Goal: Information Seeking & Learning: Learn about a topic

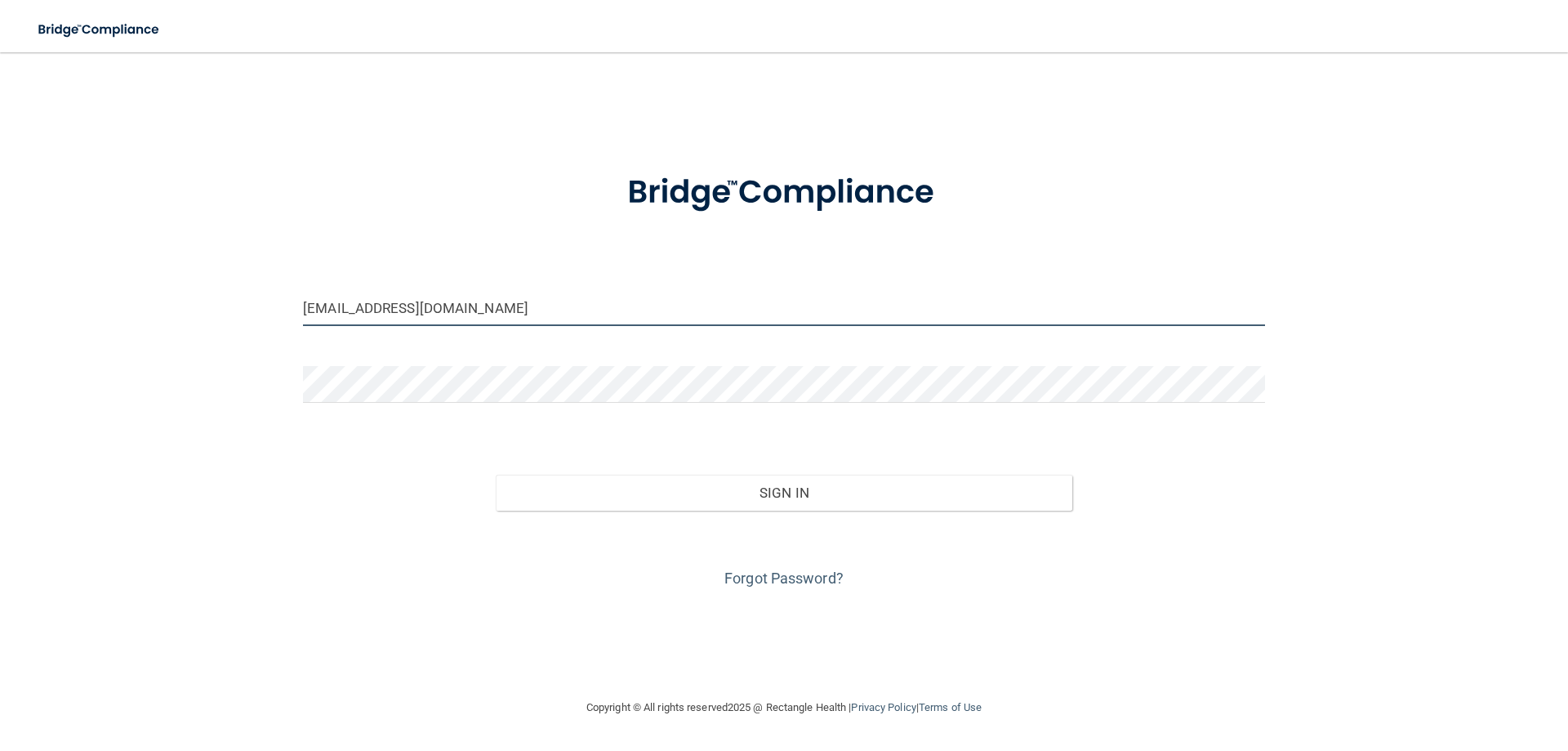
drag, startPoint x: 524, startPoint y: 302, endPoint x: 276, endPoint y: 292, distance: 248.2
click at [276, 292] on div "[EMAIL_ADDRESS][DOMAIN_NAME] Invalid email/password. You don't have permission …" at bounding box center [784, 375] width 1502 height 613
click at [521, 304] on input "[EMAIL_ADDRESS][DOMAIN_NAME]" at bounding box center [784, 308] width 962 height 37
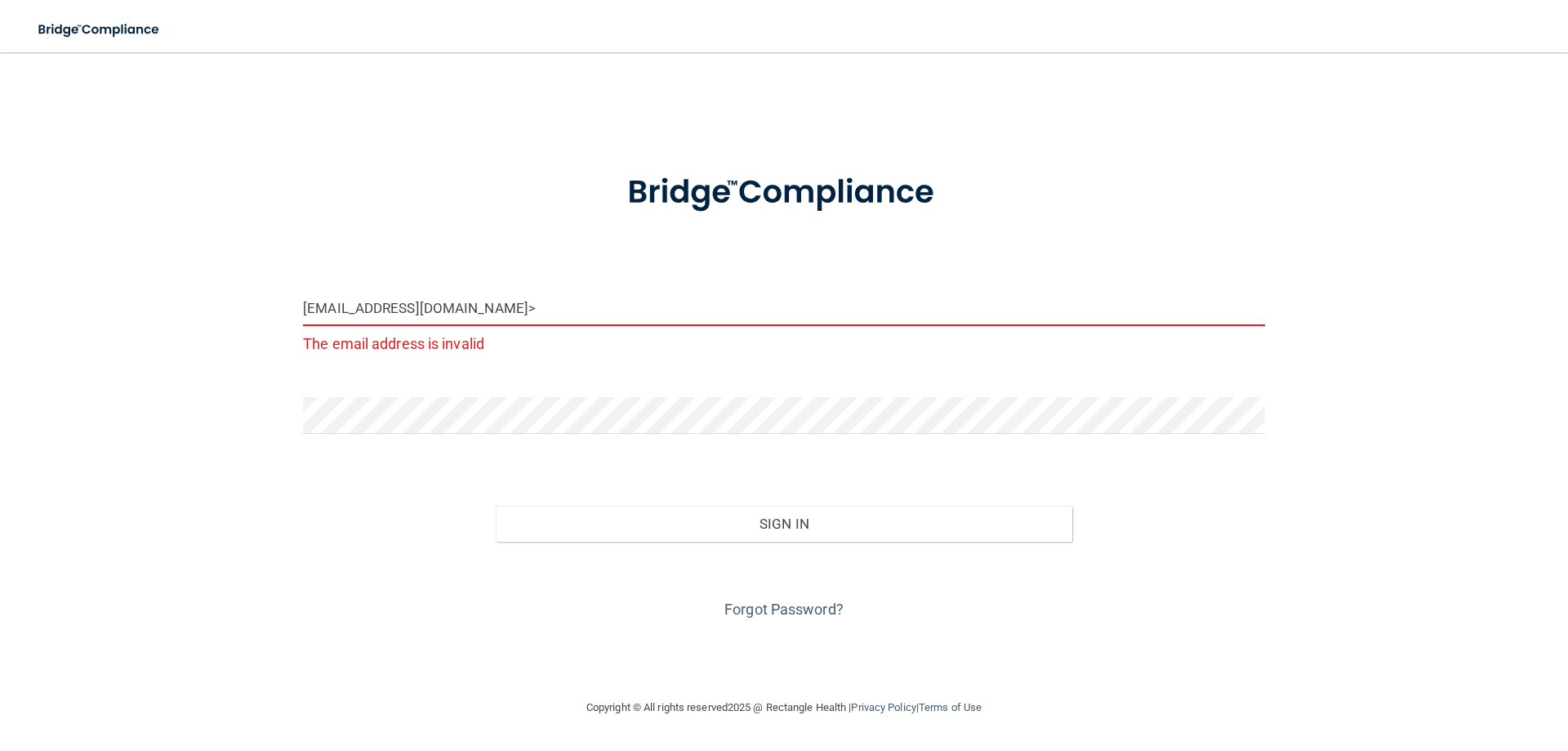
type input "[EMAIL_ADDRESS][DOMAIN_NAME]"
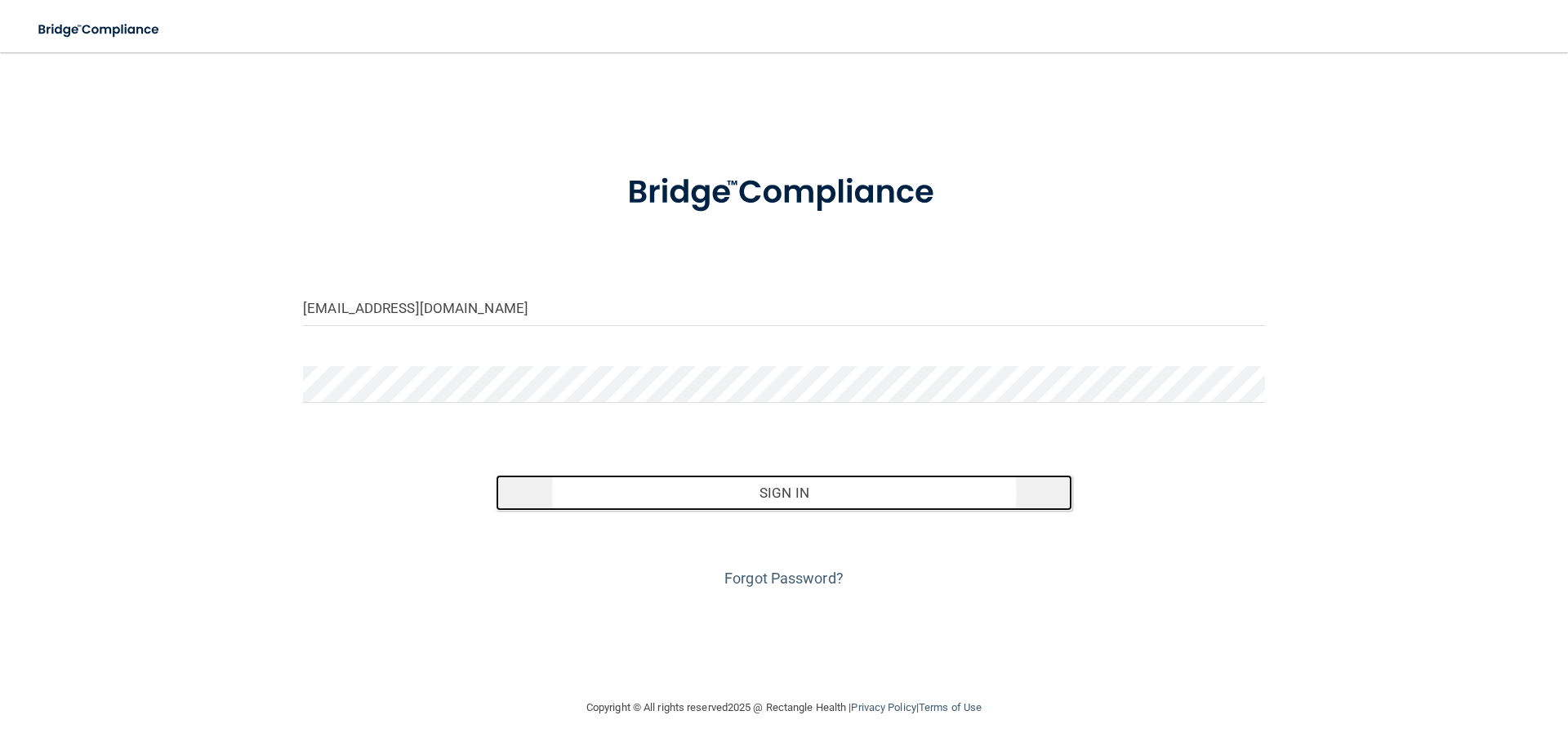
click at [672, 498] on button "Sign In" at bounding box center [784, 492] width 577 height 36
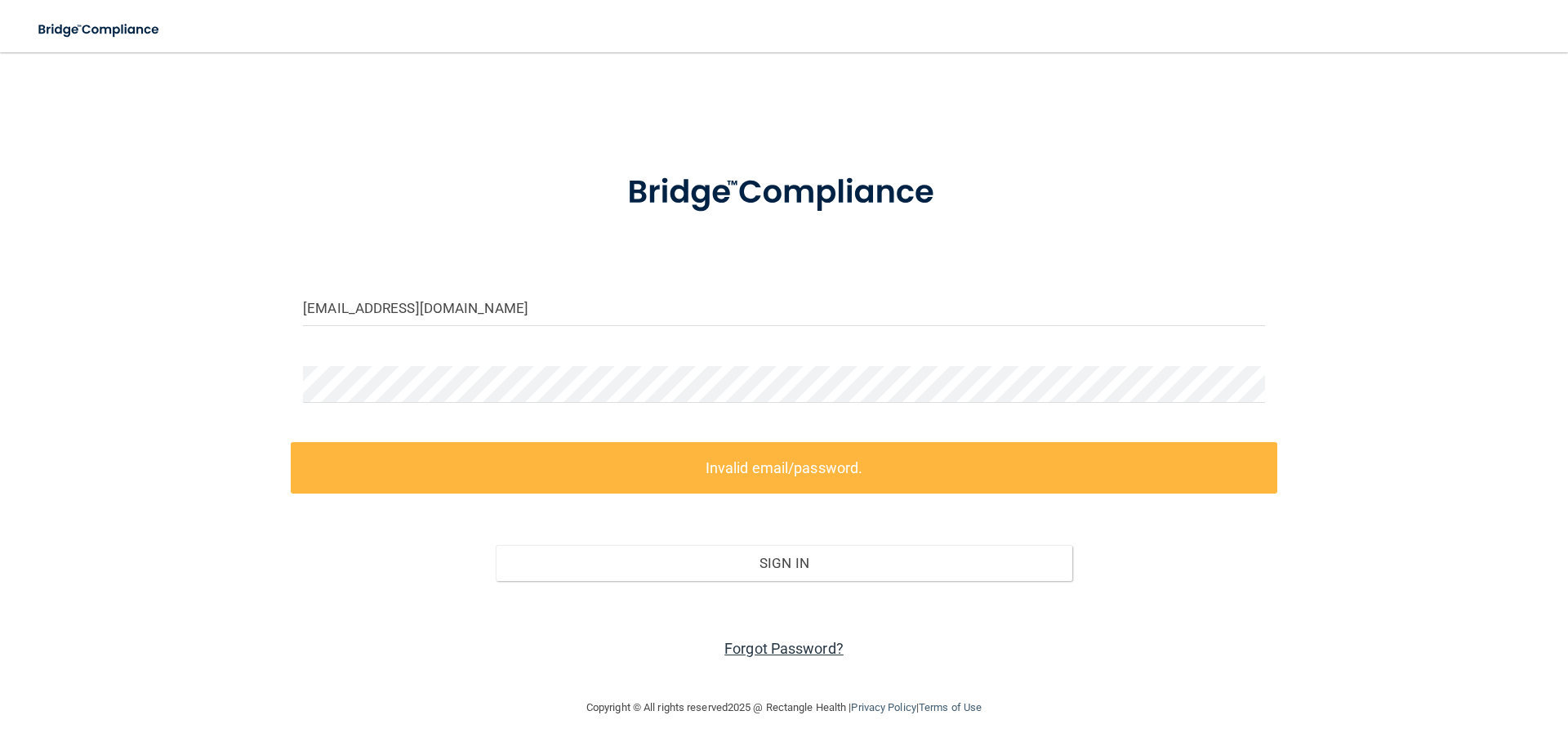
click at [768, 642] on link "Forgot Password?" at bounding box center [784, 648] width 120 height 17
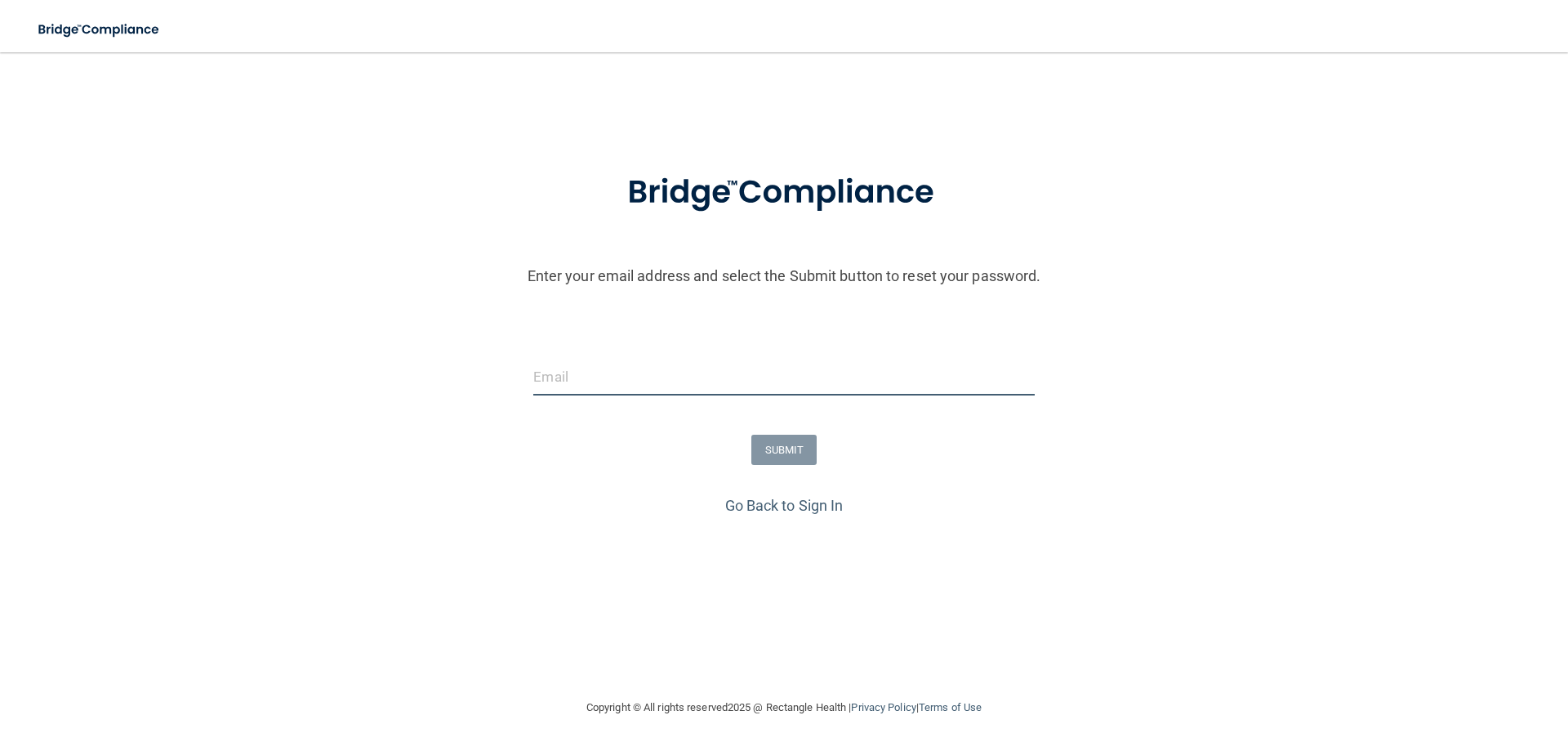
click at [706, 363] on input "email" at bounding box center [784, 377] width 500 height 37
type input "[EMAIL_ADDRESS][DOMAIN_NAME]"
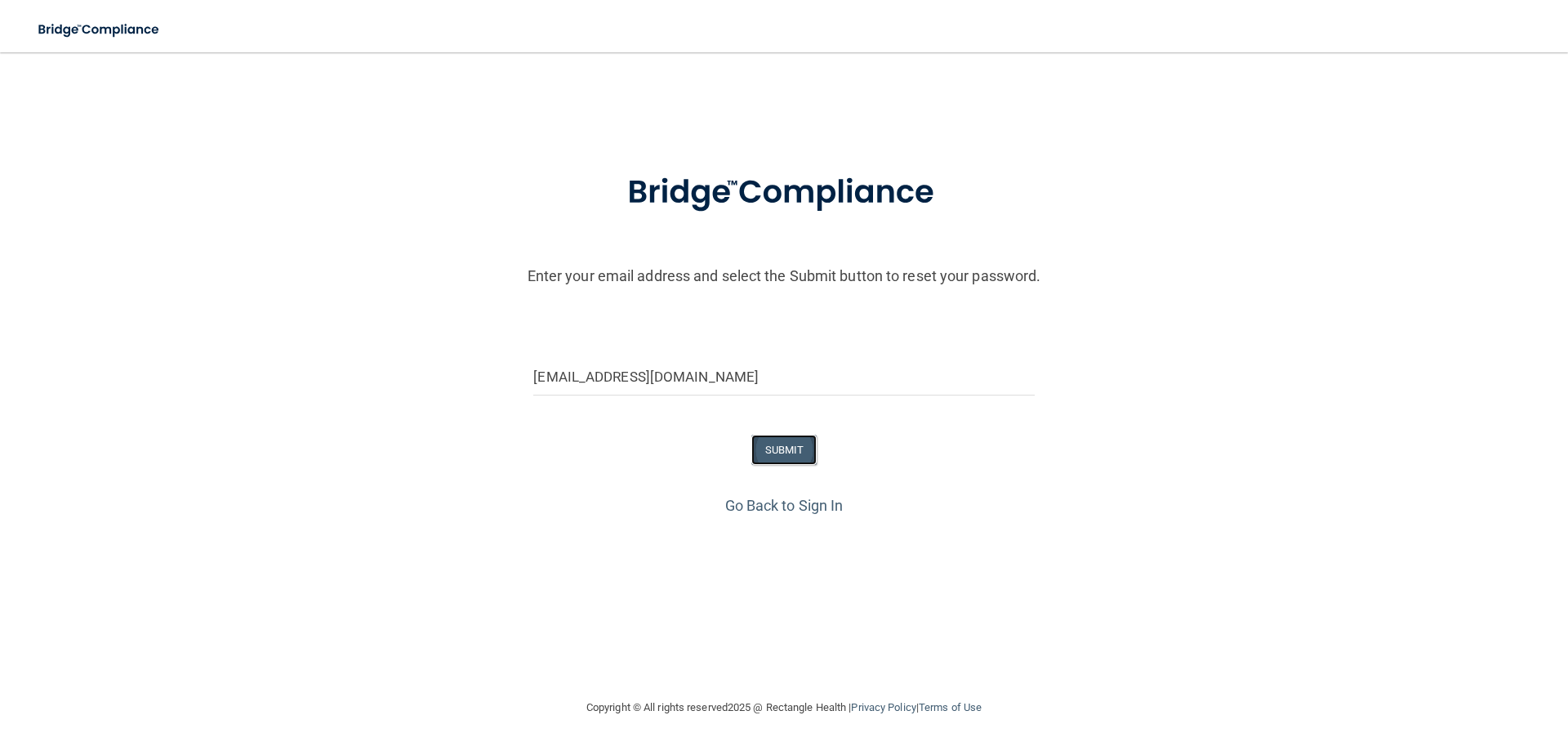
click at [774, 446] on button "SUBMIT" at bounding box center [784, 450] width 66 height 30
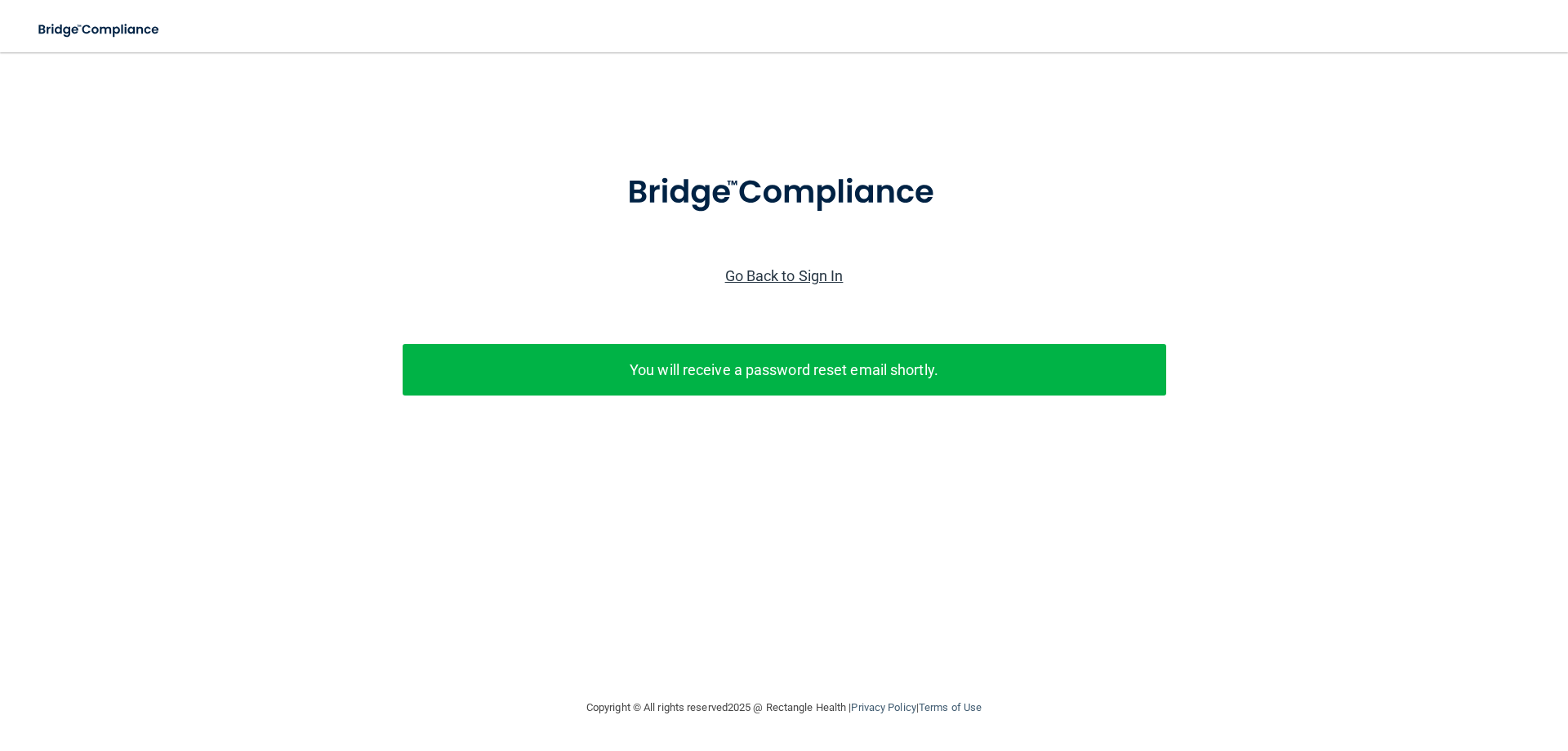
click at [789, 283] on link "Go Back to Sign In" at bounding box center [784, 275] width 119 height 17
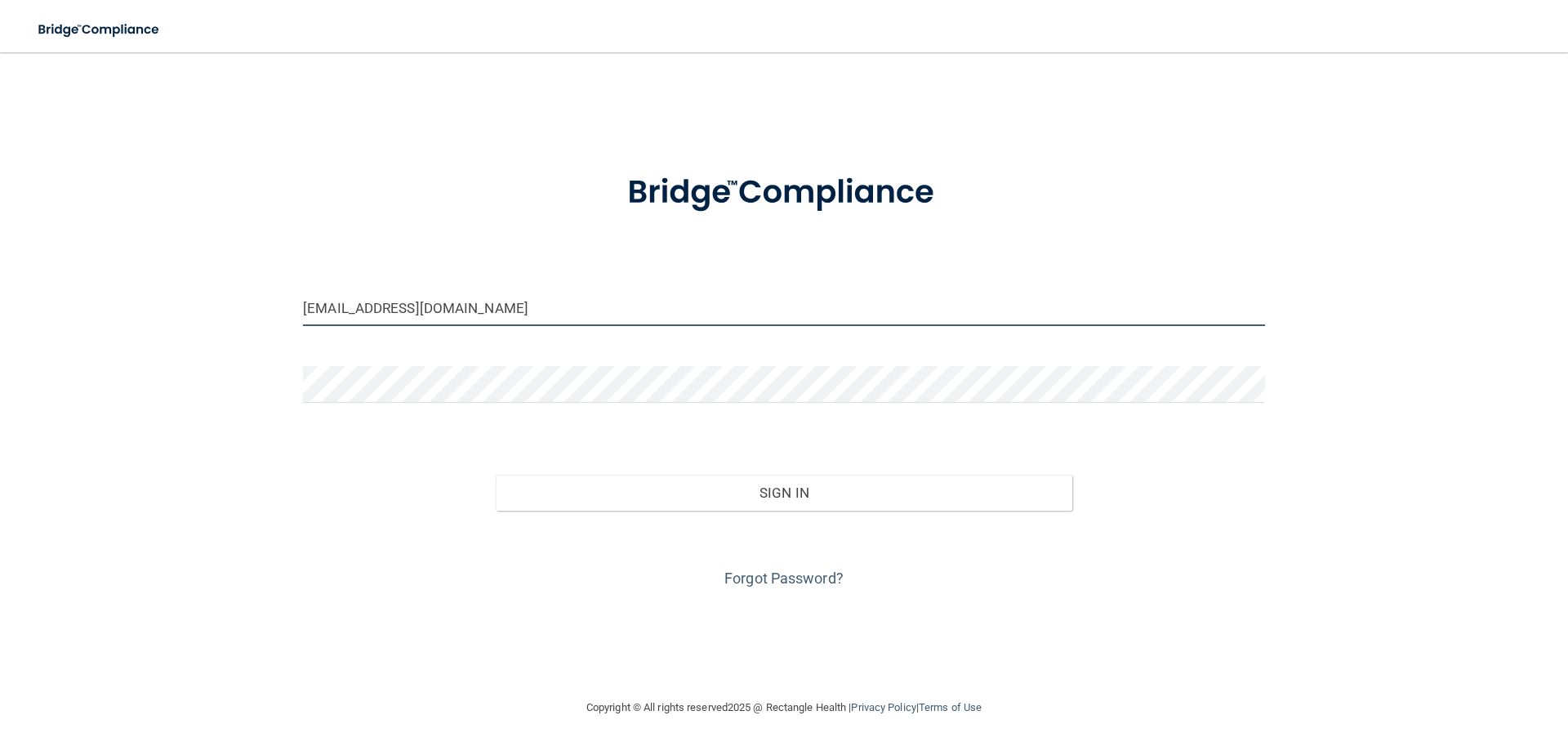
click at [531, 315] on input "maddiethompsonn@yahoo.com" at bounding box center [784, 308] width 962 height 37
drag, startPoint x: 541, startPoint y: 312, endPoint x: 285, endPoint y: 281, distance: 257.9
click at [285, 281] on div "maddiethompsonn@yahoo.com Invalid email/password. You don't have permission to …" at bounding box center [784, 375] width 1502 height 613
type input "[EMAIL_ADDRESS][DOMAIN_NAME]"
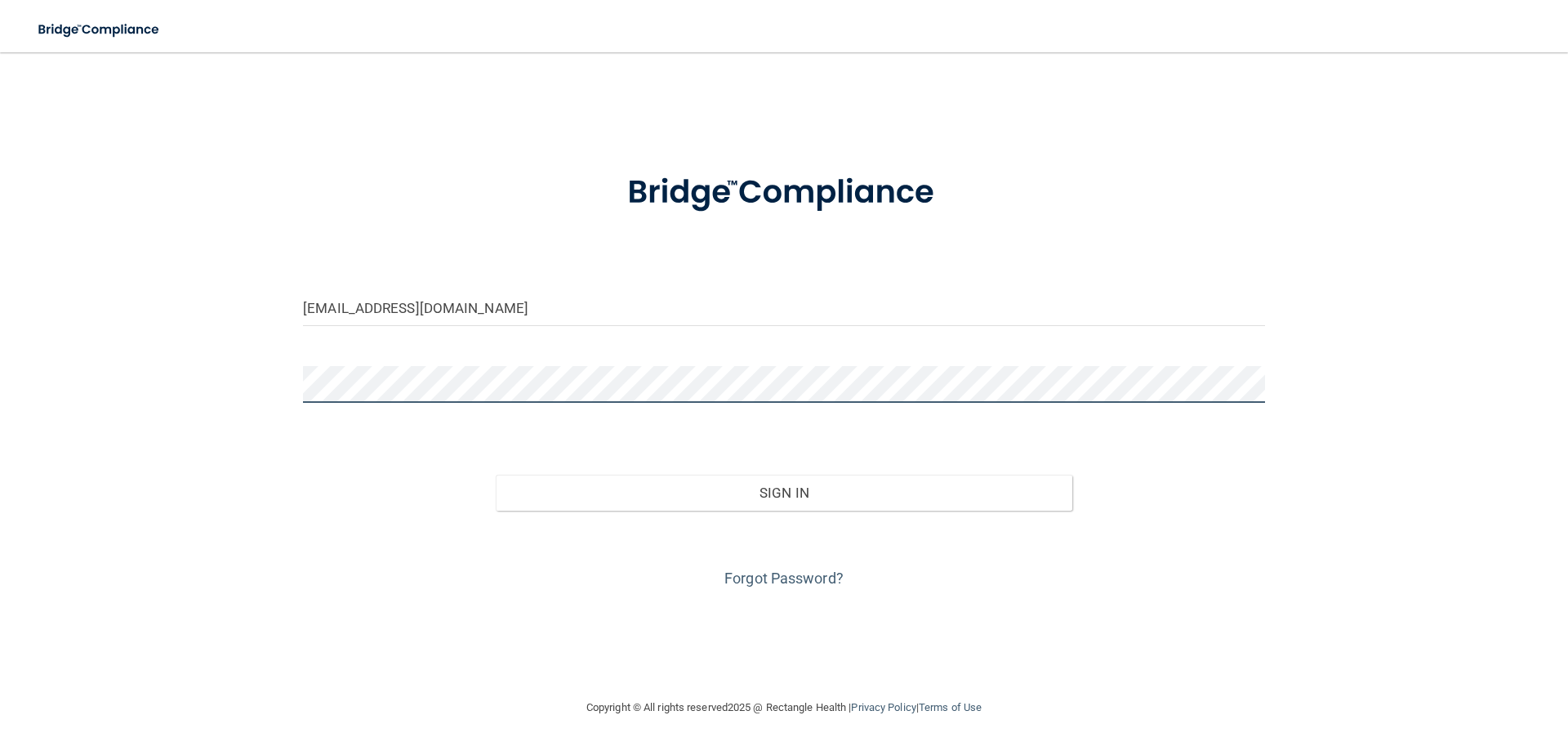
click at [496, 475] on button "Sign In" at bounding box center [784, 492] width 577 height 36
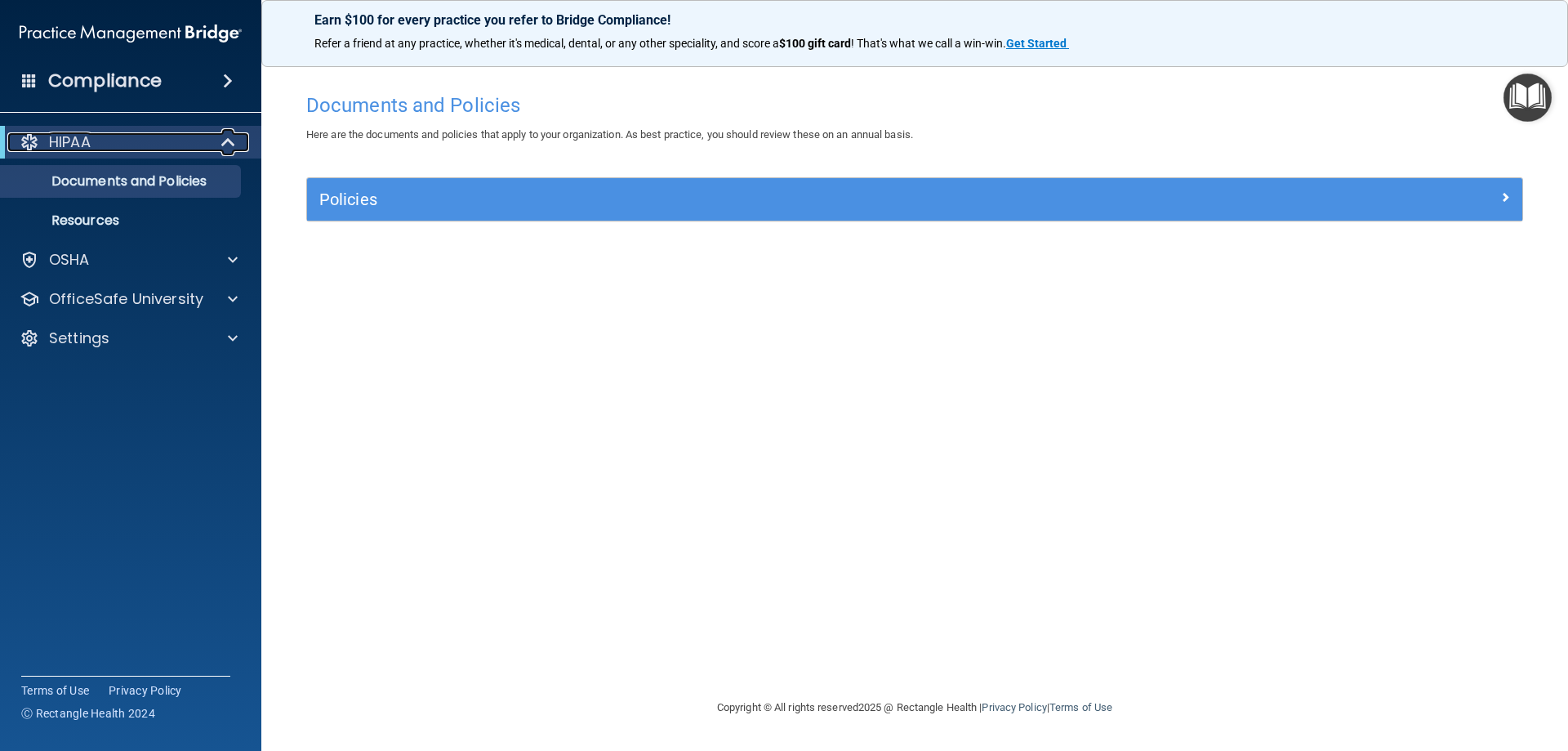
click at [209, 151] on div at bounding box center [229, 142] width 40 height 19
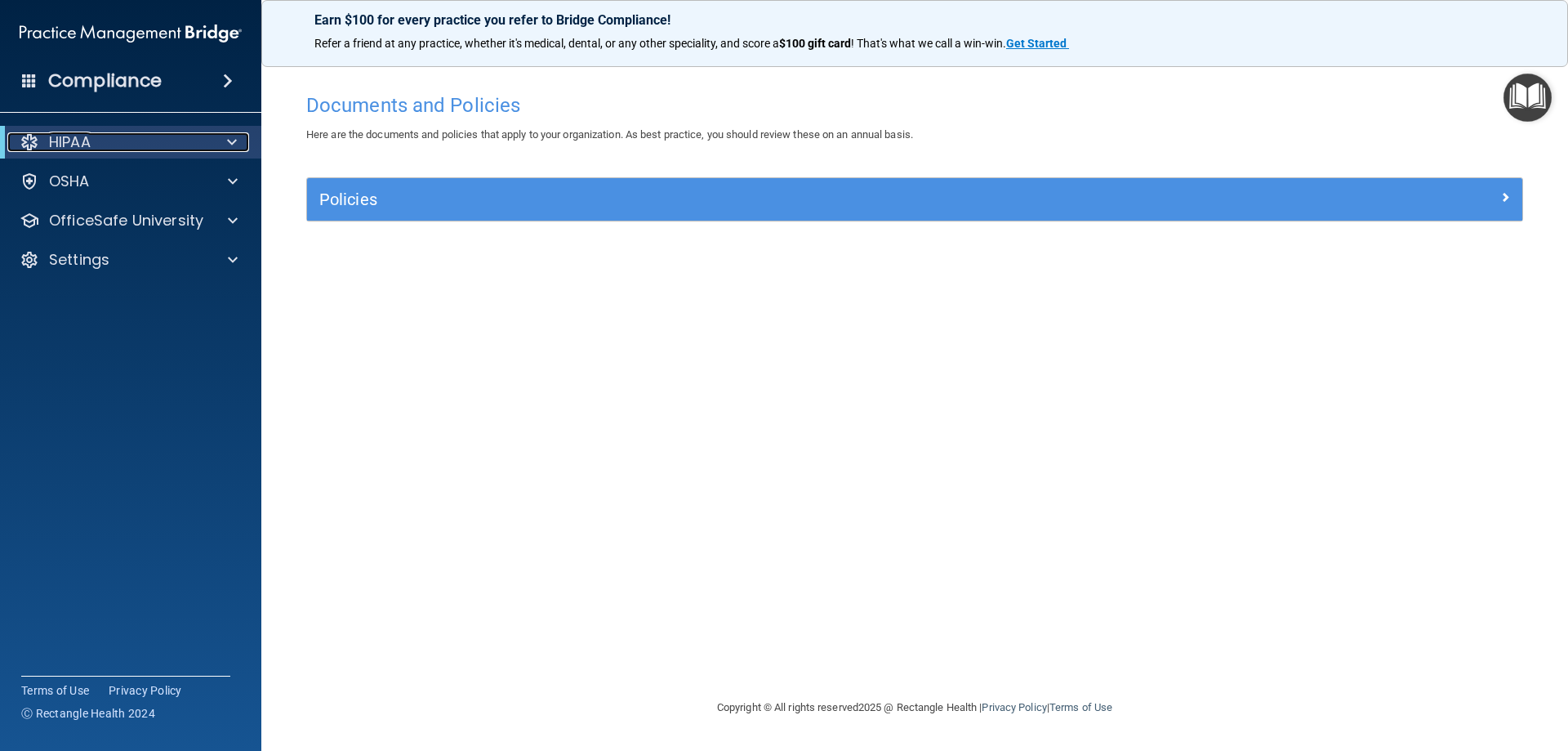
click at [209, 151] on div at bounding box center [229, 142] width 40 height 19
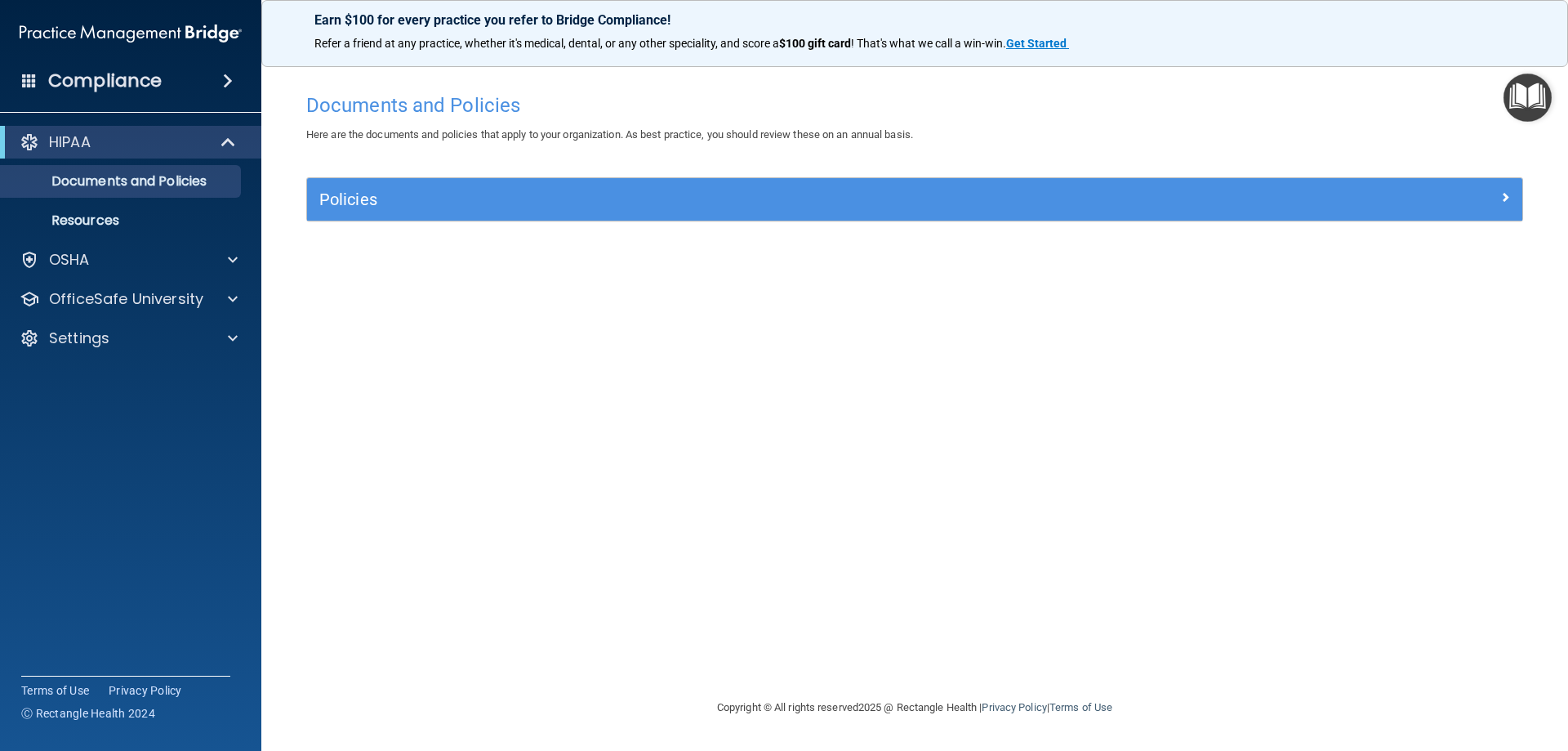
click at [1258, 98] on img "Open Resource Center" at bounding box center [1527, 97] width 48 height 48
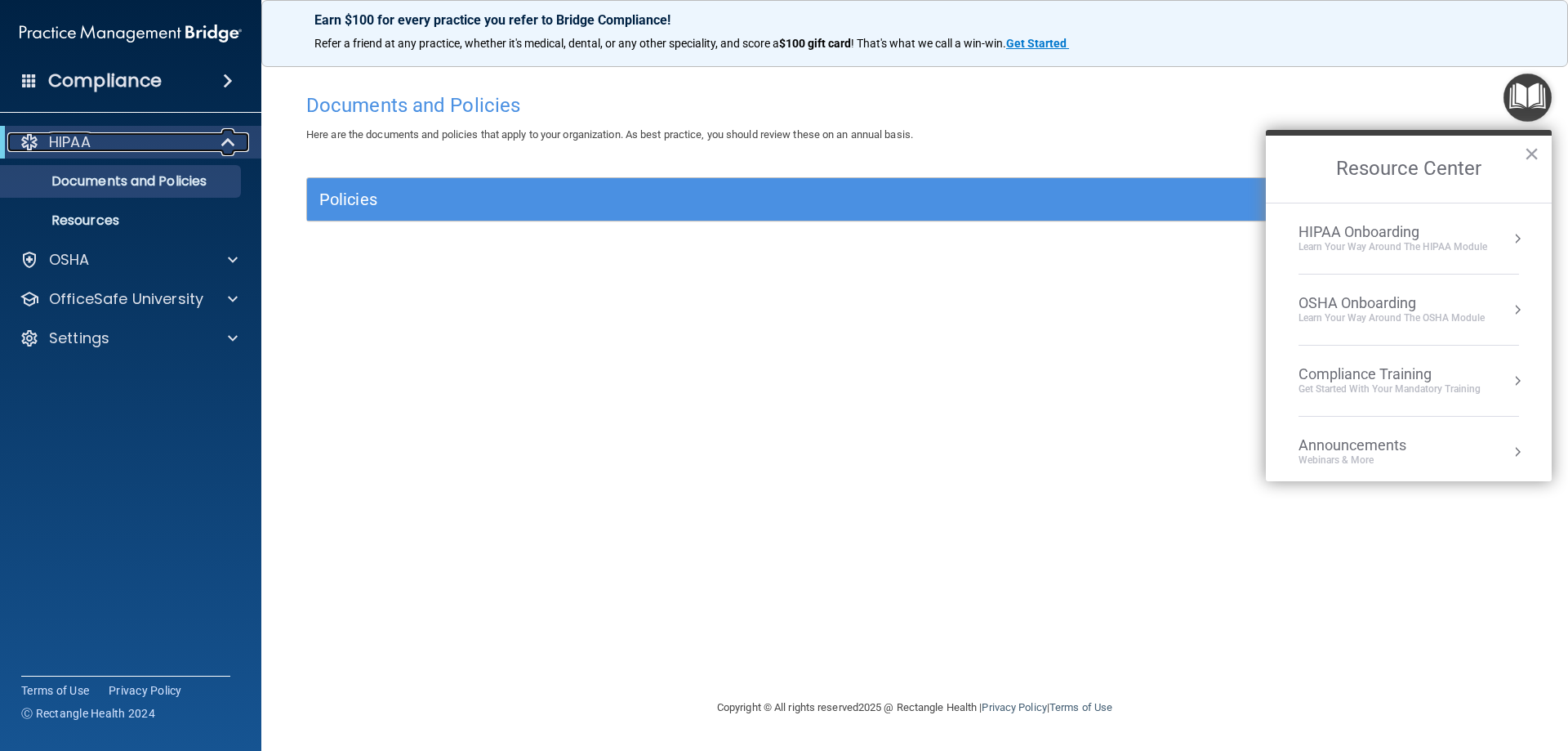
click at [205, 143] on div "HIPAA" at bounding box center [108, 142] width 202 height 19
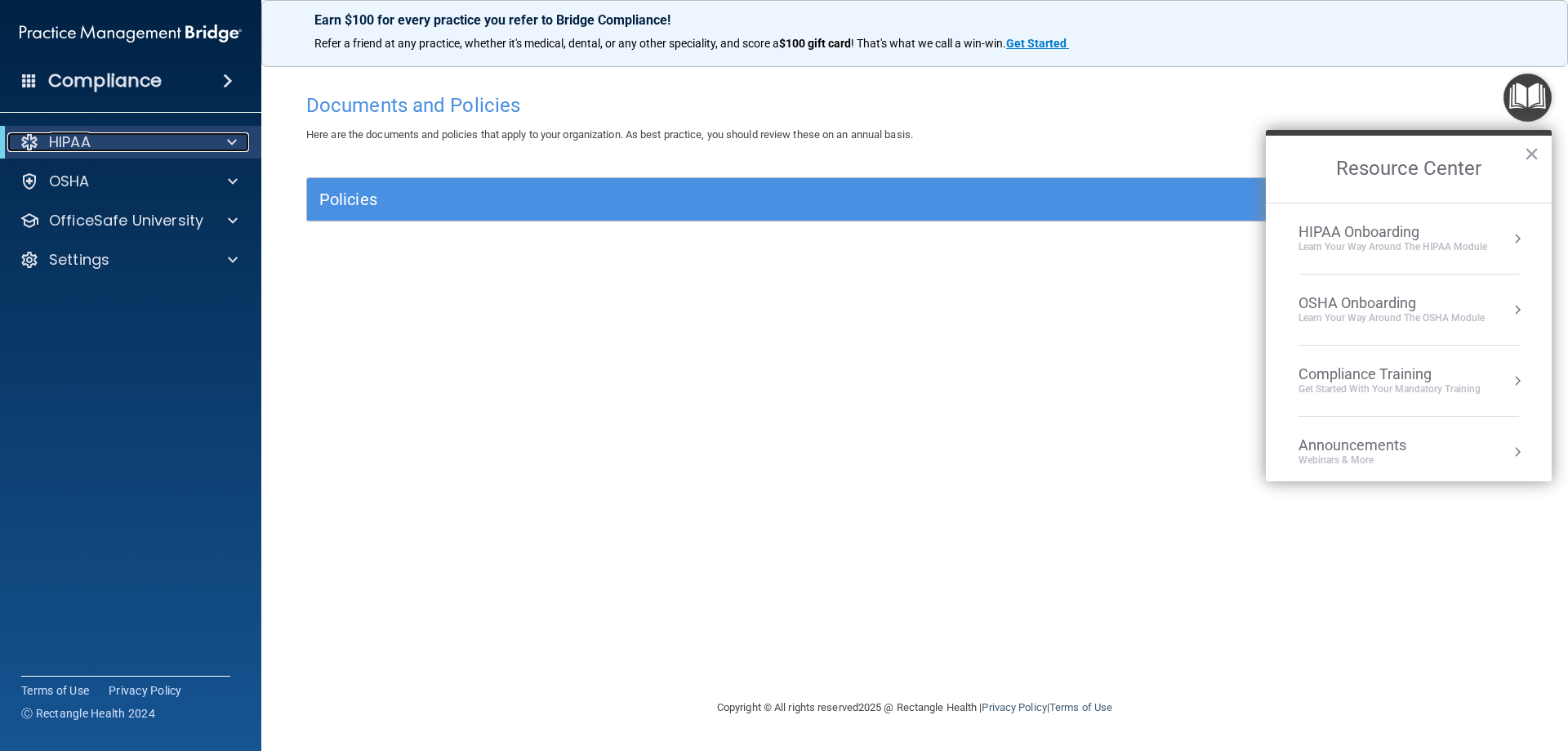
click at [205, 143] on div "HIPAA" at bounding box center [108, 142] width 202 height 19
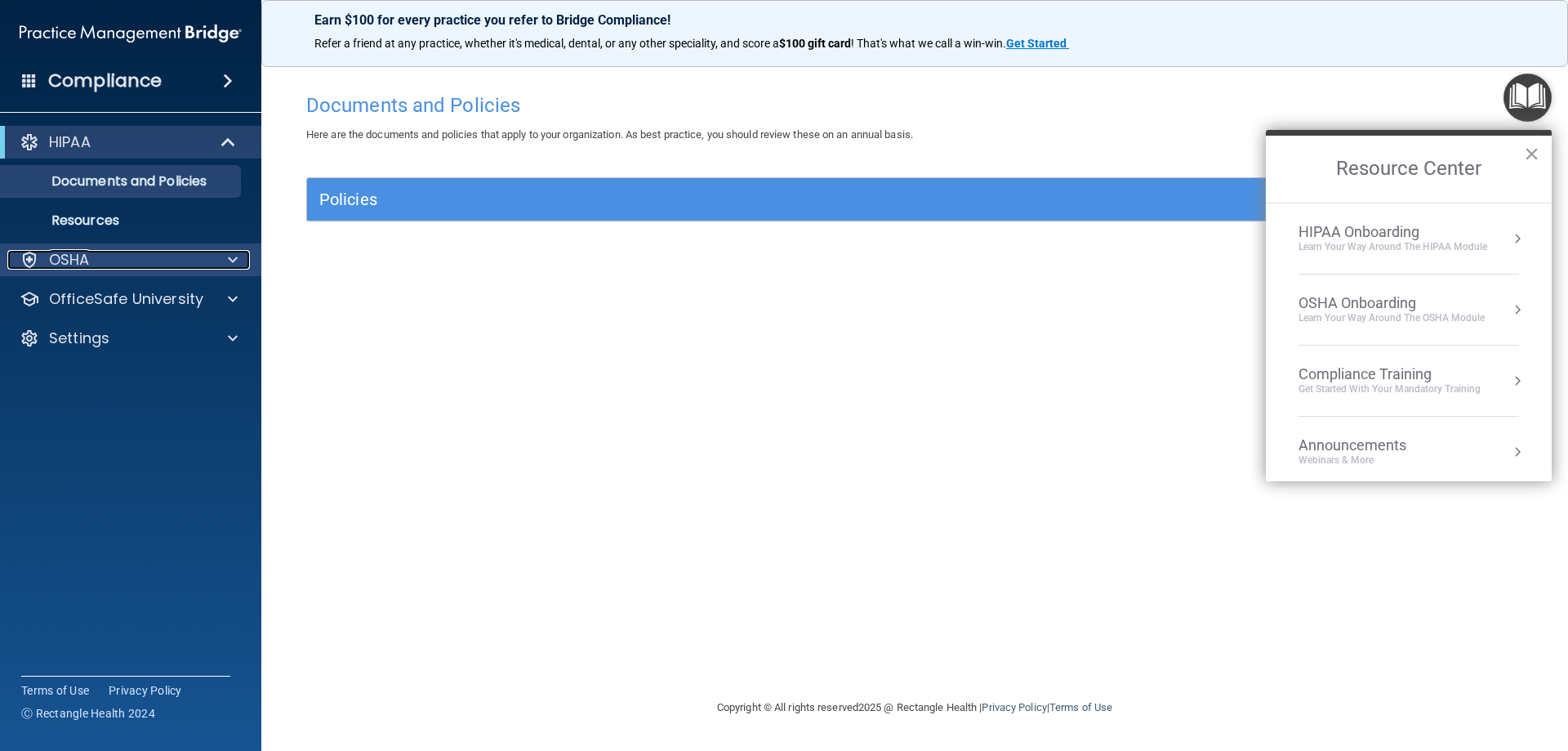
click at [227, 261] on span at bounding box center [232, 259] width 10 height 19
click at [202, 266] on div "OSHA" at bounding box center [109, 259] width 203 height 19
click at [1258, 391] on div "Get Started with your mandatory training" at bounding box center [1389, 388] width 182 height 14
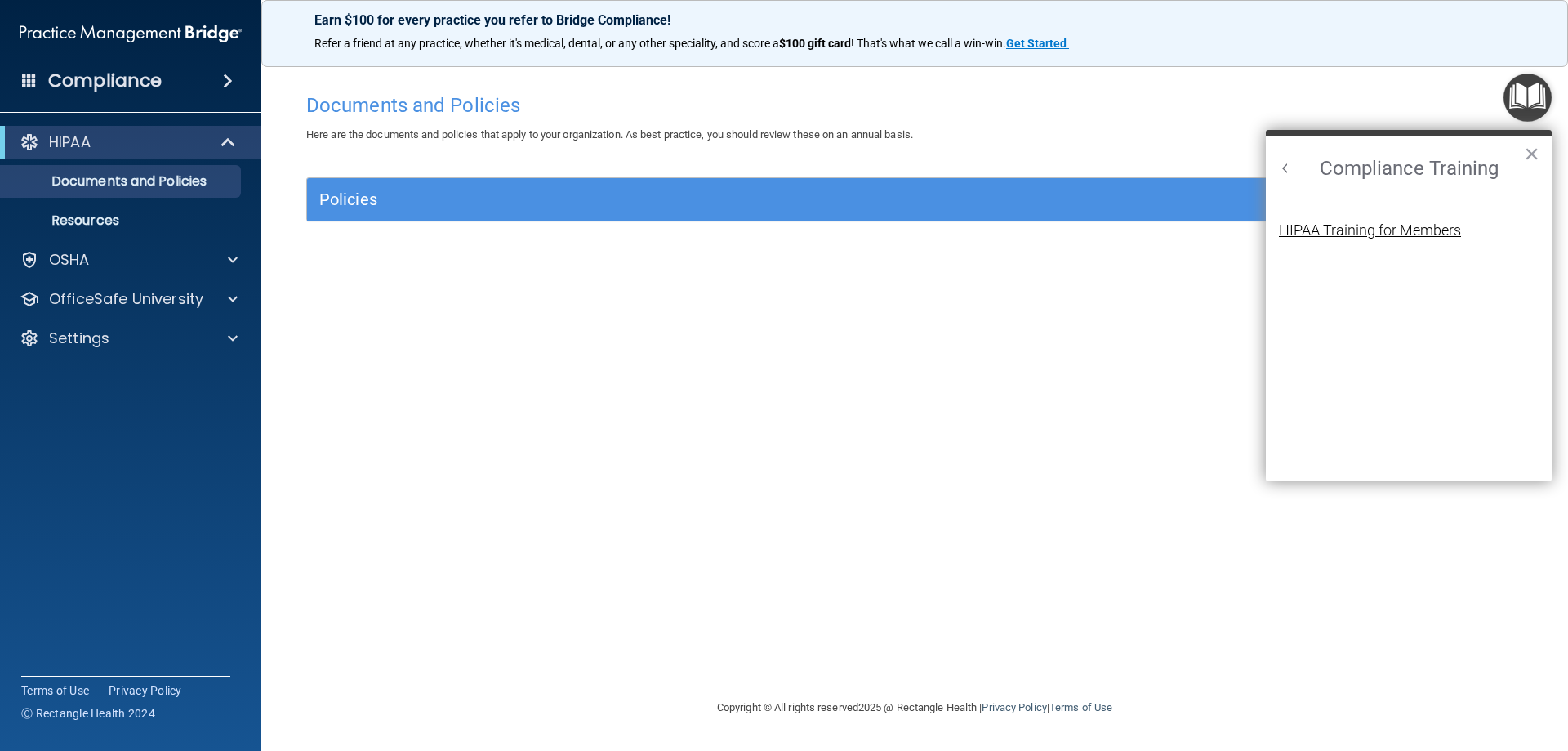
click at [1258, 234] on div "HIPAA Training for Members" at bounding box center [1369, 230] width 182 height 15
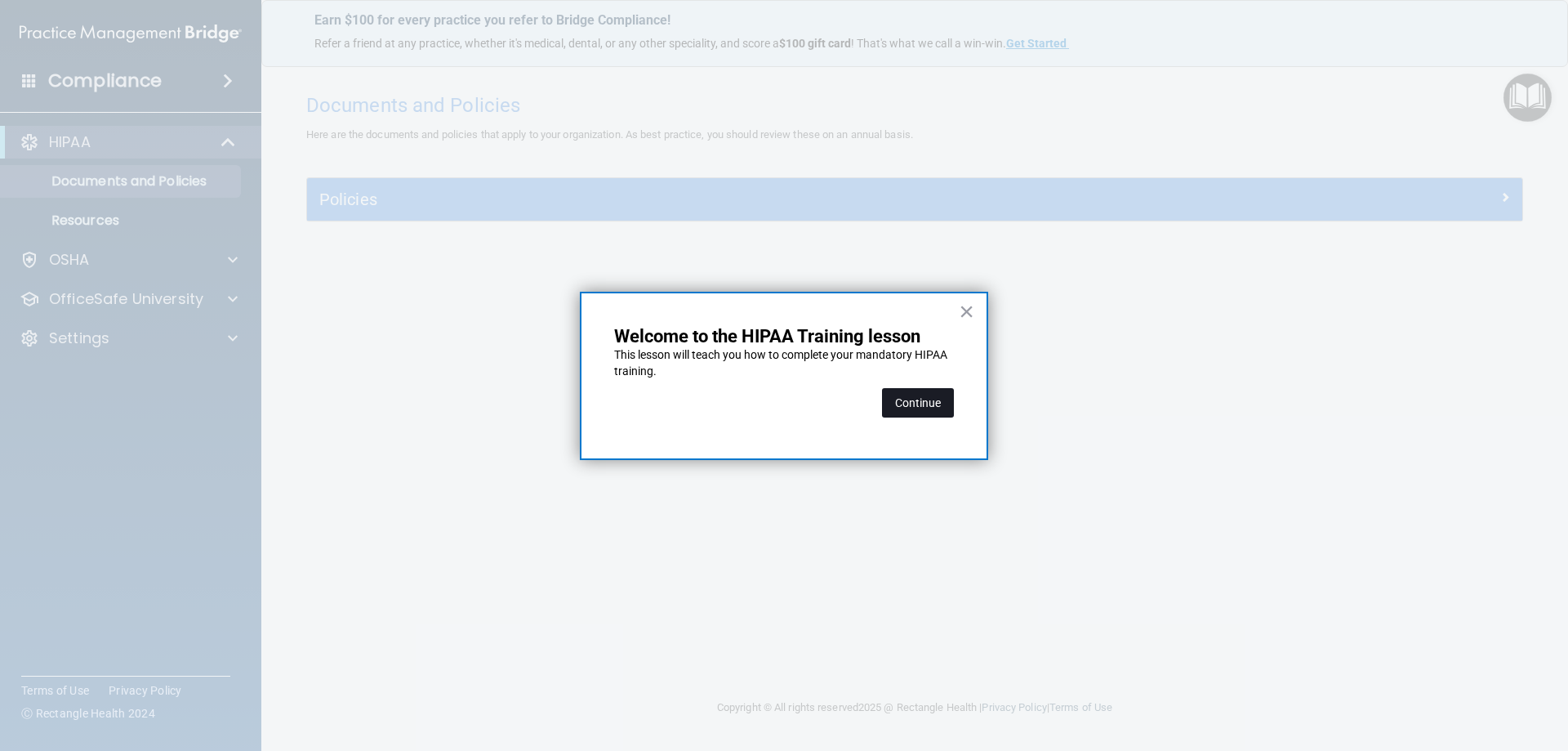
click at [936, 412] on button "Continue" at bounding box center [918, 403] width 72 height 29
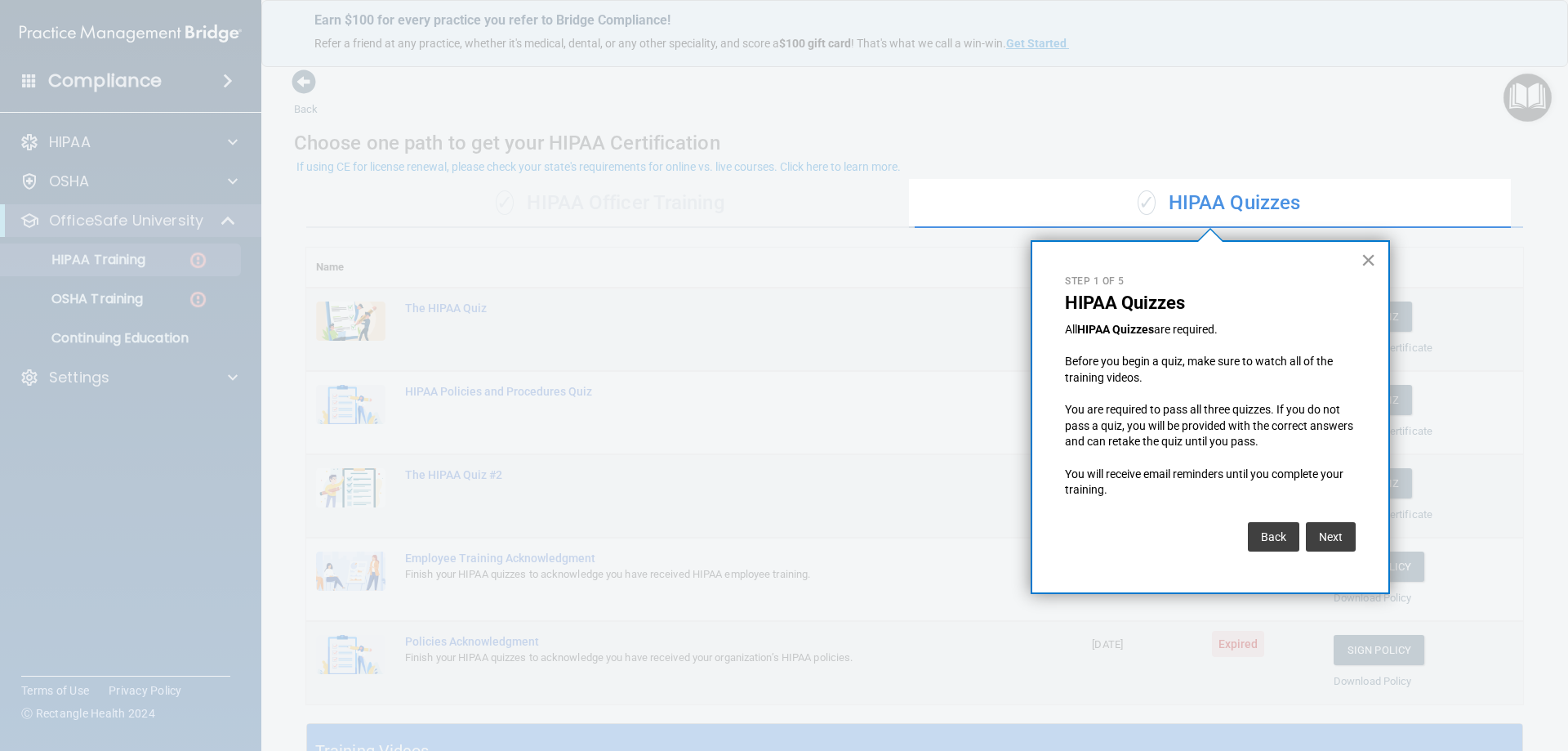
click at [1369, 263] on button "×" at bounding box center [1368, 259] width 16 height 26
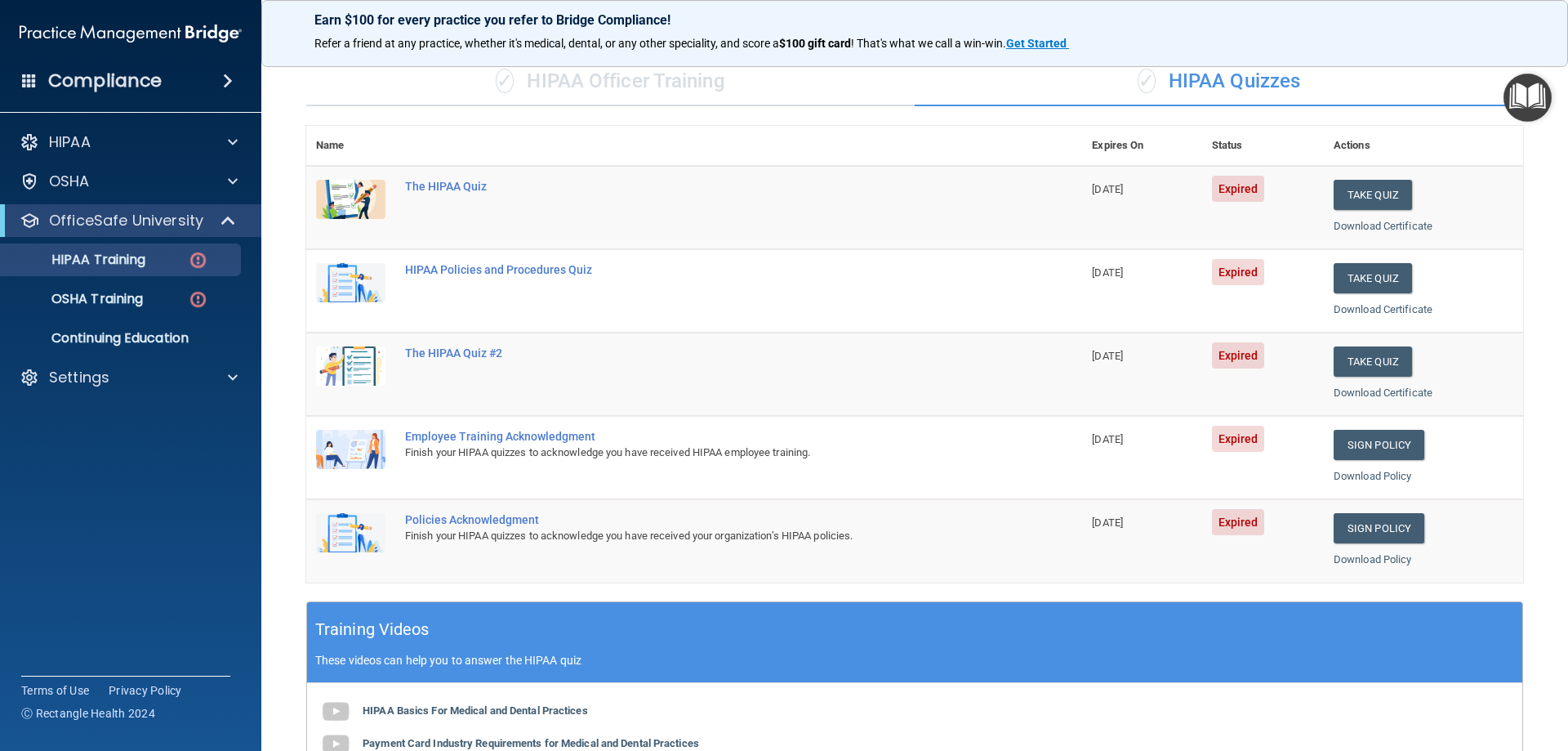
scroll to position [71, 0]
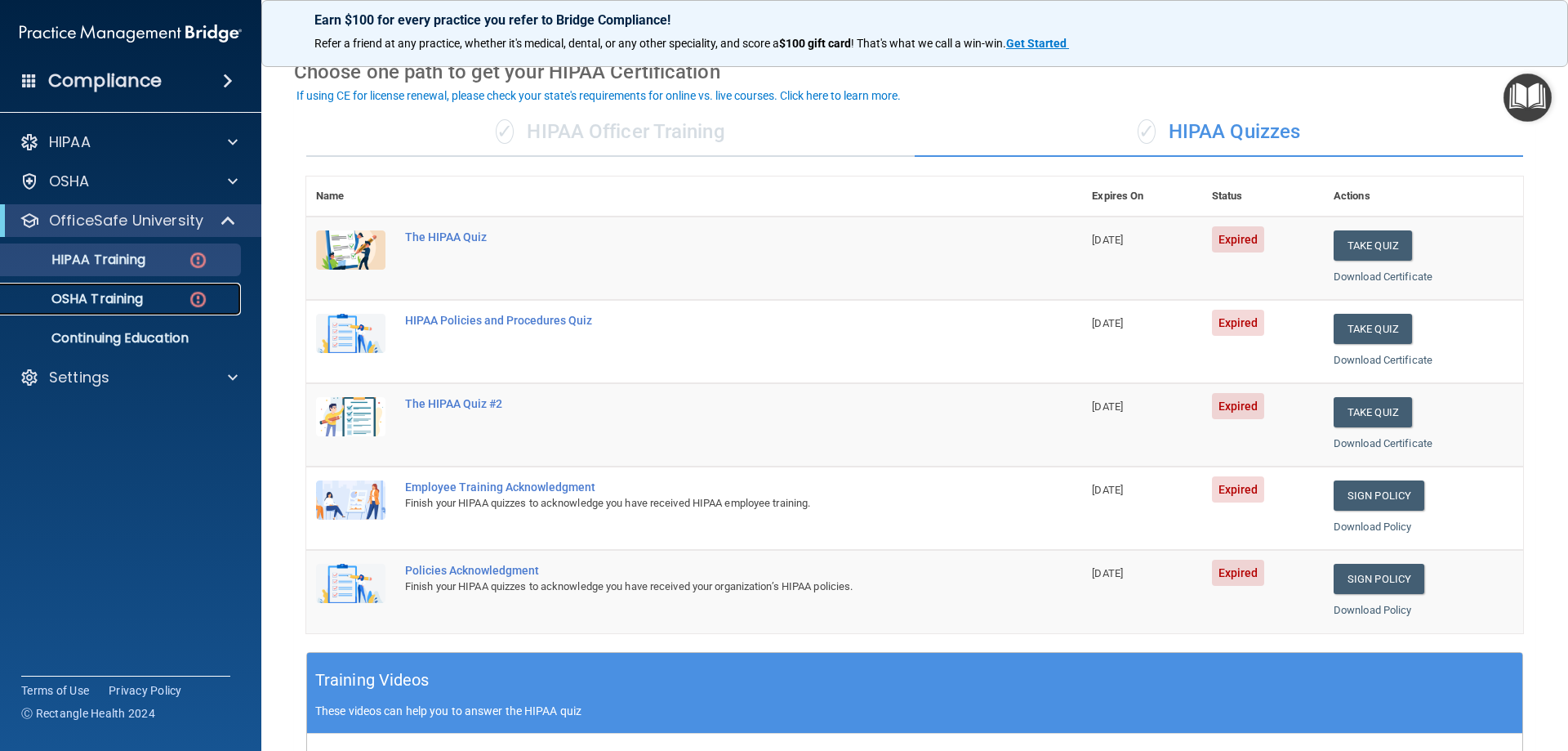
click at [174, 305] on div "OSHA Training" at bounding box center [122, 299] width 223 height 16
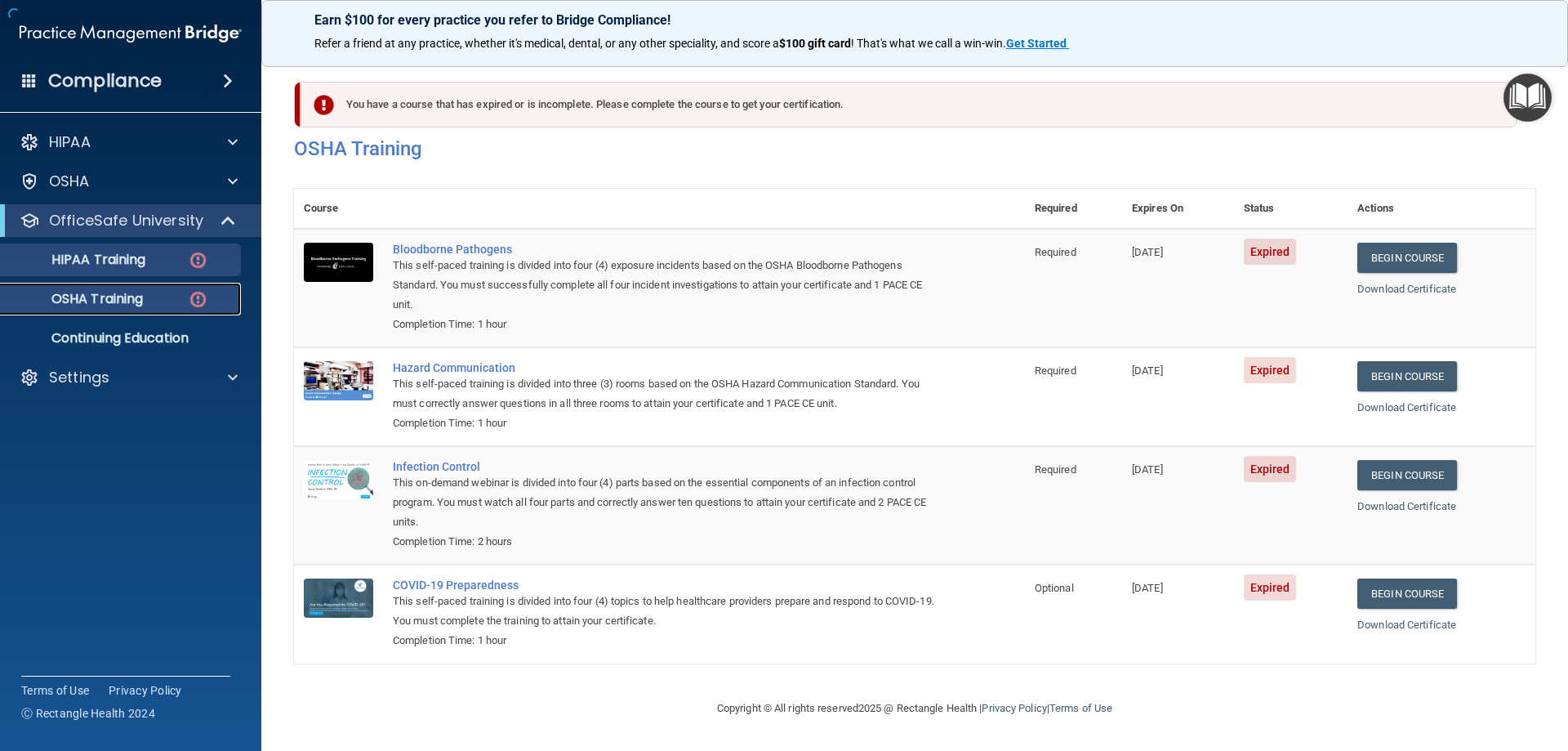
scroll to position [1, 0]
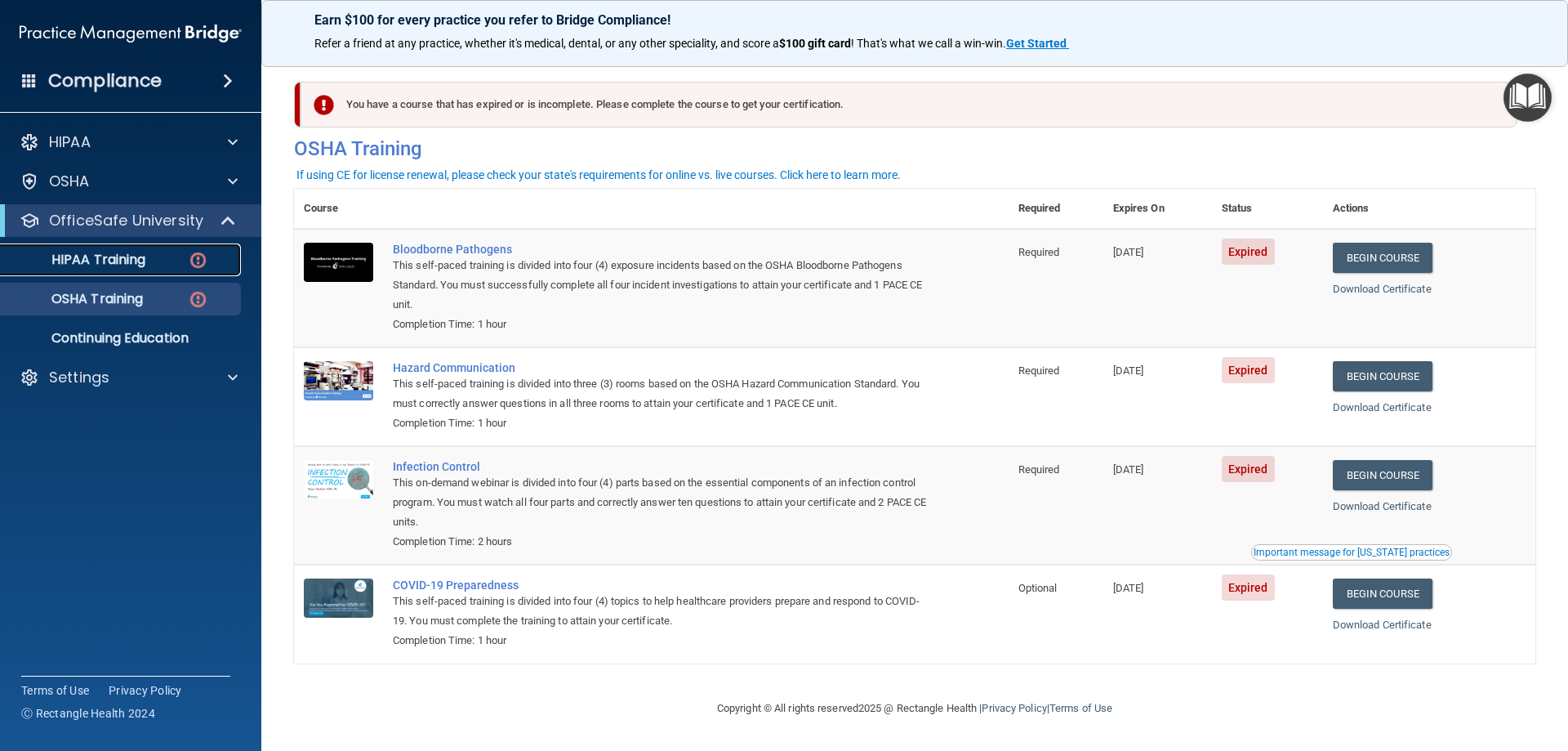
click at [190, 267] on img at bounding box center [198, 260] width 20 height 20
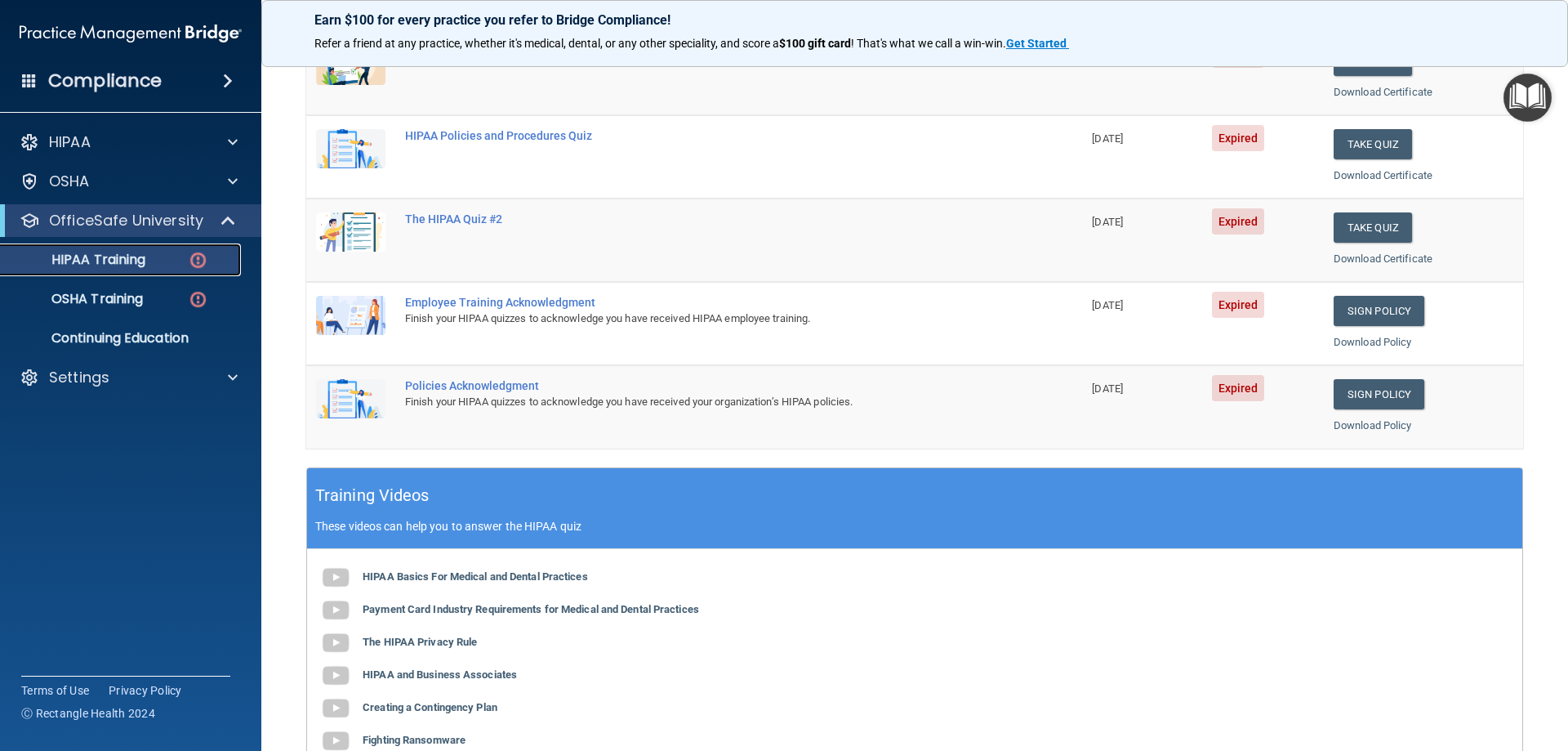
scroll to position [153, 0]
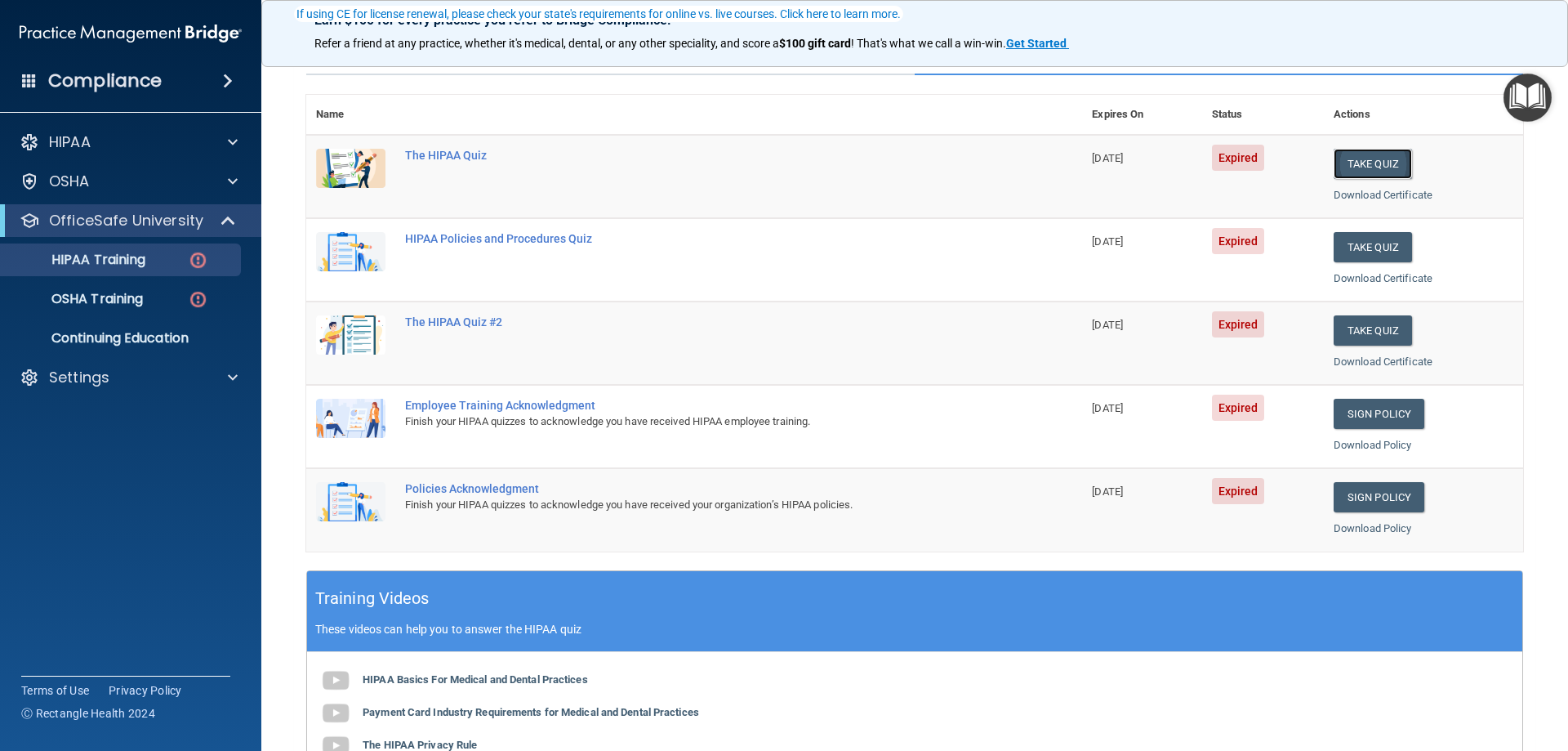
click at [1356, 171] on button "Take Quiz" at bounding box center [1373, 164] width 79 height 30
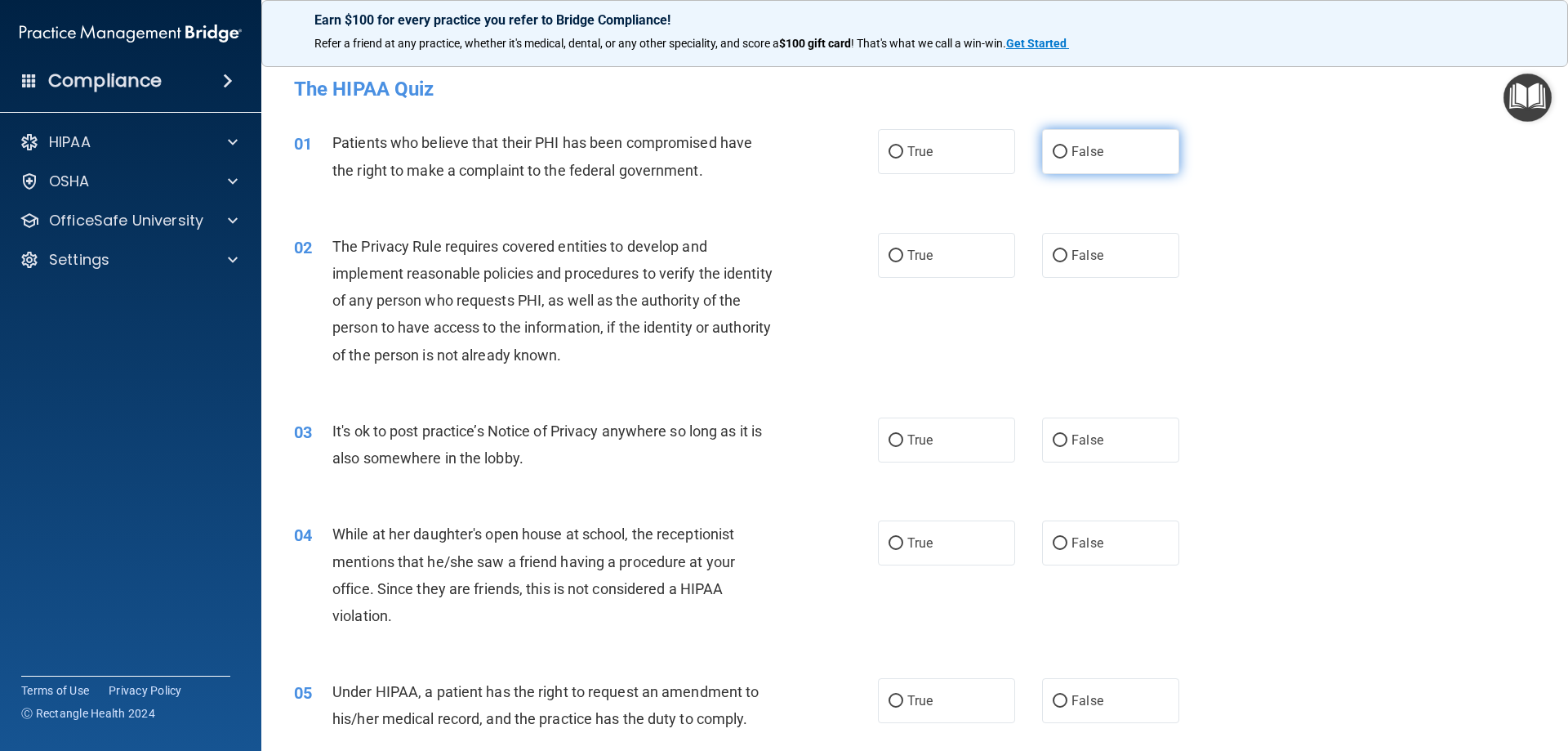
click at [1068, 165] on label "False" at bounding box center [1110, 151] width 137 height 45
click at [1068, 158] on input "False" at bounding box center [1060, 152] width 15 height 12
radio input "true"
click at [930, 265] on label "True" at bounding box center [946, 255] width 137 height 45
click at [903, 262] on input "True" at bounding box center [896, 256] width 15 height 12
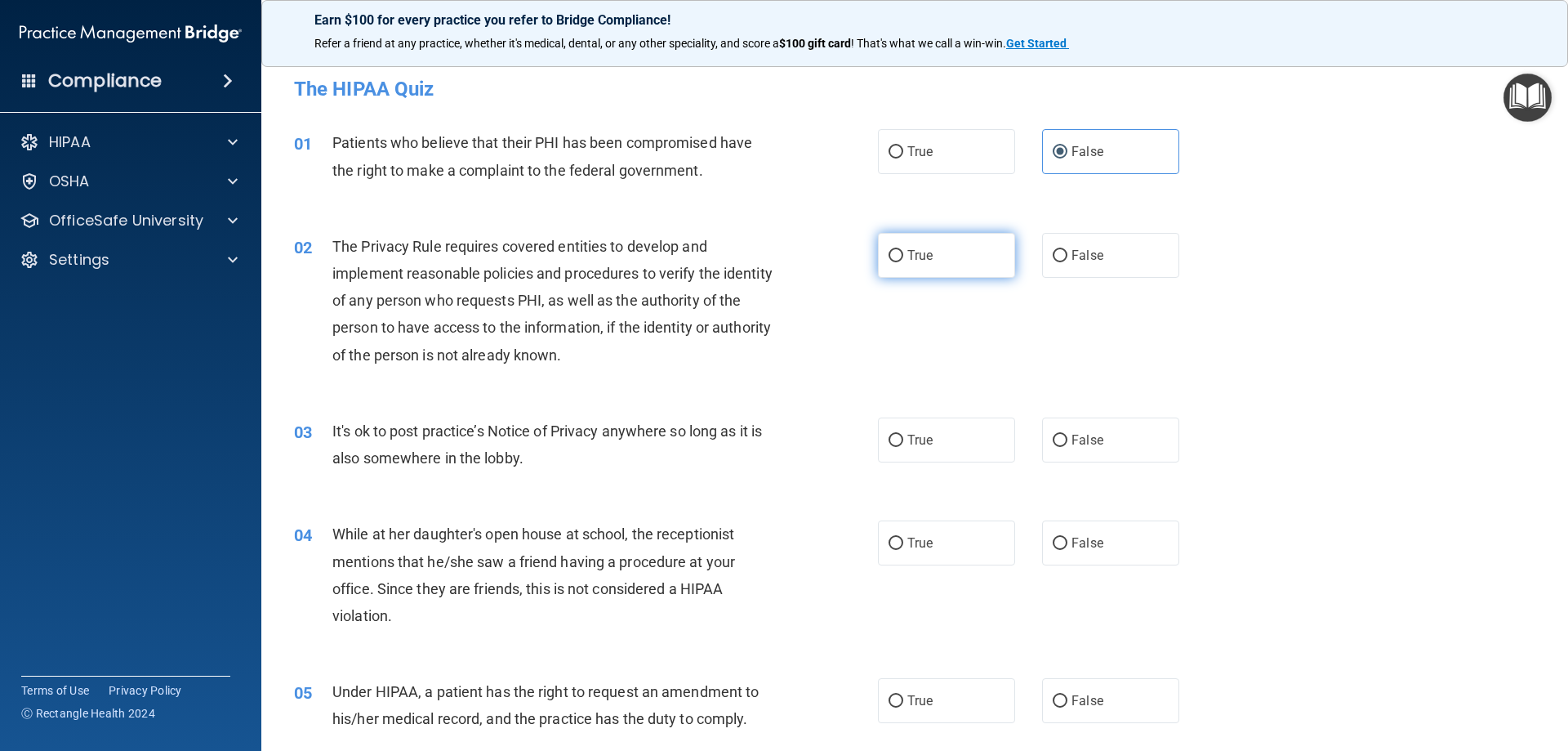
radio input "true"
click at [1068, 450] on label "False" at bounding box center [1110, 439] width 137 height 45
click at [1068, 447] on input "False" at bounding box center [1060, 440] width 15 height 12
radio input "true"
click at [1062, 539] on label "False" at bounding box center [1110, 543] width 137 height 45
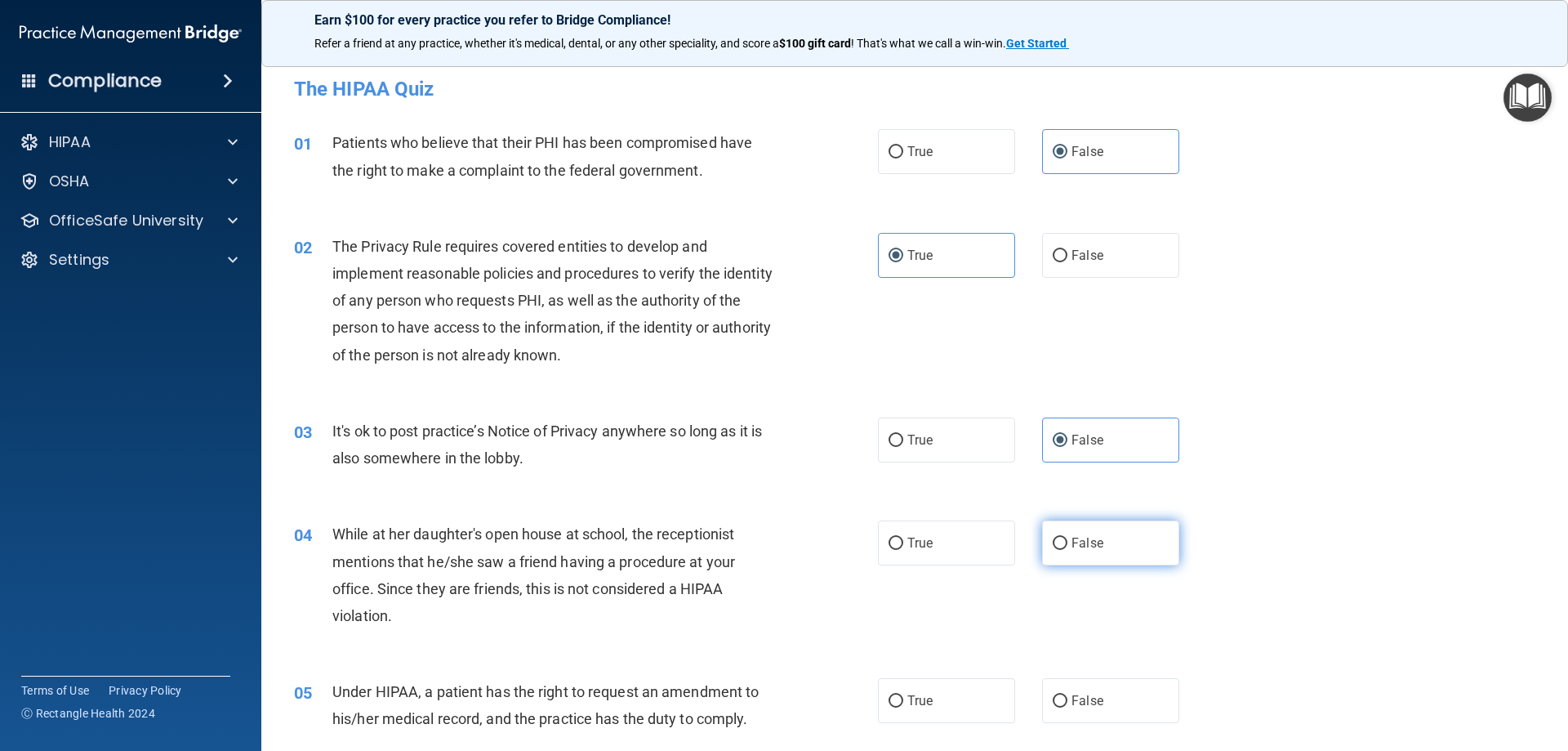
click at [1062, 539] on input "False" at bounding box center [1060, 543] width 15 height 12
radio input "true"
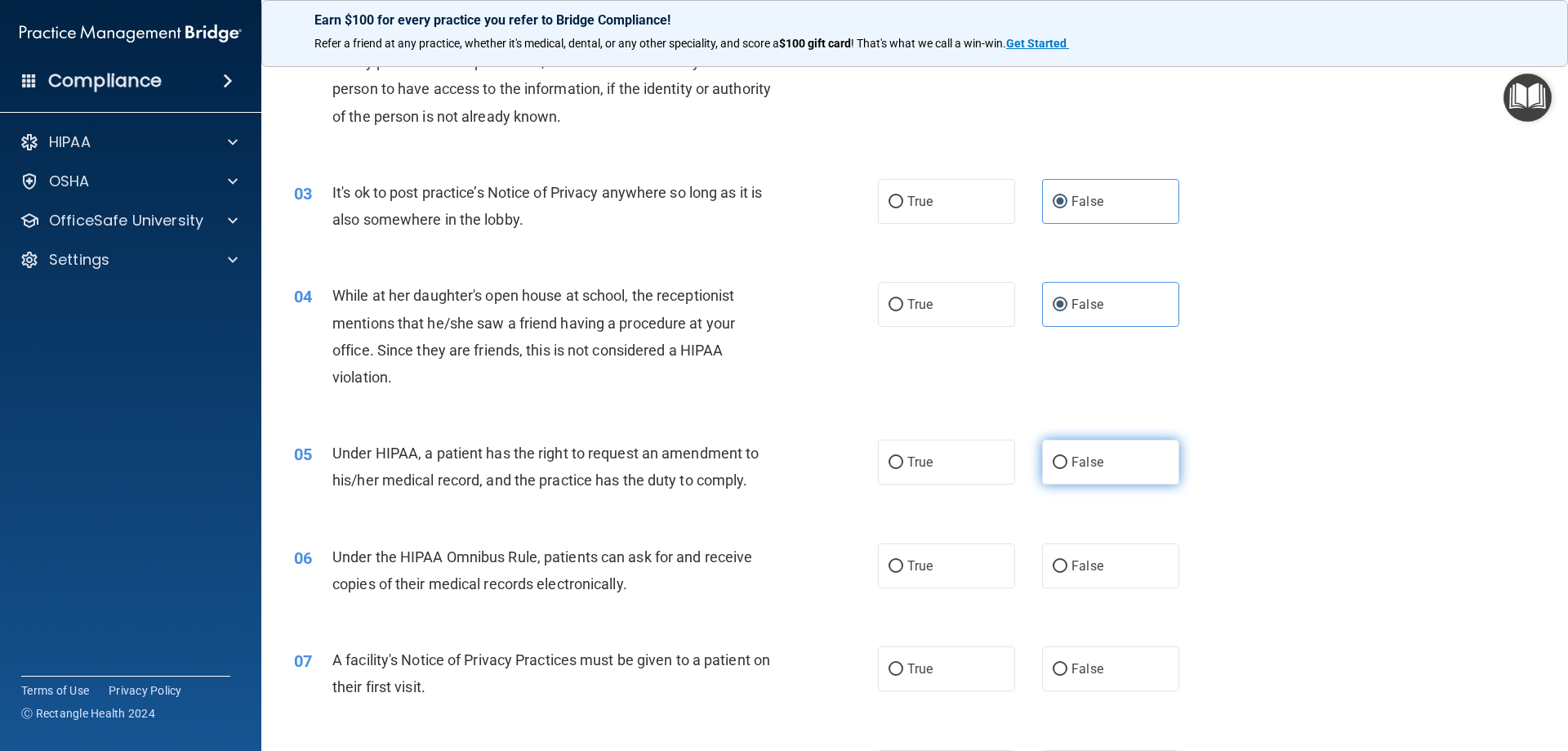
scroll to position [245, 0]
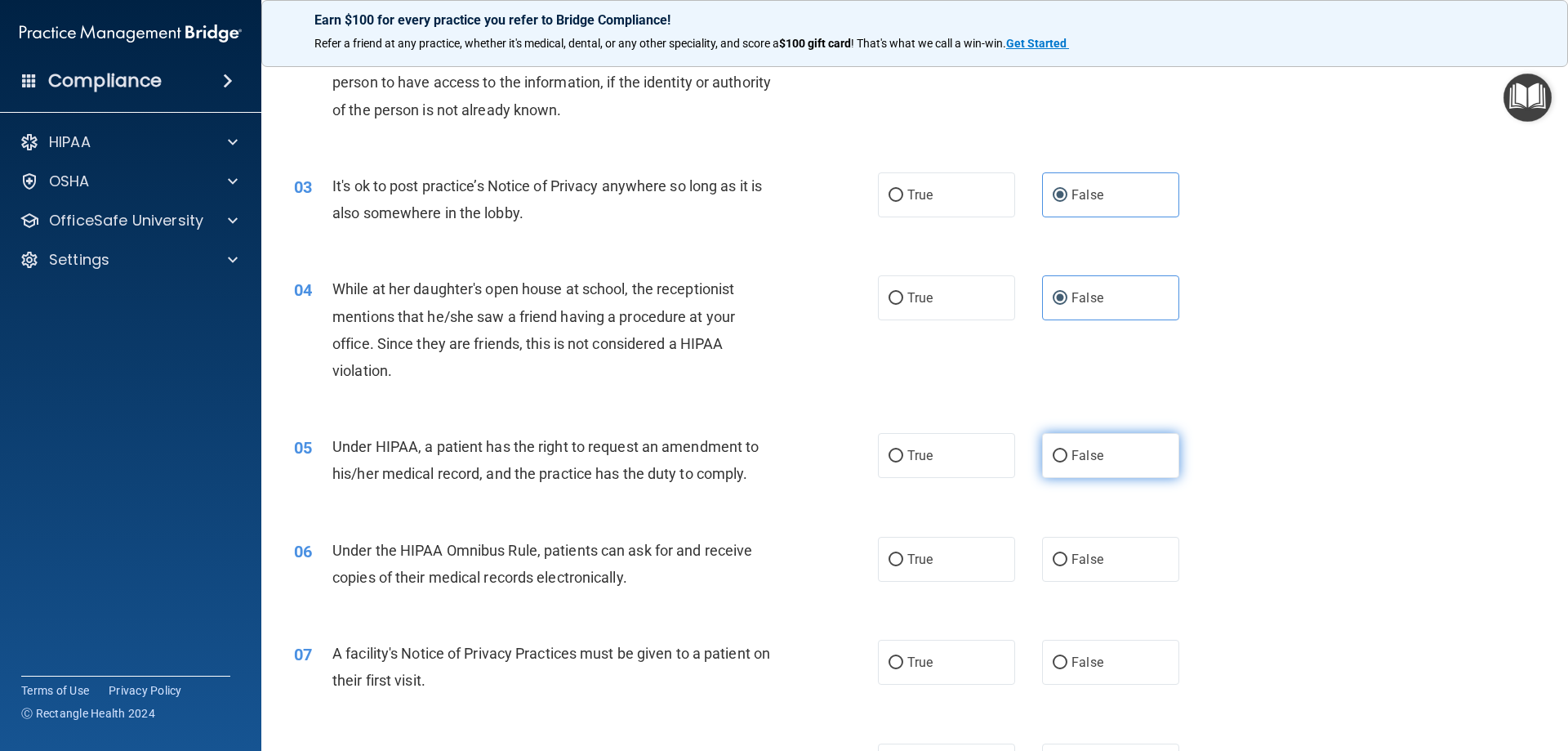
click at [1094, 458] on span "False" at bounding box center [1087, 455] width 32 height 16
click at [1068, 458] on input "False" at bounding box center [1060, 456] width 15 height 12
radio input "true"
click at [950, 571] on label "True" at bounding box center [946, 558] width 137 height 45
click at [903, 566] on input "True" at bounding box center [896, 559] width 15 height 12
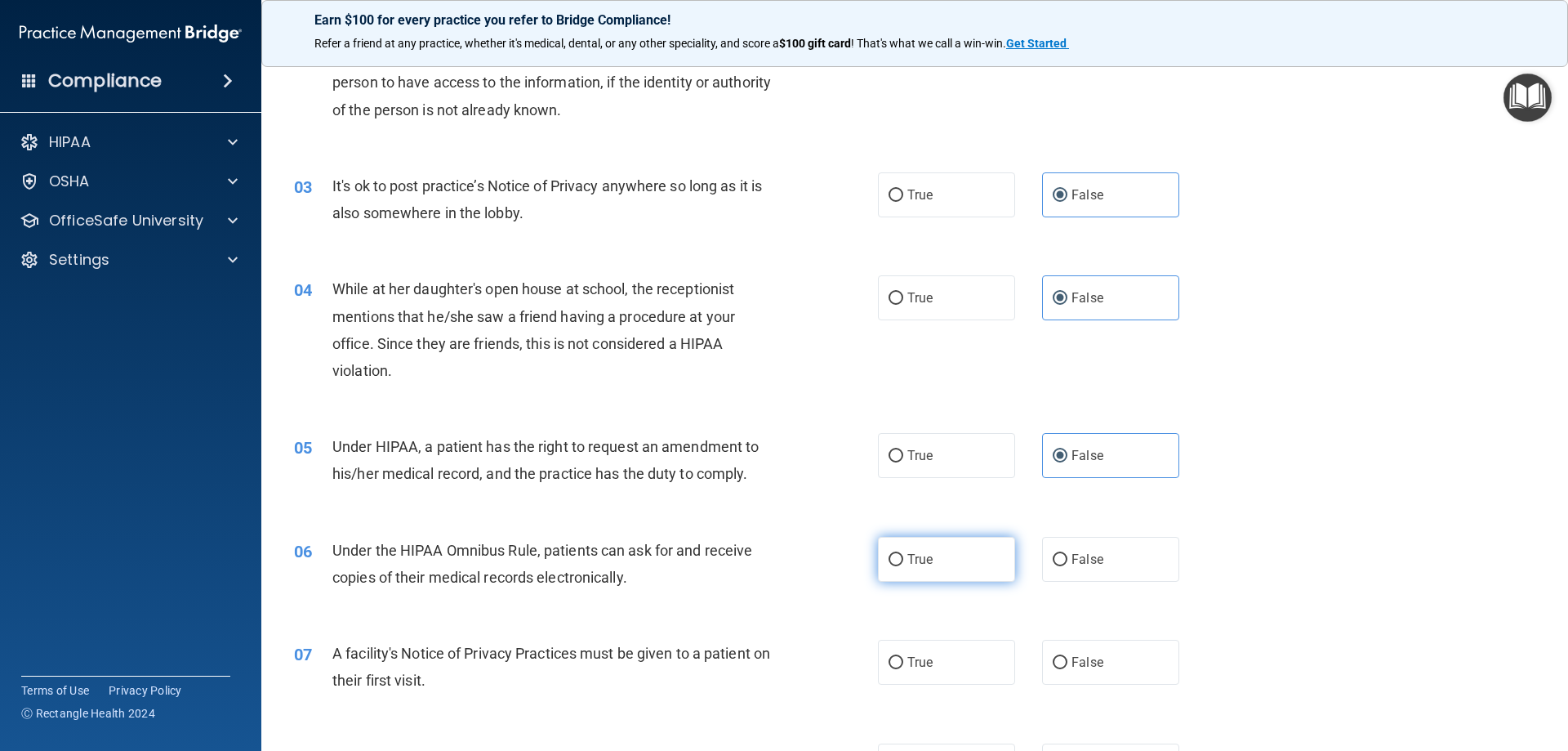
radio input "true"
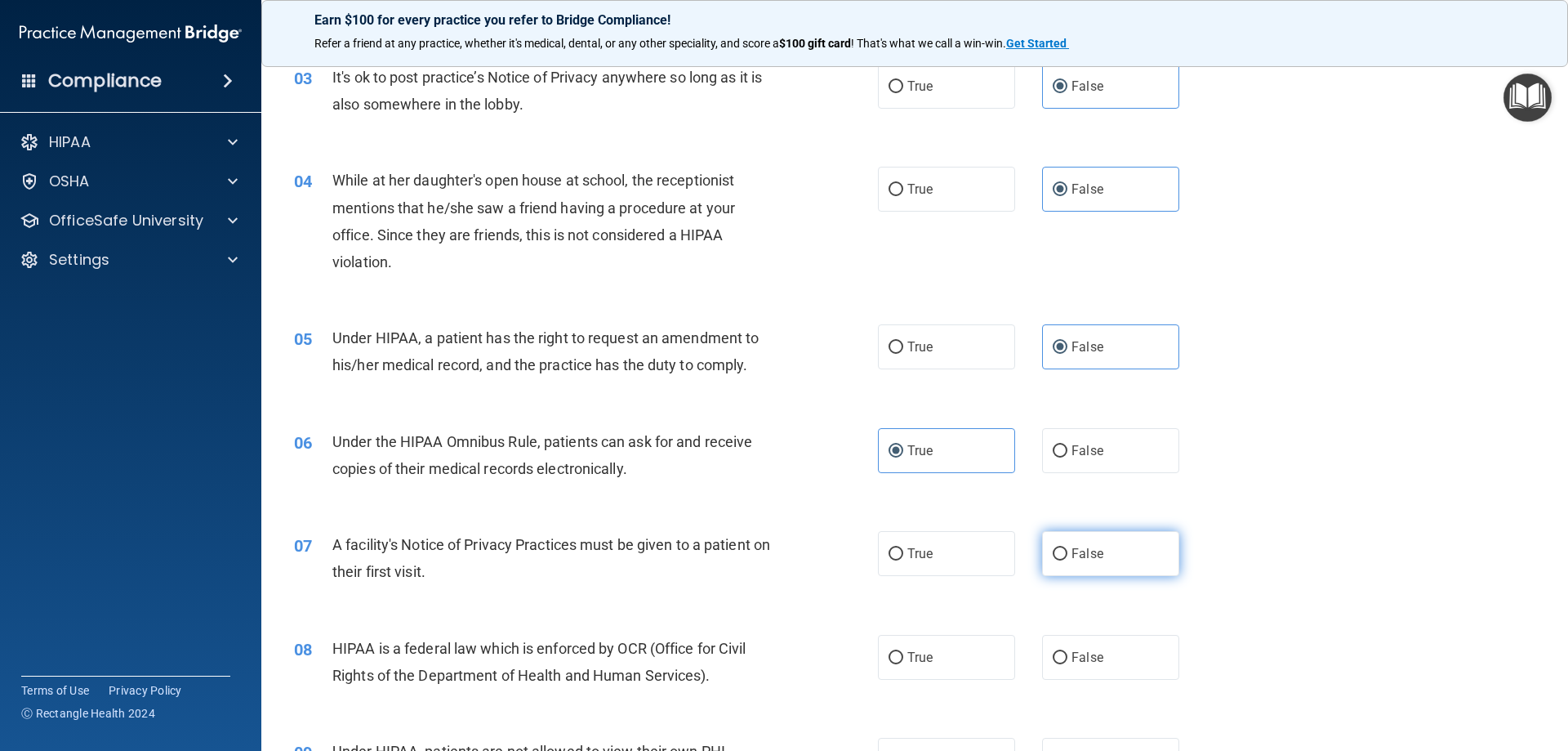
scroll to position [408, 0]
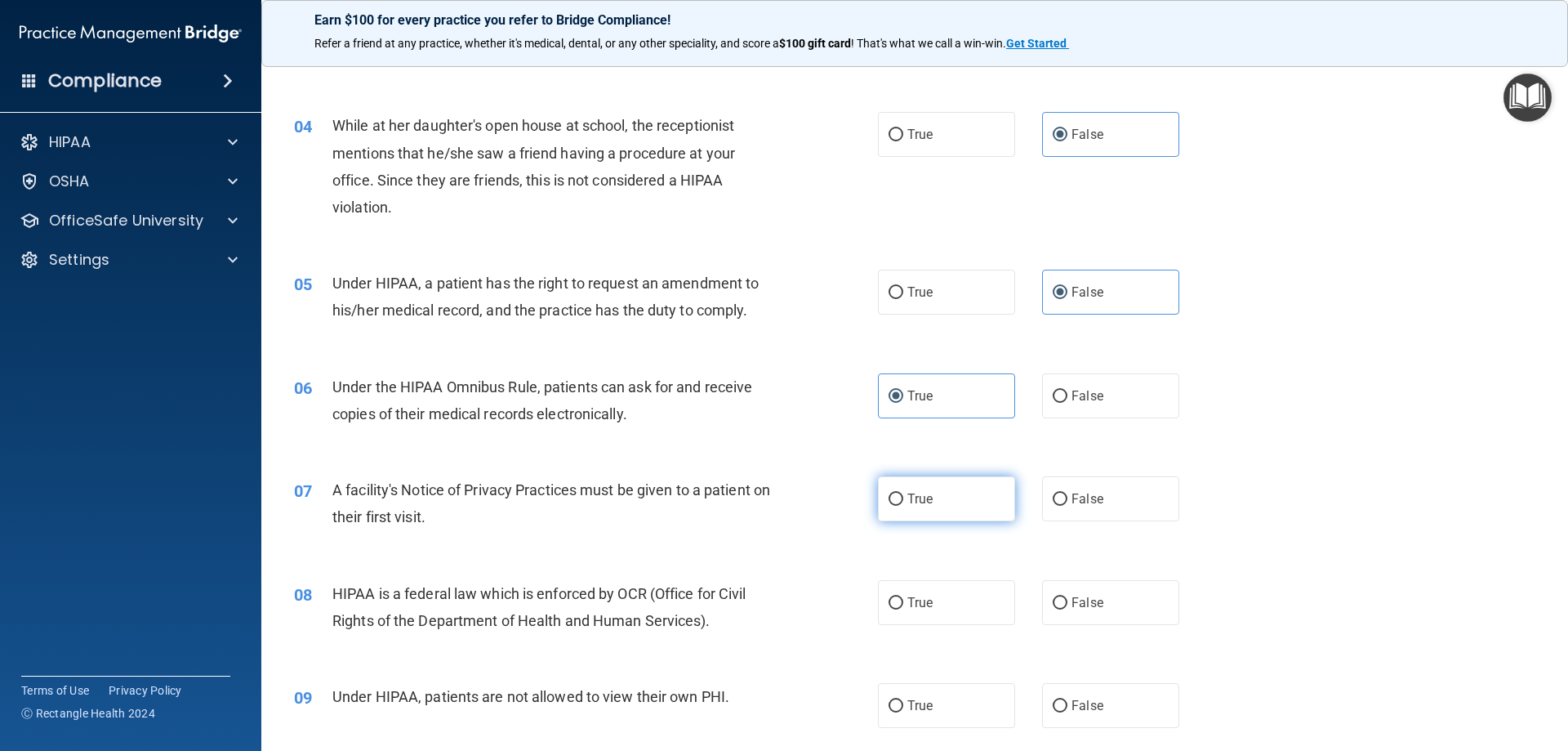
click at [962, 501] on label "True" at bounding box center [946, 498] width 137 height 45
click at [903, 501] on input "True" at bounding box center [896, 499] width 15 height 12
radio input "true"
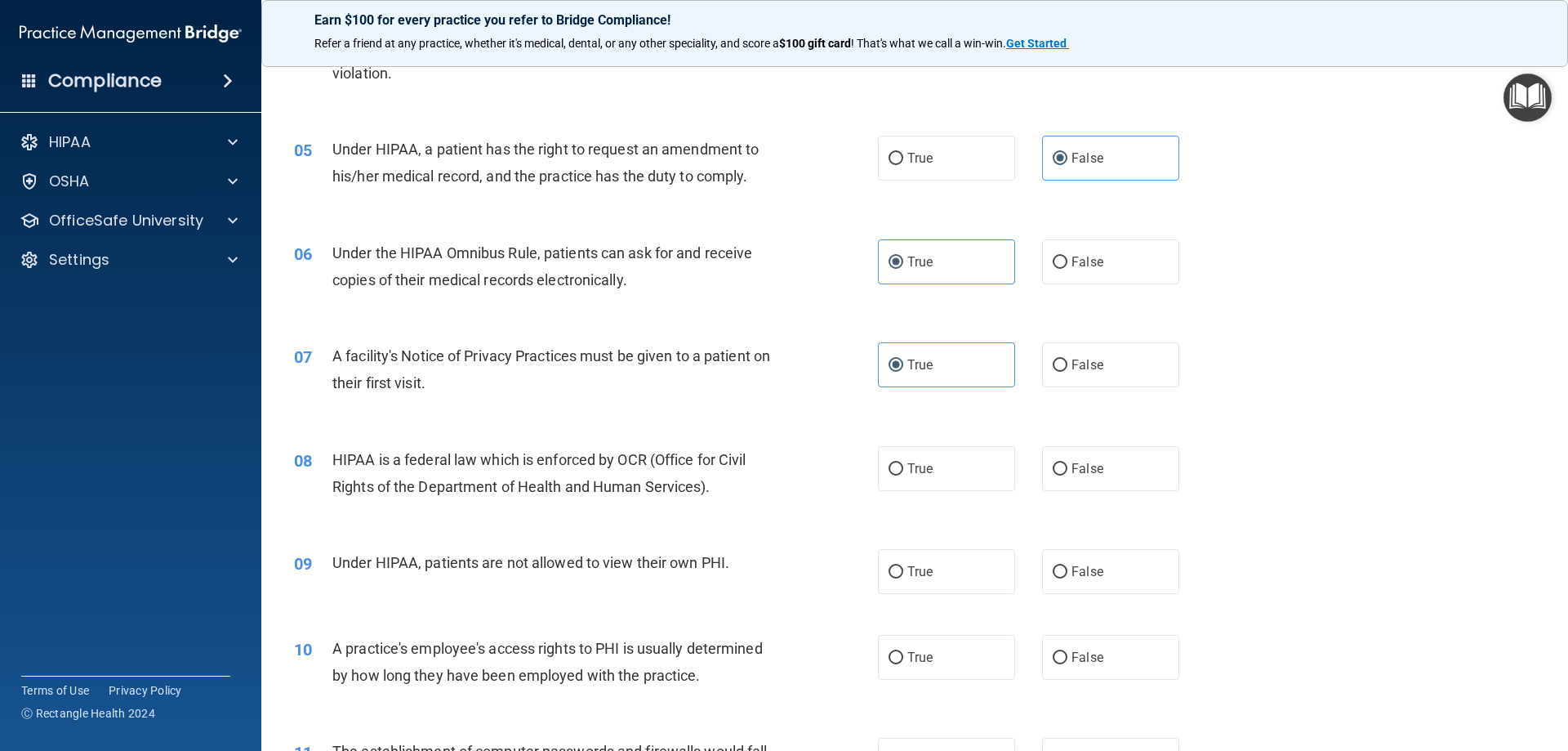
scroll to position [572, 0]
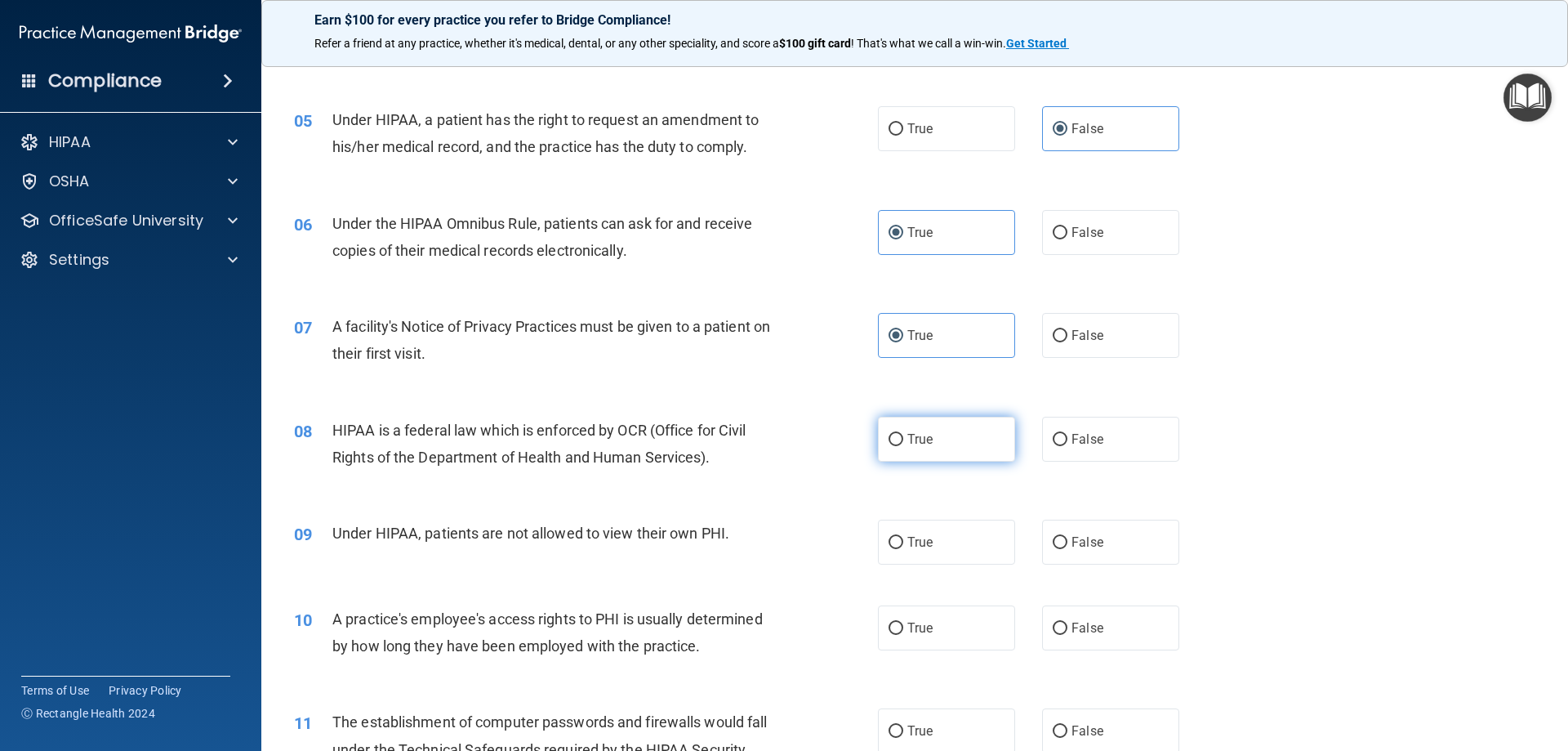
click at [949, 452] on label "True" at bounding box center [946, 439] width 137 height 45
click at [903, 446] on input "True" at bounding box center [896, 439] width 15 height 12
radio input "true"
click at [1108, 546] on label "False" at bounding box center [1110, 542] width 137 height 45
click at [1068, 546] on input "False" at bounding box center [1060, 542] width 15 height 12
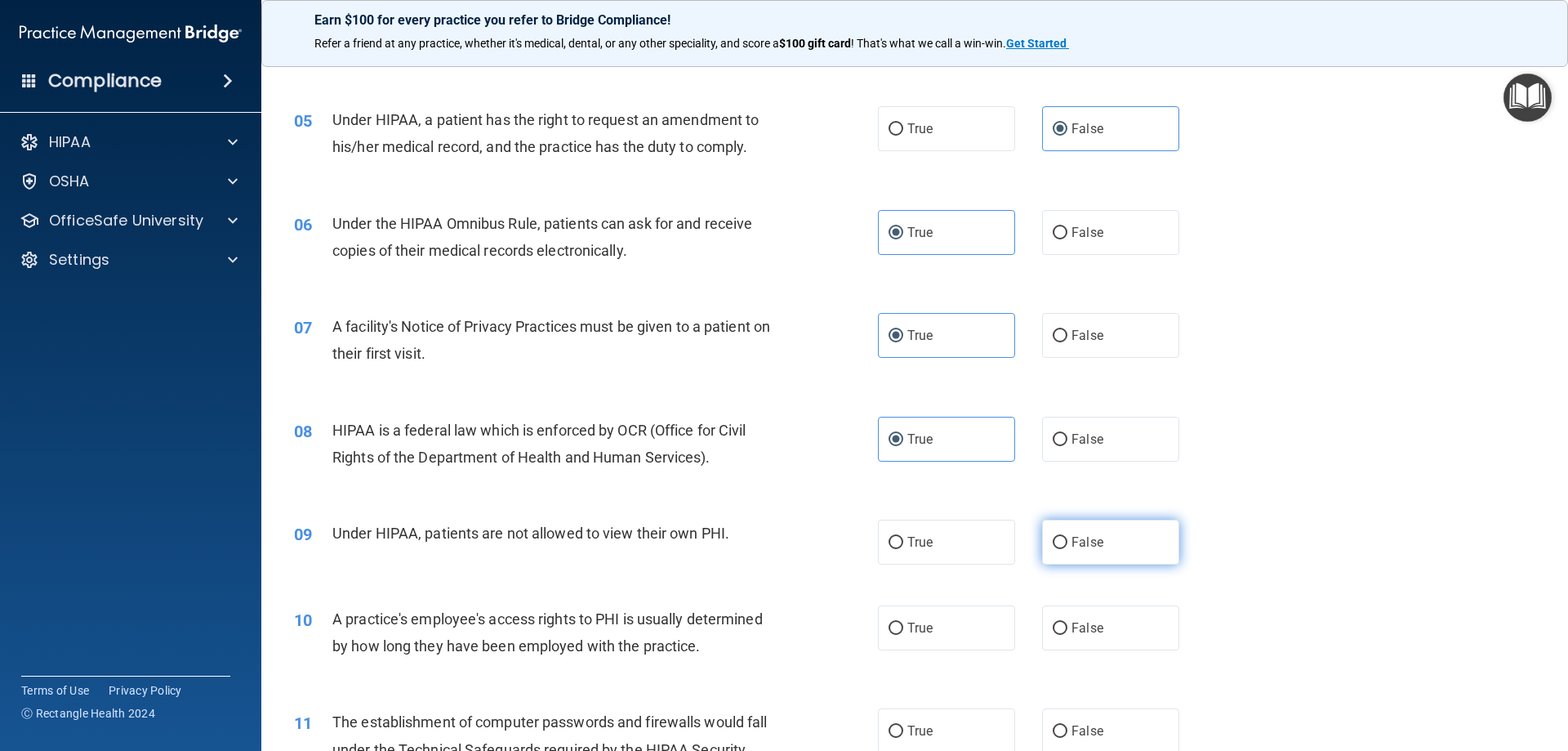
radio input "true"
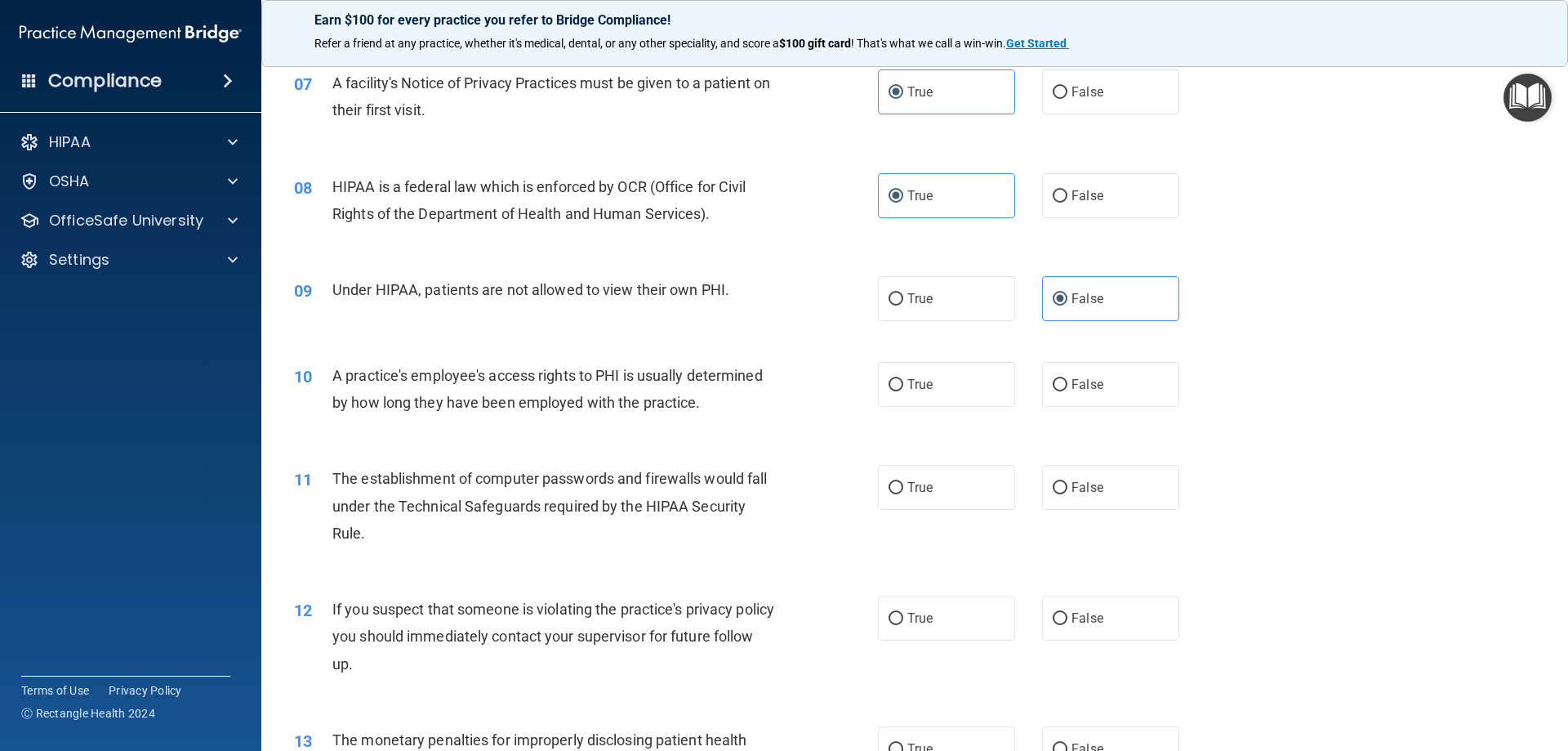
scroll to position [817, 0]
click at [1063, 385] on label "False" at bounding box center [1110, 382] width 137 height 45
click at [1063, 385] on input "False" at bounding box center [1060, 383] width 15 height 12
radio input "true"
click at [959, 480] on label "True" at bounding box center [946, 485] width 137 height 45
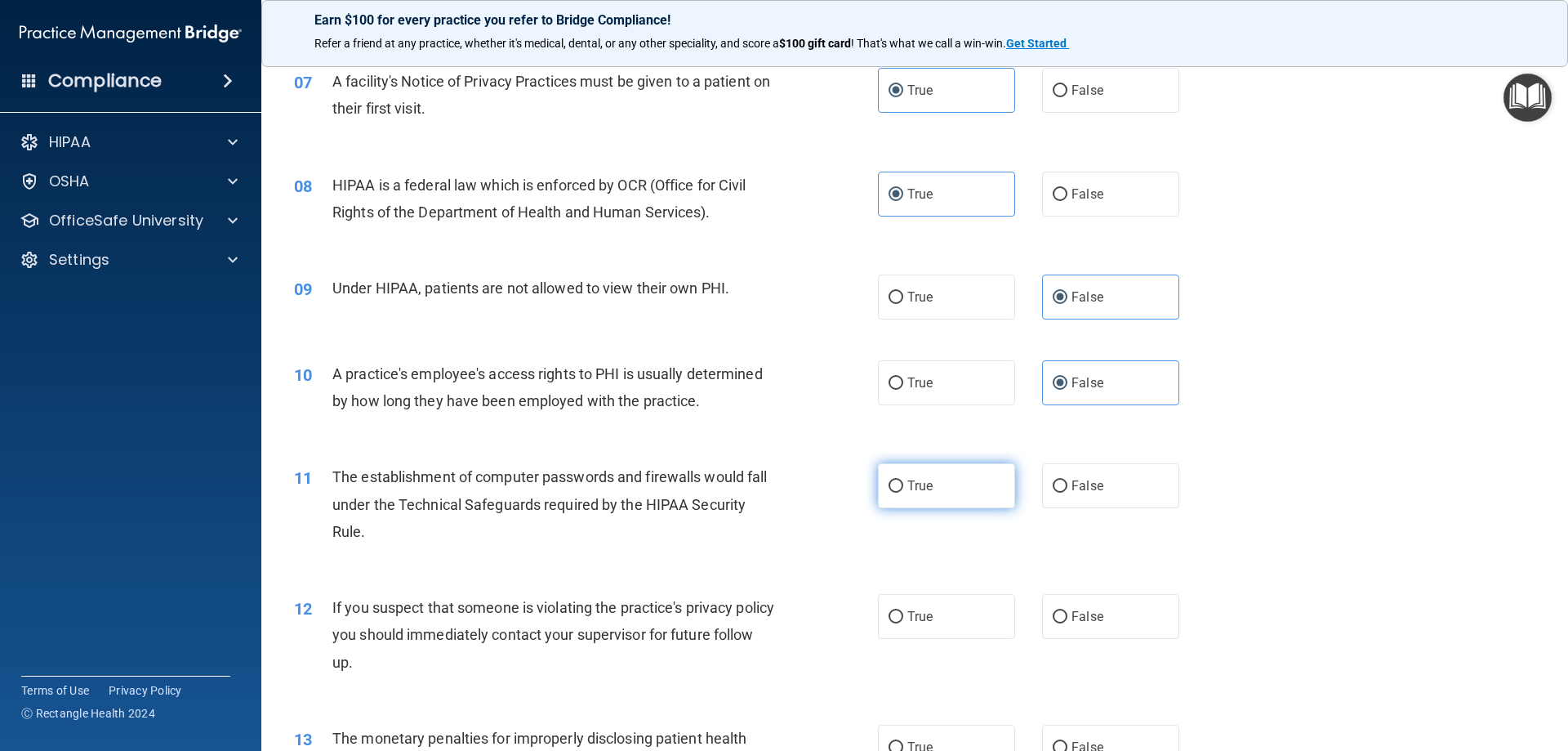
click at [903, 481] on input "True" at bounding box center [896, 486] width 15 height 12
radio input "true"
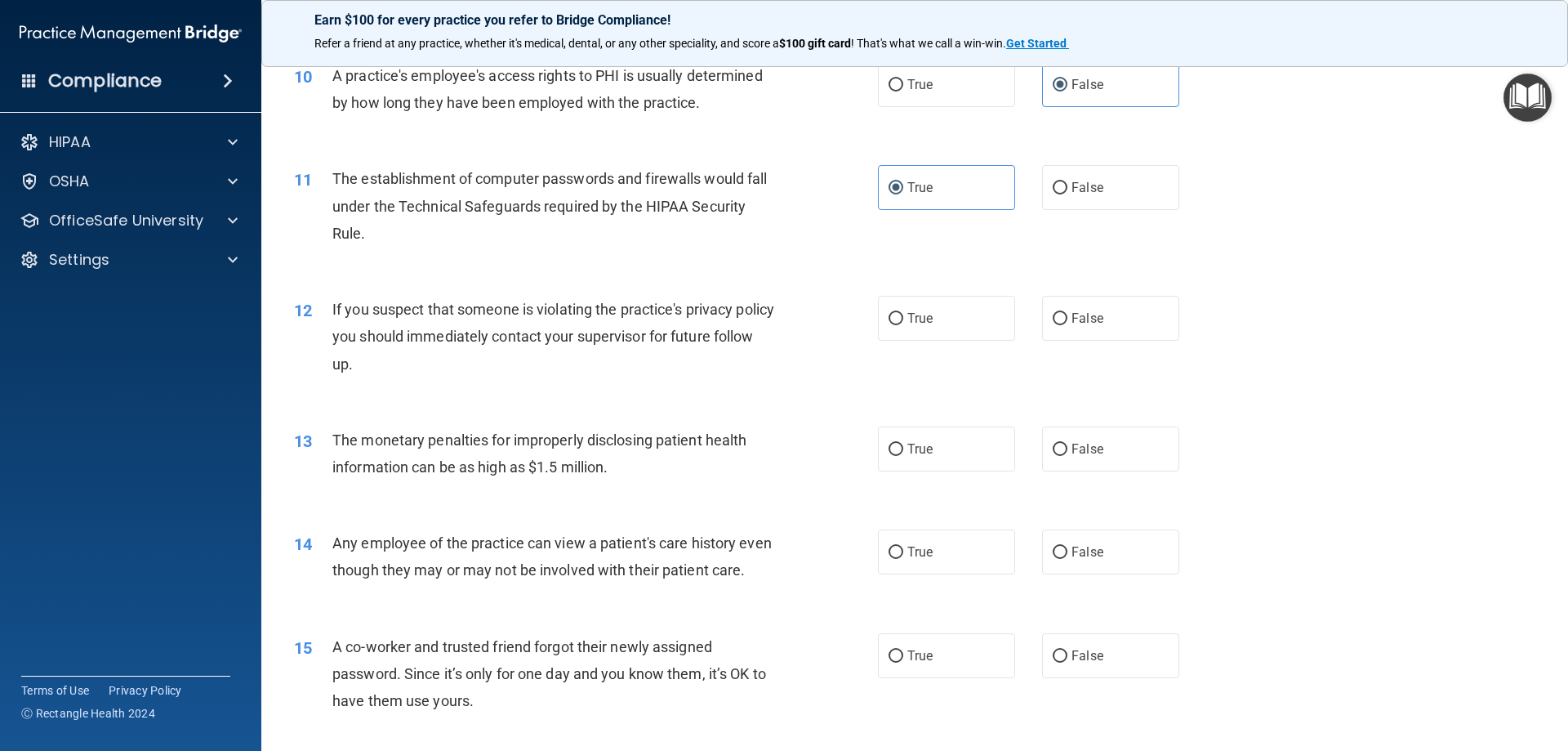
scroll to position [1144, 0]
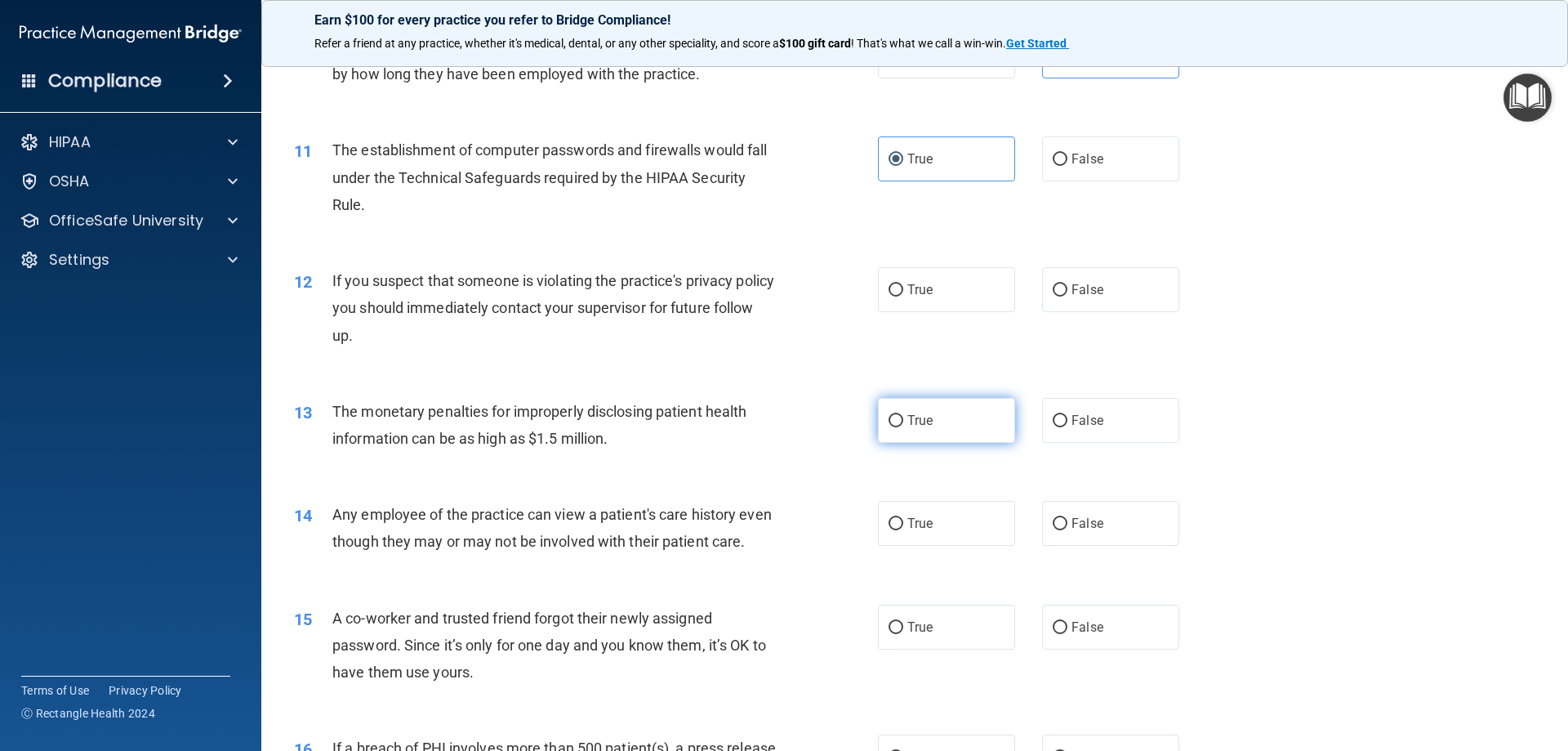
click at [930, 417] on label "True" at bounding box center [946, 419] width 137 height 45
click at [903, 417] on input "True" at bounding box center [896, 420] width 15 height 12
radio input "true"
click at [928, 299] on label "True" at bounding box center [946, 289] width 137 height 45
click at [903, 297] on input "True" at bounding box center [896, 290] width 15 height 12
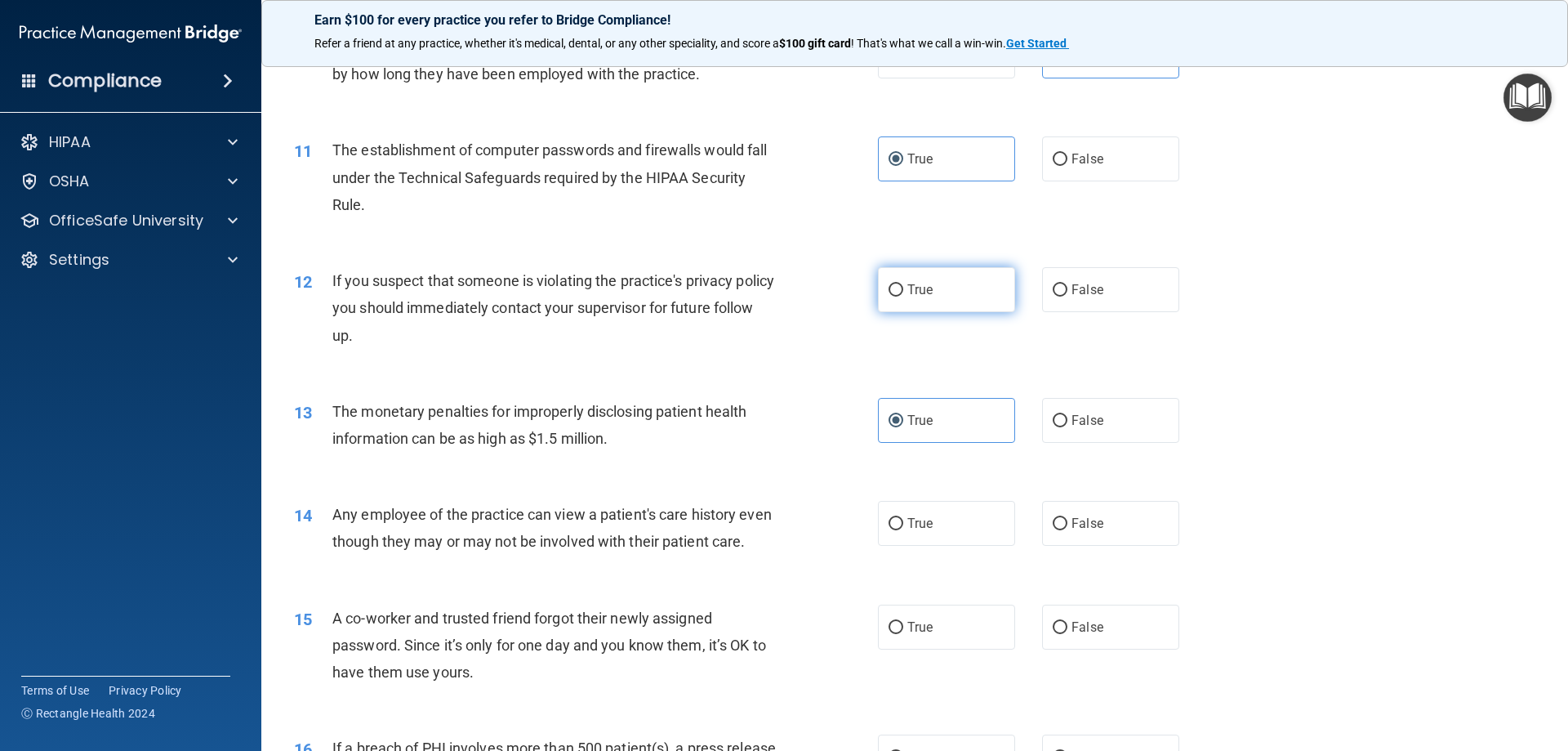
radio input "true"
click at [1084, 529] on span "False" at bounding box center [1087, 523] width 32 height 16
click at [1068, 529] on input "False" at bounding box center [1060, 524] width 15 height 12
radio input "true"
click at [1083, 635] on span "False" at bounding box center [1087, 627] width 32 height 16
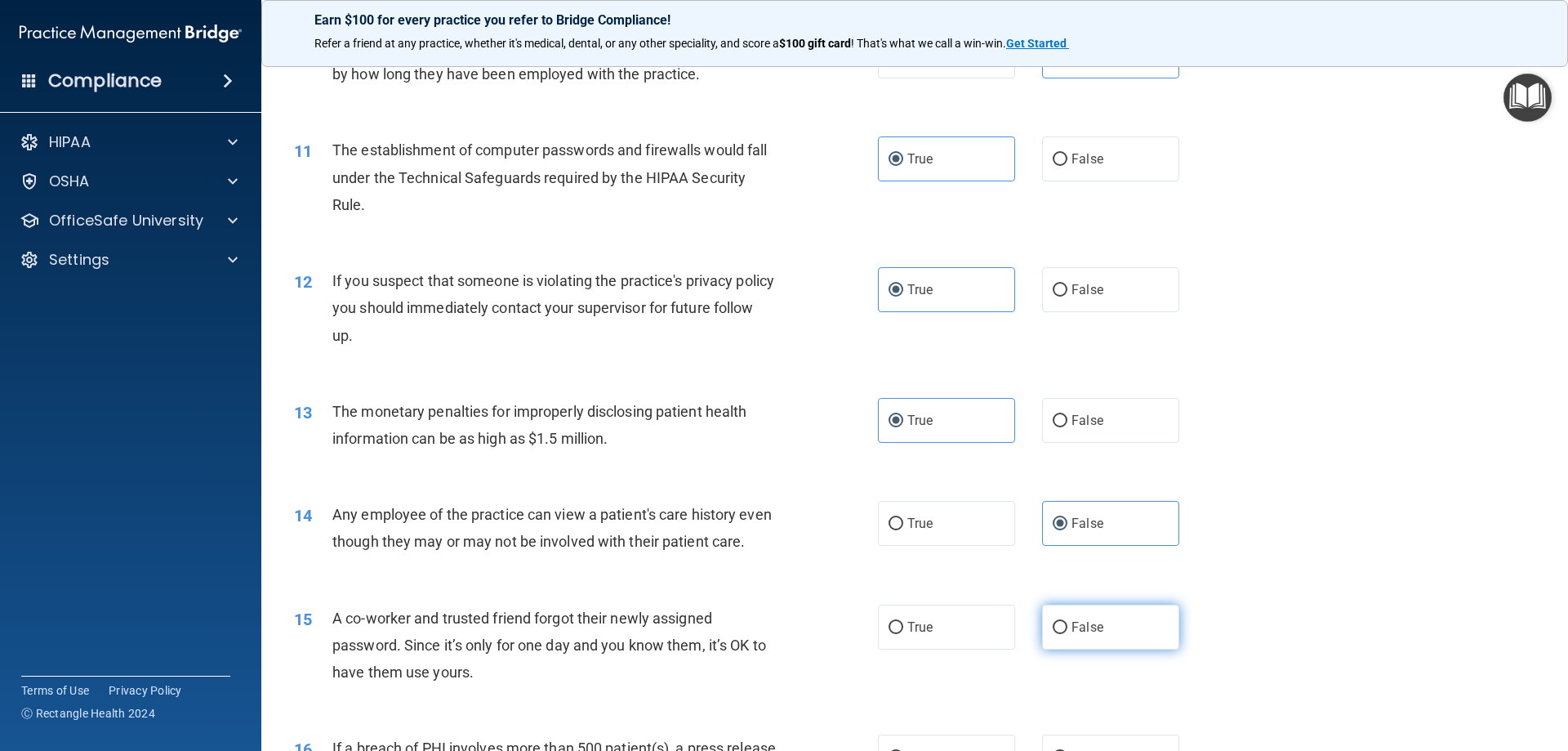
click at [1068, 634] on input "False" at bounding box center [1060, 627] width 15 height 12
radio input "true"
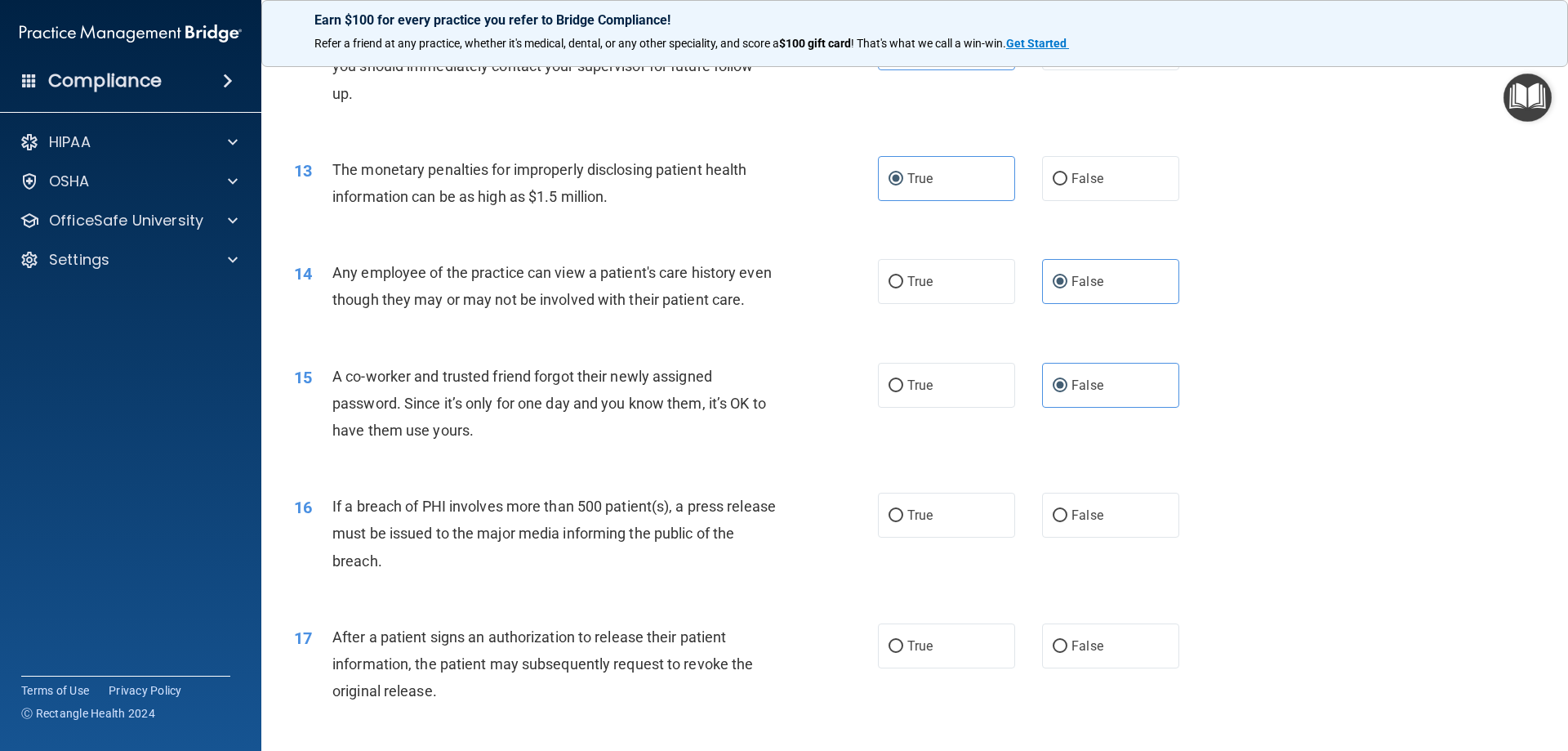
scroll to position [1389, 0]
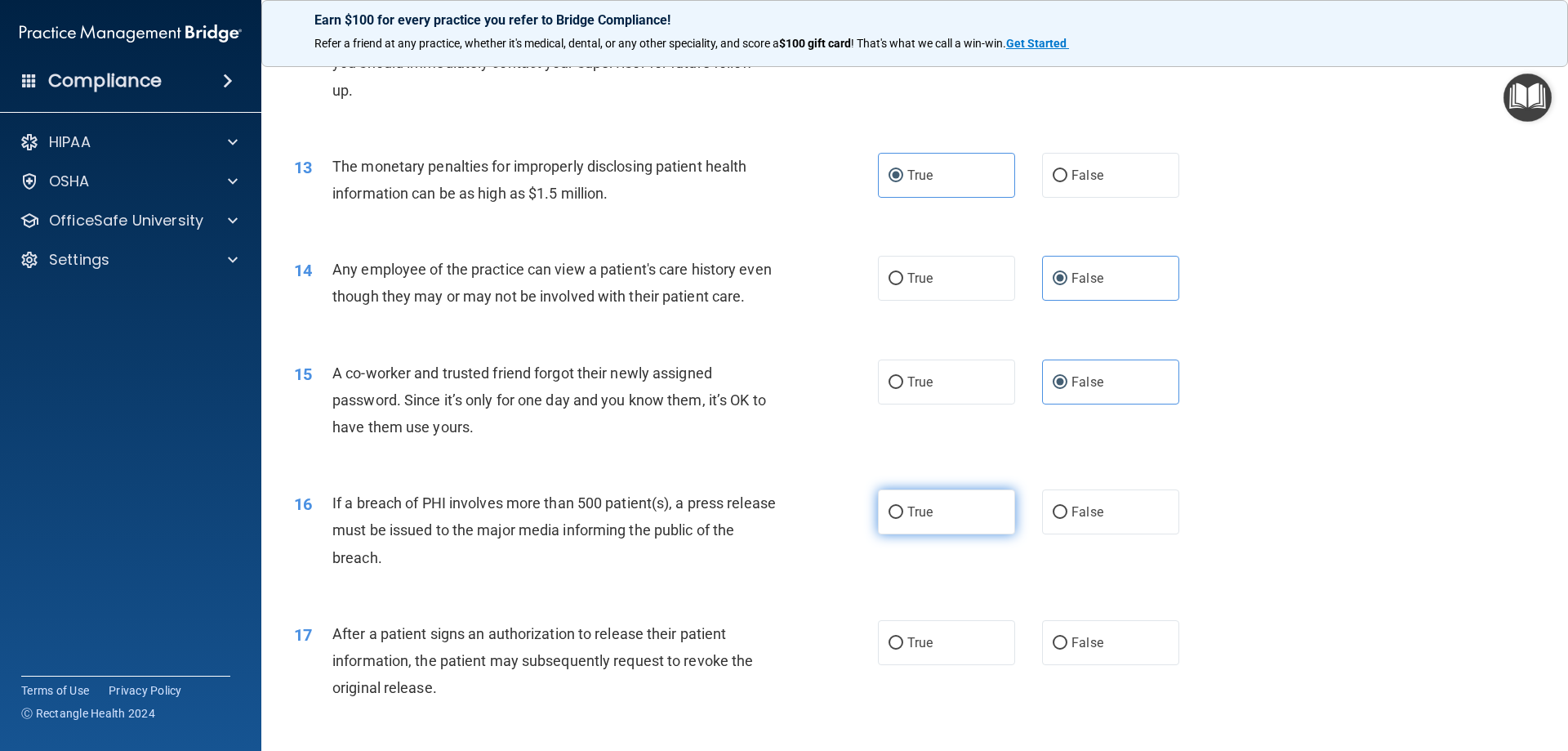
click at [914, 534] on label "True" at bounding box center [946, 512] width 137 height 45
click at [903, 519] on input "True" at bounding box center [896, 512] width 15 height 12
radio input "true"
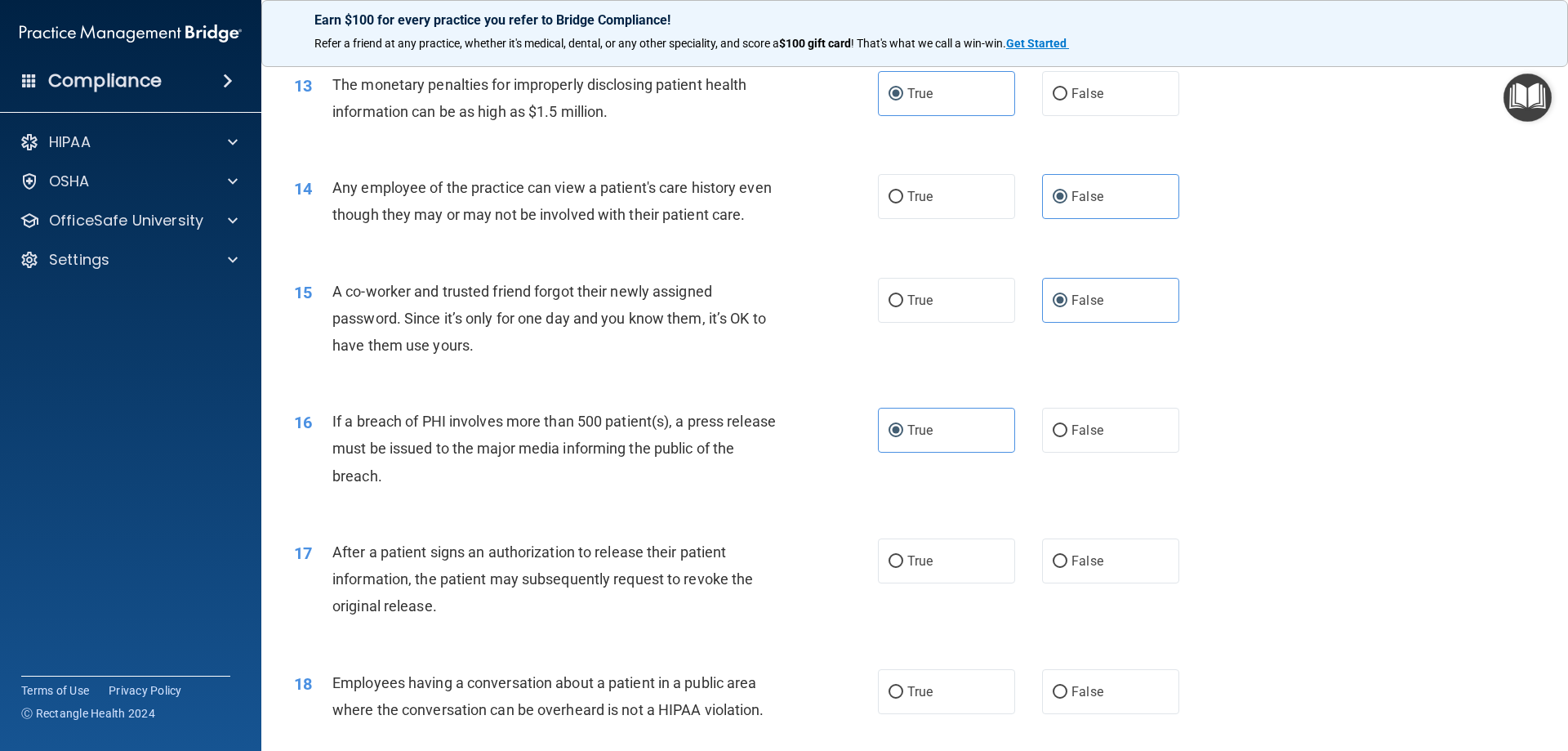
scroll to position [1552, 0]
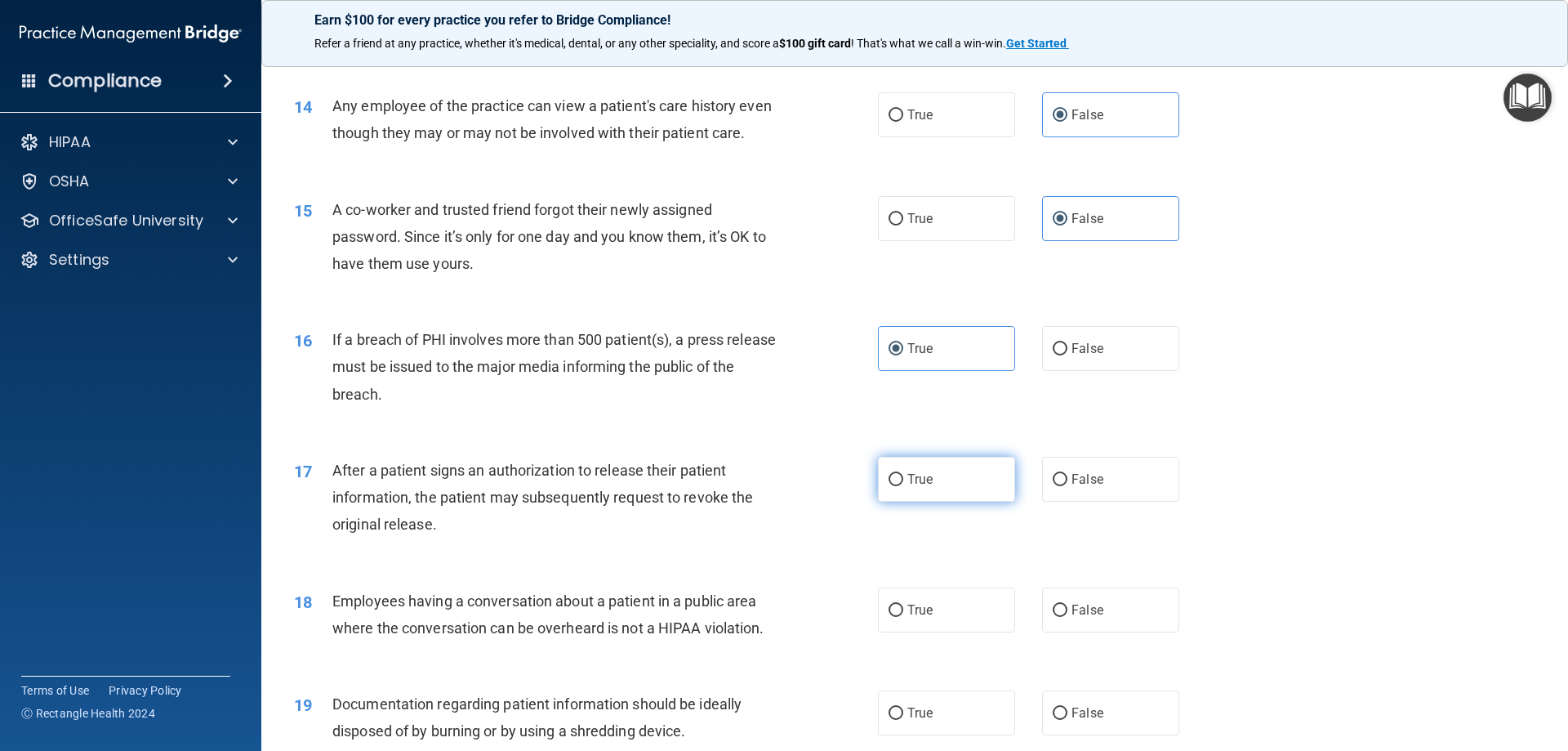
click at [934, 502] on label "True" at bounding box center [946, 479] width 137 height 45
click at [903, 486] on input "True" at bounding box center [896, 480] width 15 height 12
radio input "true"
click at [1072, 618] on span "False" at bounding box center [1087, 609] width 32 height 16
click at [1068, 617] on input "False" at bounding box center [1060, 610] width 15 height 12
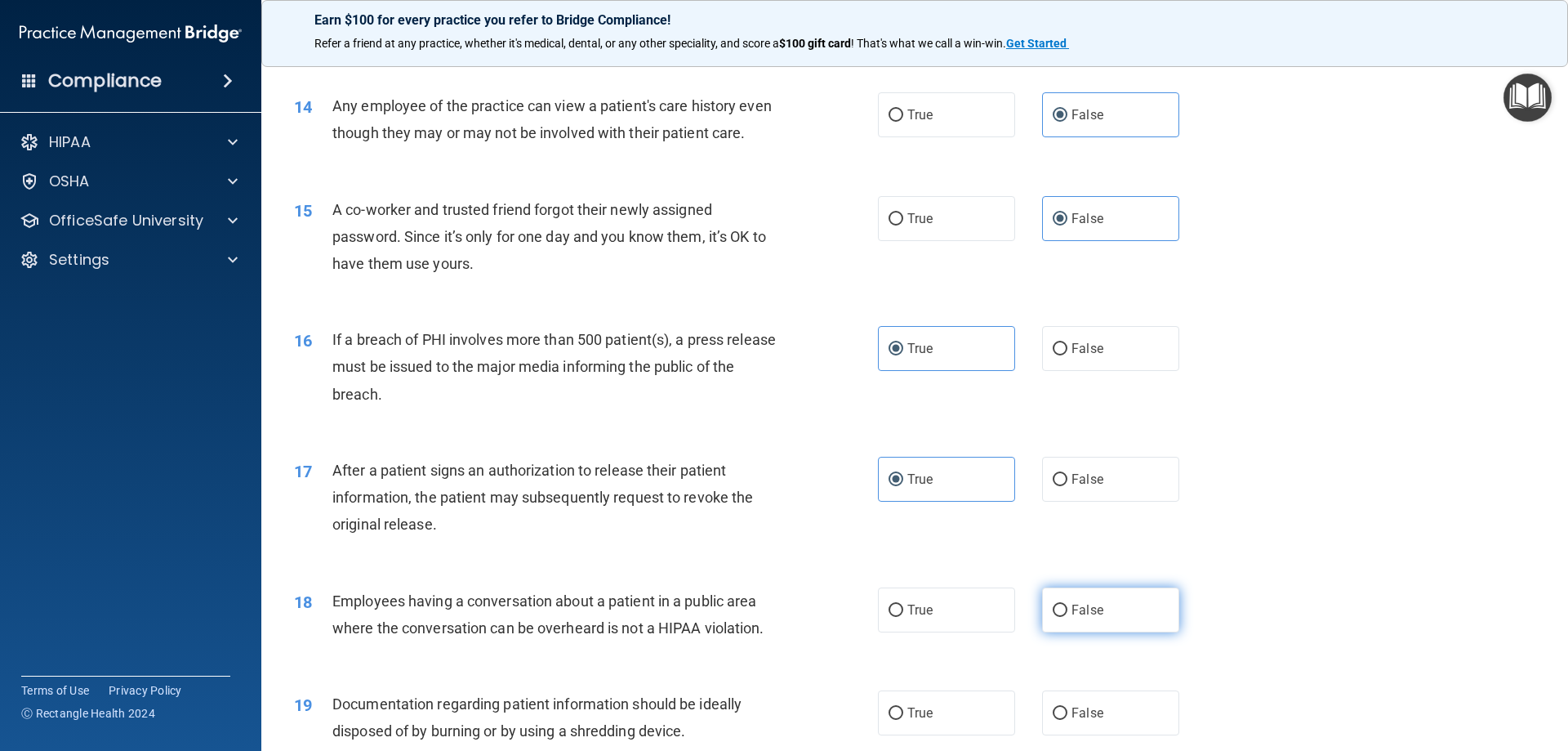
radio input "true"
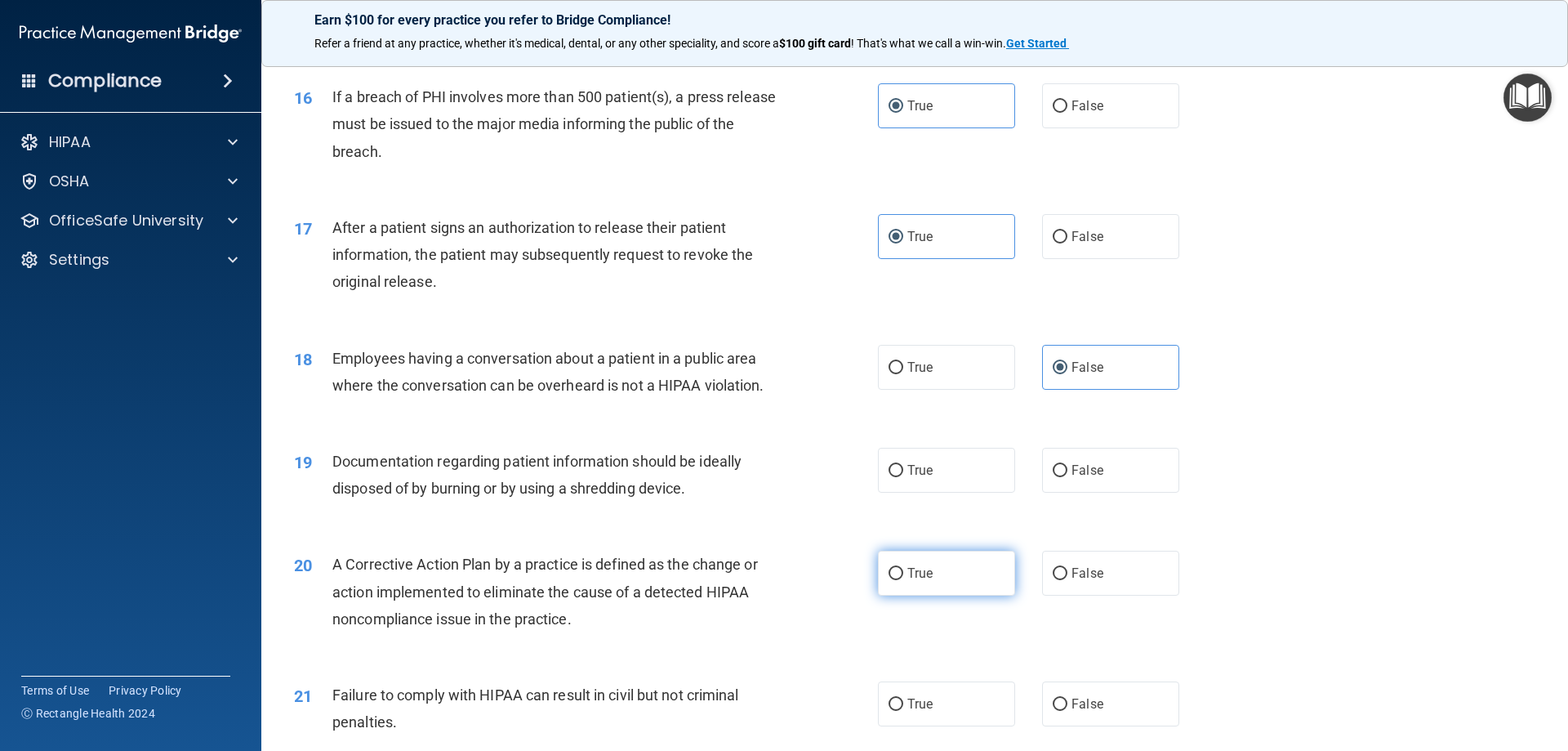
scroll to position [1797, 0]
click at [996, 491] on label "True" at bounding box center [946, 467] width 137 height 45
click at [903, 475] on input "True" at bounding box center [896, 468] width 15 height 12
radio input "true"
click at [955, 593] on label "True" at bounding box center [946, 570] width 137 height 45
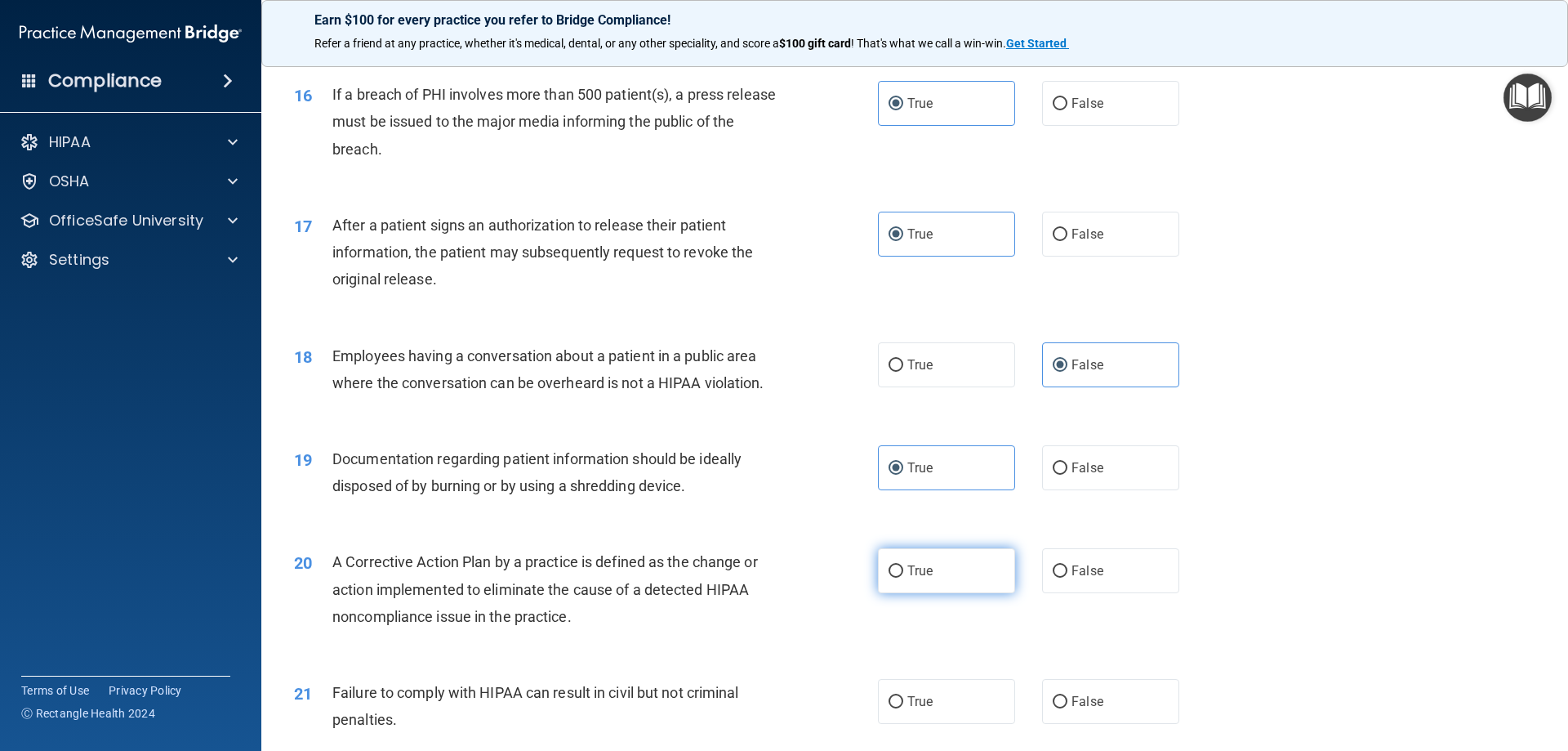
click at [903, 577] on input "True" at bounding box center [896, 571] width 15 height 12
radio input "true"
click at [1111, 724] on label "False" at bounding box center [1110, 701] width 137 height 45
click at [1068, 708] on input "False" at bounding box center [1060, 702] width 15 height 12
radio input "true"
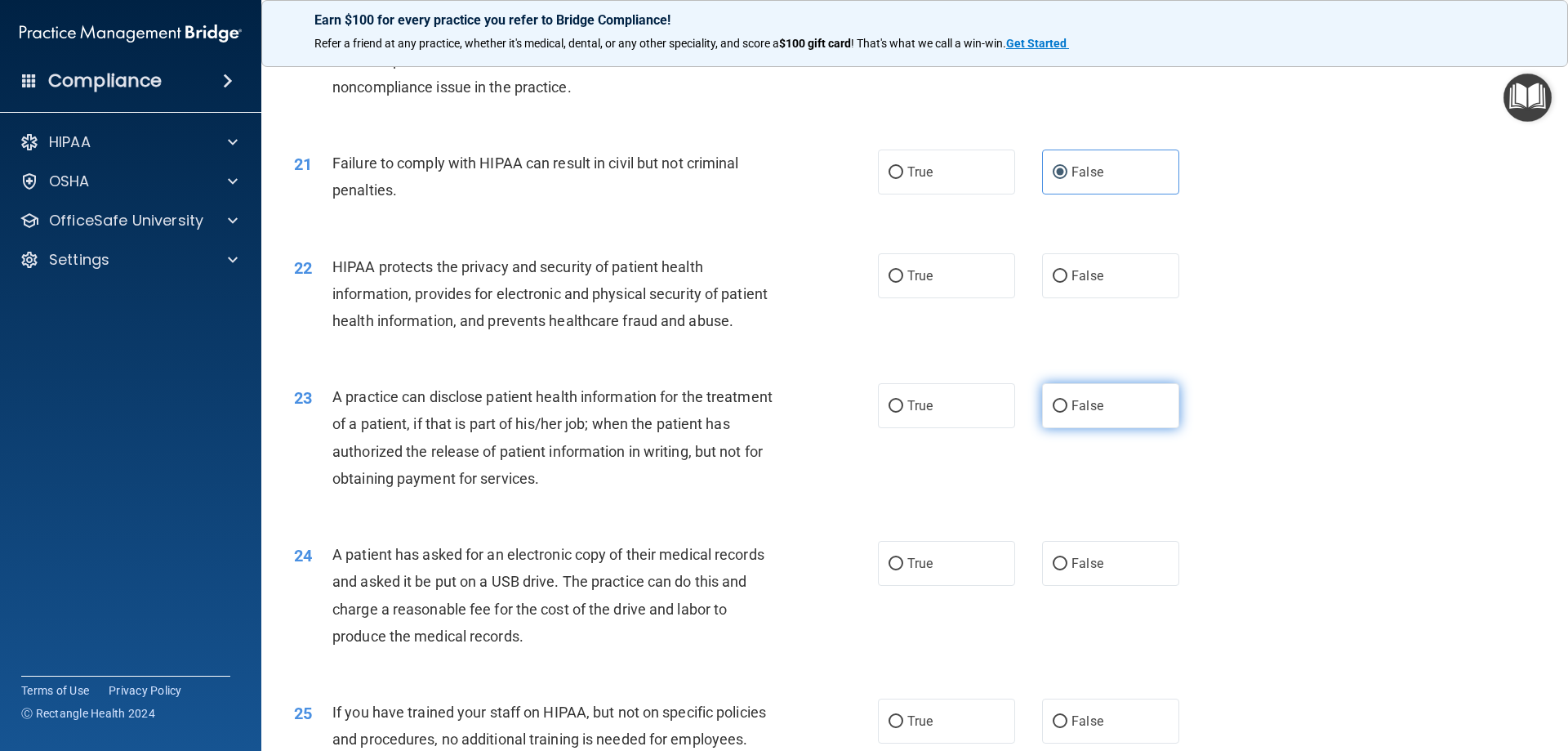
scroll to position [2369, 0]
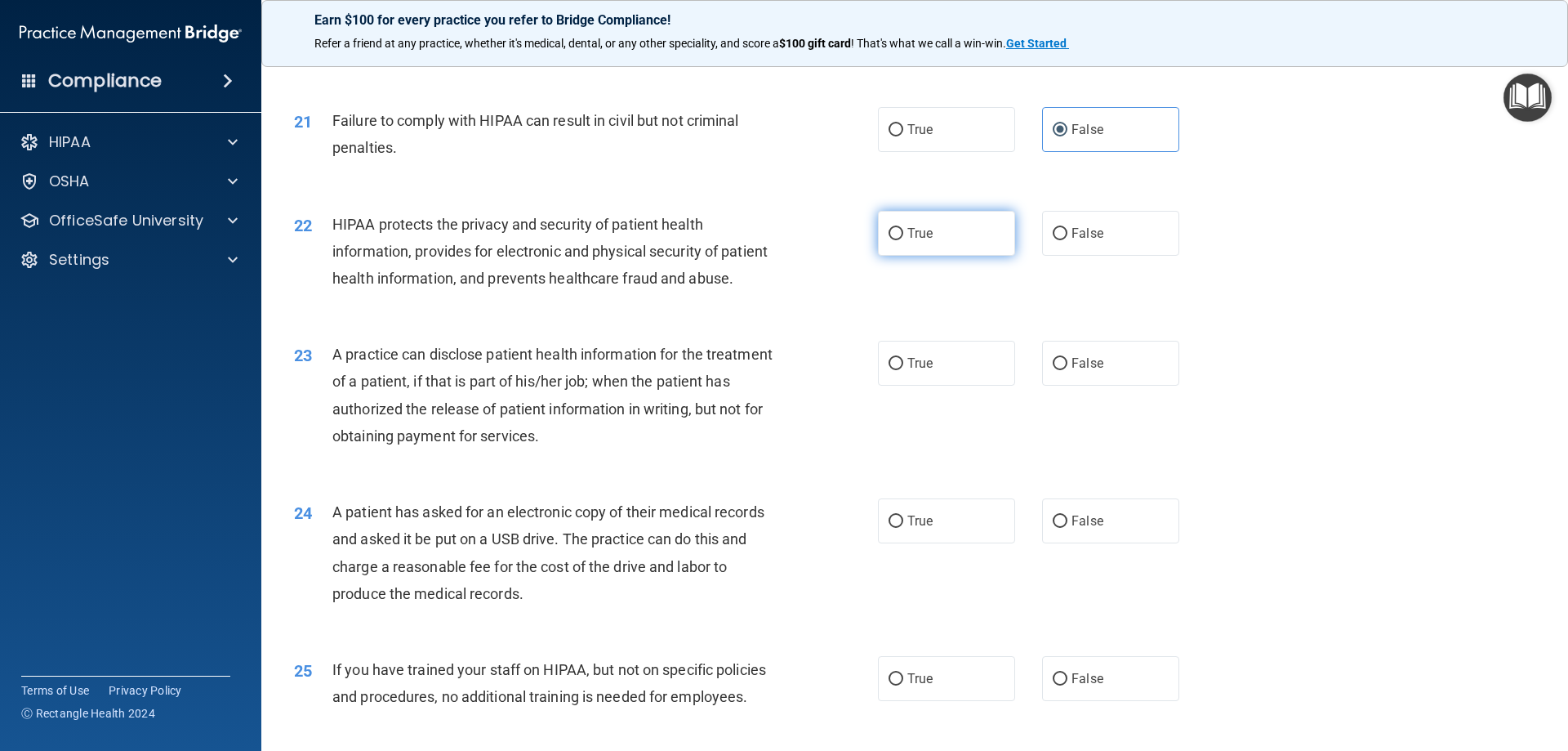
click at [909, 256] on label "True" at bounding box center [946, 233] width 137 height 45
click at [903, 240] on input "True" at bounding box center [896, 233] width 15 height 12
radio input "true"
click at [1068, 386] on label "False" at bounding box center [1110, 363] width 137 height 45
click at [1068, 370] on input "False" at bounding box center [1060, 364] width 15 height 12
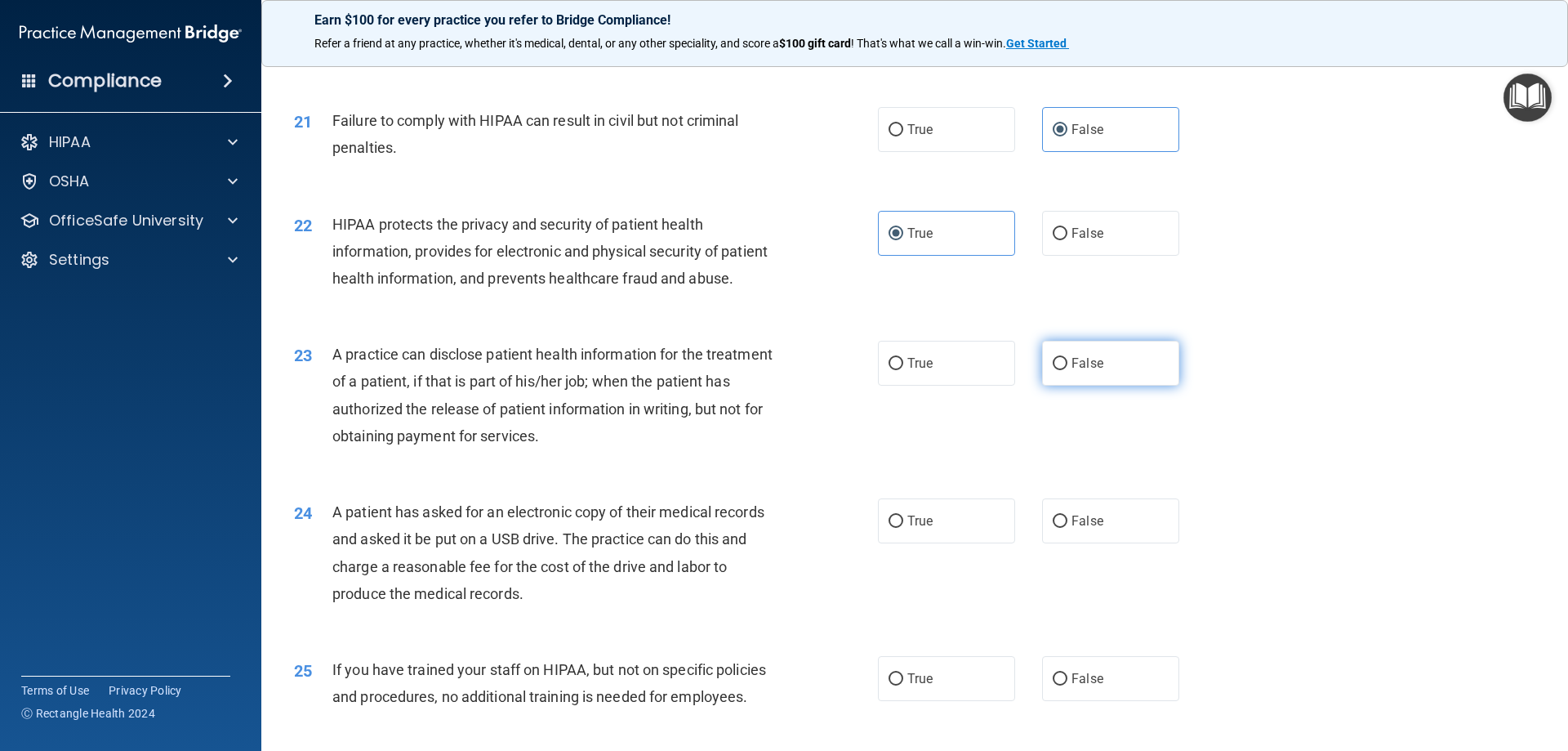
radio input "true"
click at [879, 544] on label "True" at bounding box center [946, 520] width 137 height 45
click at [889, 528] on input "True" at bounding box center [896, 521] width 15 height 12
radio input "true"
click at [1084, 686] on span "False" at bounding box center [1087, 678] width 32 height 16
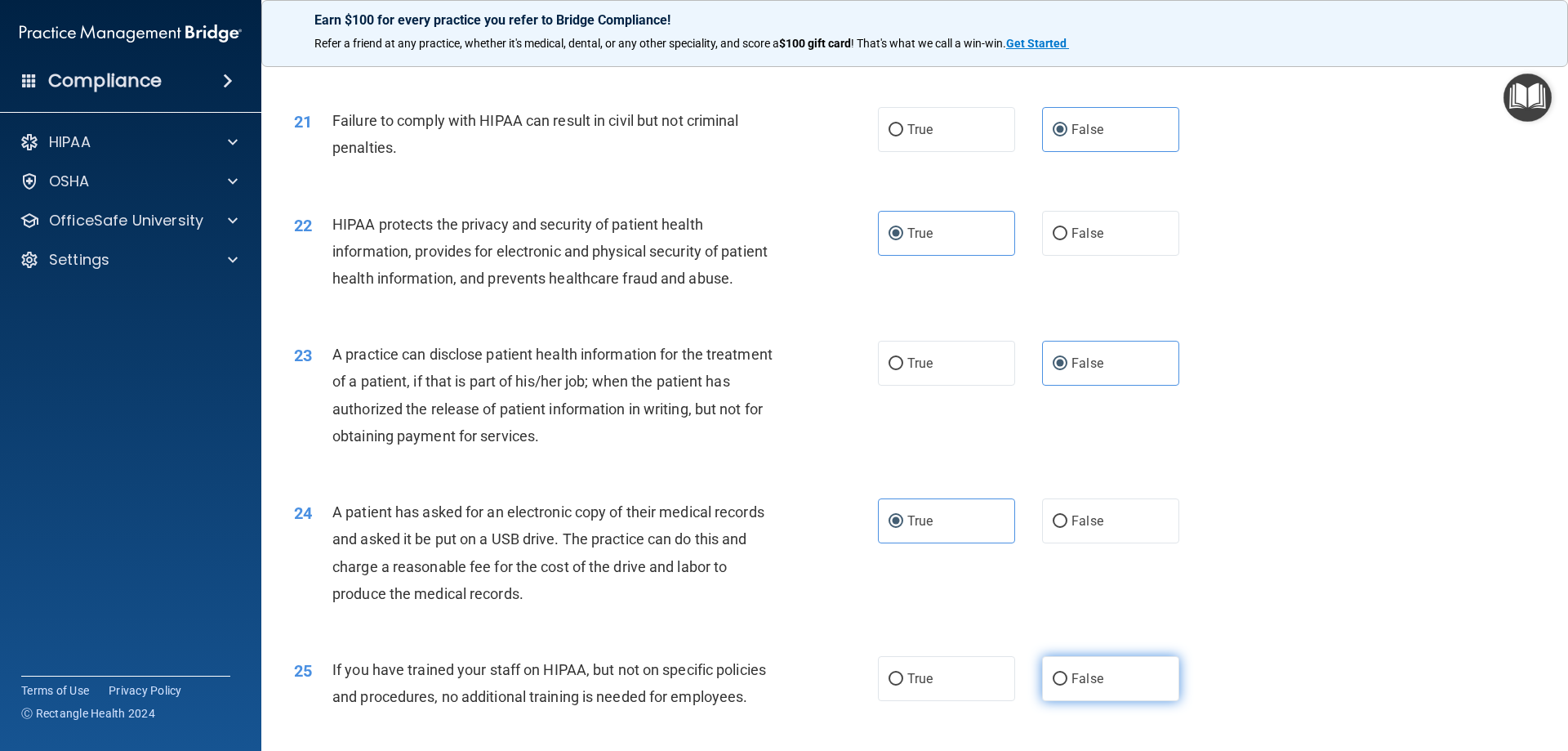
click at [1068, 685] on input "False" at bounding box center [1060, 679] width 15 height 12
radio input "true"
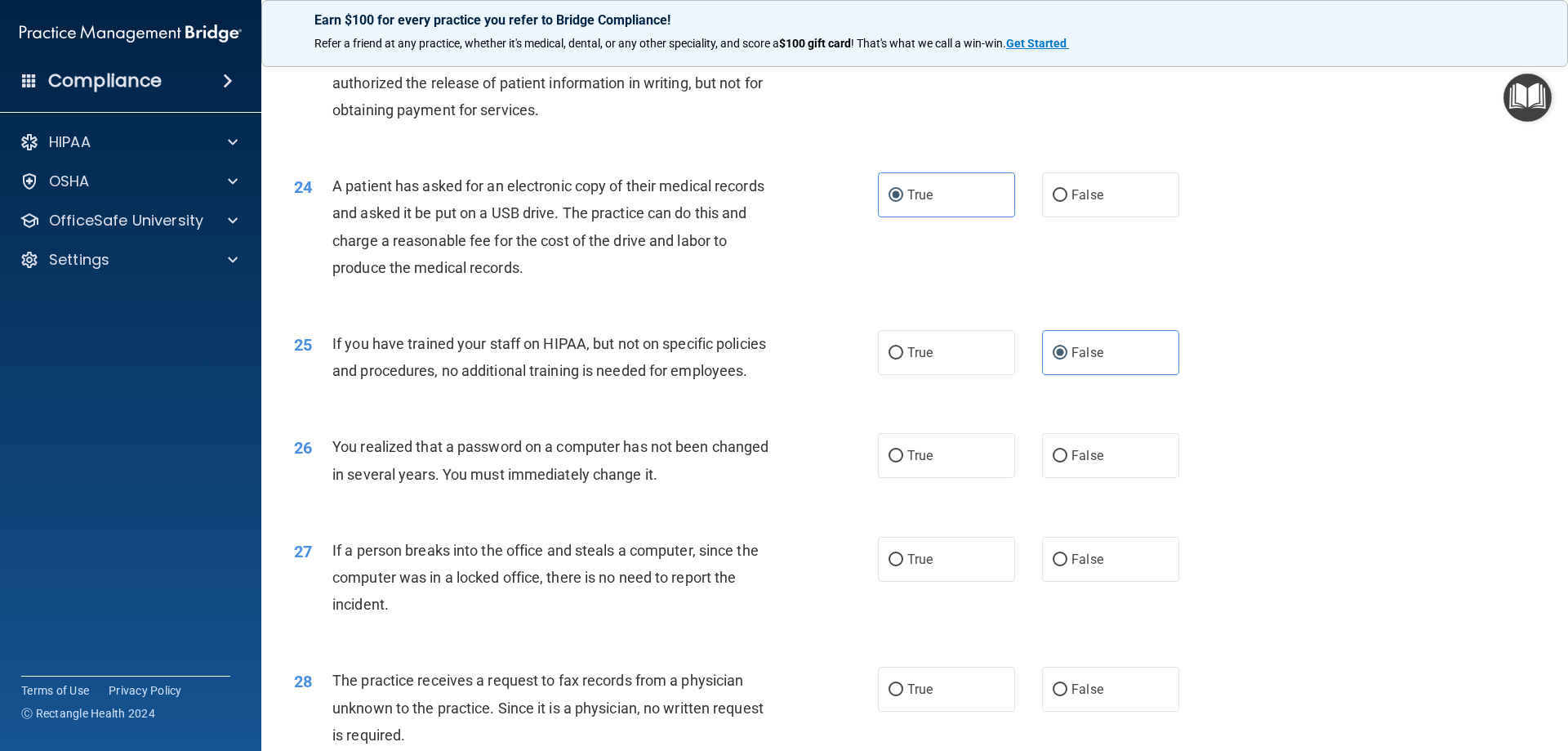
scroll to position [2696, 0]
click at [939, 477] on label "True" at bounding box center [946, 454] width 137 height 45
click at [903, 461] on input "True" at bounding box center [896, 455] width 15 height 12
radio input "true"
click at [1100, 581] on label "False" at bounding box center [1110, 558] width 137 height 45
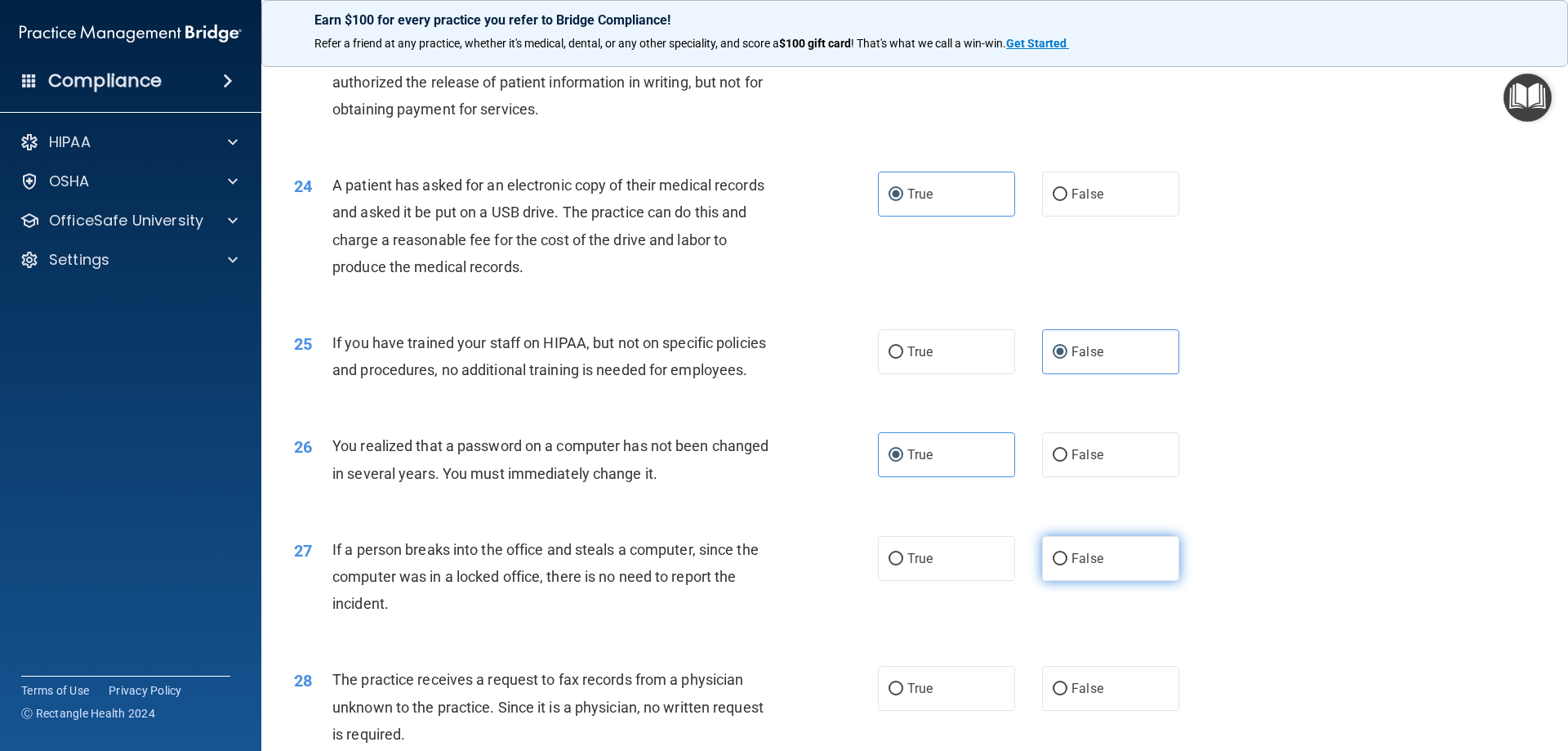
click at [1068, 566] on input "False" at bounding box center [1060, 558] width 15 height 12
radio input "true"
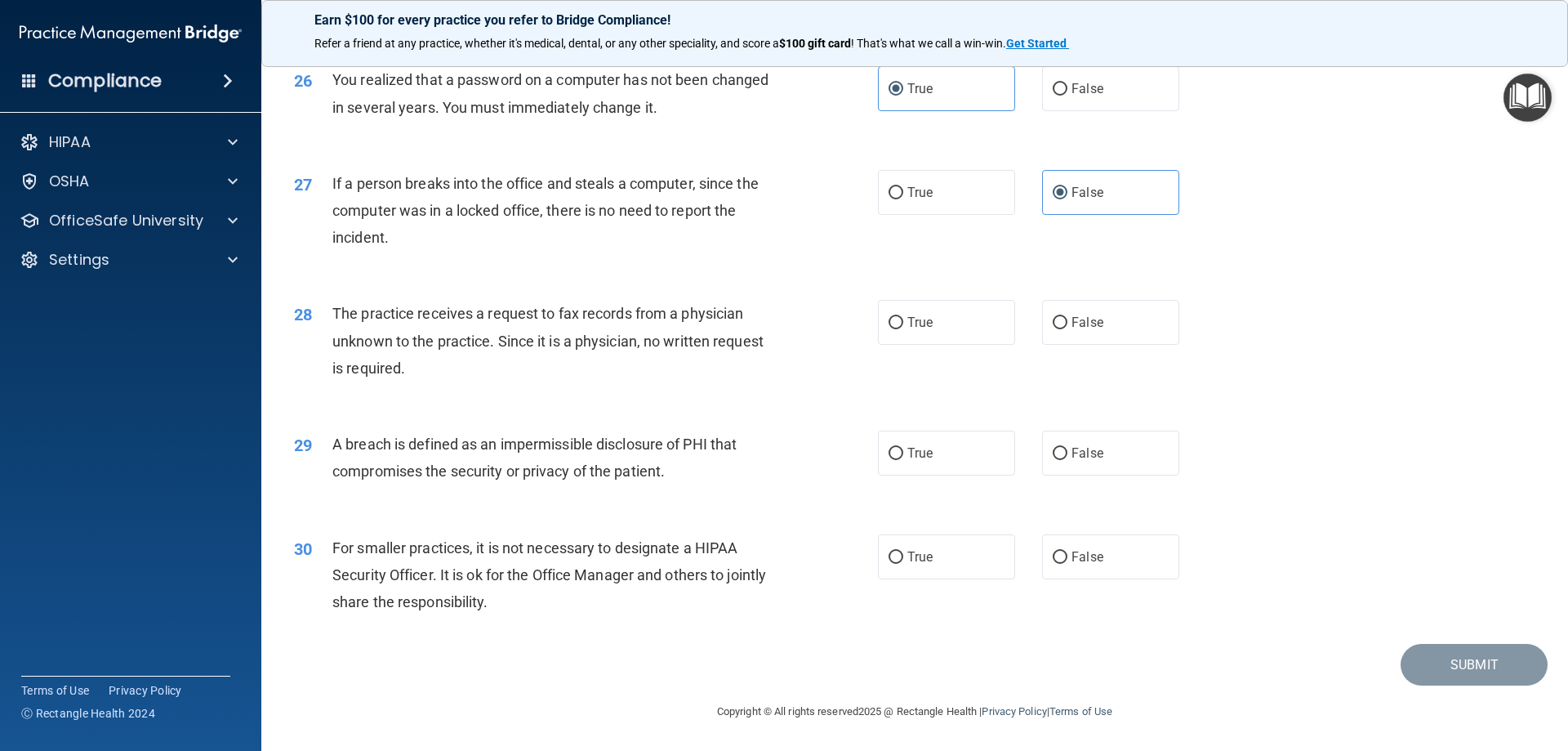
scroll to position [3104, 0]
click at [1084, 565] on span "False" at bounding box center [1087, 556] width 32 height 16
click at [1068, 564] on input "False" at bounding box center [1060, 557] width 15 height 12
radio input "true"
click at [900, 472] on label "True" at bounding box center [946, 452] width 137 height 45
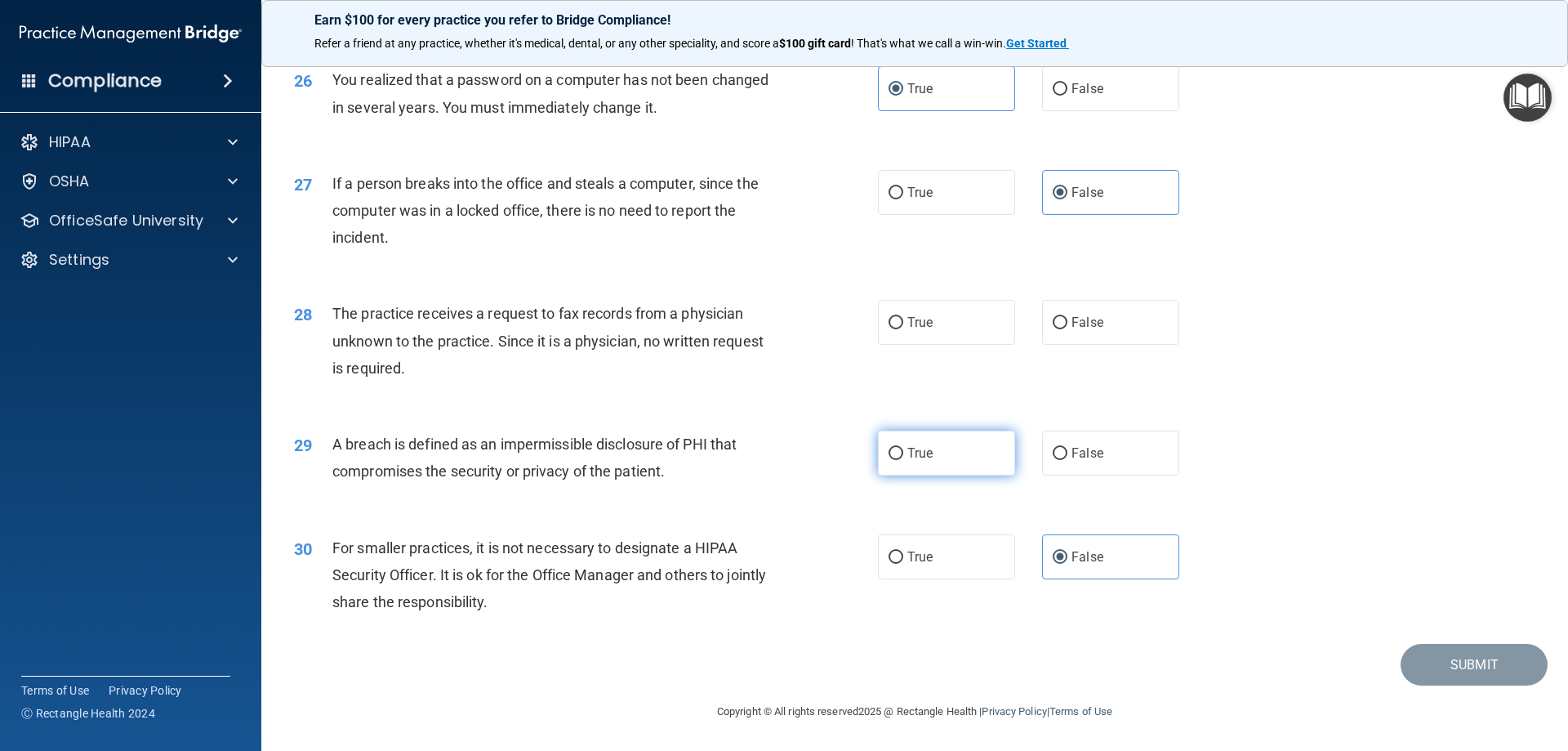
click at [900, 460] on input "True" at bounding box center [896, 453] width 15 height 12
radio input "true"
click at [1136, 316] on label "False" at bounding box center [1110, 322] width 137 height 45
click at [1068, 317] on input "False" at bounding box center [1060, 323] width 15 height 12
radio input "true"
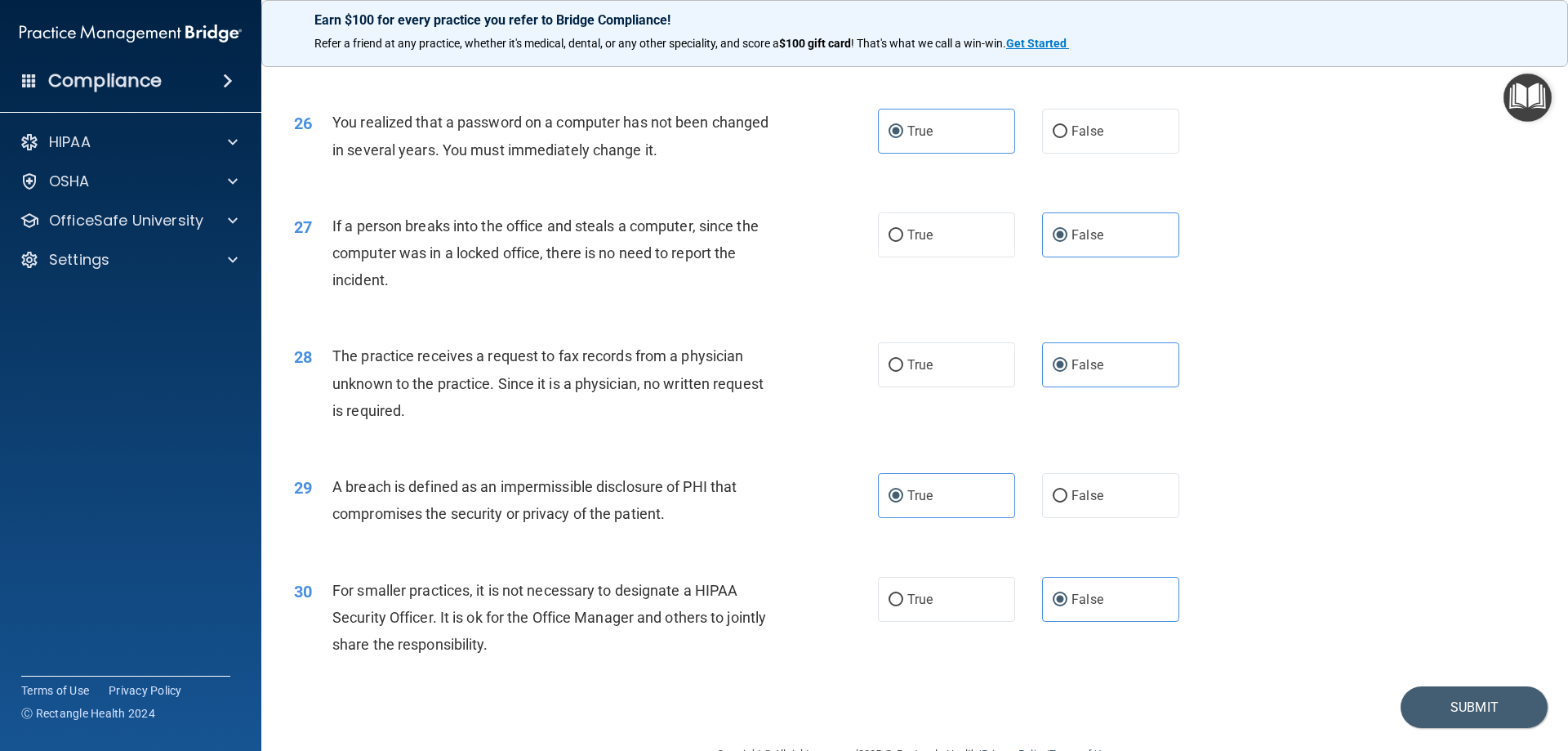
scroll to position [3115, 0]
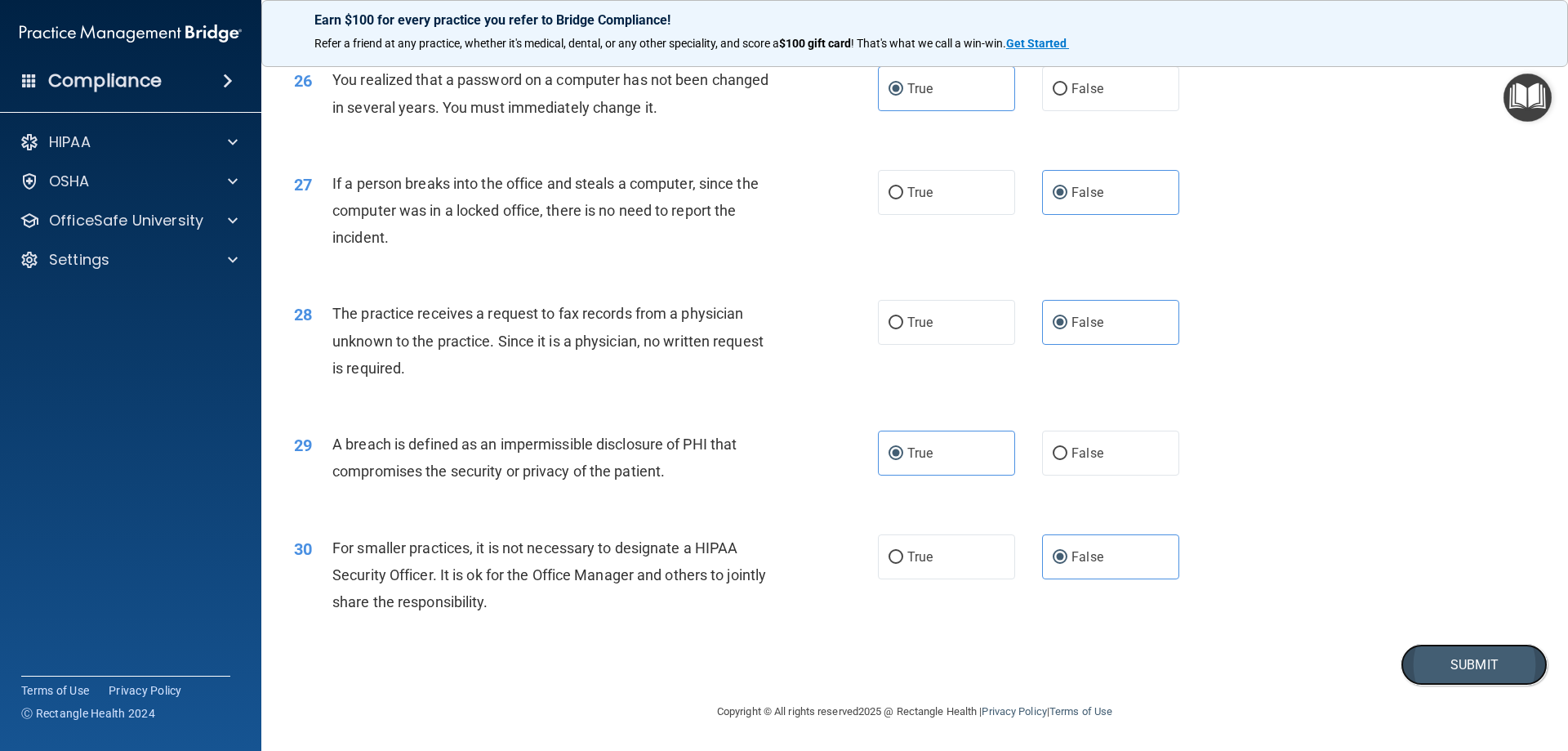
click at [1498, 667] on button "Submit" at bounding box center [1474, 665] width 147 height 42
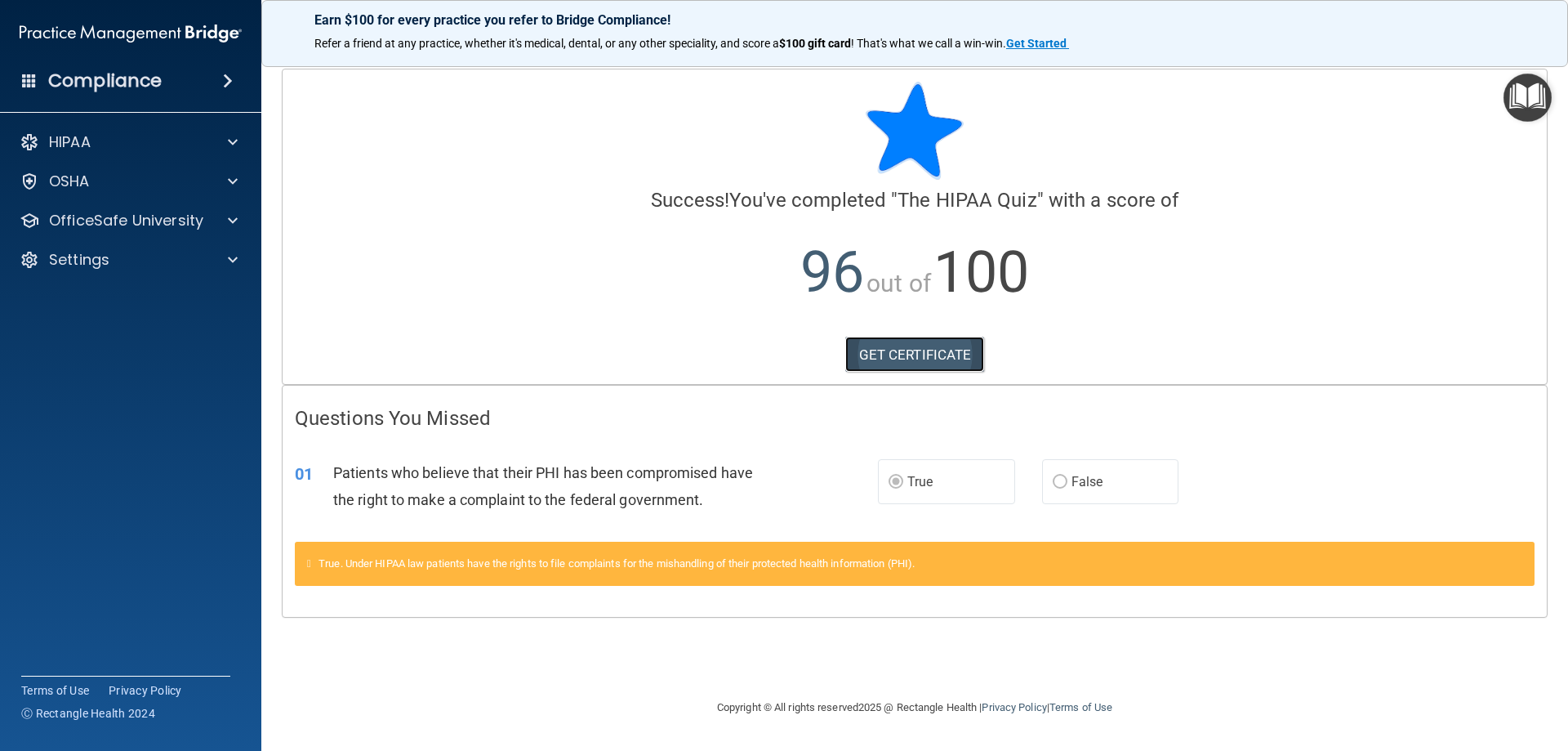
click at [923, 362] on link "GET CERTIFICATE" at bounding box center [914, 354] width 140 height 36
click at [224, 89] on span at bounding box center [227, 80] width 10 height 19
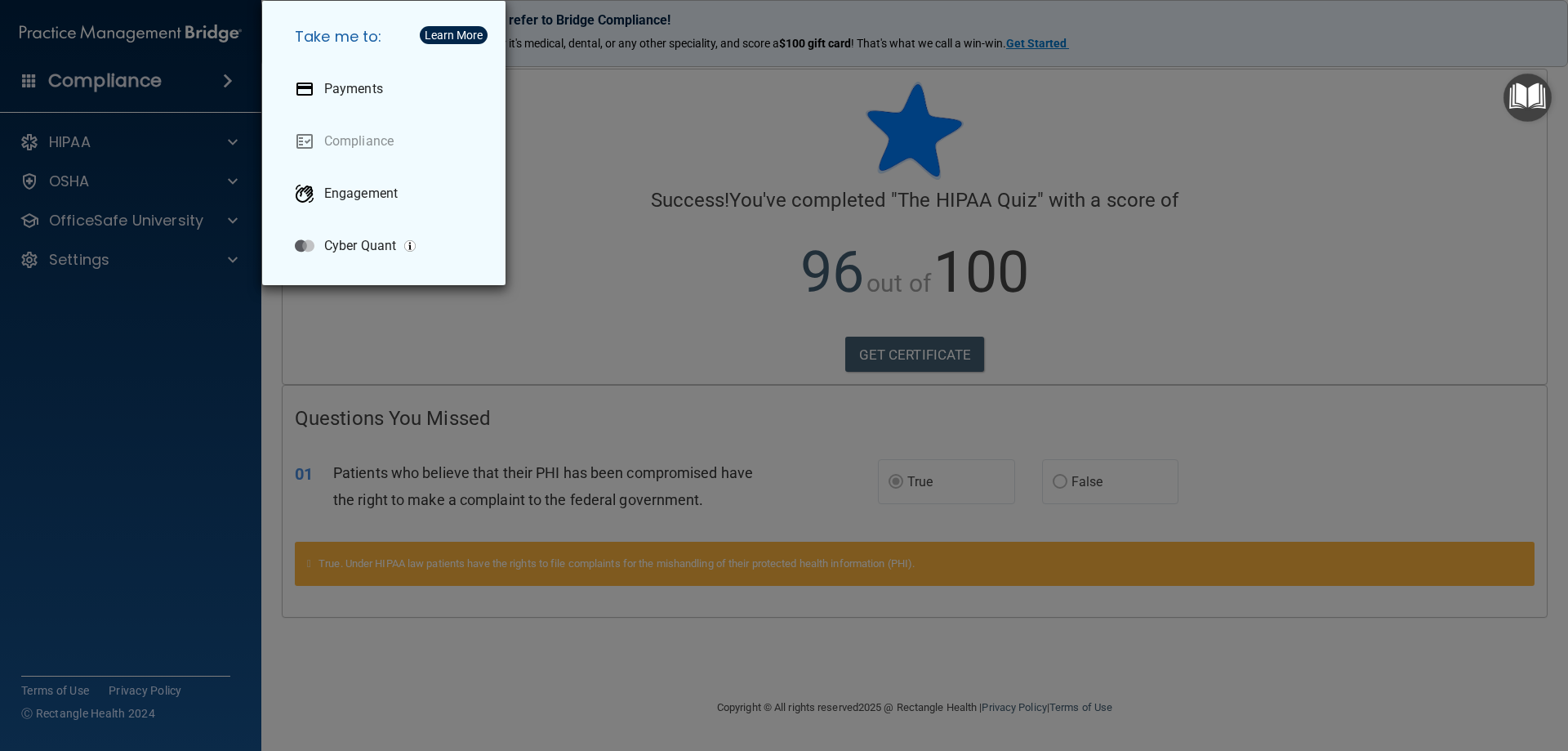
click at [224, 89] on div "Take me to: Payments Compliance Engagement Cyber Quant" at bounding box center [784, 376] width 1568 height 751
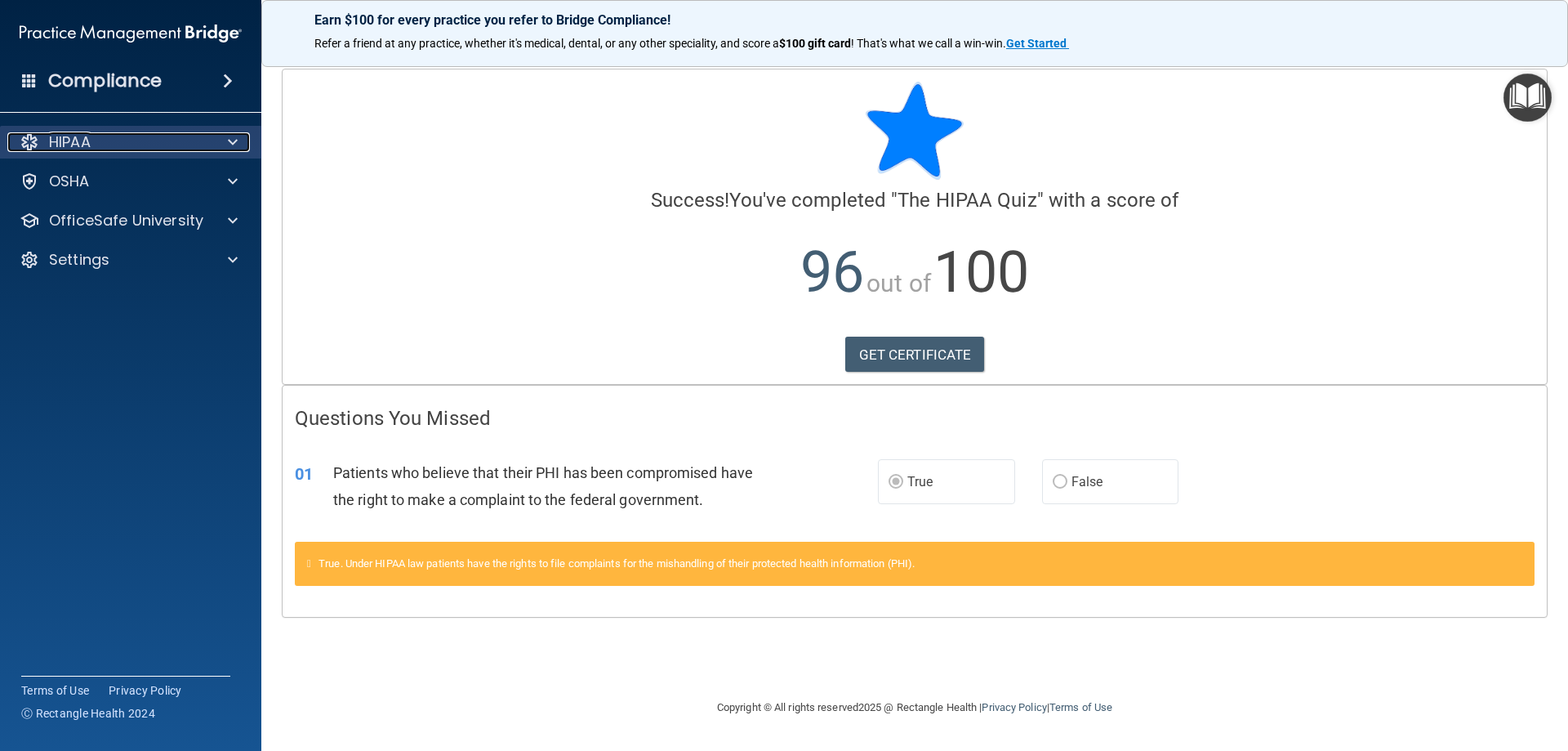
click at [237, 141] on div at bounding box center [230, 142] width 41 height 19
click at [1521, 108] on img "Open Resource Center" at bounding box center [1527, 97] width 48 height 48
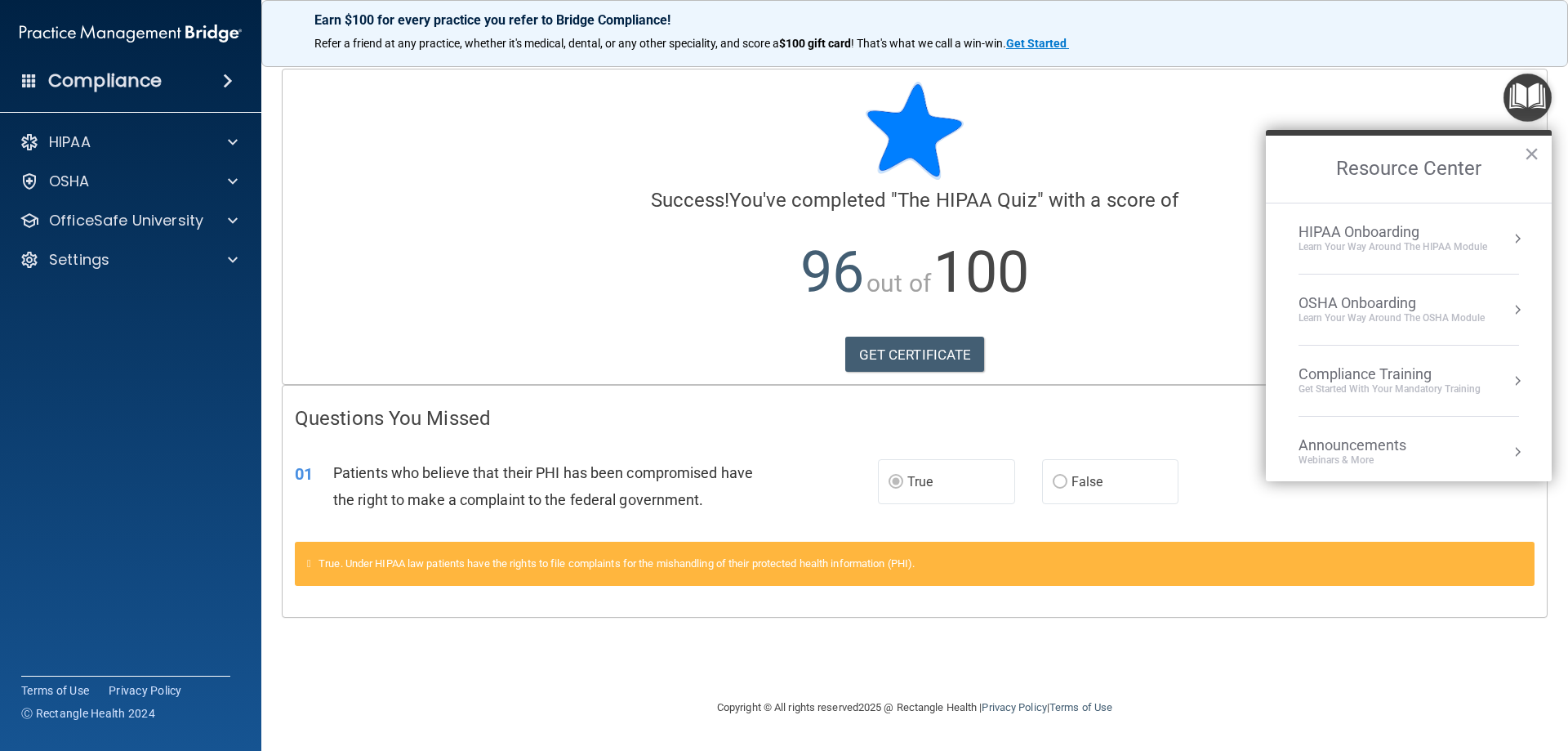
click at [1432, 374] on div "Compliance Training" at bounding box center [1389, 375] width 182 height 18
click at [1343, 237] on div "HIPAA Training for Members" at bounding box center [1369, 230] width 182 height 15
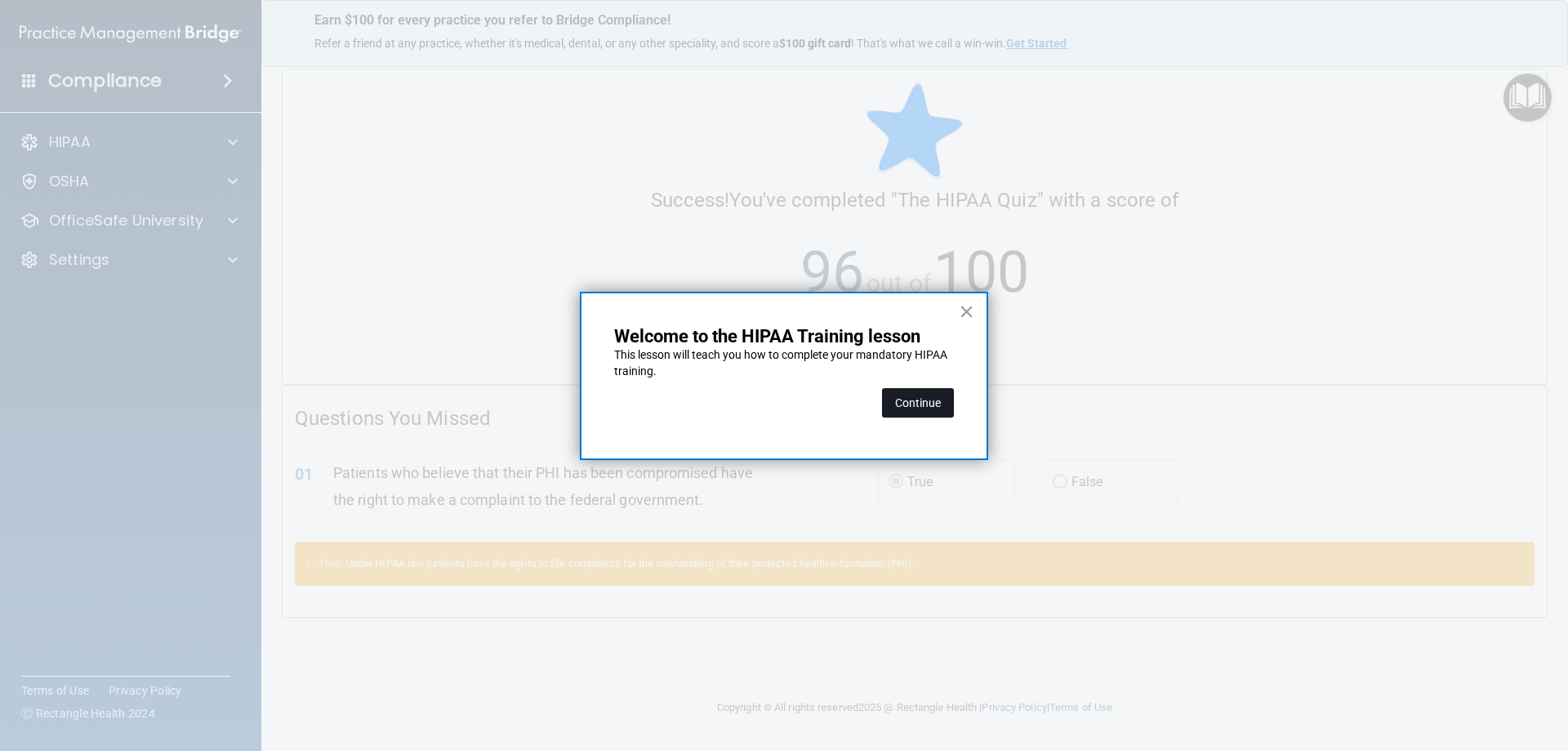
click at [921, 409] on button "Continue" at bounding box center [918, 403] width 72 height 29
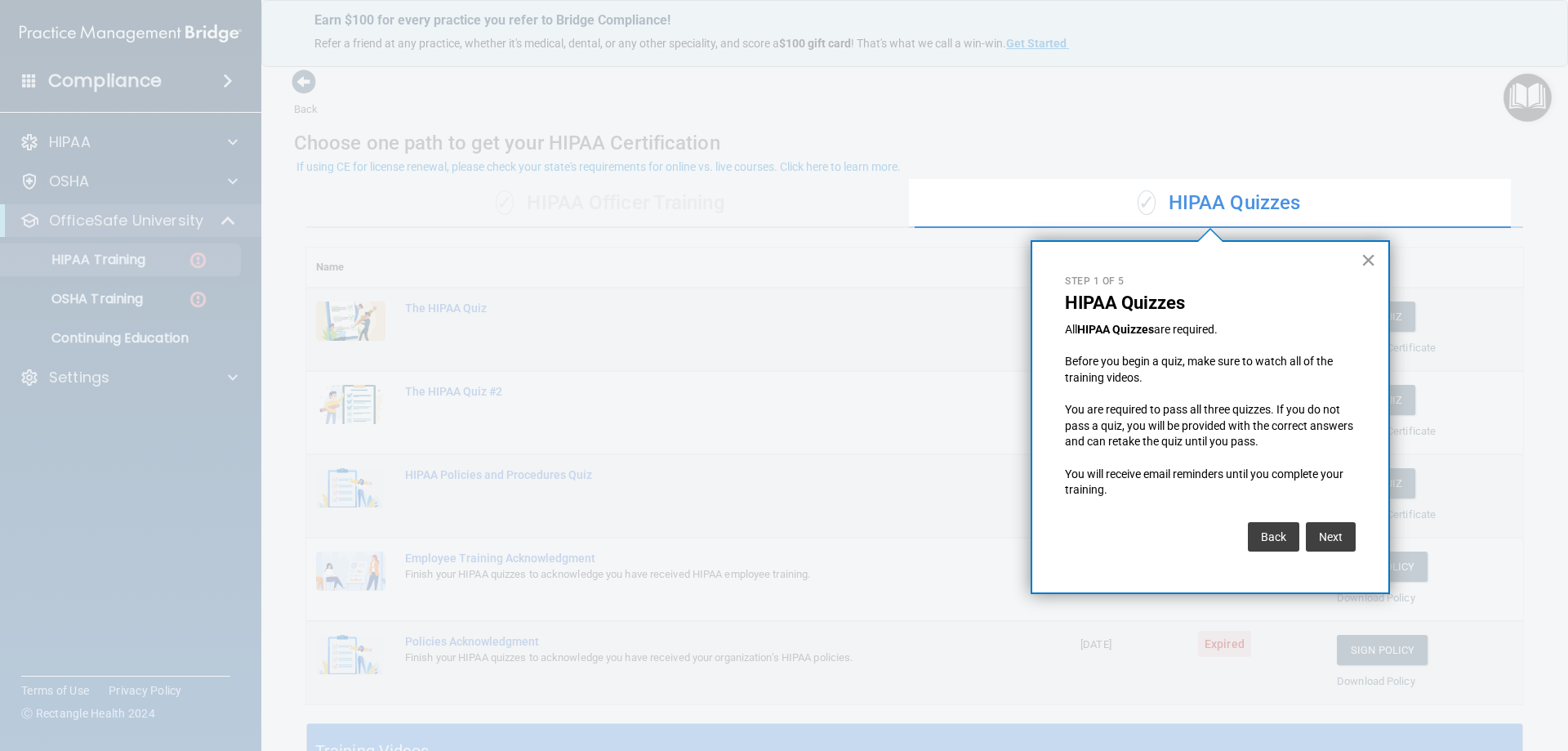
click at [1363, 264] on button "×" at bounding box center [1368, 259] width 16 height 26
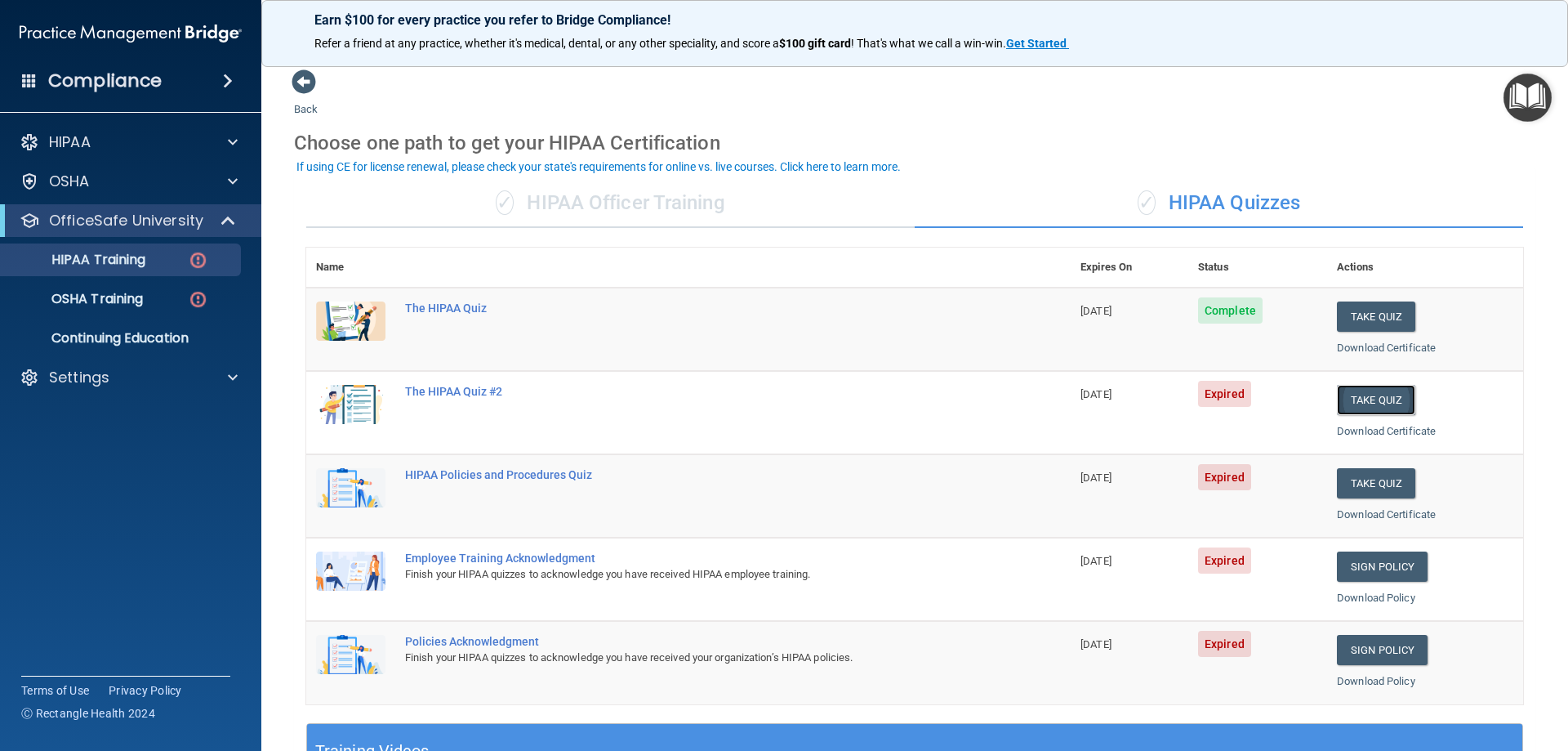
click at [1362, 397] on button "Take Quiz" at bounding box center [1376, 399] width 79 height 30
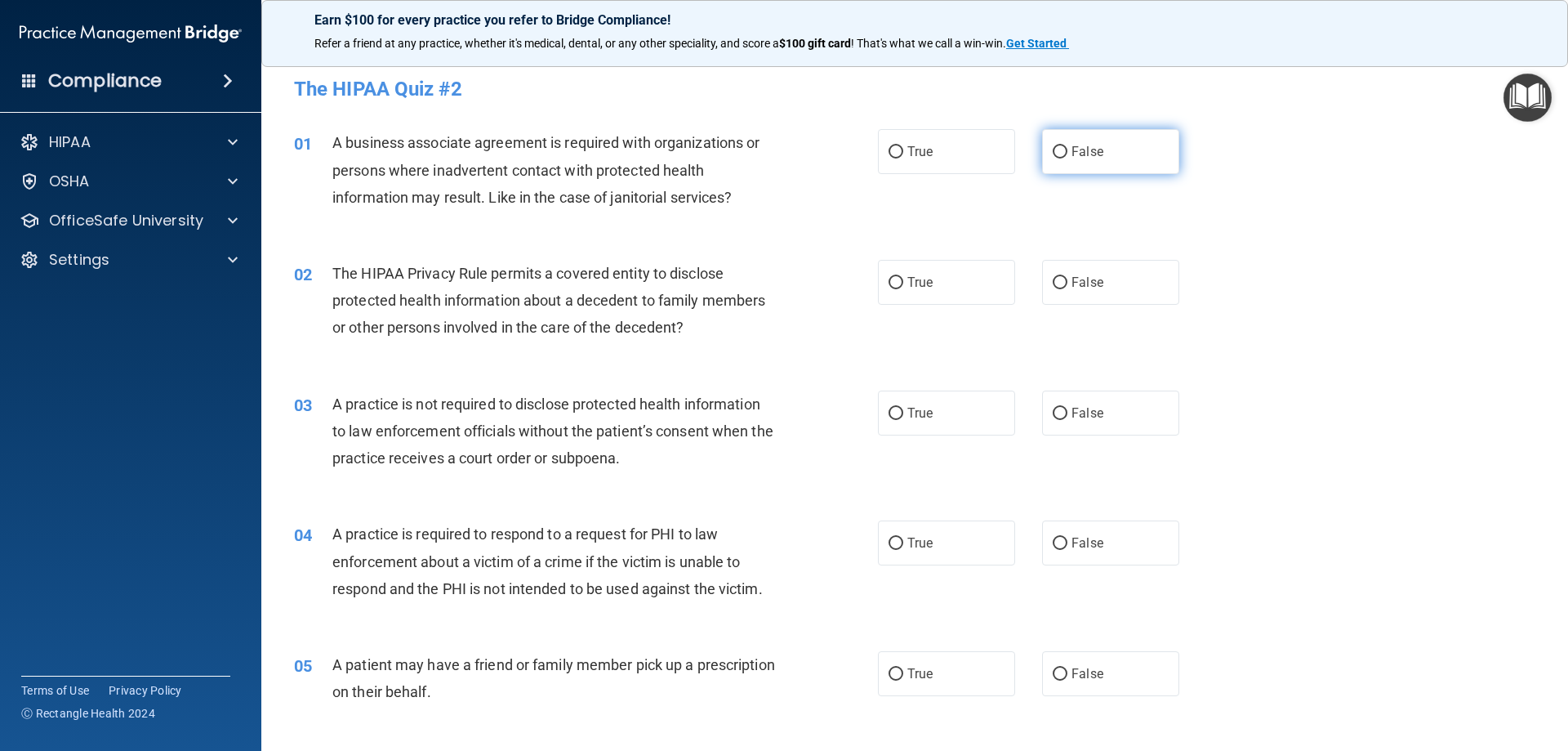
click at [1089, 170] on label "False" at bounding box center [1110, 151] width 137 height 45
click at [1068, 158] on input "False" at bounding box center [1060, 152] width 15 height 12
radio input "true"
click at [878, 288] on label "True" at bounding box center [946, 281] width 137 height 45
click at [889, 288] on input "True" at bounding box center [896, 282] width 15 height 12
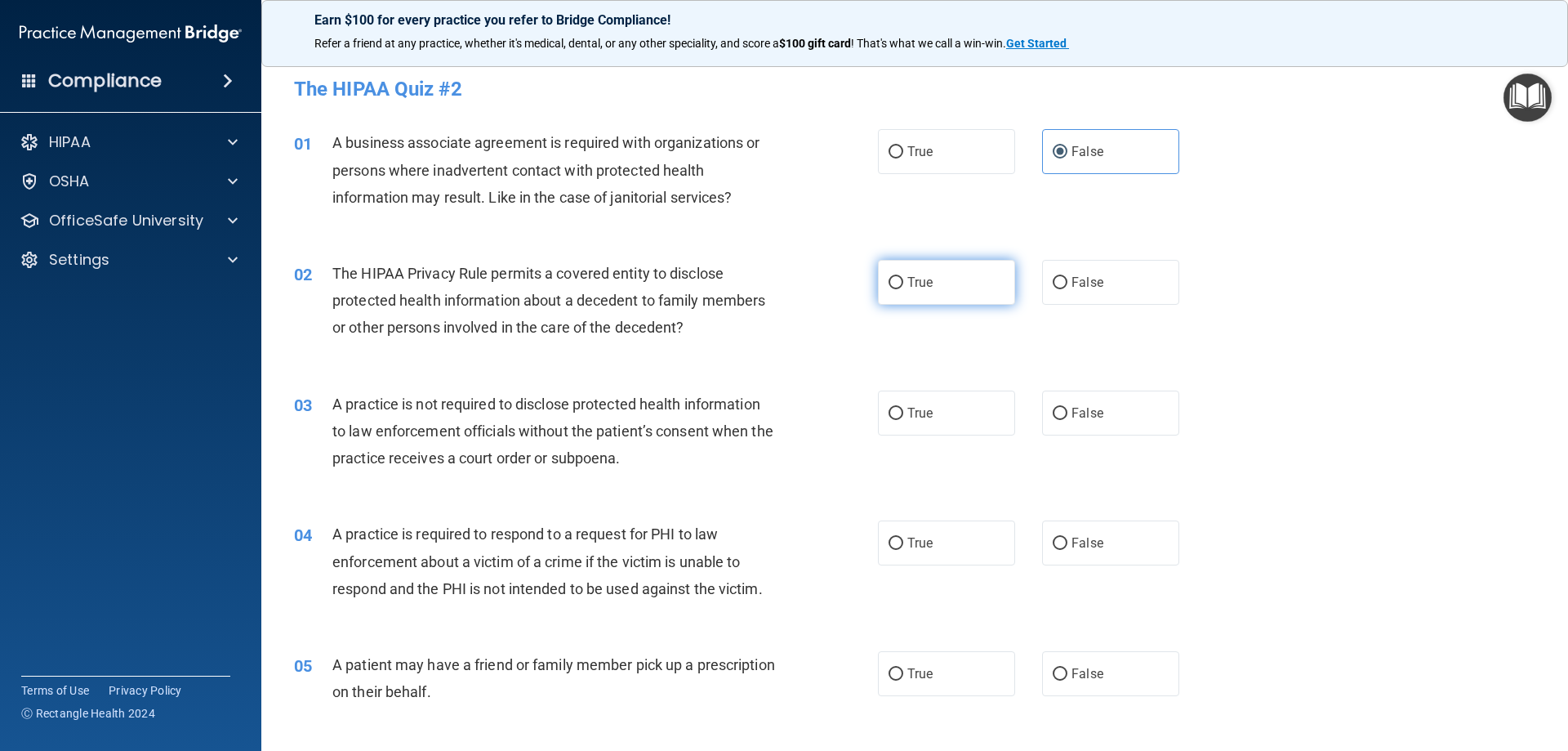
radio input "true"
click at [1064, 425] on label "False" at bounding box center [1110, 412] width 137 height 45
click at [1064, 420] on input "False" at bounding box center [1060, 413] width 15 height 12
radio input "true"
drag, startPoint x: 903, startPoint y: 545, endPoint x: 889, endPoint y: 602, distance: 58.7
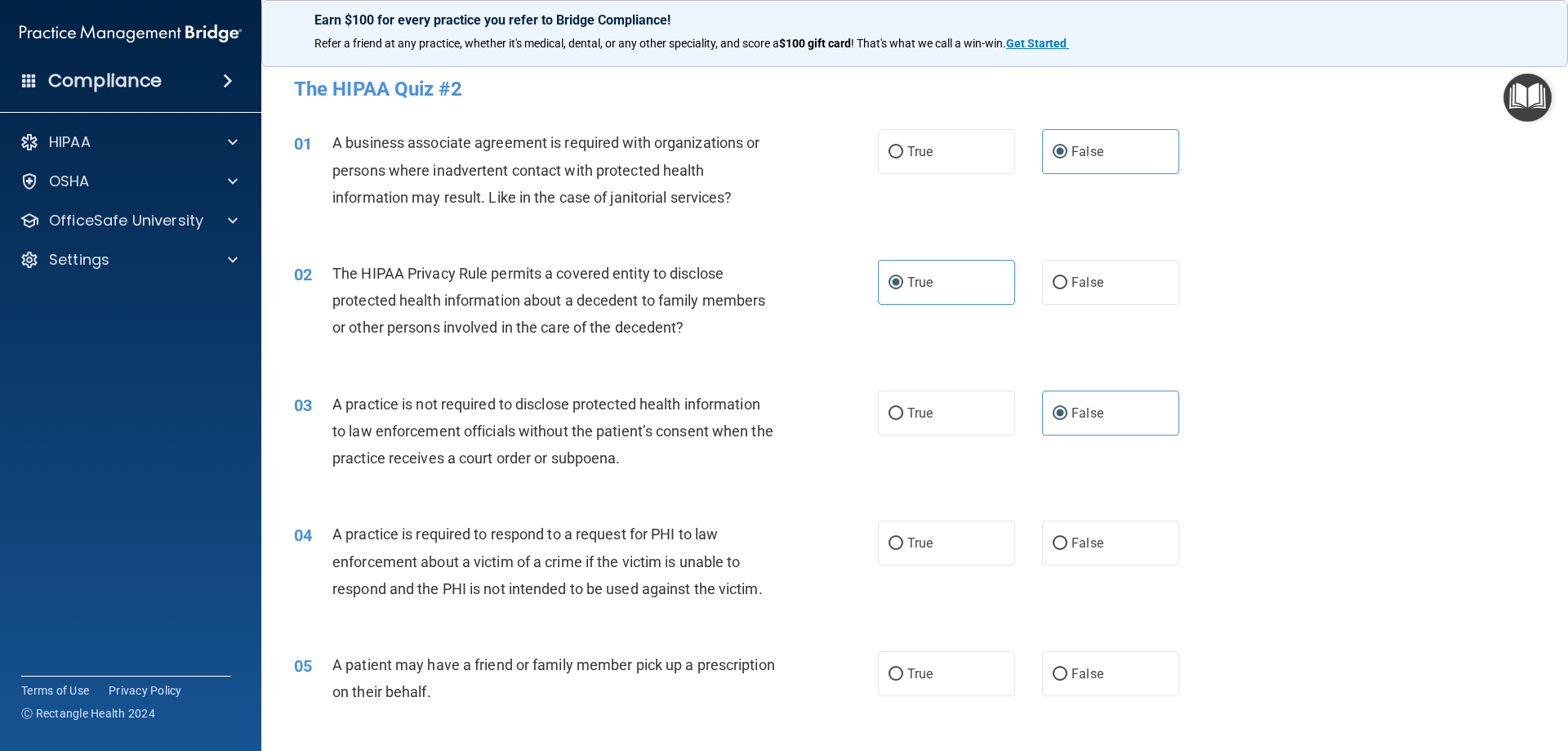
click at [907, 545] on span "True" at bounding box center [920, 543] width 26 height 16
click at [902, 545] on input "True" at bounding box center [896, 543] width 15 height 12
radio input "true"
click at [922, 661] on label "True" at bounding box center [946, 673] width 137 height 45
click at [903, 668] on input "True" at bounding box center [896, 673] width 15 height 12
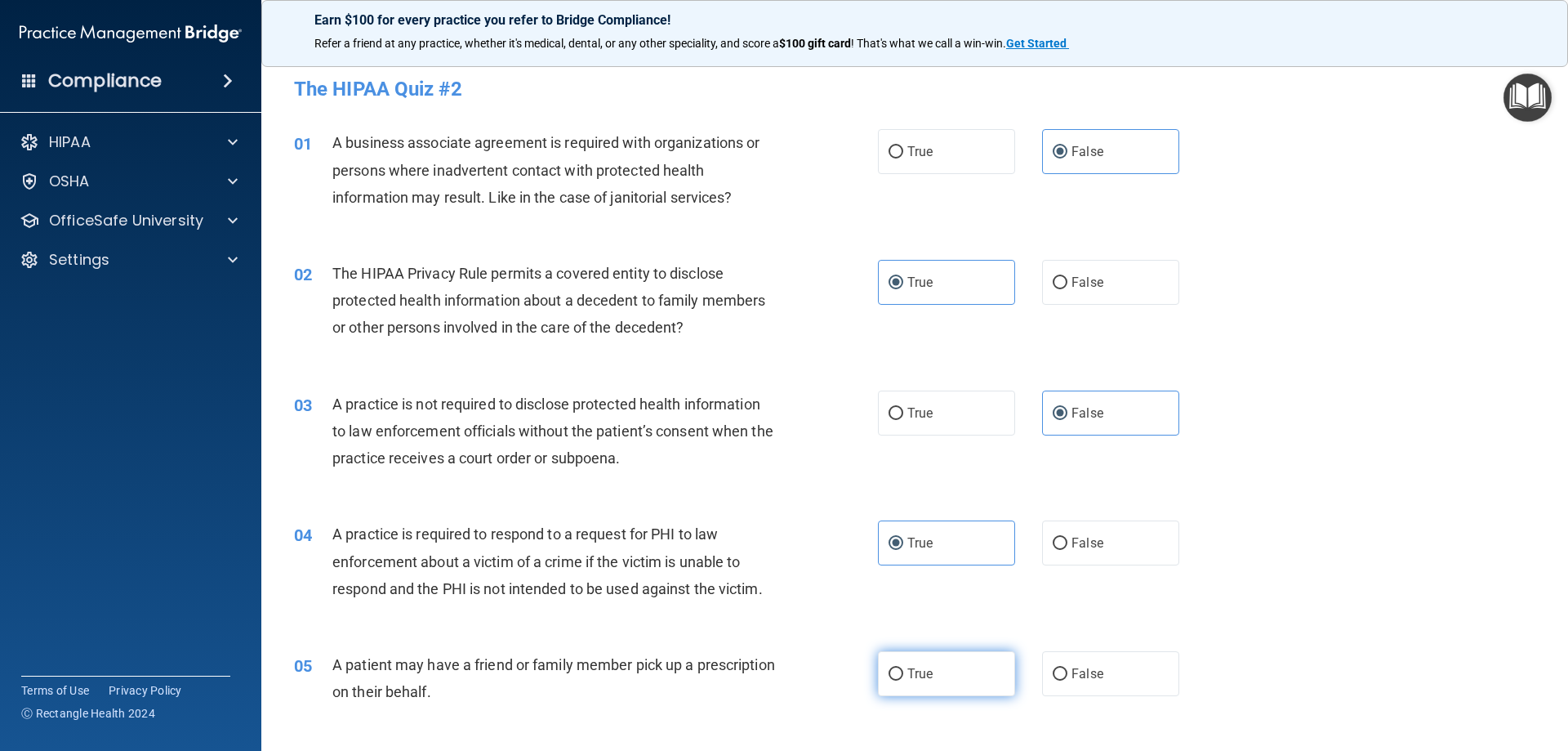
radio input "true"
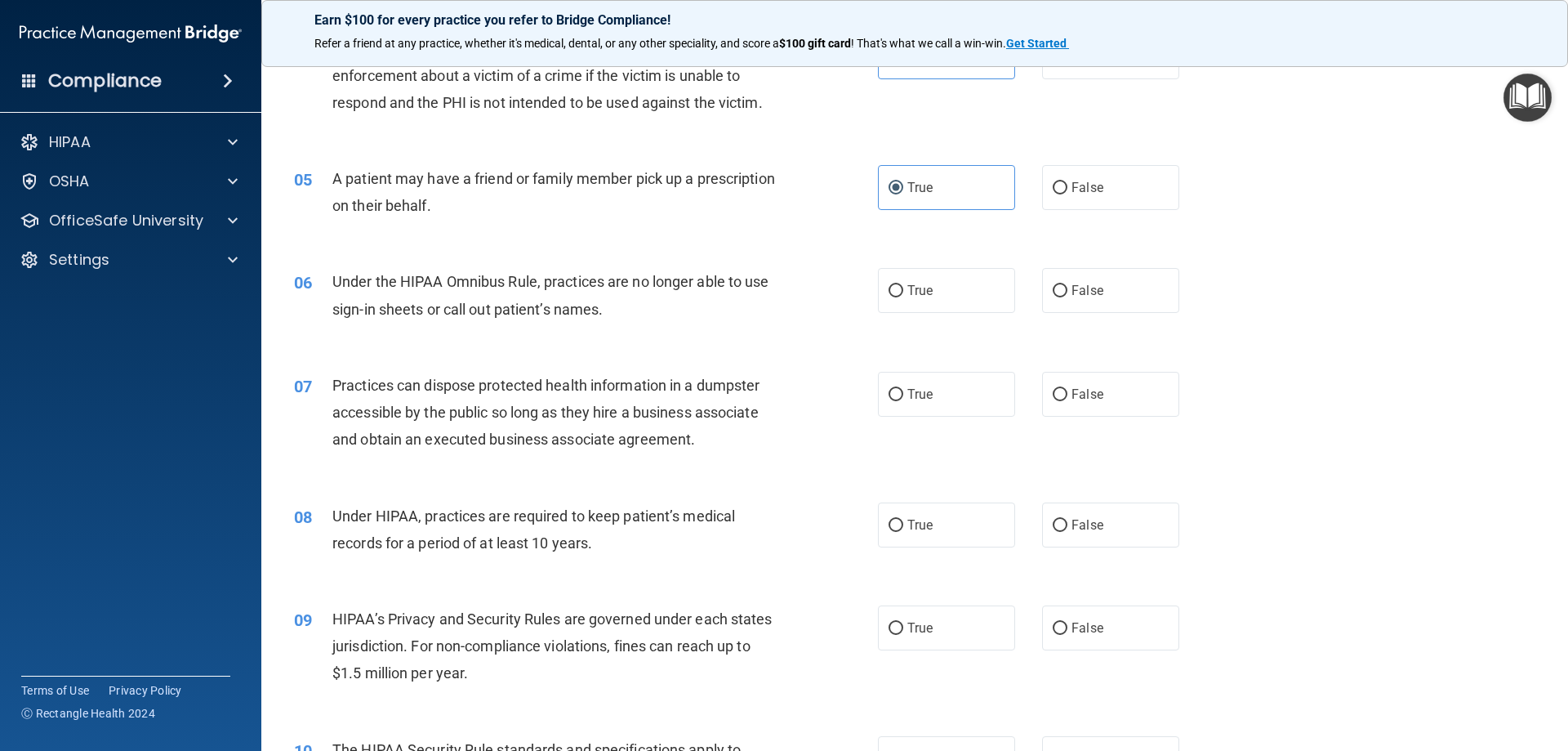
scroll to position [491, 0]
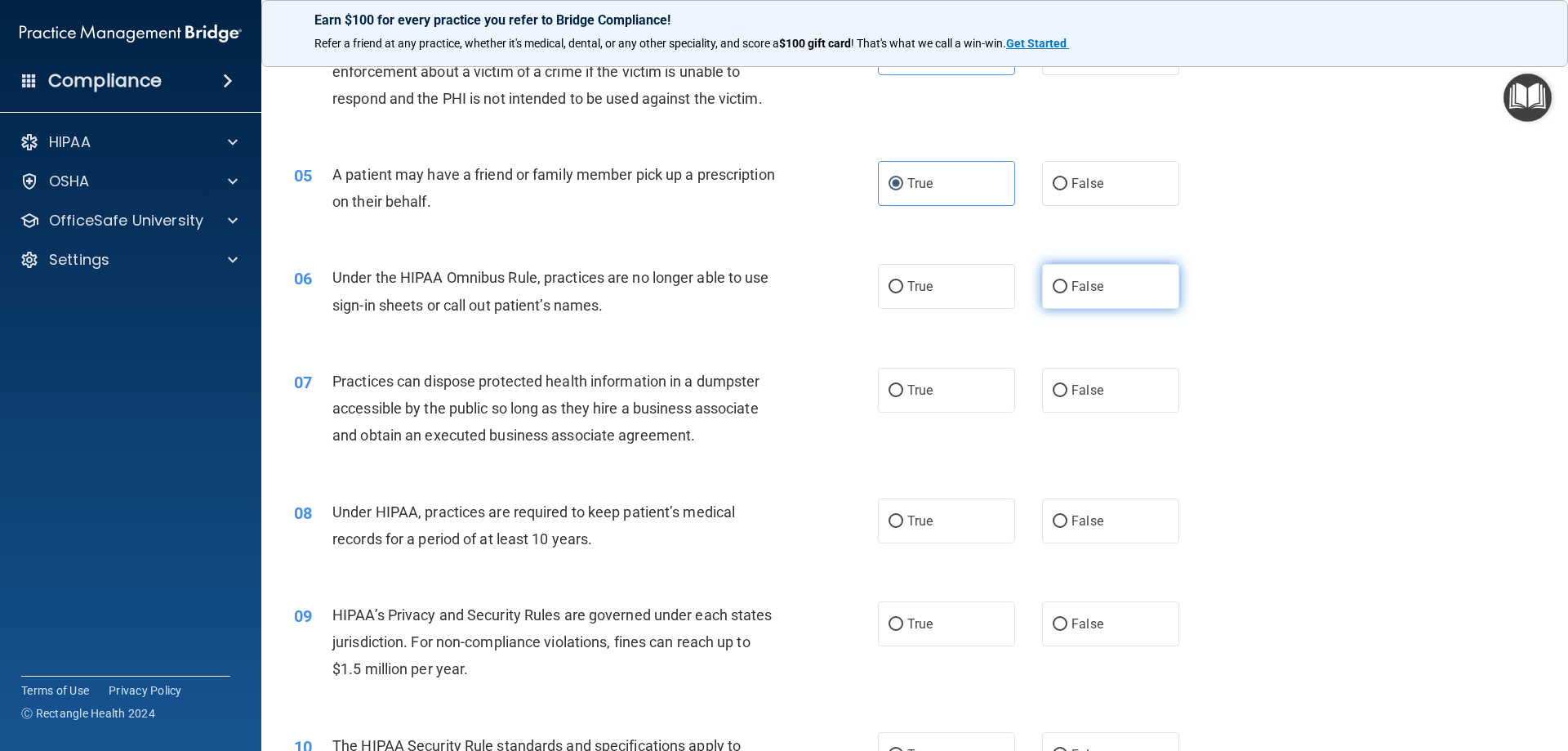
click at [1048, 295] on label "False" at bounding box center [1110, 286] width 137 height 45
click at [1053, 293] on input "False" at bounding box center [1060, 287] width 15 height 12
radio input "true"
click at [1071, 391] on span "False" at bounding box center [1087, 389] width 32 height 16
click at [1068, 391] on input "False" at bounding box center [1060, 390] width 15 height 12
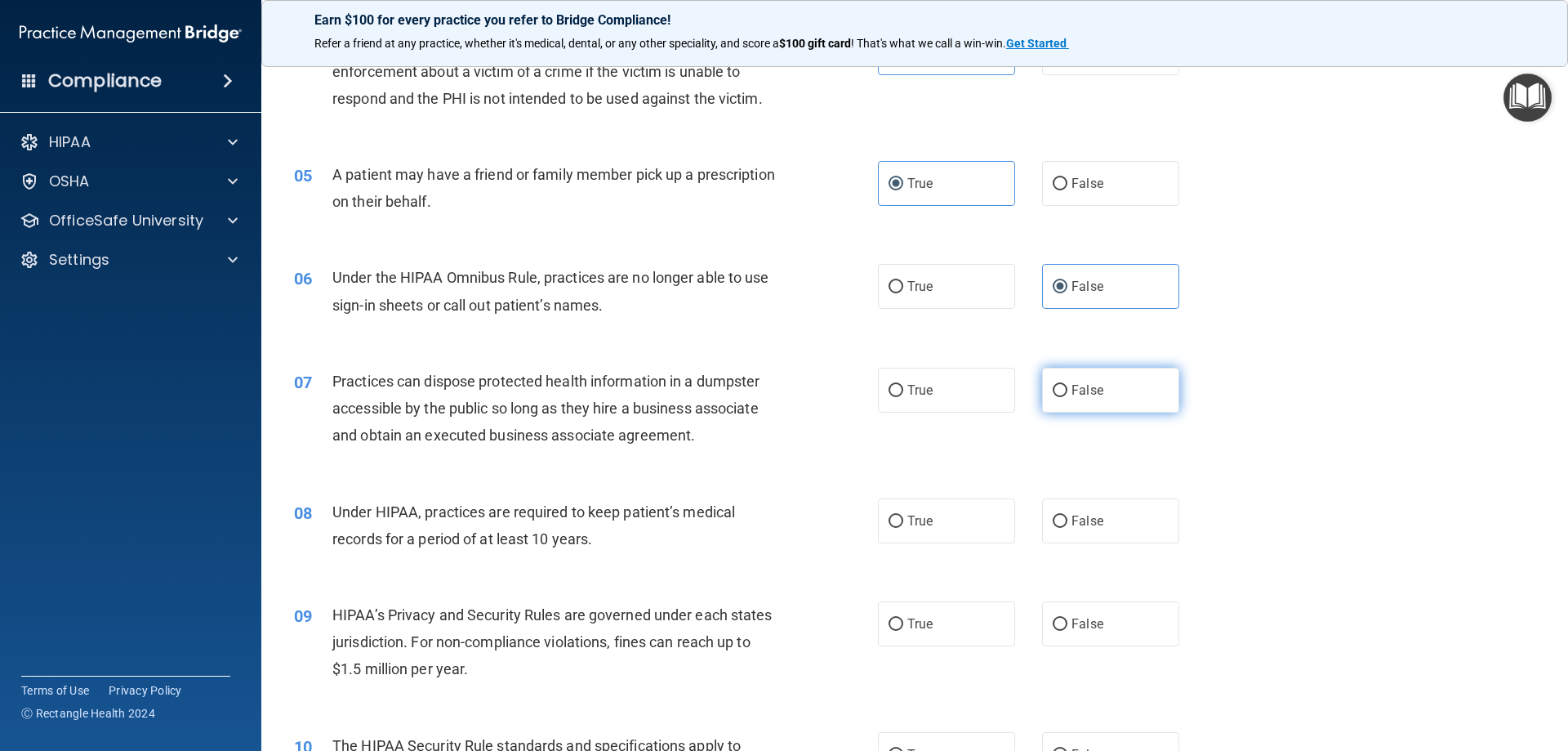
radio input "true"
click at [1091, 527] on span "False" at bounding box center [1087, 521] width 32 height 16
click at [1068, 527] on input "False" at bounding box center [1060, 521] width 15 height 12
radio input "true"
click at [1086, 616] on span "False" at bounding box center [1087, 623] width 32 height 16
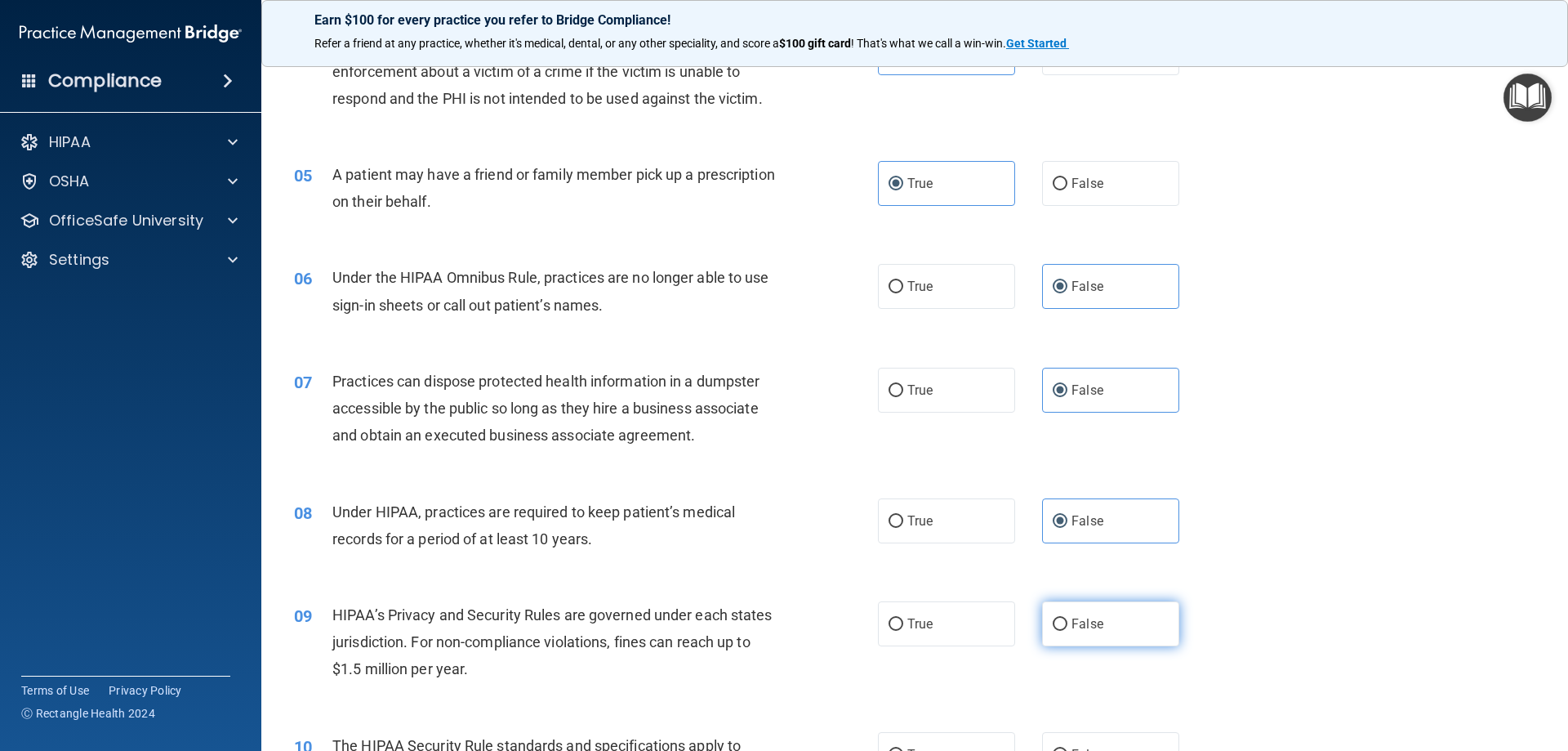
click at [1068, 619] on input "False" at bounding box center [1060, 624] width 15 height 12
radio input "true"
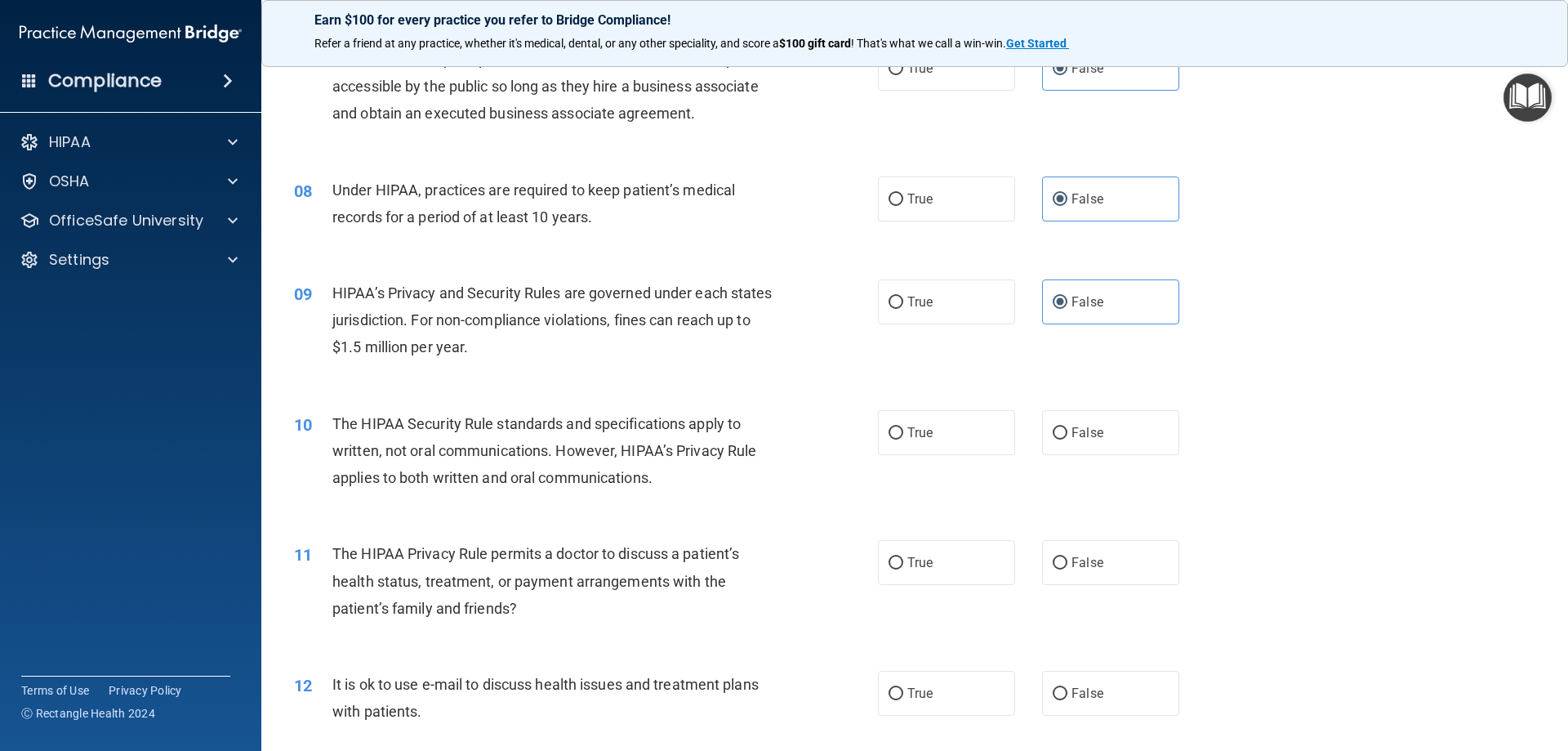
scroll to position [899, 0]
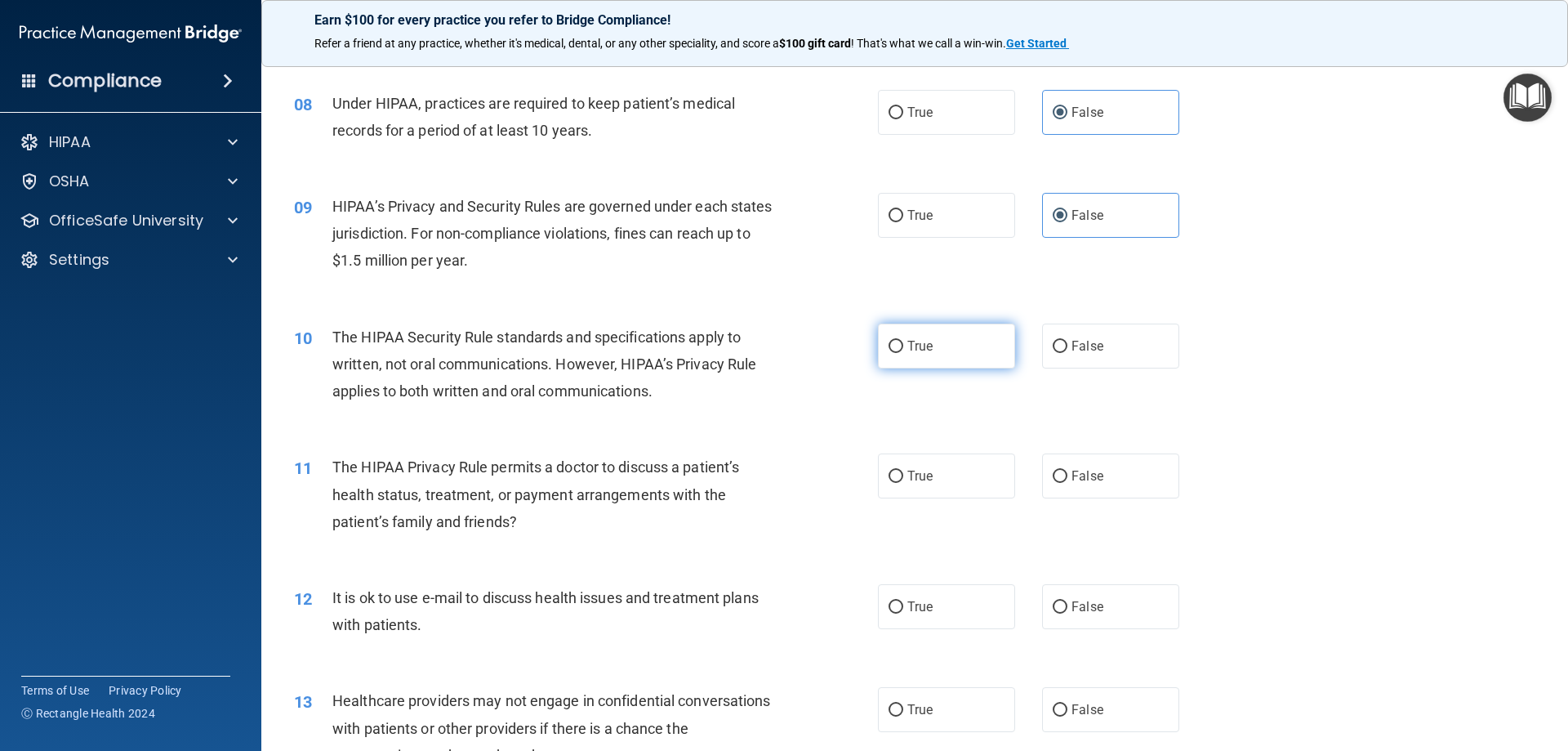
click at [939, 354] on label "True" at bounding box center [946, 345] width 137 height 45
click at [903, 353] on input "True" at bounding box center [896, 346] width 15 height 12
radio input "true"
click at [913, 480] on span "True" at bounding box center [920, 475] width 26 height 16
click at [903, 480] on input "True" at bounding box center [896, 476] width 15 height 12
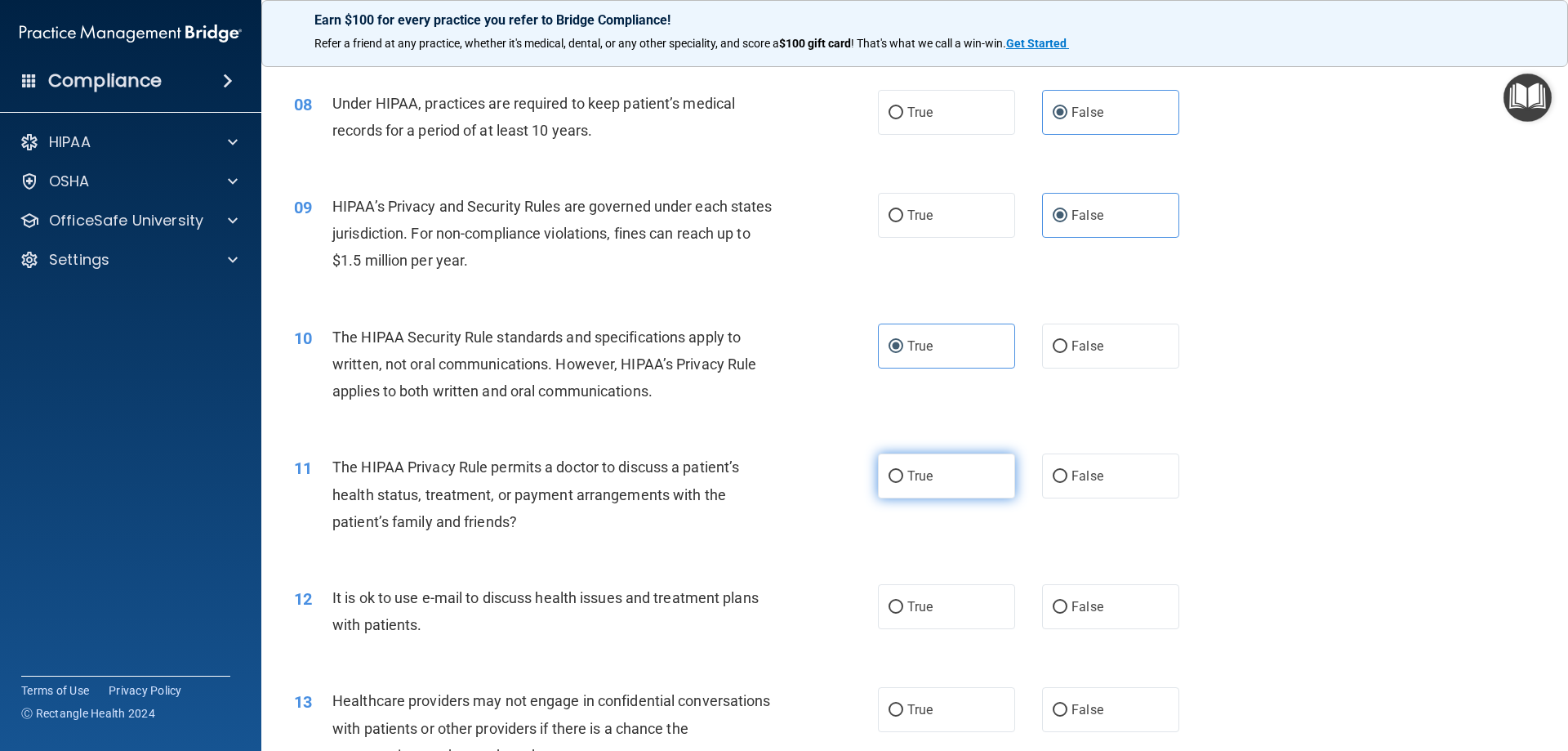
radio input "true"
click at [889, 612] on input "True" at bounding box center [896, 607] width 15 height 12
radio input "true"
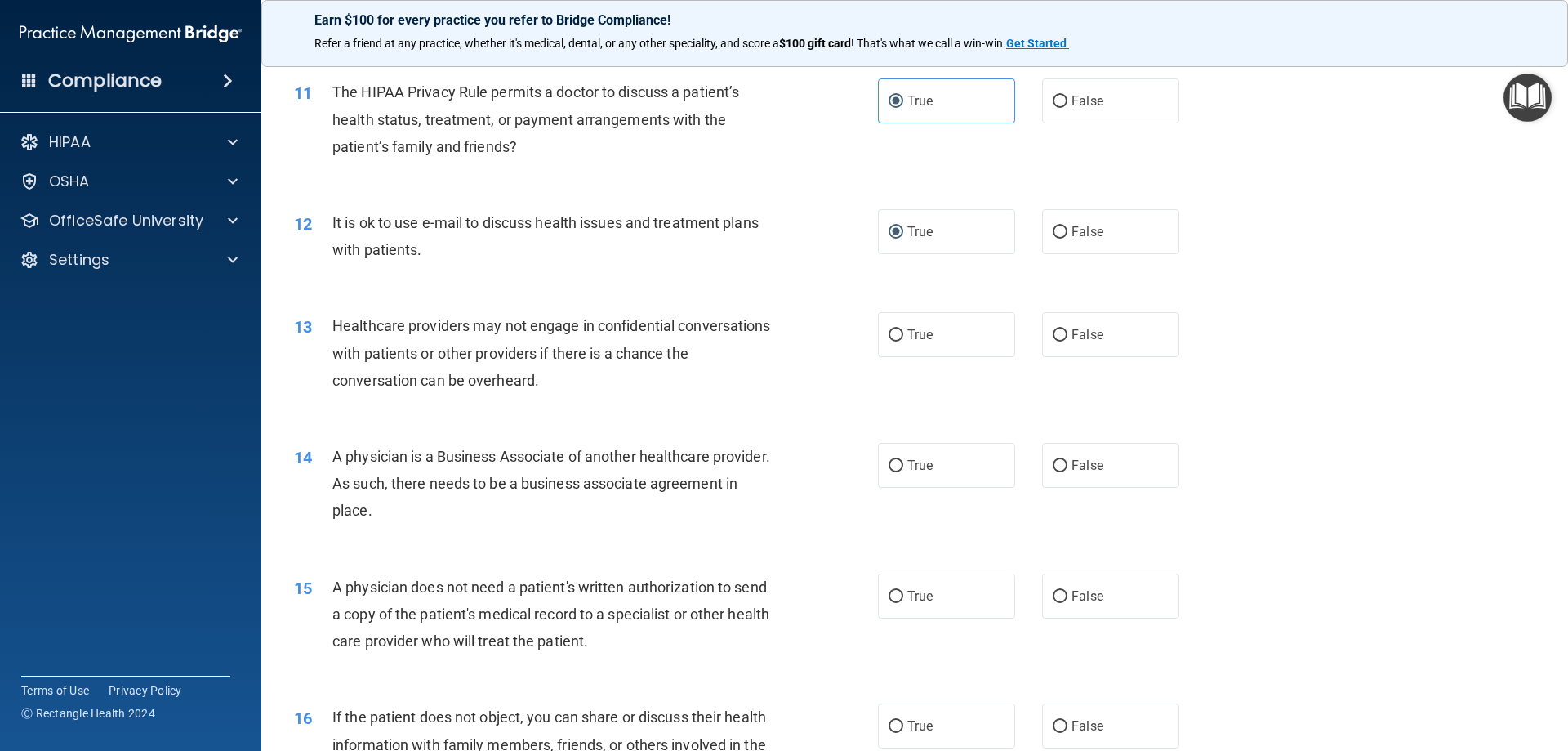
scroll to position [1307, 0]
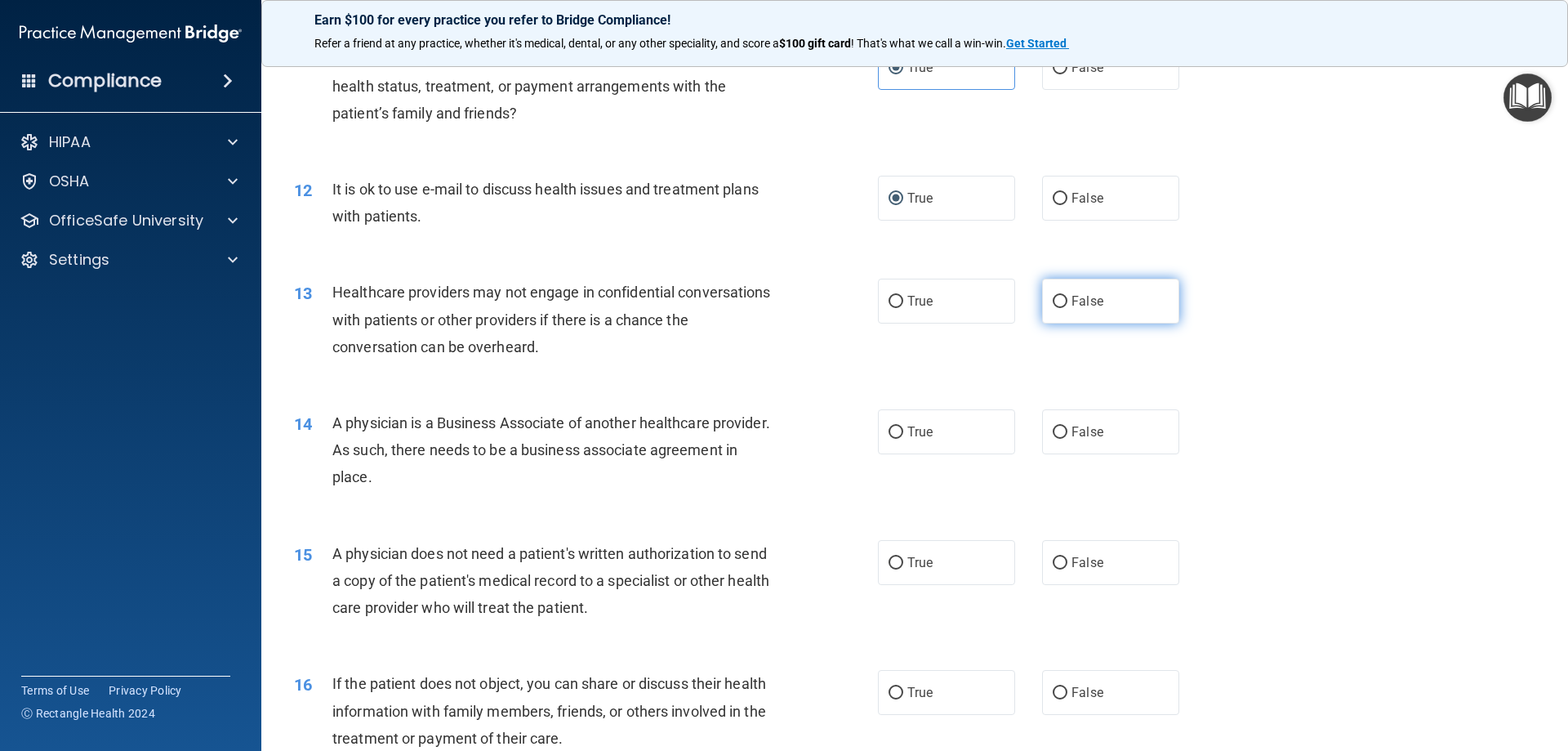
click at [1146, 304] on label "False" at bounding box center [1110, 301] width 137 height 45
click at [1068, 304] on input "False" at bounding box center [1060, 301] width 15 height 12
radio input "true"
click at [1145, 426] on label "False" at bounding box center [1110, 431] width 137 height 45
click at [1068, 427] on input "False" at bounding box center [1060, 432] width 15 height 12
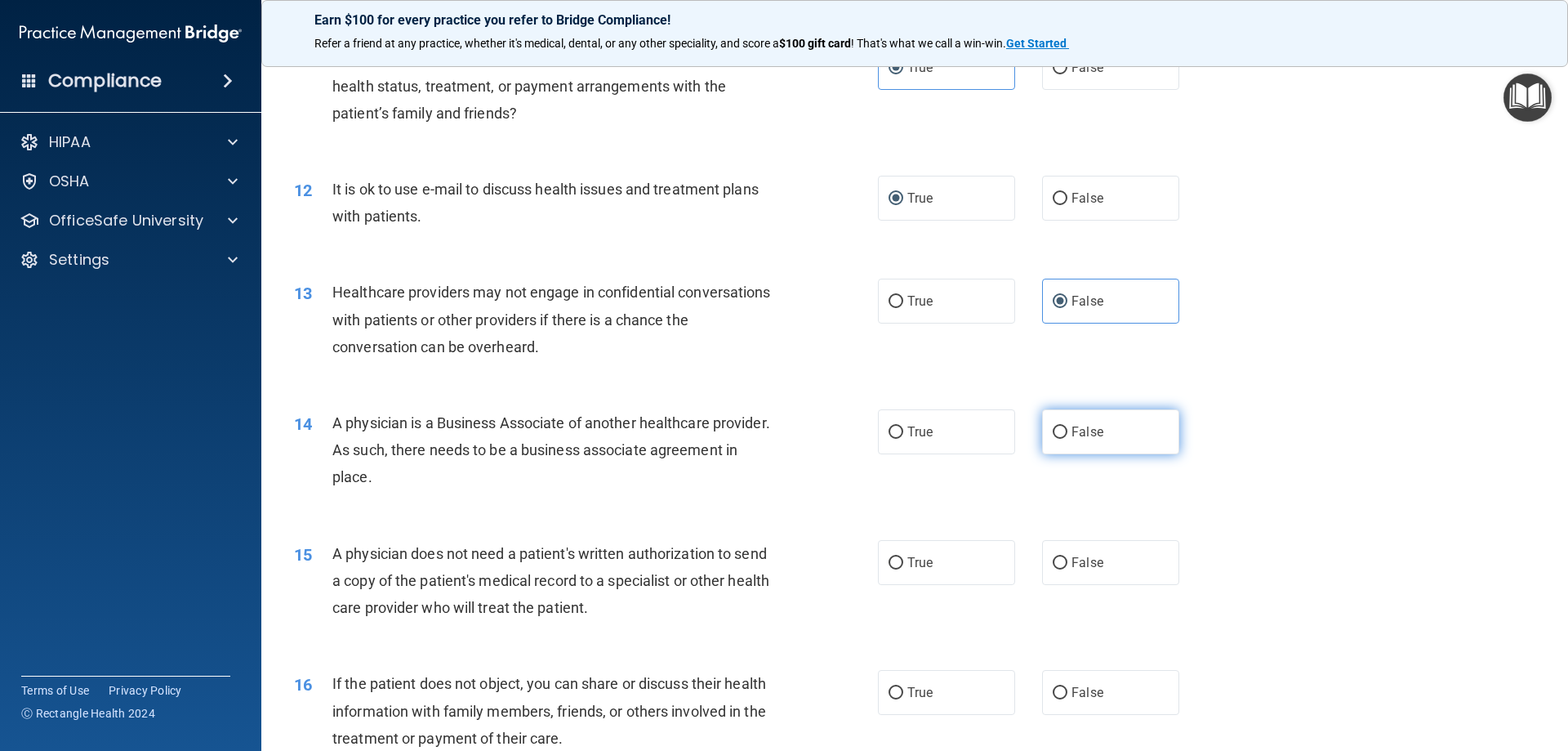
radio input "true"
click at [947, 579] on label "True" at bounding box center [946, 562] width 137 height 45
click at [903, 569] on input "True" at bounding box center [896, 563] width 15 height 12
radio input "true"
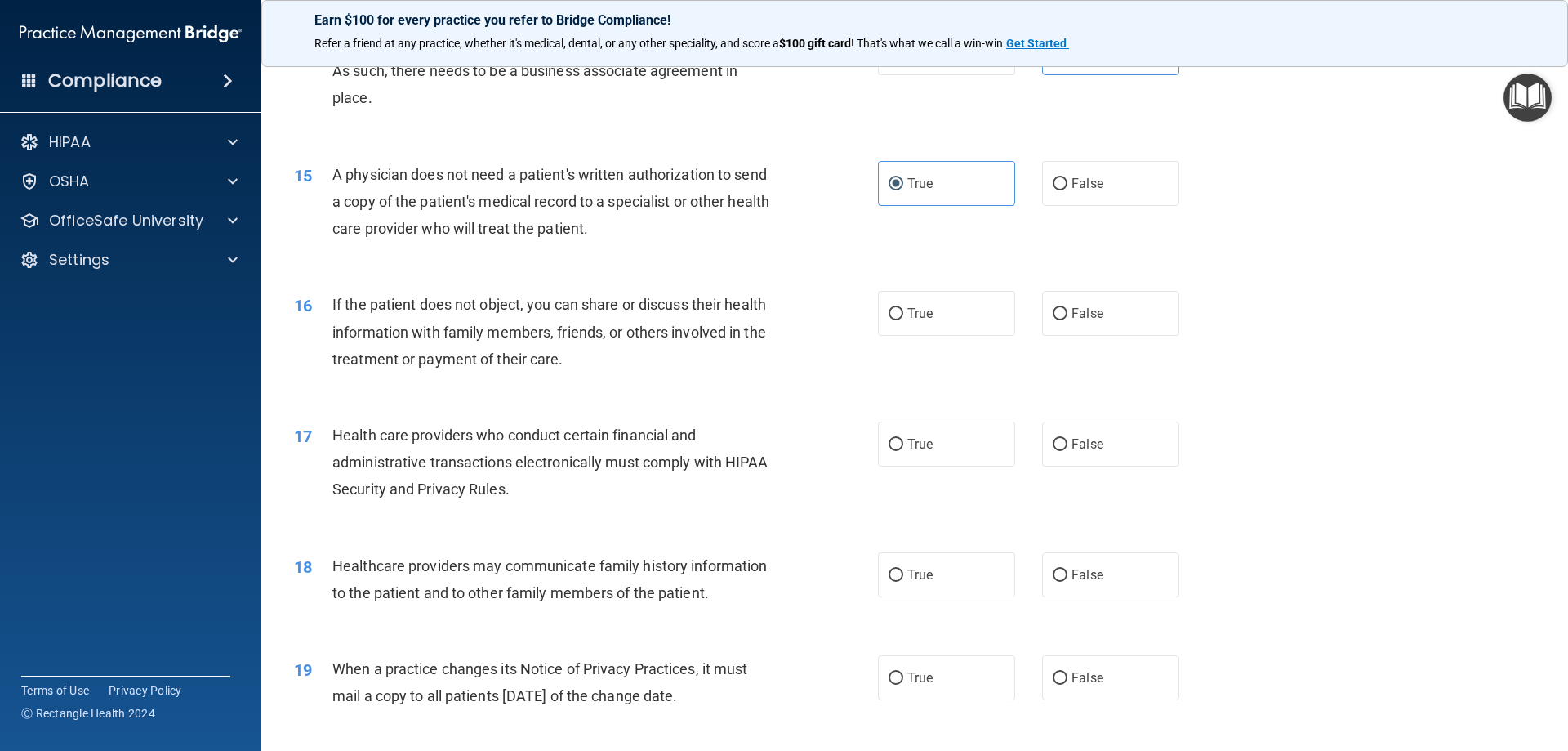
scroll to position [1716, 0]
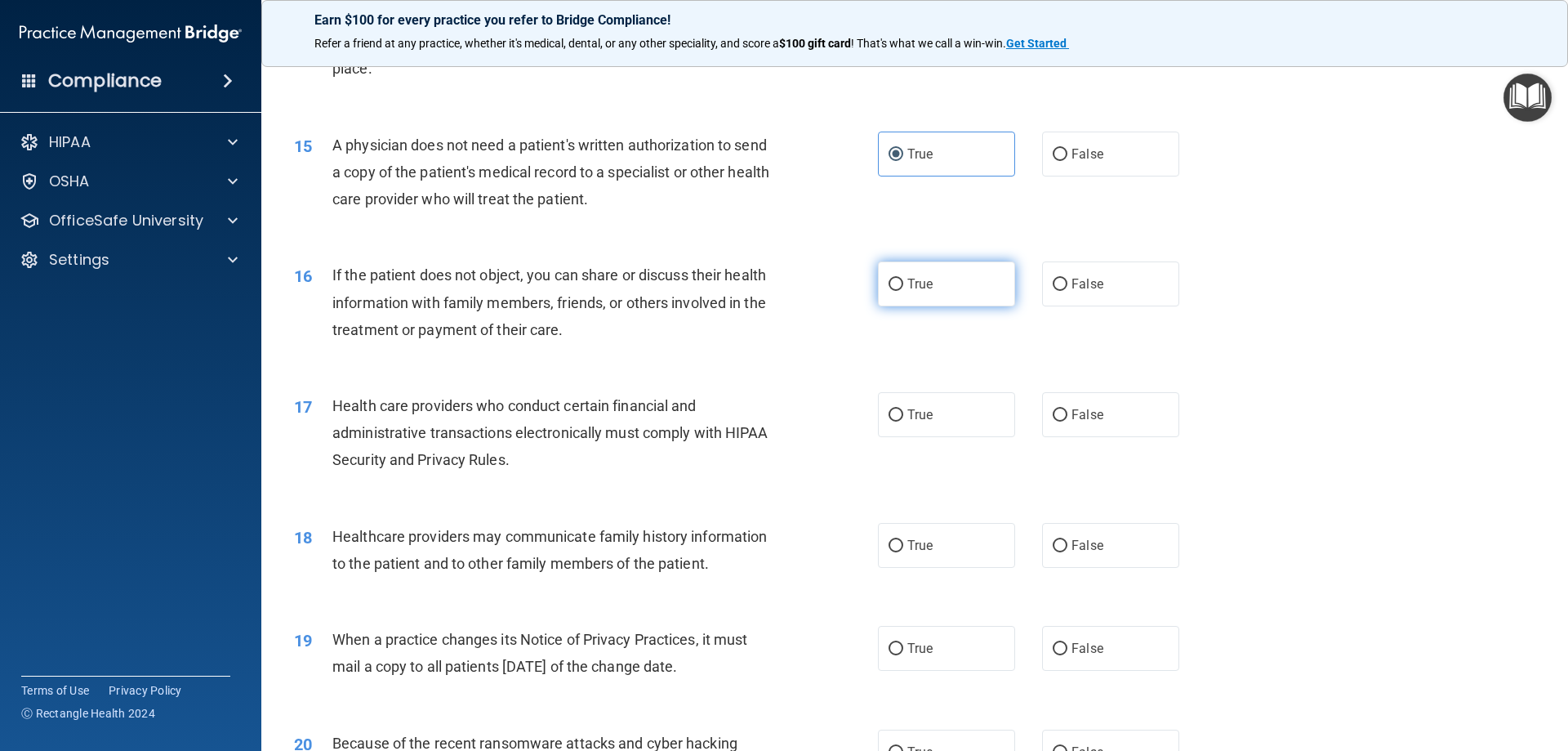
click at [954, 293] on label "True" at bounding box center [946, 283] width 137 height 45
click at [903, 291] on input "True" at bounding box center [896, 284] width 15 height 12
radio input "true"
click at [953, 414] on label "True" at bounding box center [946, 414] width 137 height 45
click at [903, 414] on input "True" at bounding box center [896, 415] width 15 height 12
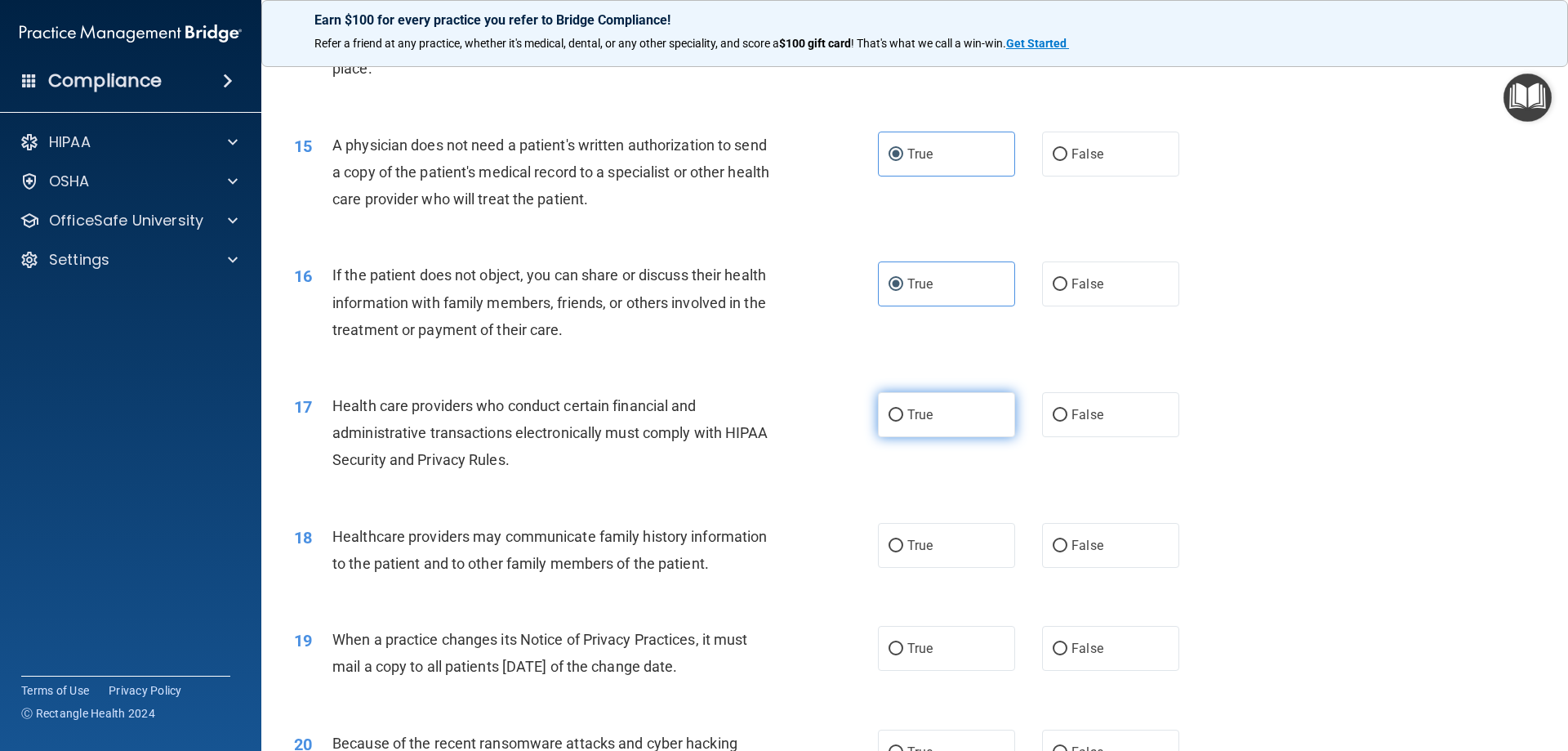
radio input "true"
click at [1063, 546] on label "False" at bounding box center [1110, 545] width 137 height 45
click at [1063, 546] on input "False" at bounding box center [1060, 545] width 15 height 12
radio input "true"
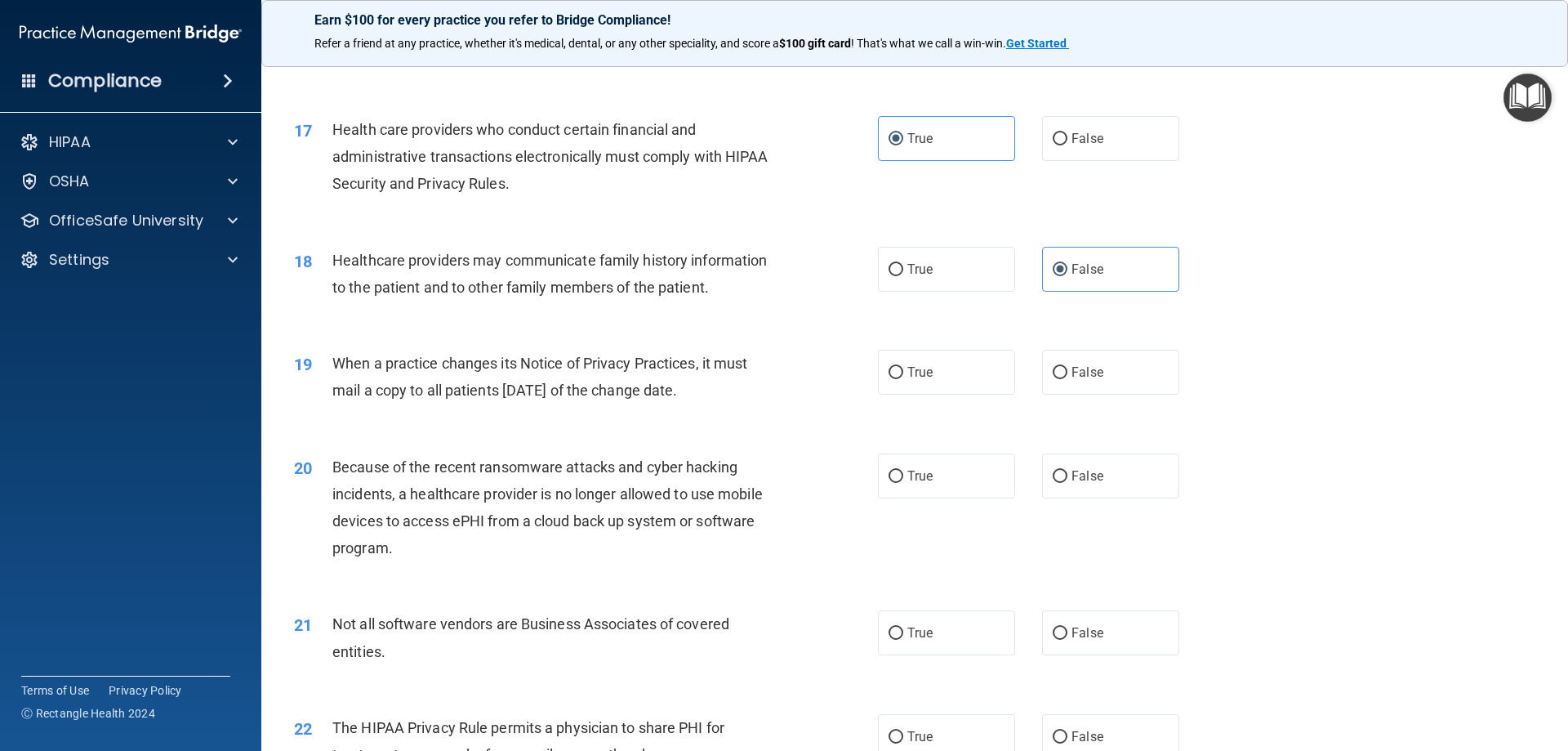
scroll to position [2042, 0]
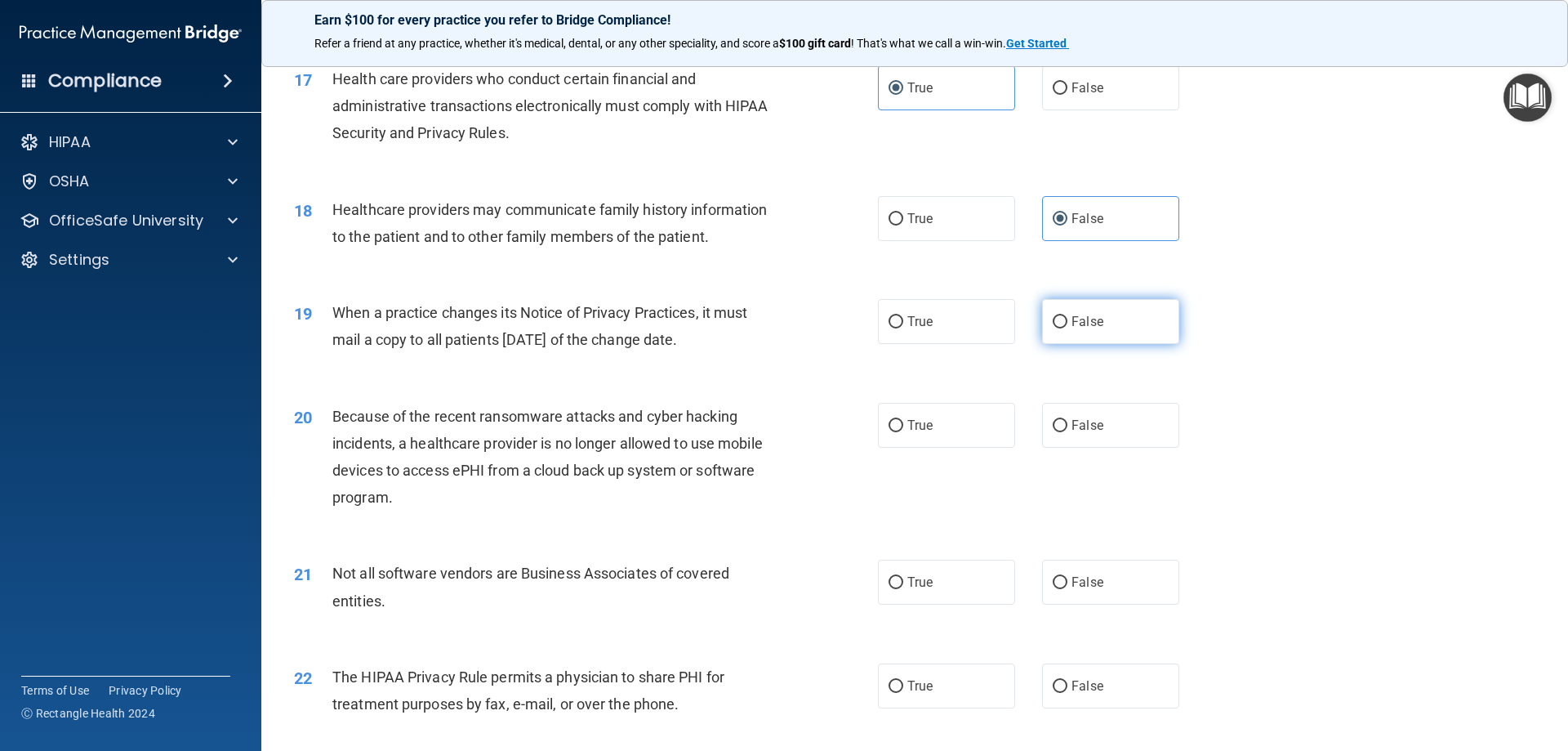
click at [1083, 333] on label "False" at bounding box center [1110, 321] width 137 height 45
click at [1068, 328] on input "False" at bounding box center [1060, 322] width 15 height 12
radio input "true"
click at [1084, 421] on span "False" at bounding box center [1087, 425] width 32 height 16
click at [1068, 421] on input "False" at bounding box center [1060, 426] width 15 height 12
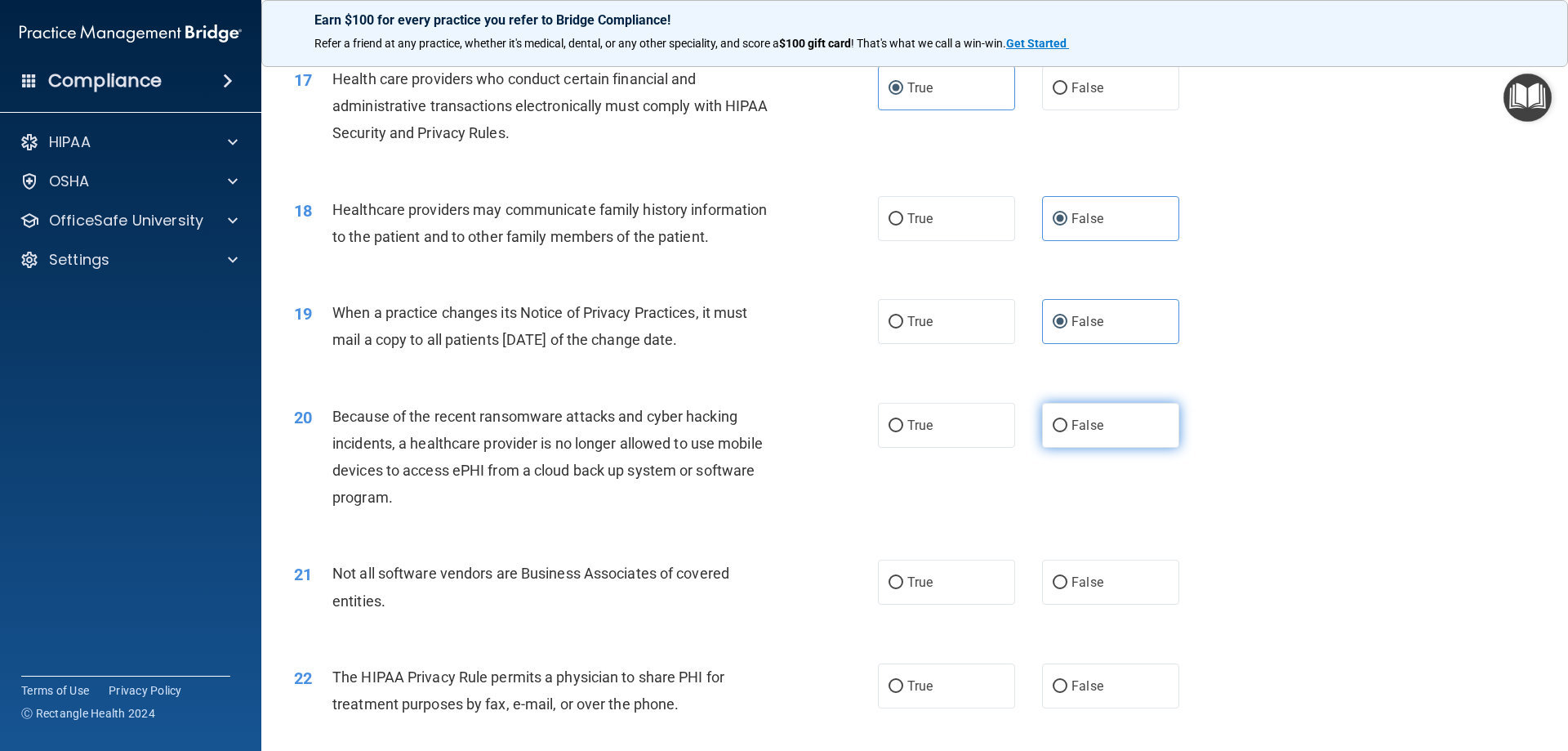
radio input "true"
click at [921, 582] on span "True" at bounding box center [920, 582] width 26 height 16
click at [903, 582] on input "True" at bounding box center [896, 582] width 15 height 12
radio input "true"
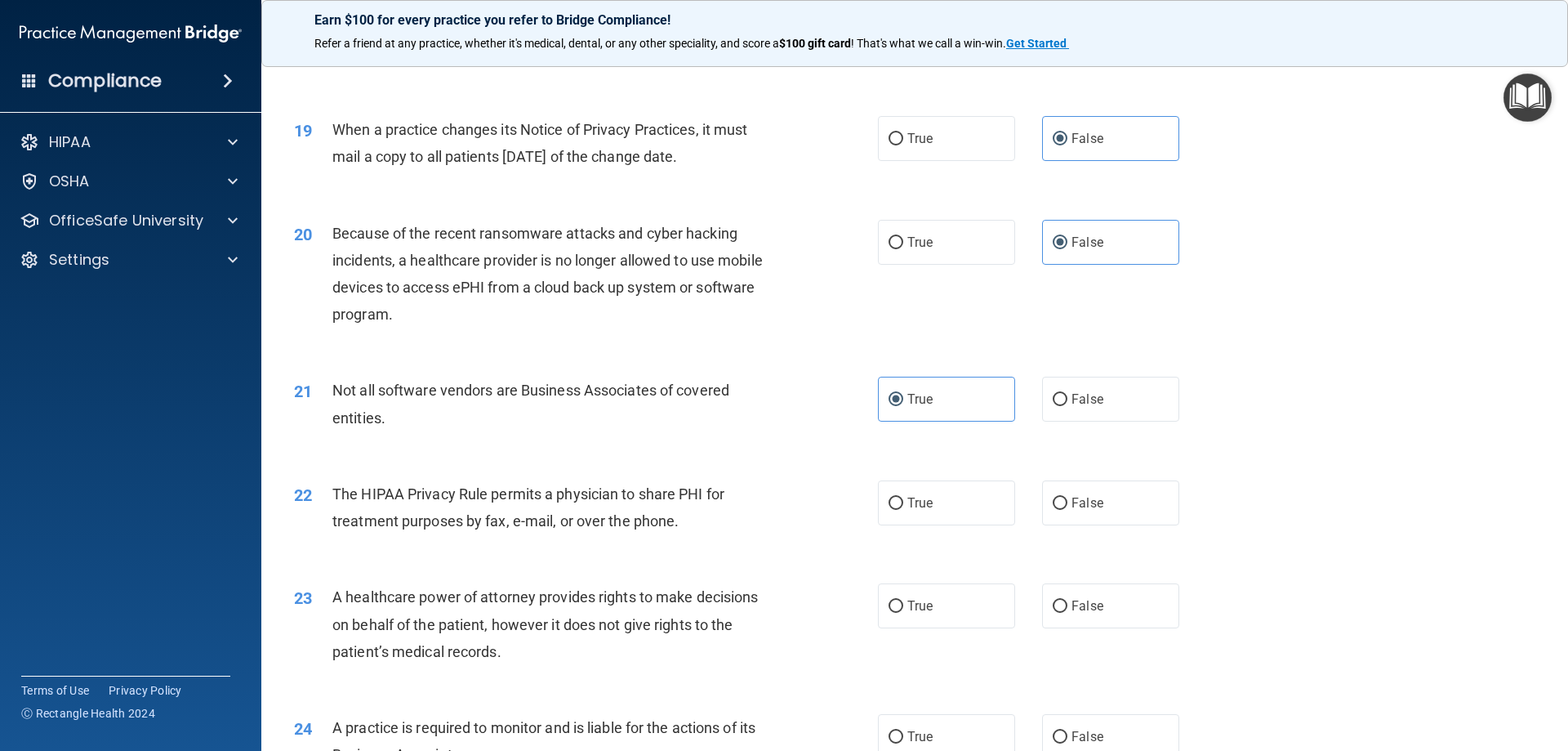
scroll to position [2288, 0]
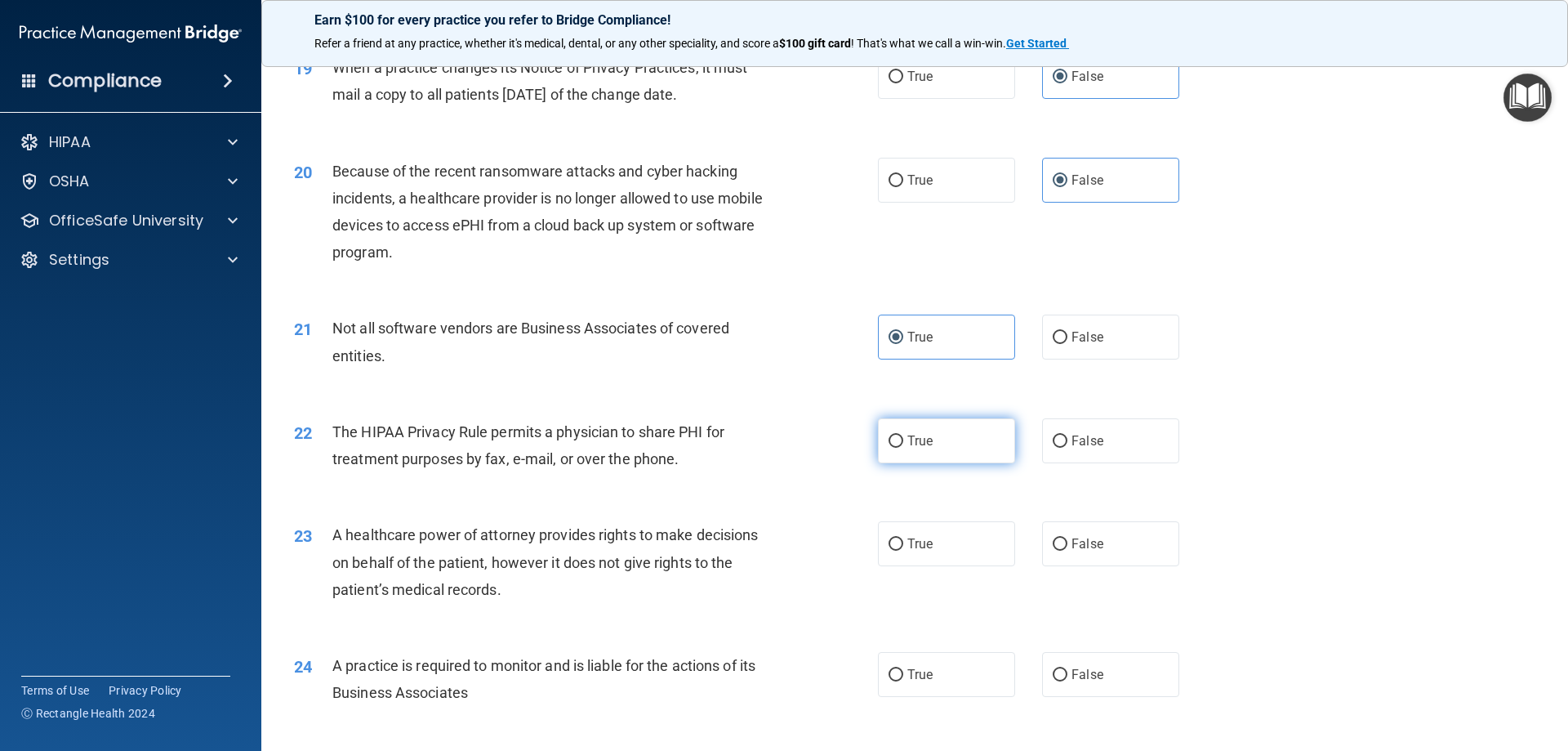
click at [938, 442] on label "True" at bounding box center [946, 440] width 137 height 45
click at [903, 442] on input "True" at bounding box center [896, 441] width 15 height 12
radio input "true"
click at [1115, 560] on label "False" at bounding box center [1110, 543] width 137 height 45
click at [1068, 551] on input "False" at bounding box center [1060, 544] width 15 height 12
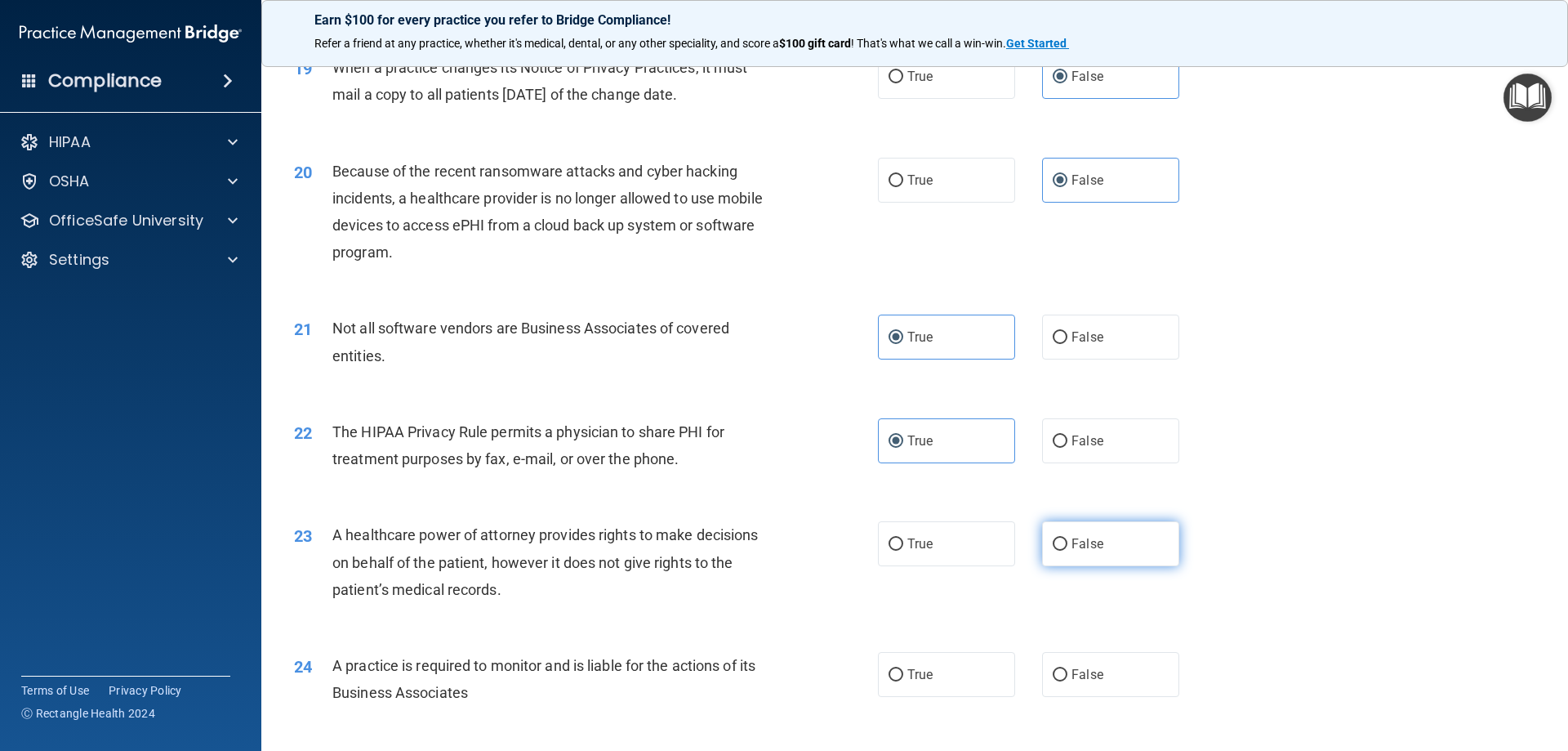
radio input "true"
click at [1124, 667] on label "False" at bounding box center [1110, 674] width 137 height 45
click at [1068, 669] on input "False" at bounding box center [1060, 674] width 15 height 12
radio input "true"
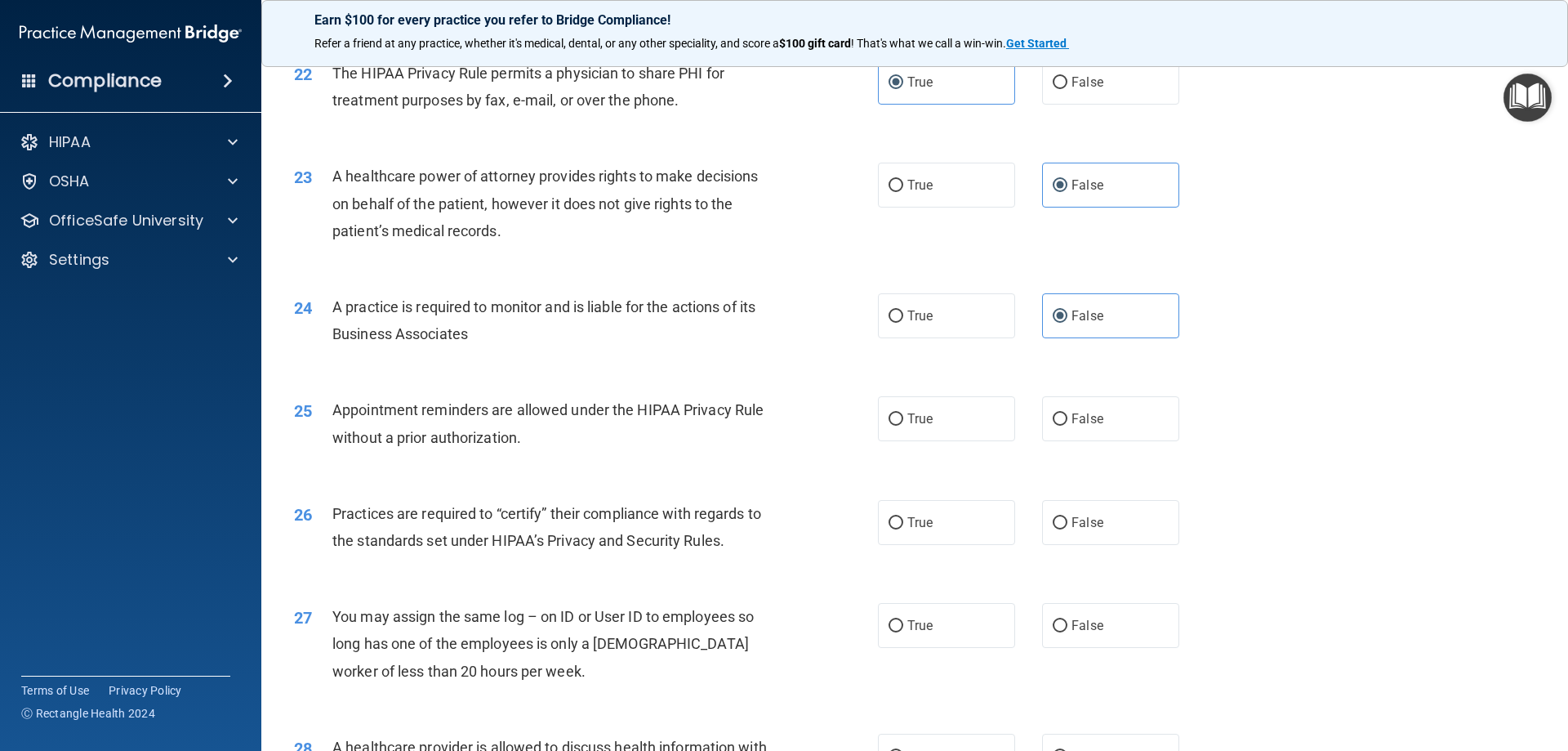
scroll to position [2696, 0]
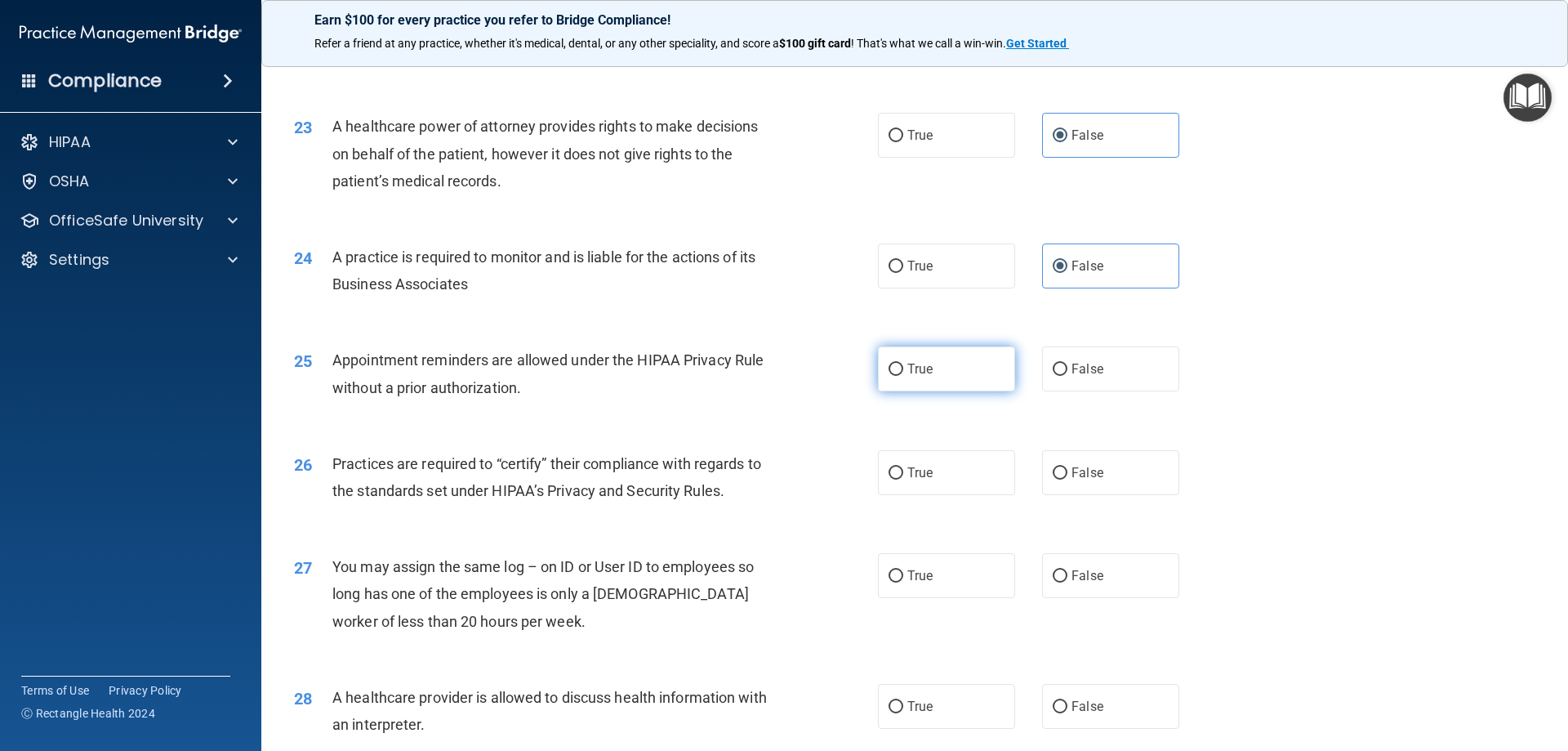
click at [921, 378] on label "True" at bounding box center [946, 368] width 137 height 45
click at [903, 376] on input "True" at bounding box center [896, 369] width 15 height 12
radio input "true"
click at [1094, 475] on span "False" at bounding box center [1087, 472] width 32 height 16
click at [1068, 475] on input "False" at bounding box center [1060, 472] width 15 height 12
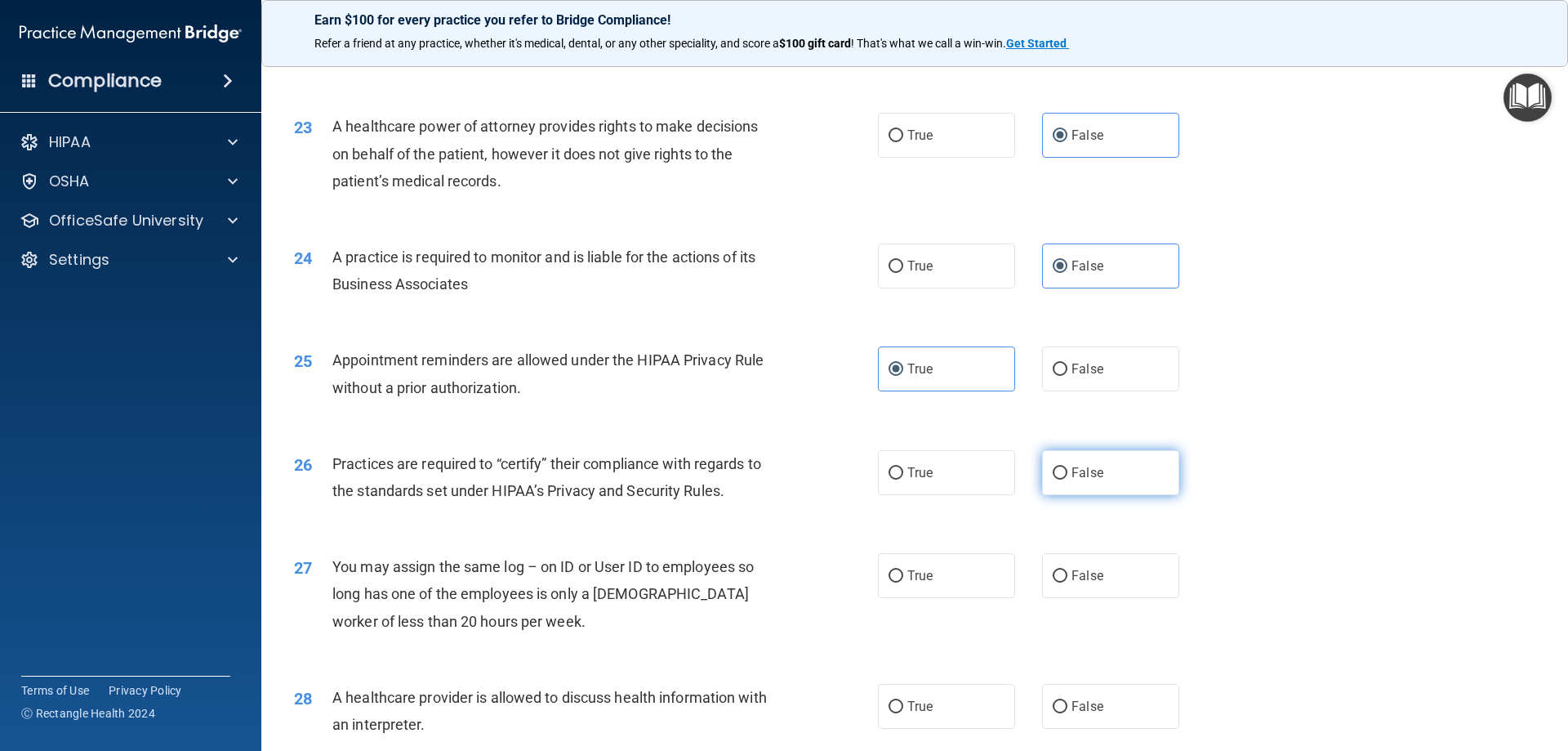
radio input "true"
click at [1112, 590] on label "False" at bounding box center [1110, 575] width 137 height 45
click at [1068, 583] on input "False" at bounding box center [1060, 576] width 15 height 12
radio input "true"
click at [1080, 691] on label "False" at bounding box center [1110, 705] width 137 height 45
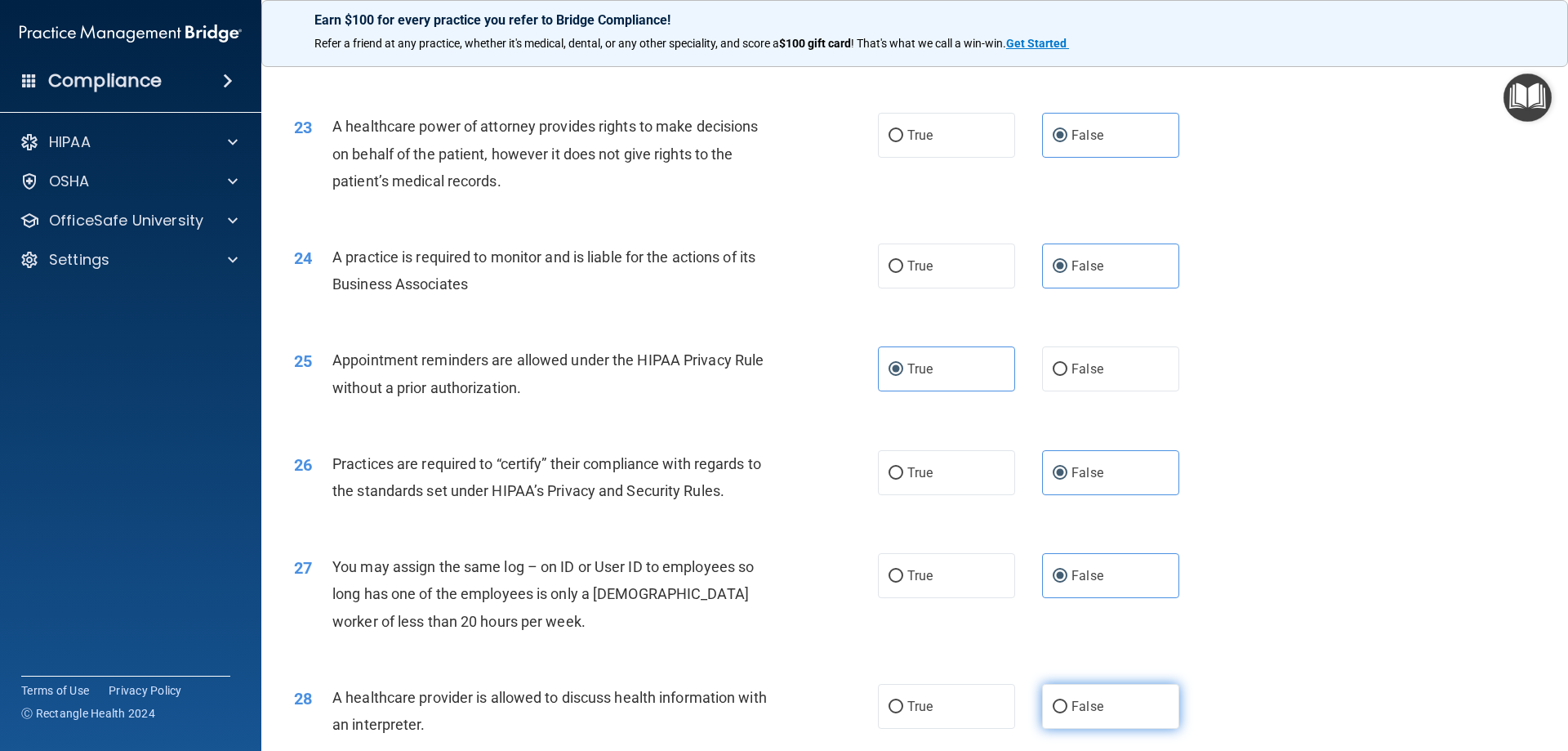
click at [1068, 701] on input "False" at bounding box center [1060, 706] width 15 height 12
radio input "true"
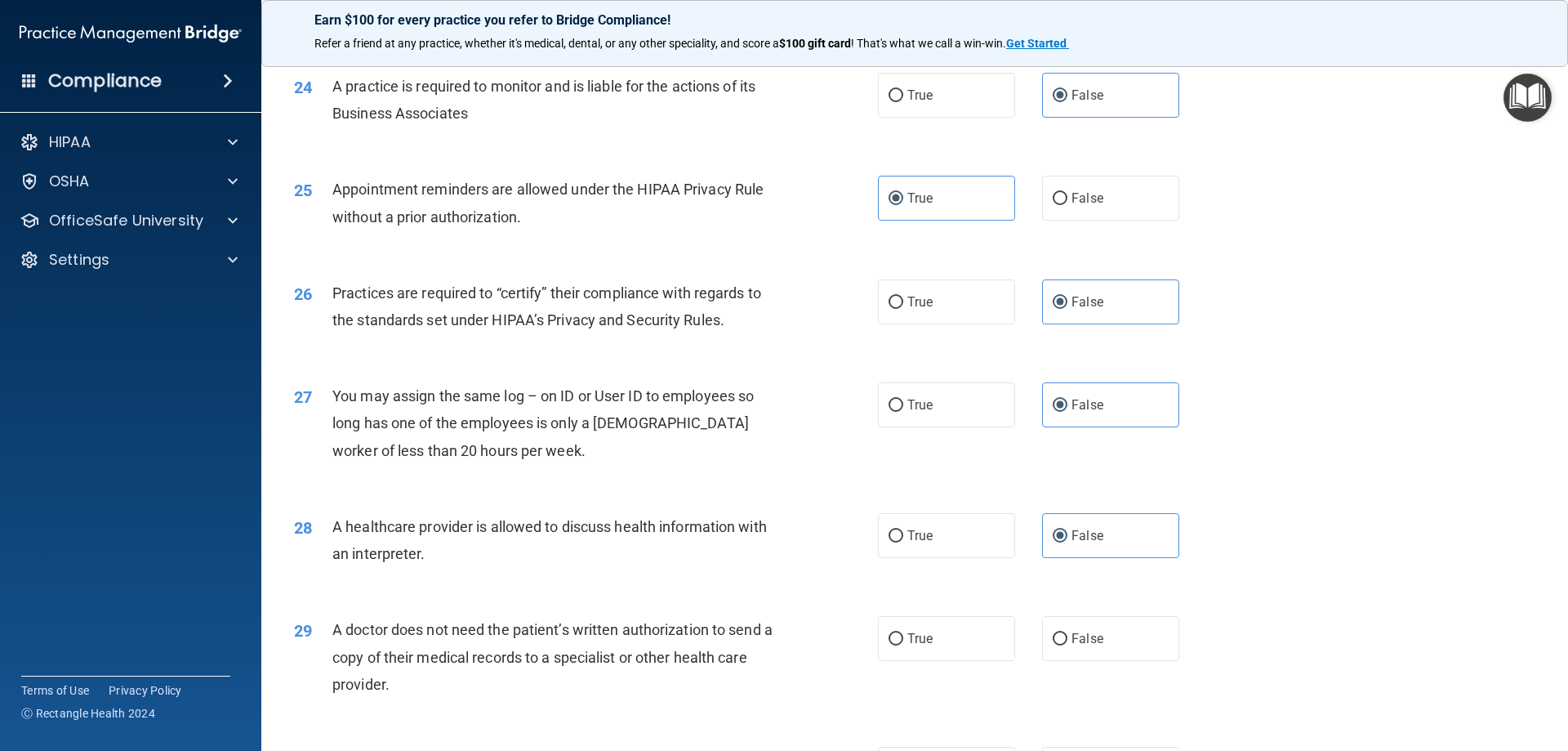
scroll to position [2941, 0]
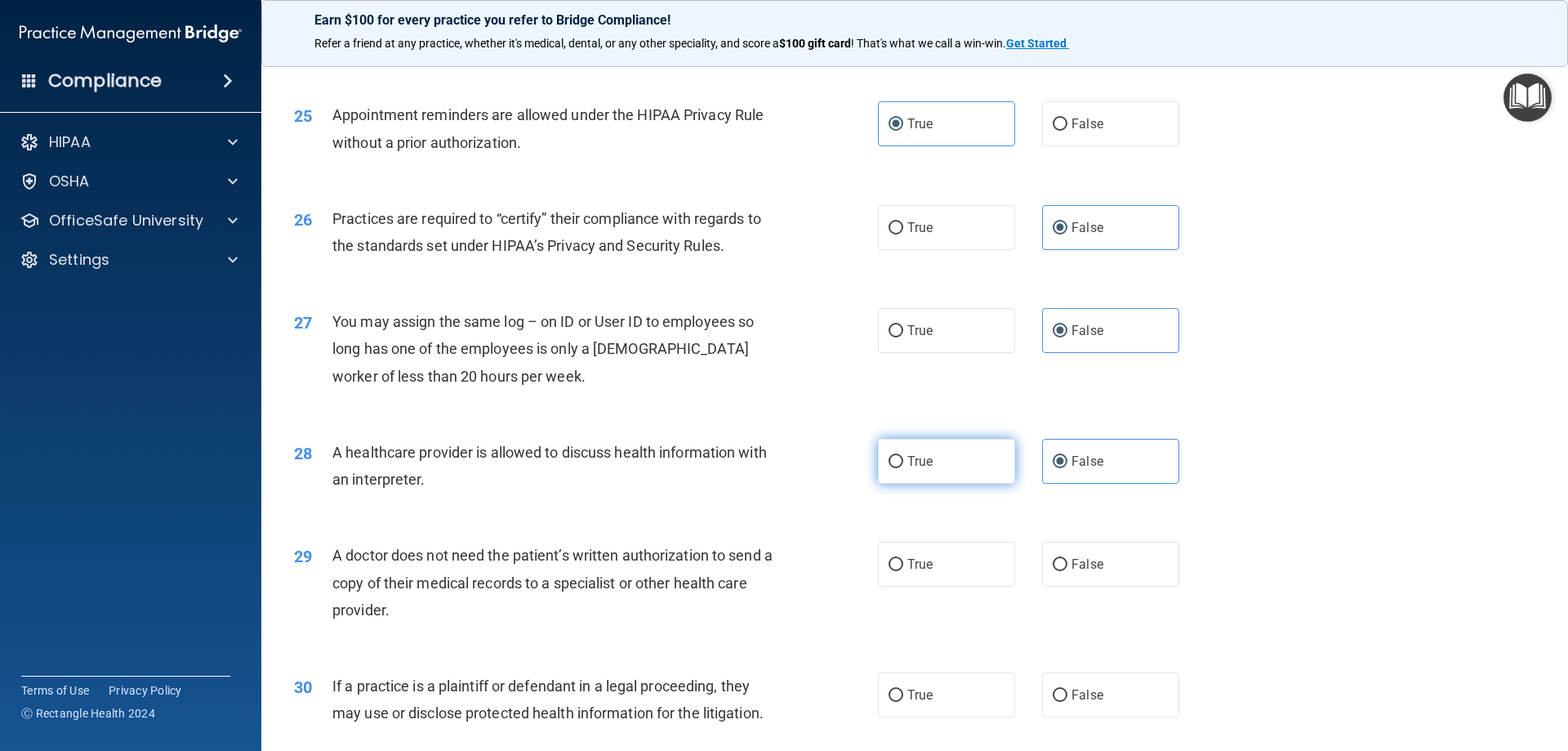
click at [922, 475] on label "True" at bounding box center [946, 460] width 137 height 45
click at [903, 468] on input "True" at bounding box center [896, 461] width 15 height 12
radio input "true"
radio input "false"
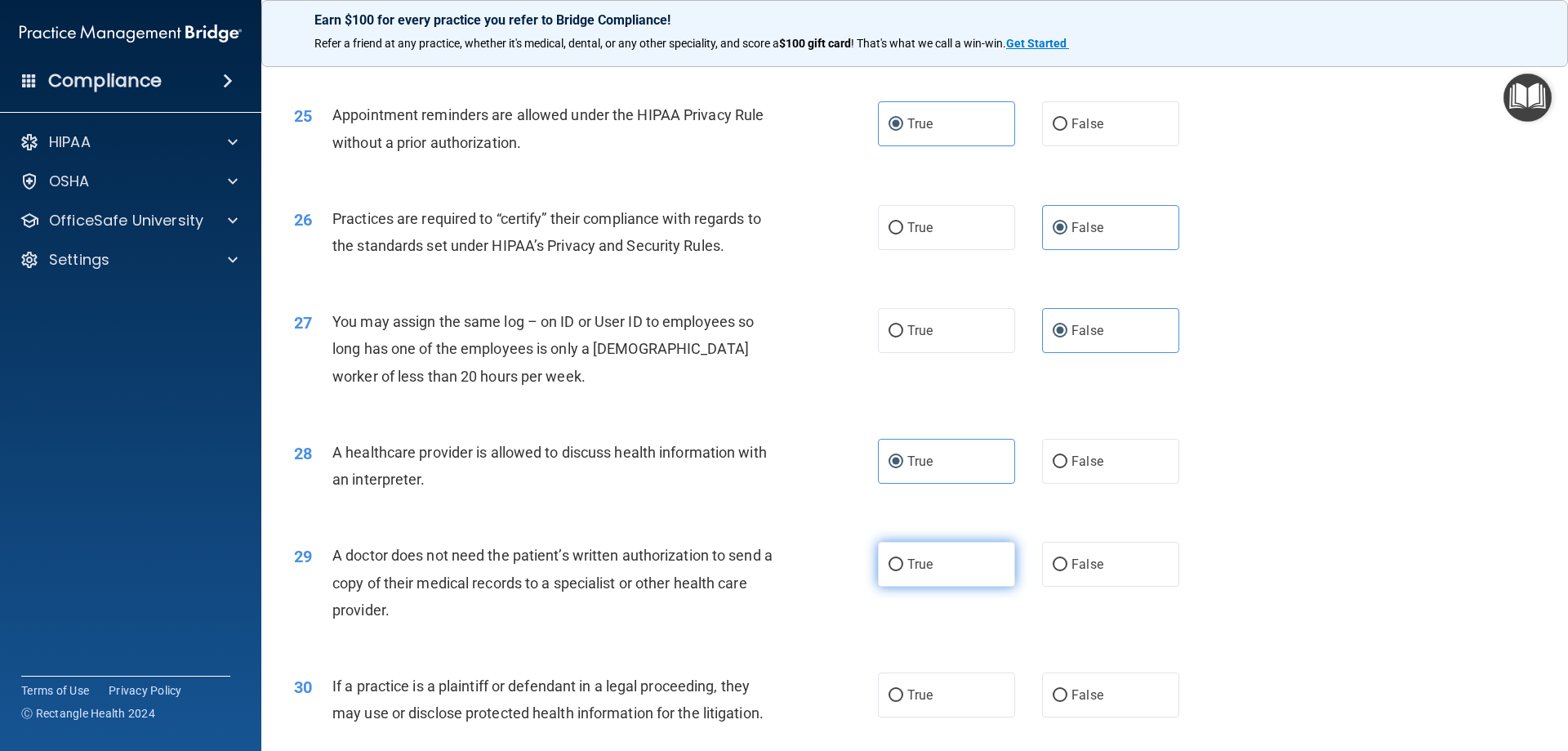
click at [944, 563] on label "True" at bounding box center [946, 564] width 137 height 45
click at [903, 563] on input "True" at bounding box center [896, 565] width 15 height 12
radio input "true"
click at [944, 563] on label "True" at bounding box center [946, 564] width 137 height 45
click at [903, 563] on input "True" at bounding box center [896, 565] width 15 height 12
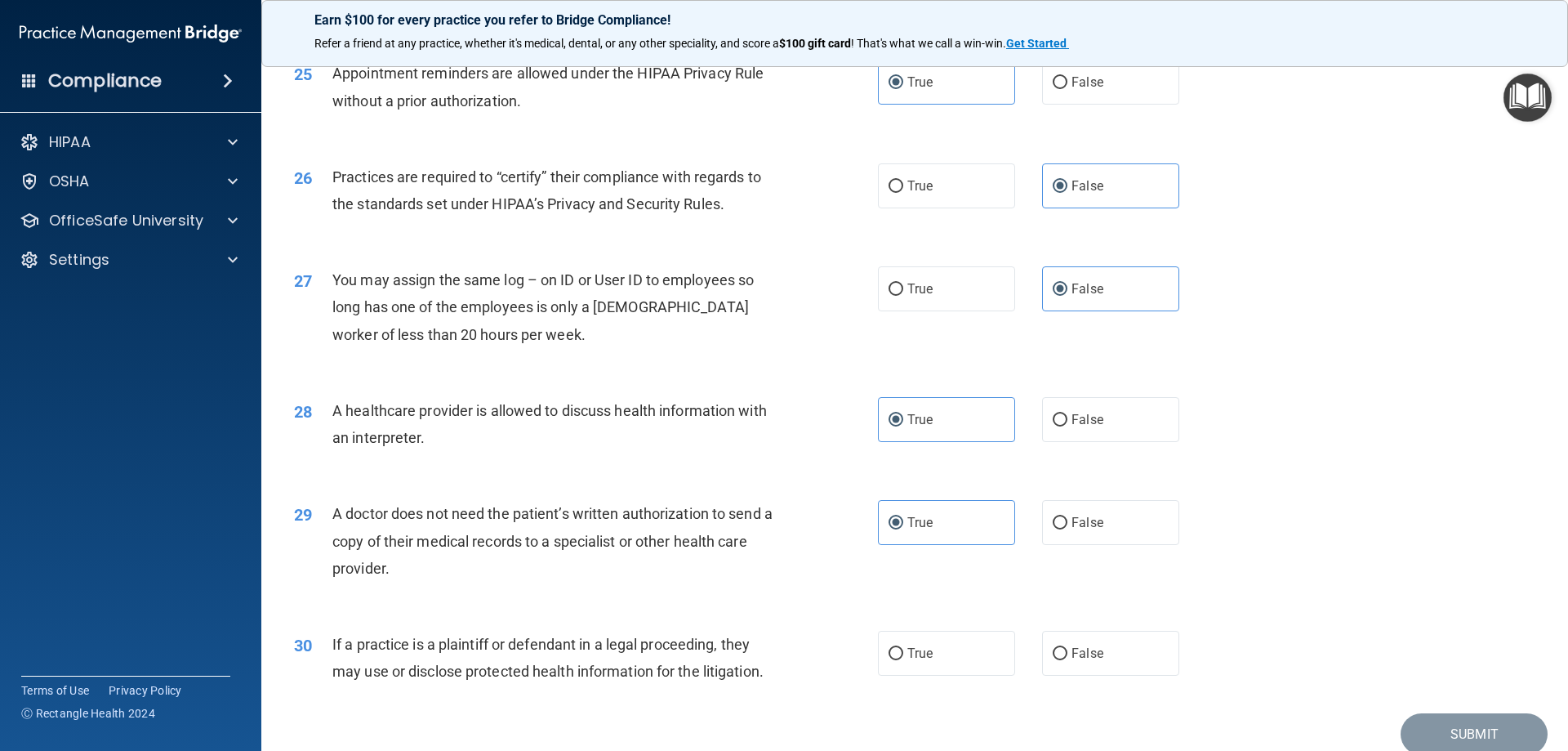
scroll to position [3052, 0]
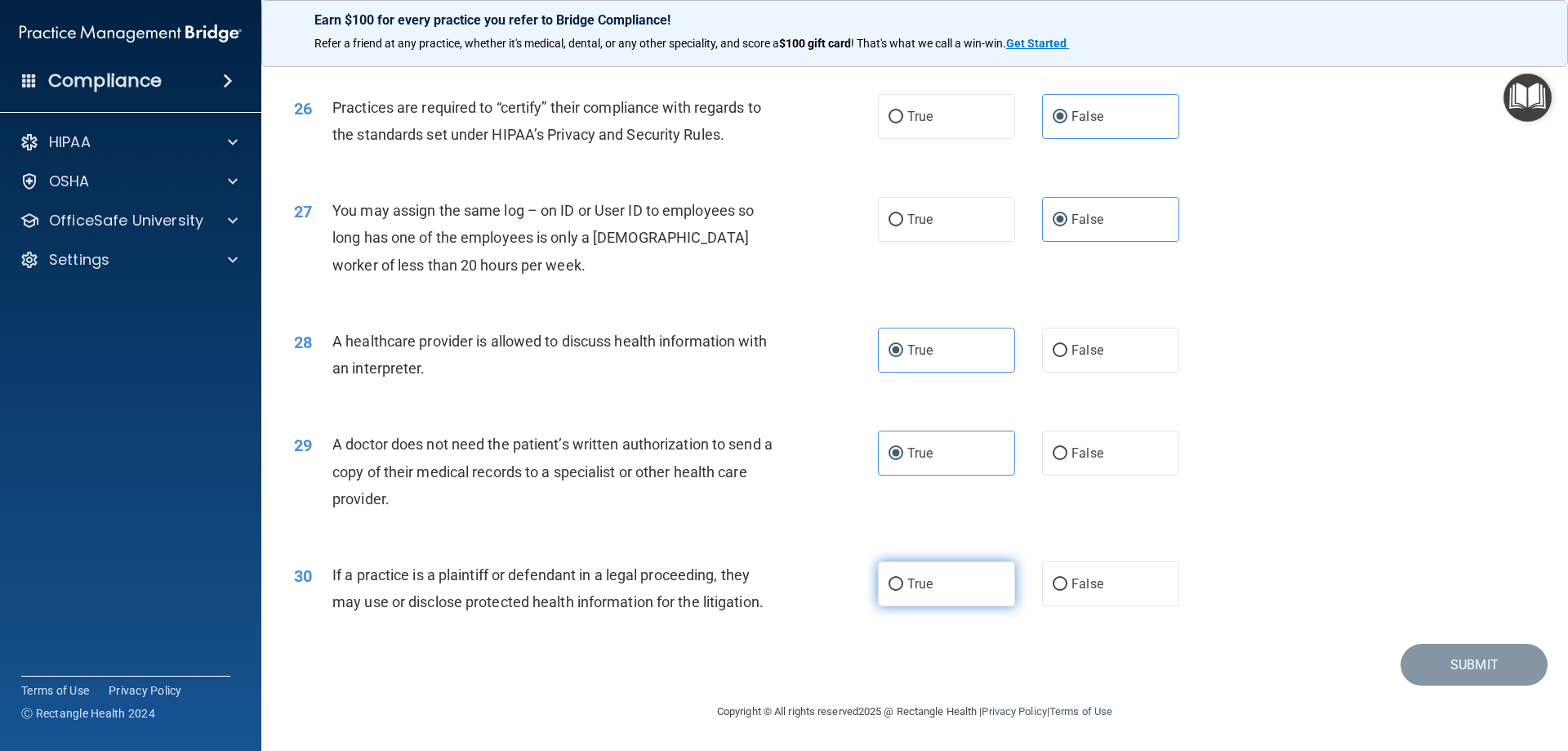
click at [945, 576] on label "True" at bounding box center [946, 583] width 137 height 45
click at [903, 578] on input "True" at bounding box center [896, 584] width 15 height 12
radio input "true"
click at [1517, 673] on button "Submit" at bounding box center [1474, 665] width 147 height 42
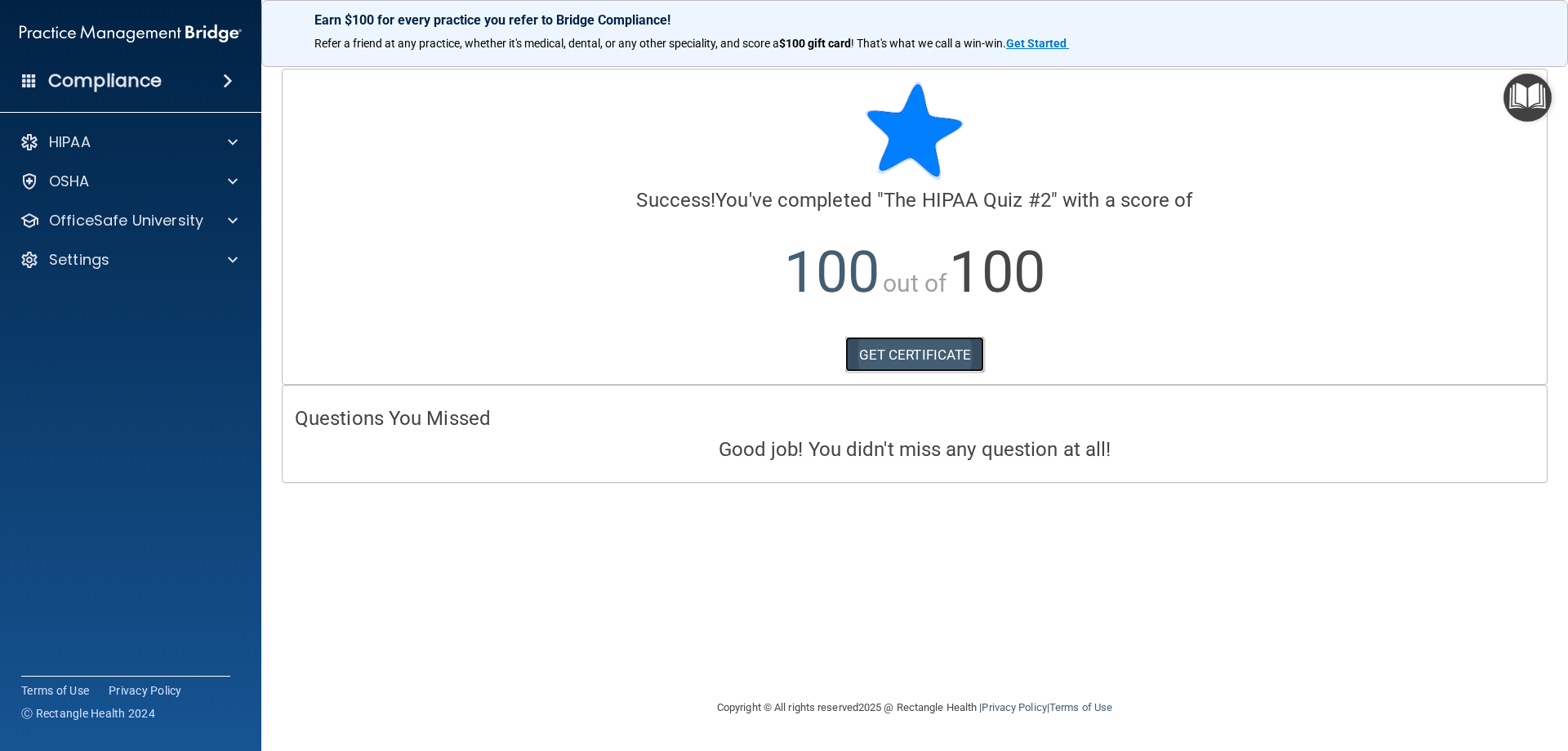
click at [886, 352] on link "GET CERTIFICATE" at bounding box center [914, 354] width 140 height 36
click at [1523, 101] on img "Open Resource Center" at bounding box center [1527, 97] width 48 height 48
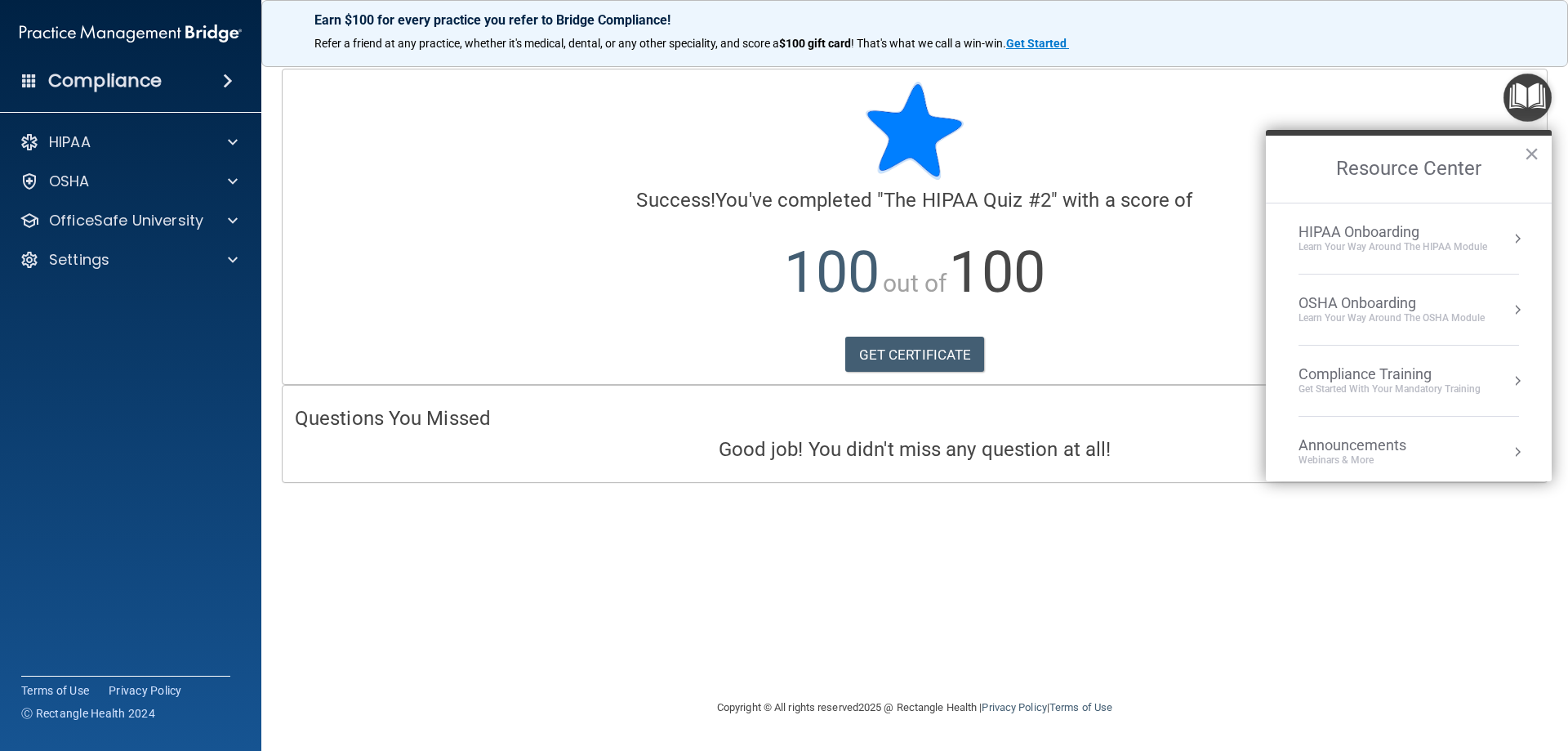
click at [1424, 382] on div "Get Started with your mandatory training" at bounding box center [1389, 388] width 182 height 14
click at [1389, 227] on div "HIPAA Training for Members" at bounding box center [1369, 230] width 182 height 15
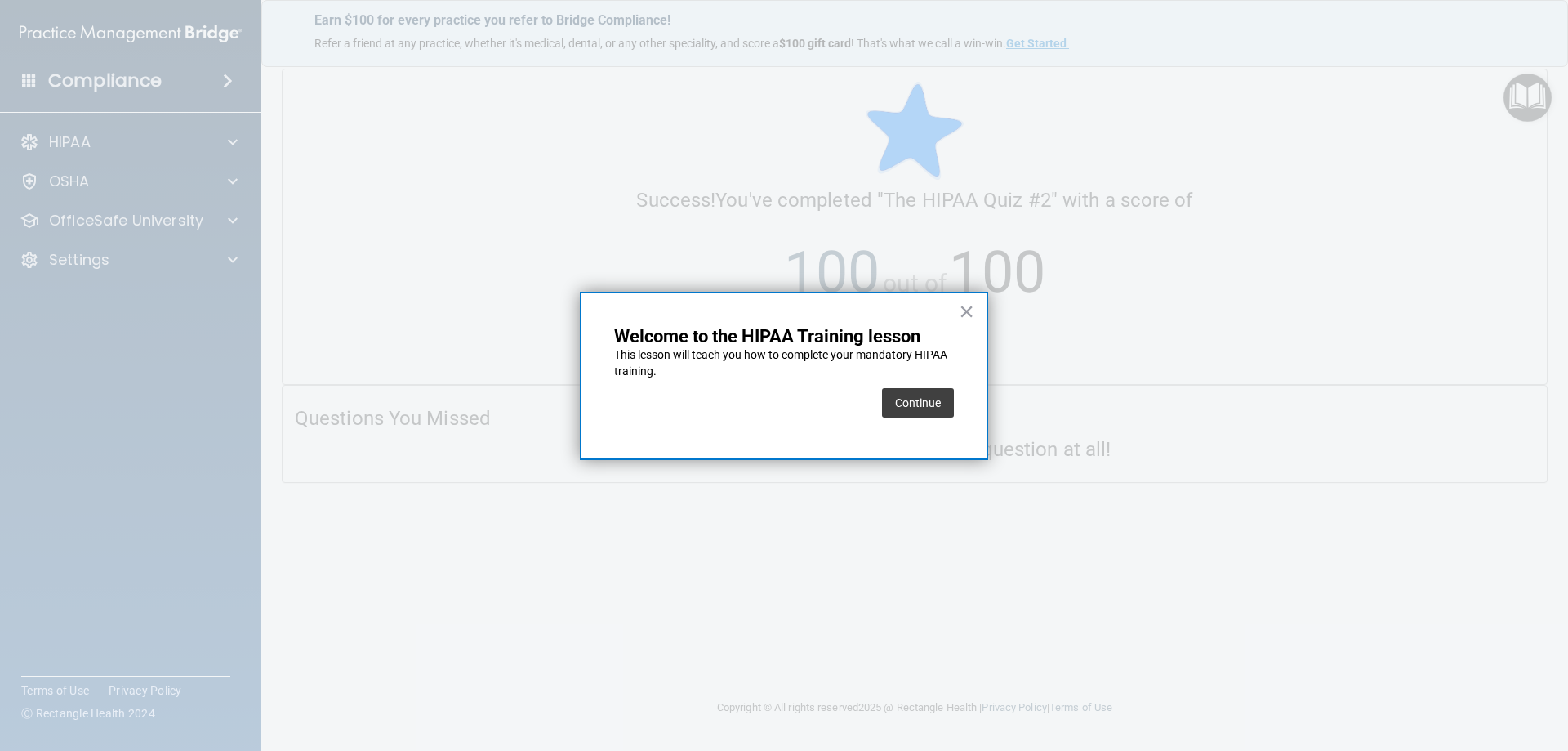
click at [970, 404] on div "× Welcome to the HIPAA Training lesson This lesson will teach you how to comple…" at bounding box center [784, 376] width 408 height 168
click at [938, 403] on button "Continue" at bounding box center [918, 403] width 72 height 29
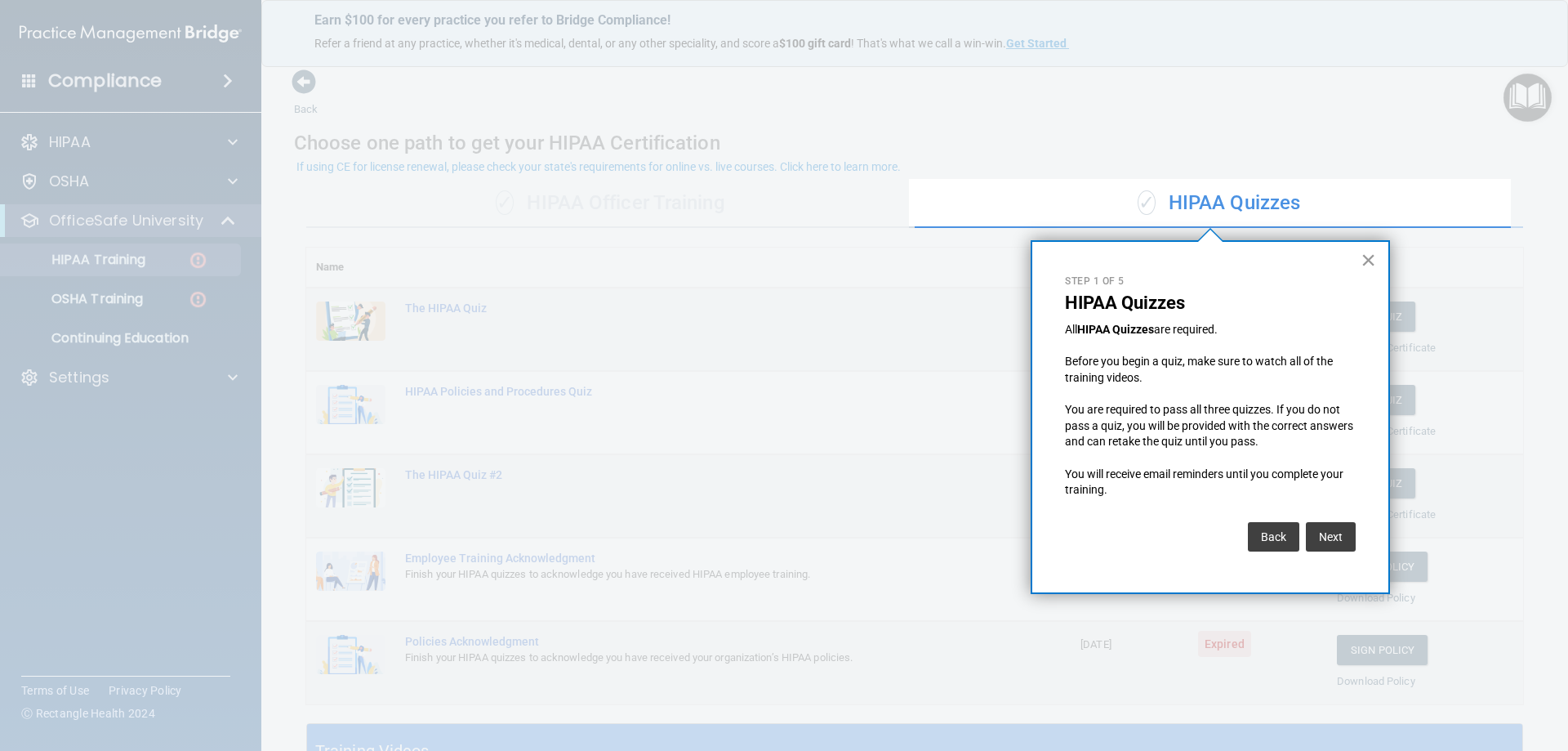
click at [1374, 265] on button "×" at bounding box center [1368, 259] width 16 height 26
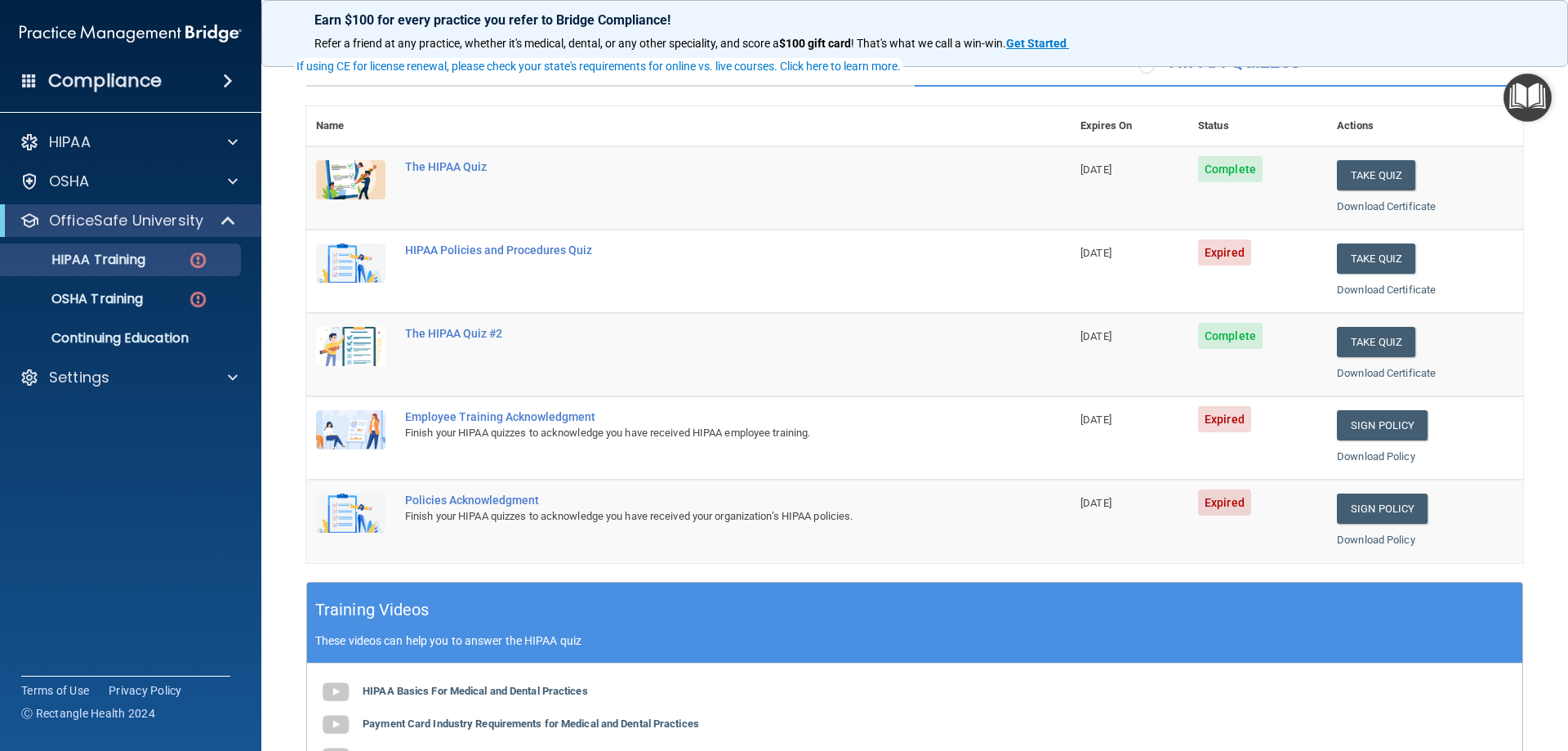
scroll to position [164, 0]
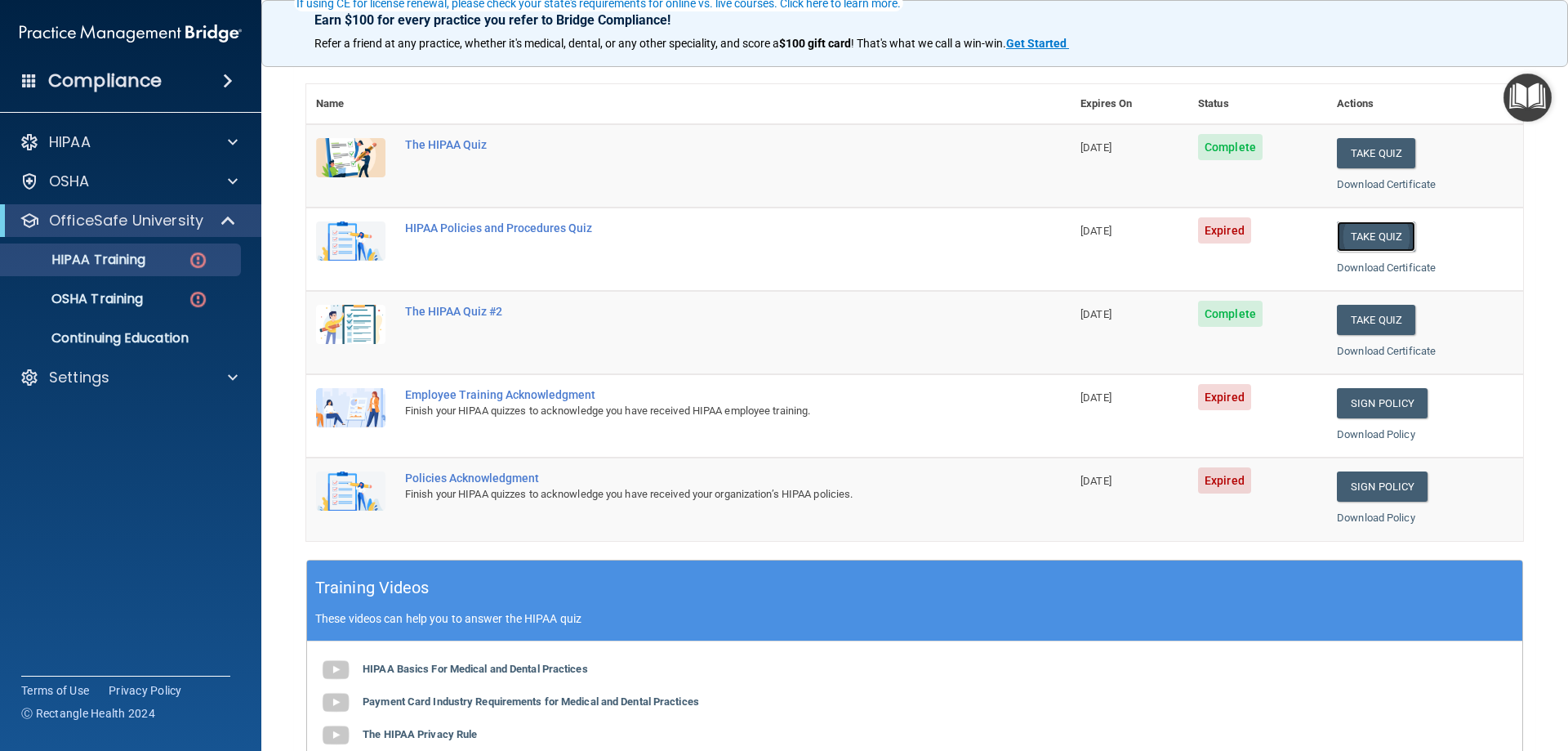
click at [1344, 236] on button "Take Quiz" at bounding box center [1376, 236] width 79 height 30
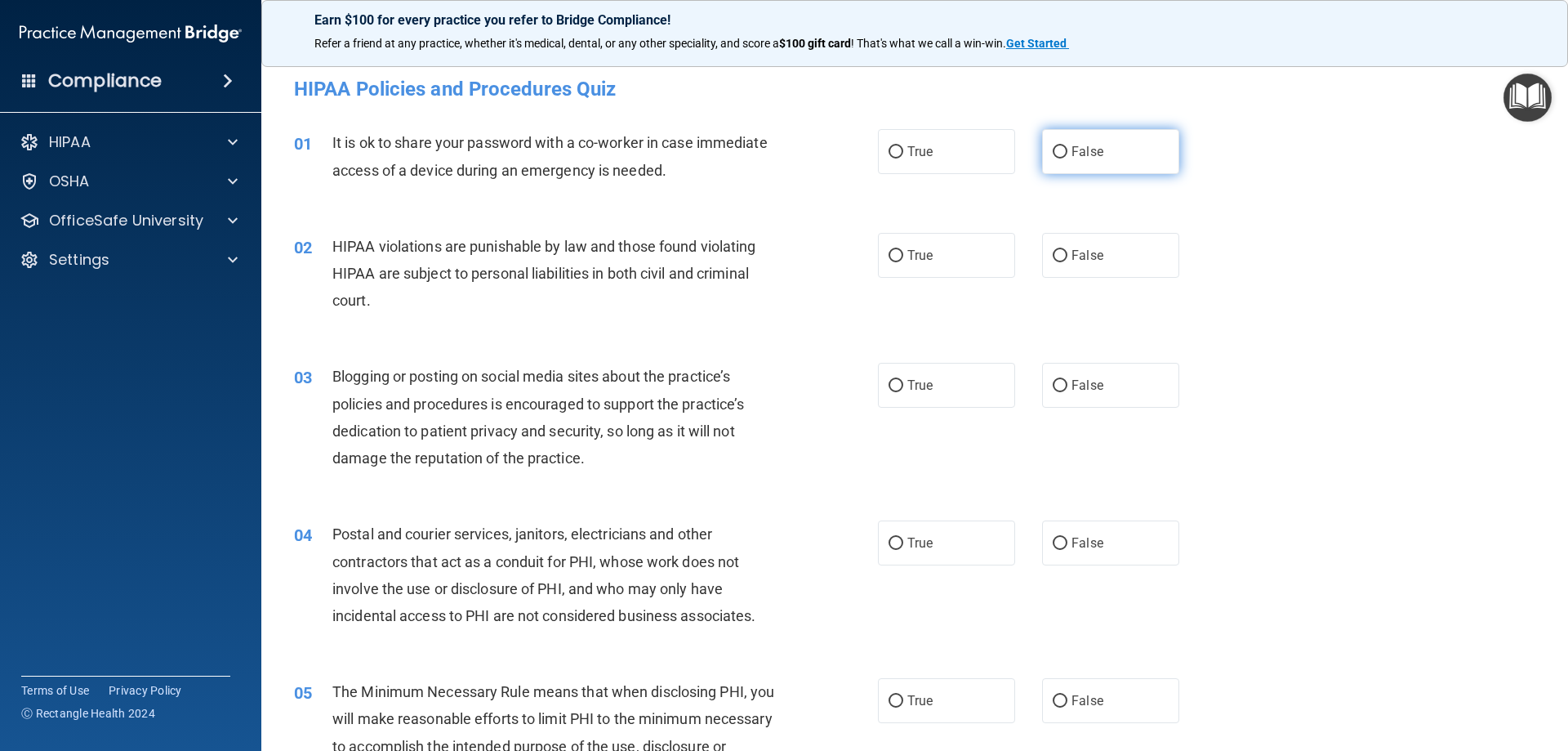
click at [1077, 151] on span "False" at bounding box center [1087, 151] width 32 height 16
click at [1068, 151] on input "False" at bounding box center [1060, 152] width 15 height 12
radio input "true"
click at [963, 267] on label "True" at bounding box center [946, 255] width 137 height 45
click at [903, 262] on input "True" at bounding box center [896, 256] width 15 height 12
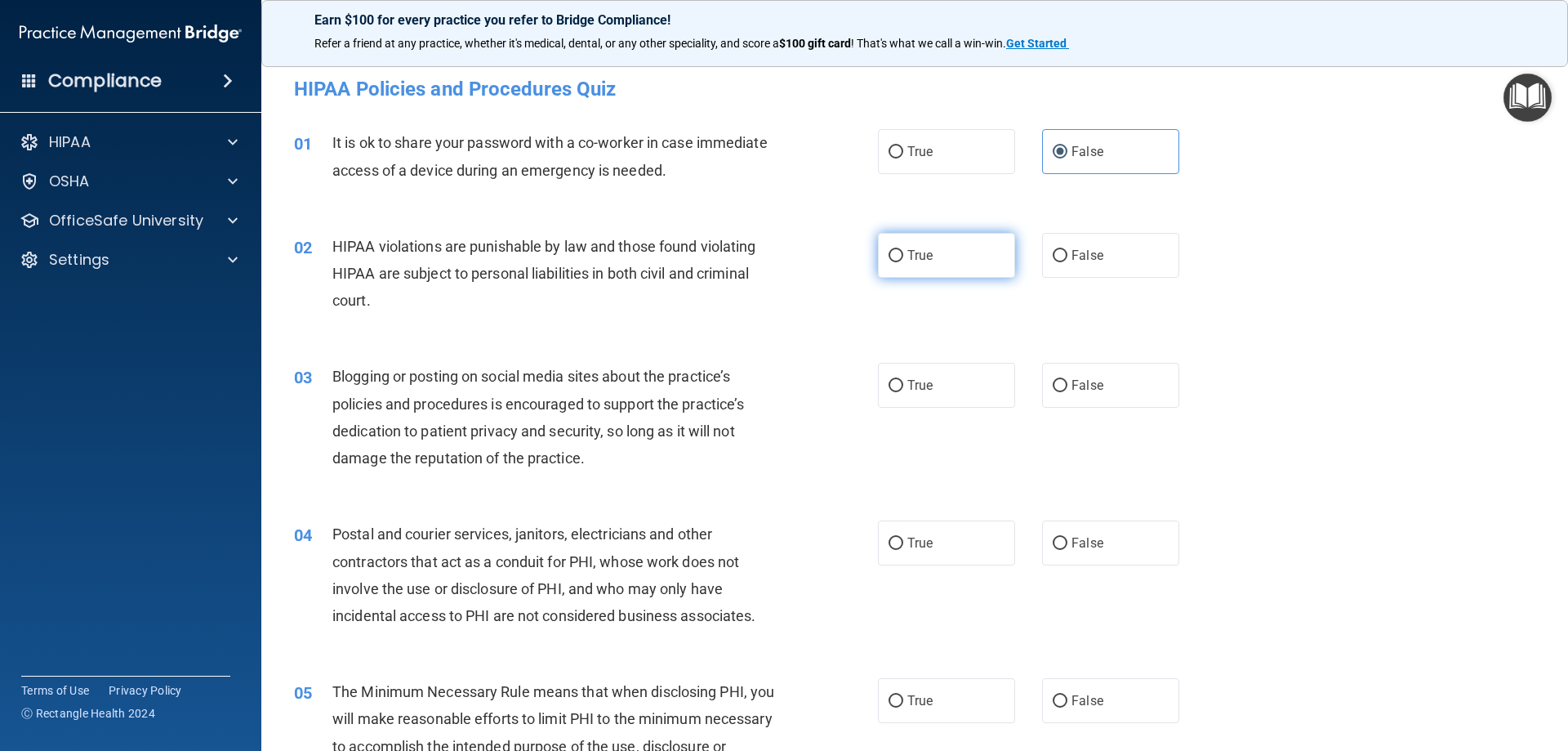
radio input "true"
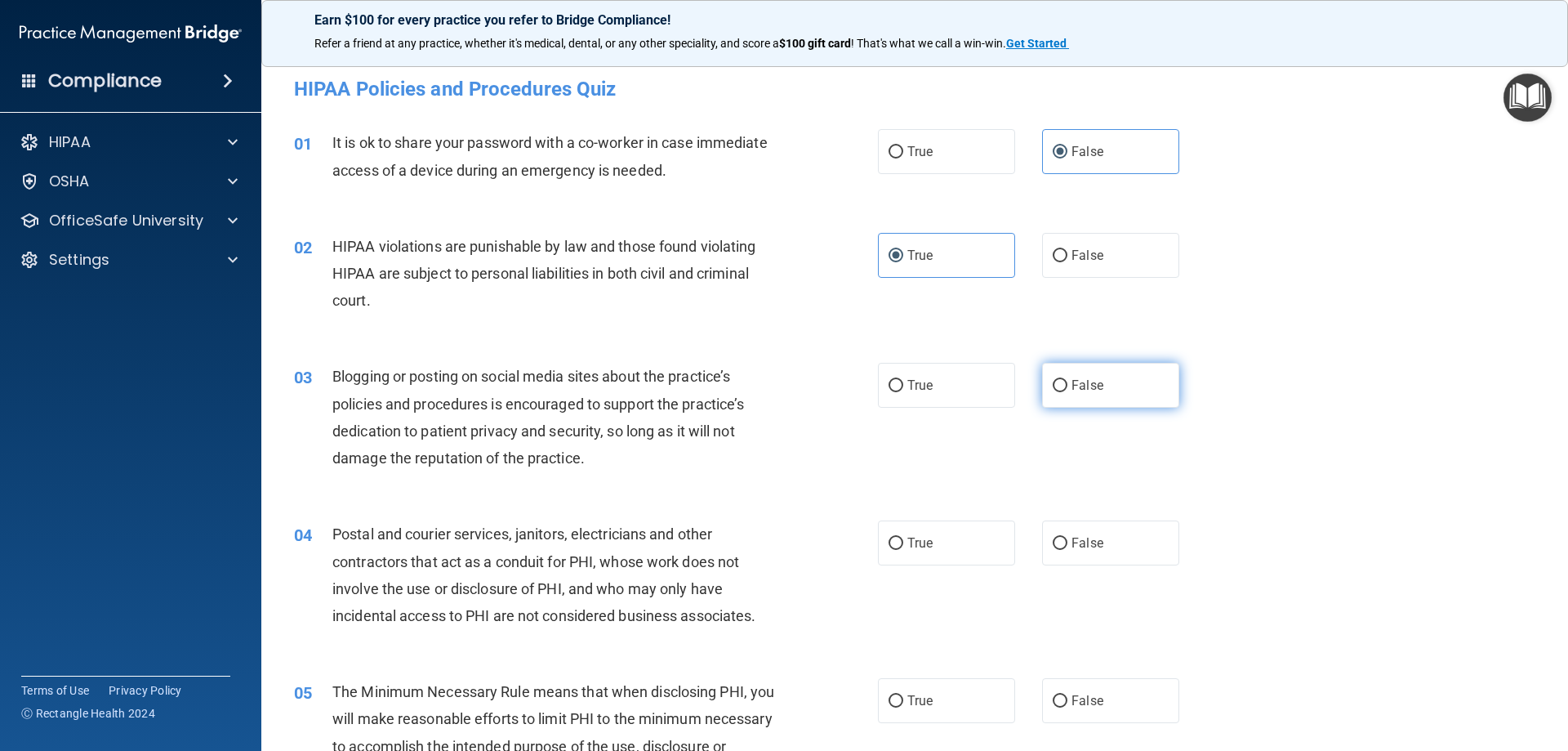
click at [1110, 397] on label "False" at bounding box center [1110, 385] width 137 height 45
click at [1068, 392] on input "False" at bounding box center [1060, 386] width 15 height 12
radio input "true"
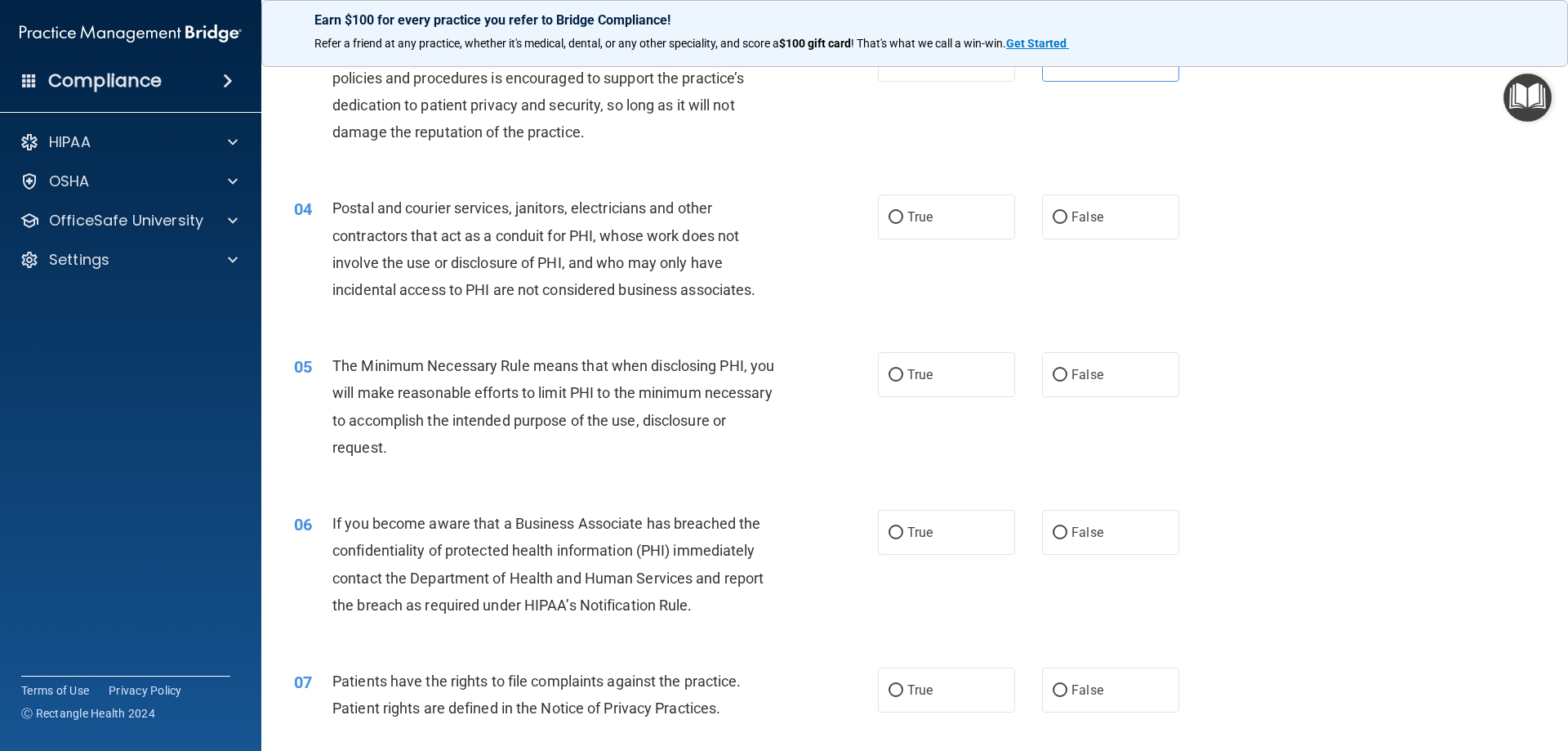
scroll to position [327, 0]
click at [938, 230] on label "True" at bounding box center [946, 216] width 137 height 45
click at [903, 223] on input "True" at bounding box center [896, 217] width 15 height 12
radio input "true"
click at [949, 375] on label "True" at bounding box center [946, 373] width 137 height 45
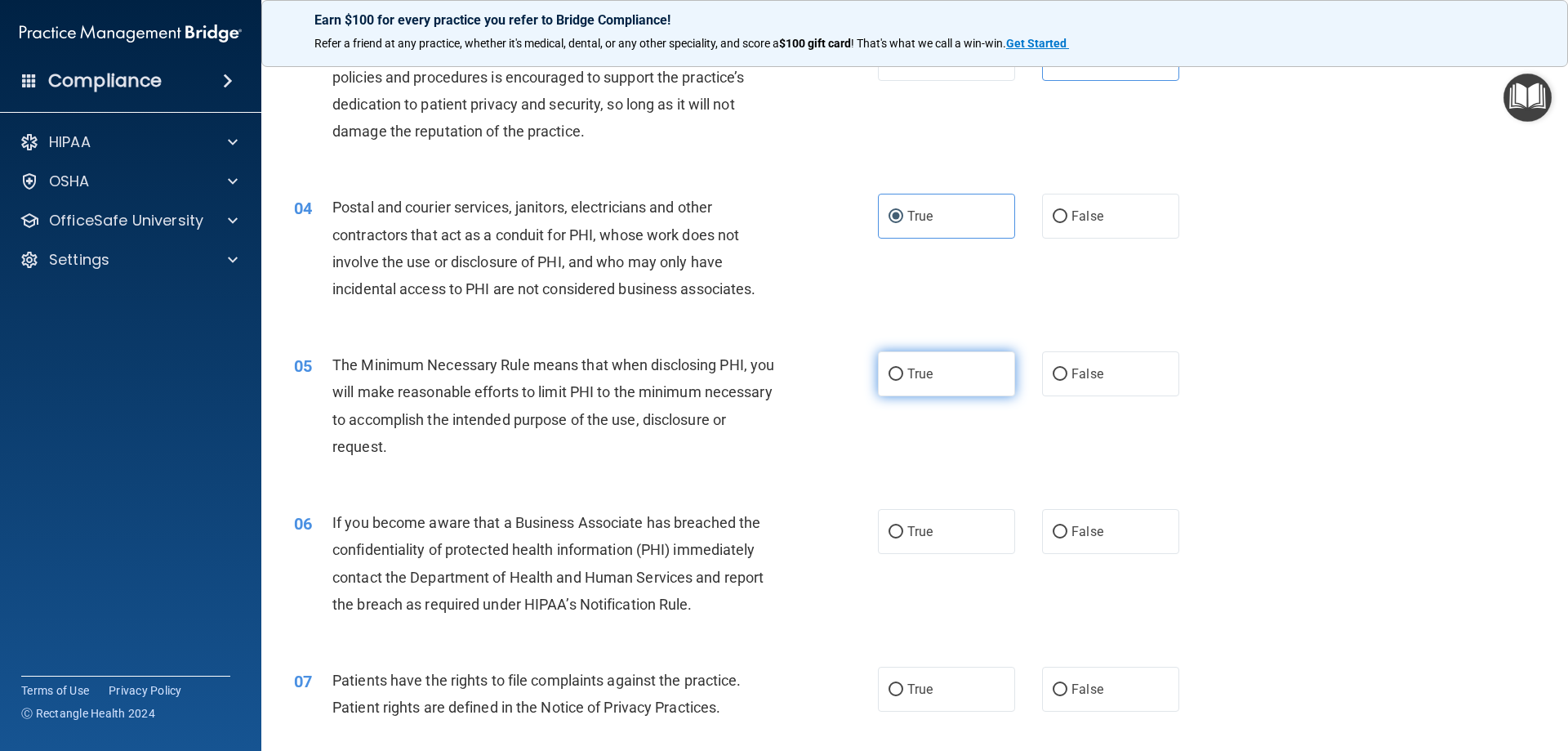
click at [903, 375] on input "True" at bounding box center [896, 374] width 15 height 12
radio input "true"
click at [1068, 539] on label "False" at bounding box center [1110, 531] width 137 height 45
click at [1068, 538] on input "False" at bounding box center [1060, 532] width 15 height 12
radio input "true"
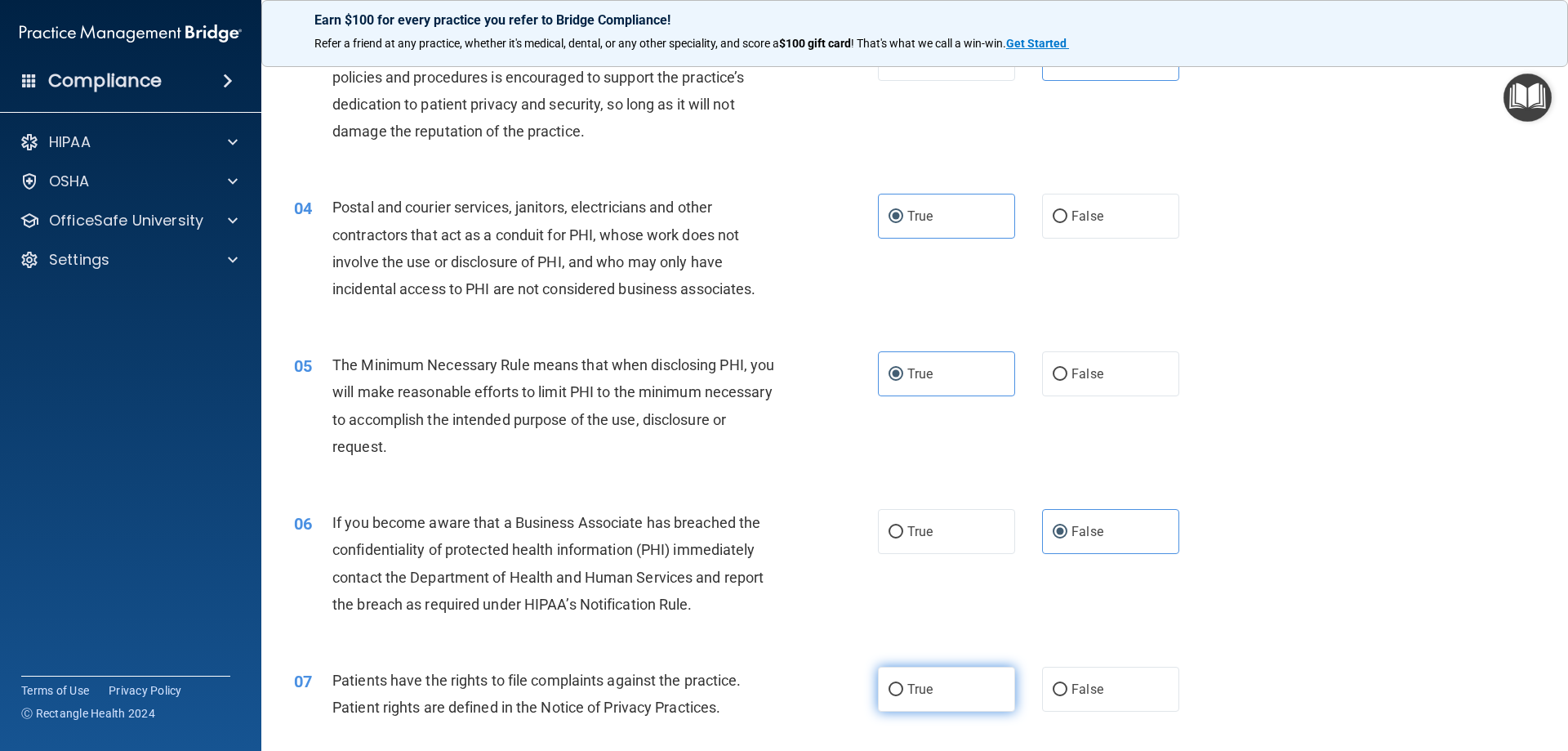
click at [889, 681] on label "True" at bounding box center [946, 689] width 137 height 45
click at [889, 683] on input "True" at bounding box center [896, 689] width 15 height 12
radio input "true"
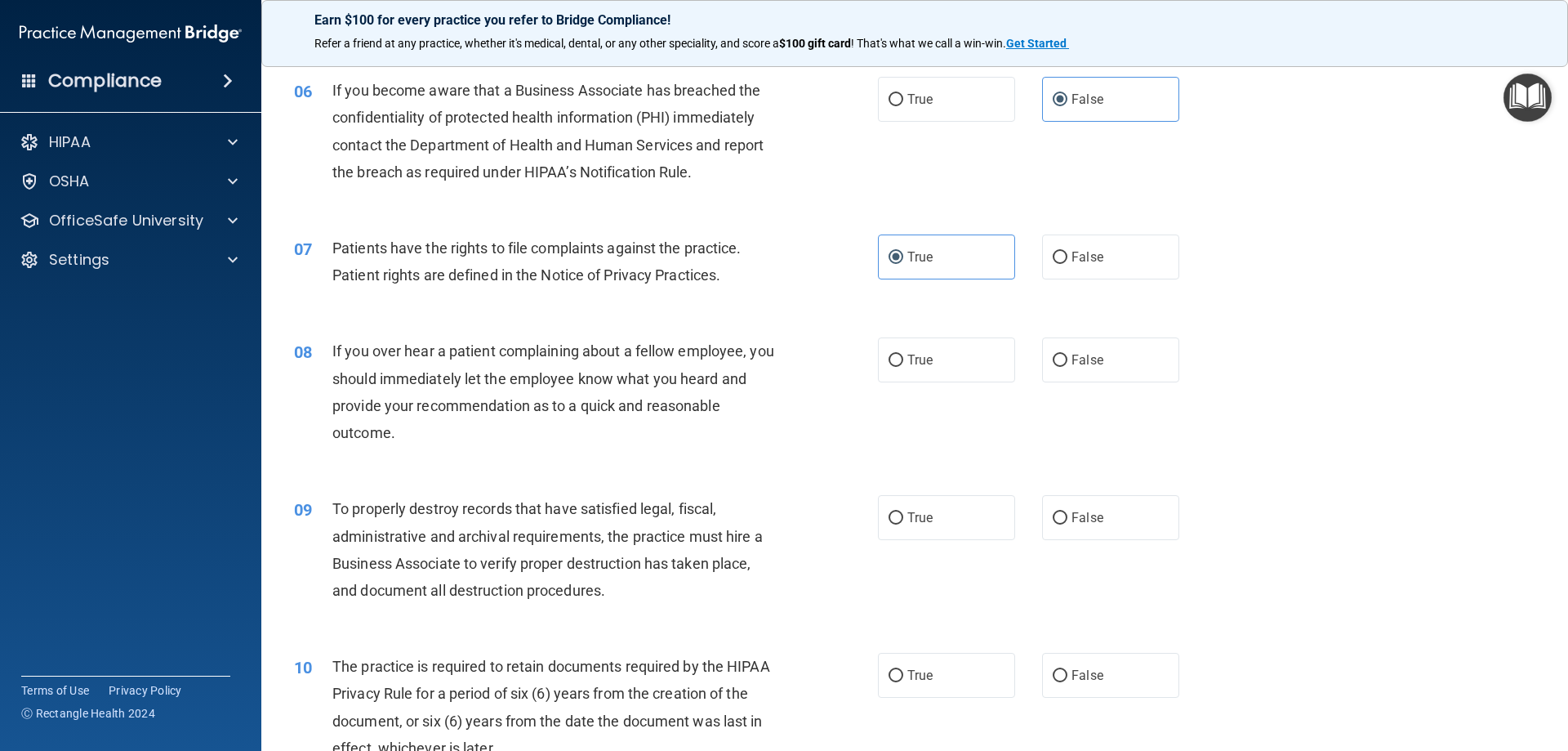
scroll to position [817, 0]
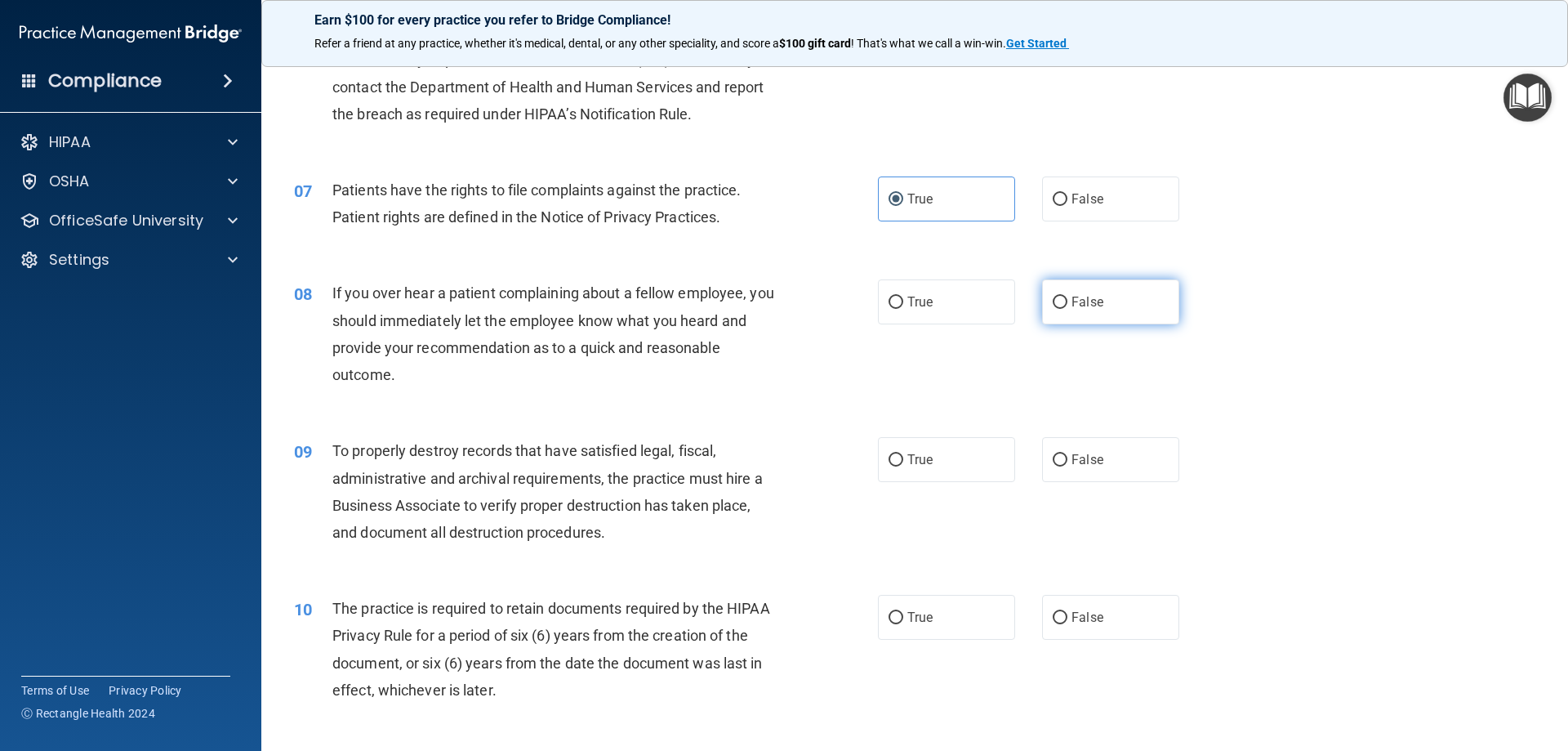
click at [1101, 311] on label "False" at bounding box center [1110, 301] width 137 height 45
click at [1068, 309] on input "False" at bounding box center [1060, 302] width 15 height 12
radio input "true"
click at [1101, 455] on label "False" at bounding box center [1110, 459] width 137 height 45
click at [1068, 455] on input "False" at bounding box center [1060, 460] width 15 height 12
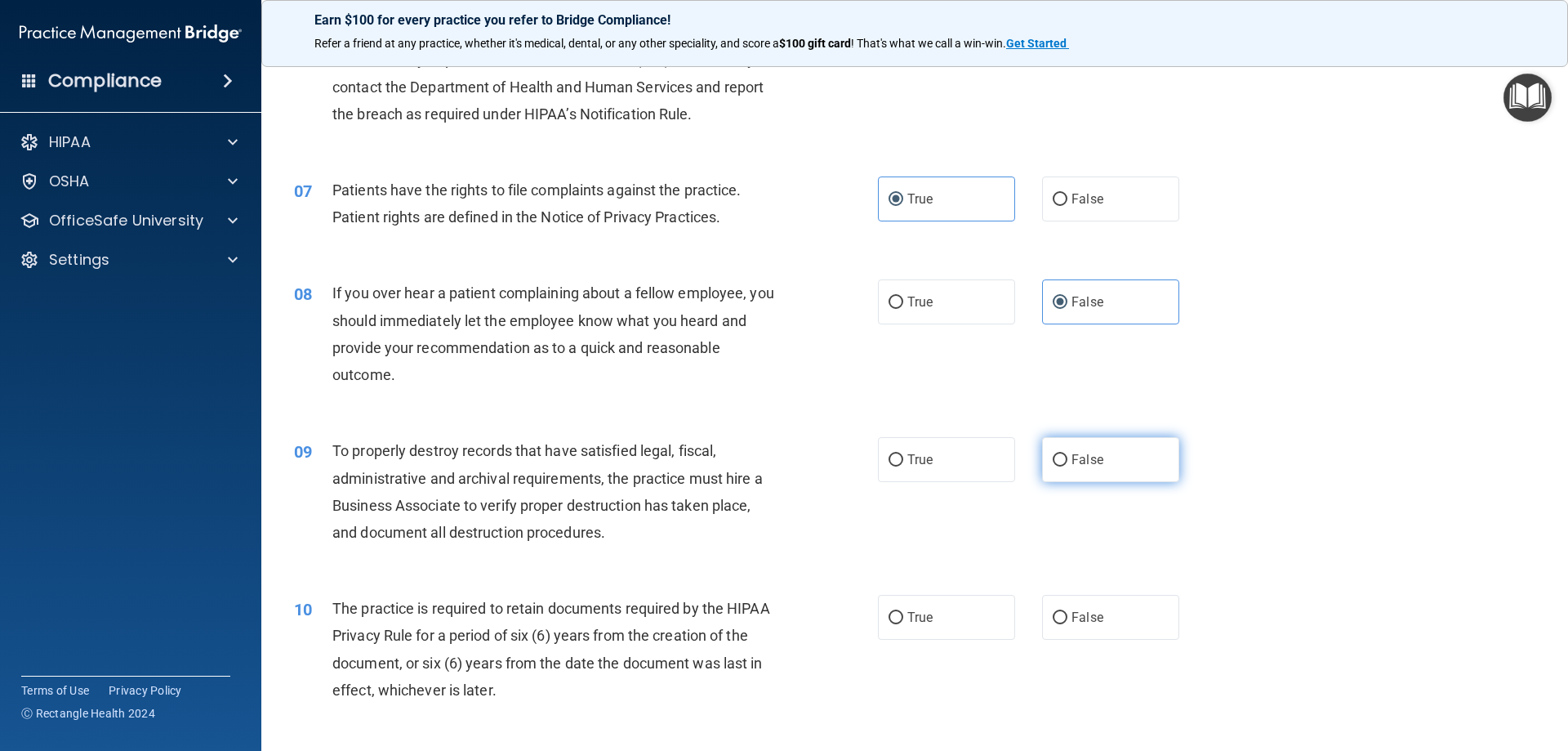
radio input "true"
click at [912, 607] on label "True" at bounding box center [946, 617] width 137 height 45
click at [903, 612] on input "True" at bounding box center [896, 618] width 15 height 12
radio input "true"
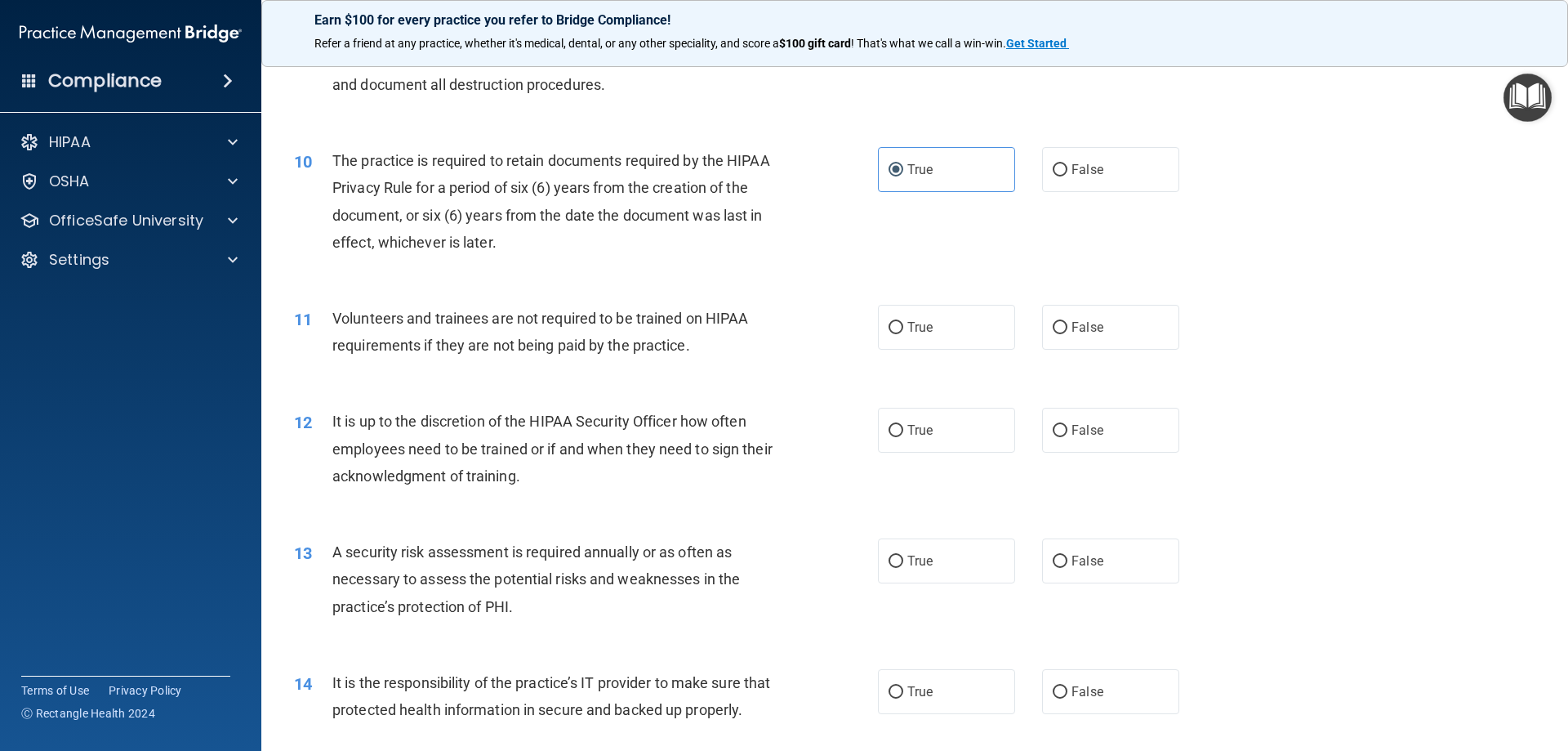
scroll to position [1307, 0]
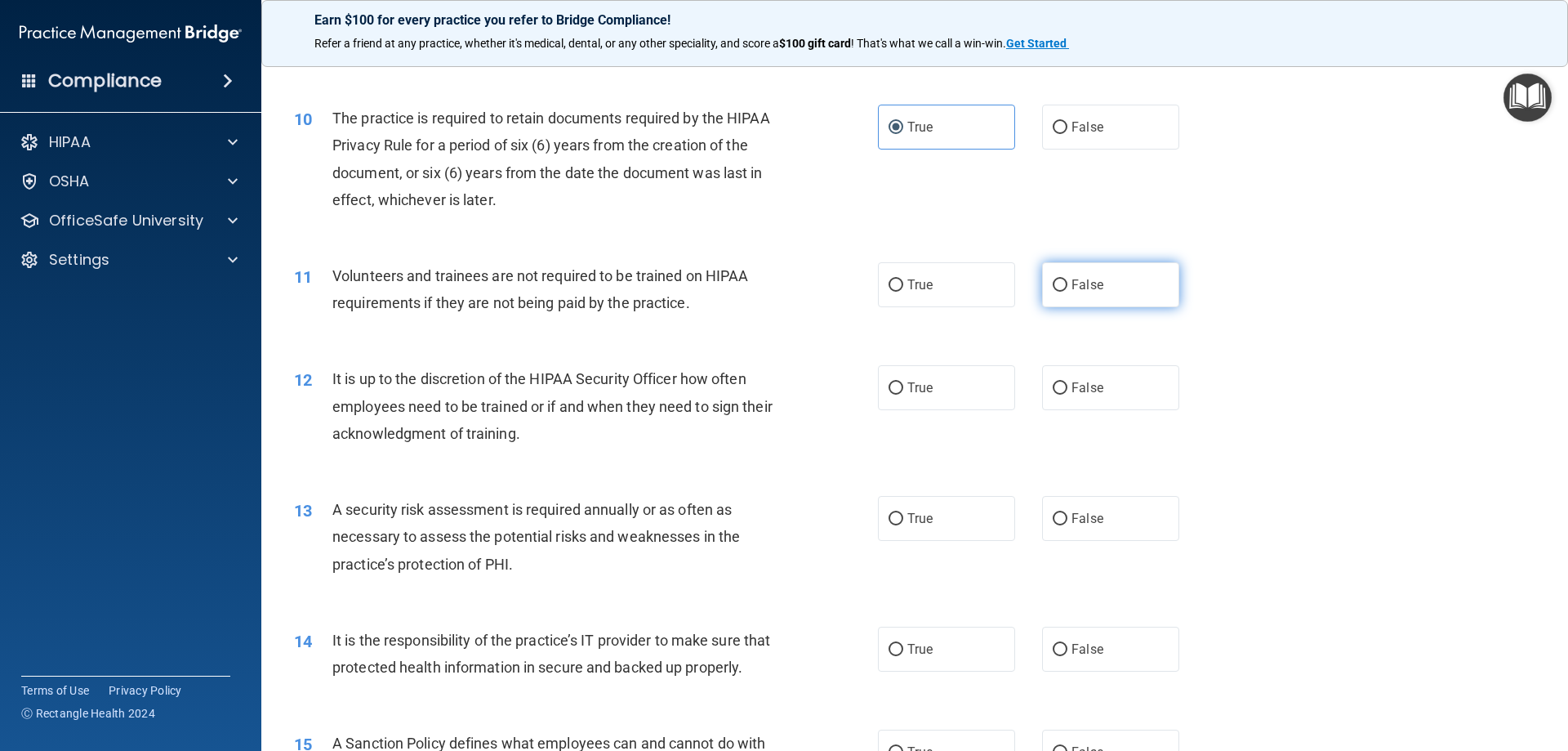
click at [1119, 288] on label "False" at bounding box center [1110, 284] width 137 height 45
click at [1068, 288] on input "False" at bounding box center [1060, 285] width 15 height 12
radio input "true"
click at [1102, 392] on label "False" at bounding box center [1110, 387] width 137 height 45
click at [1068, 392] on input "False" at bounding box center [1060, 387] width 15 height 12
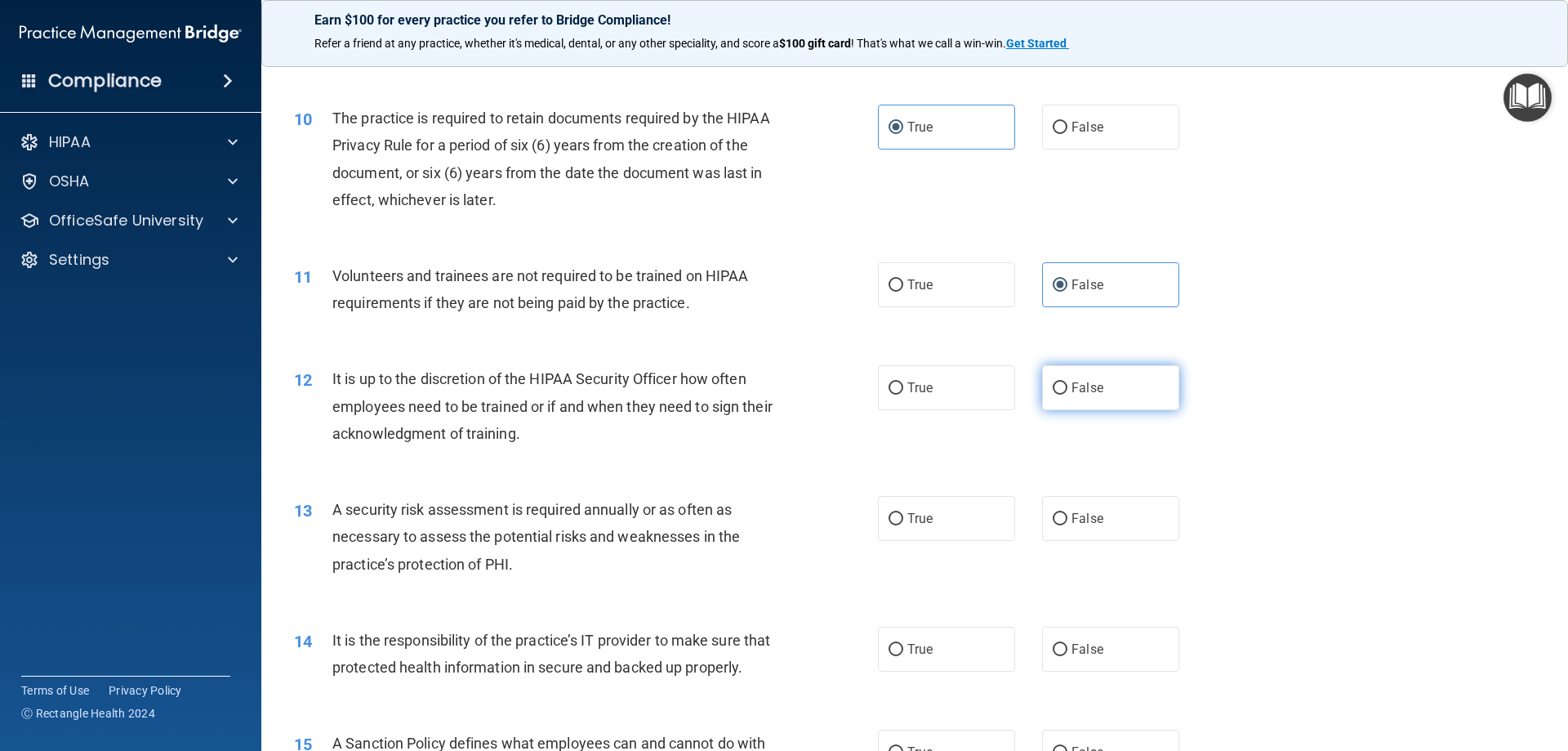
radio input "true"
click at [965, 522] on label "True" at bounding box center [946, 518] width 137 height 45
click at [903, 522] on input "True" at bounding box center [896, 519] width 15 height 12
radio input "true"
click at [1085, 645] on span "False" at bounding box center [1087, 649] width 32 height 16
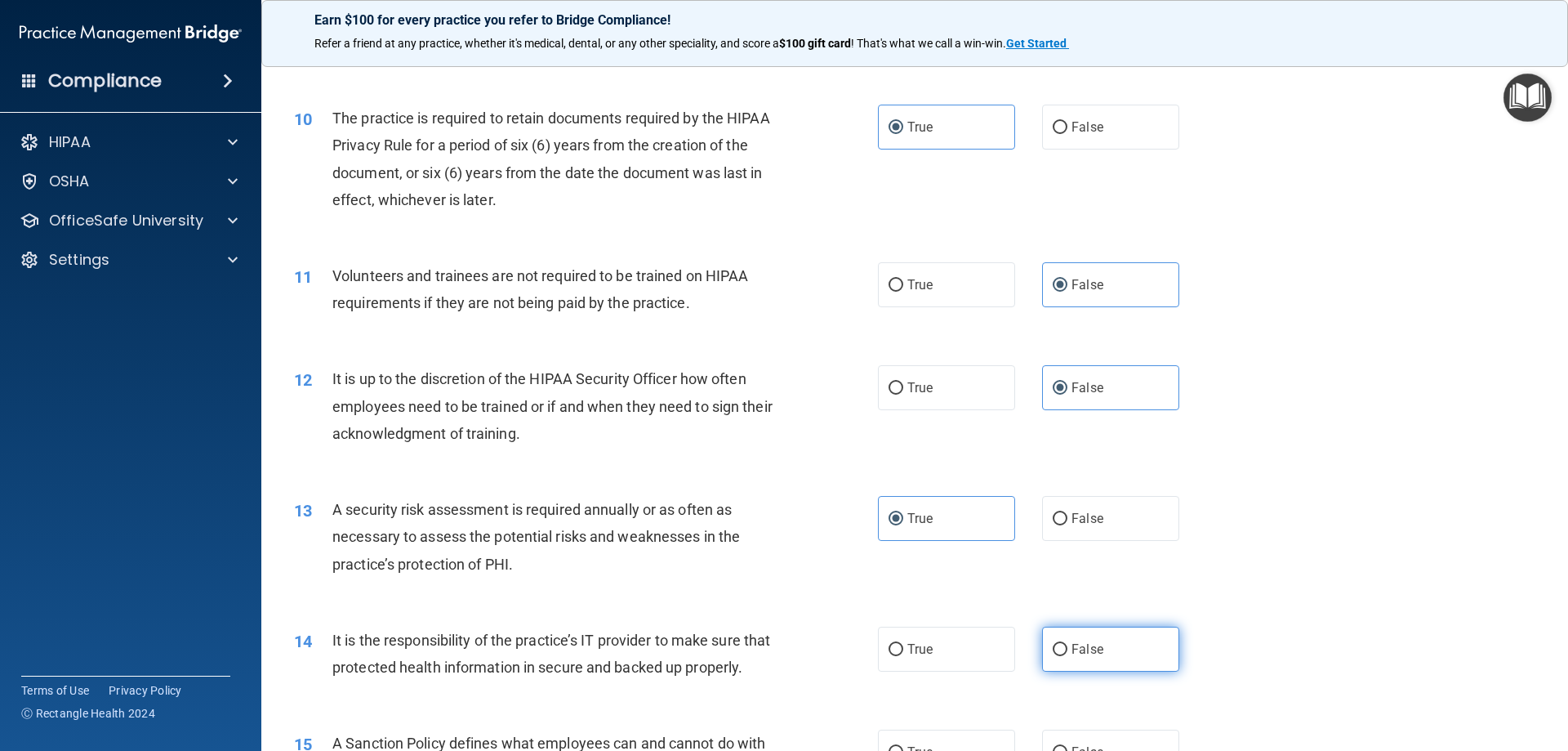
click at [1043, 640] on label "False" at bounding box center [1110, 649] width 137 height 45
click at [1053, 644] on input "False" at bounding box center [1060, 650] width 15 height 12
radio input "true"
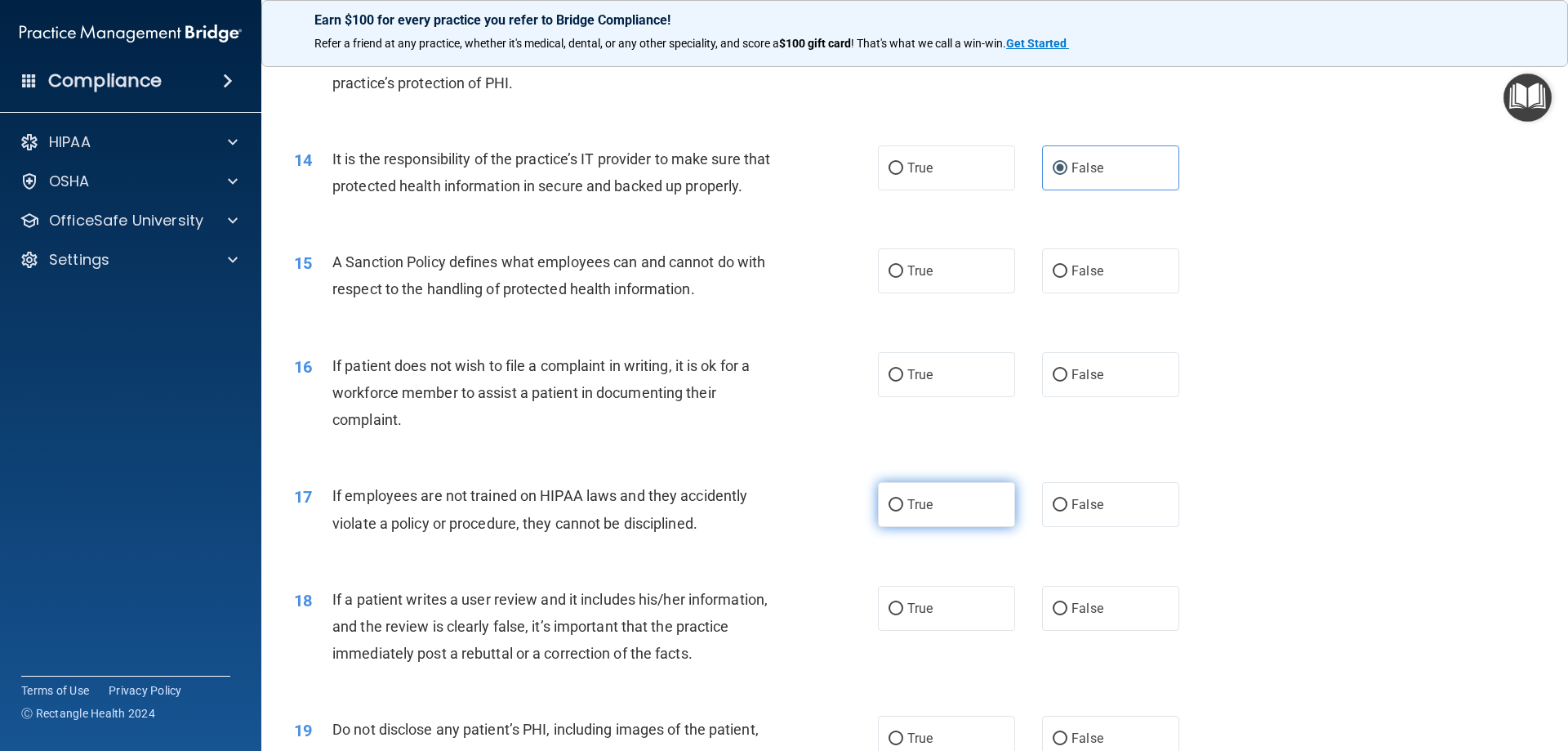
scroll to position [1797, 0]
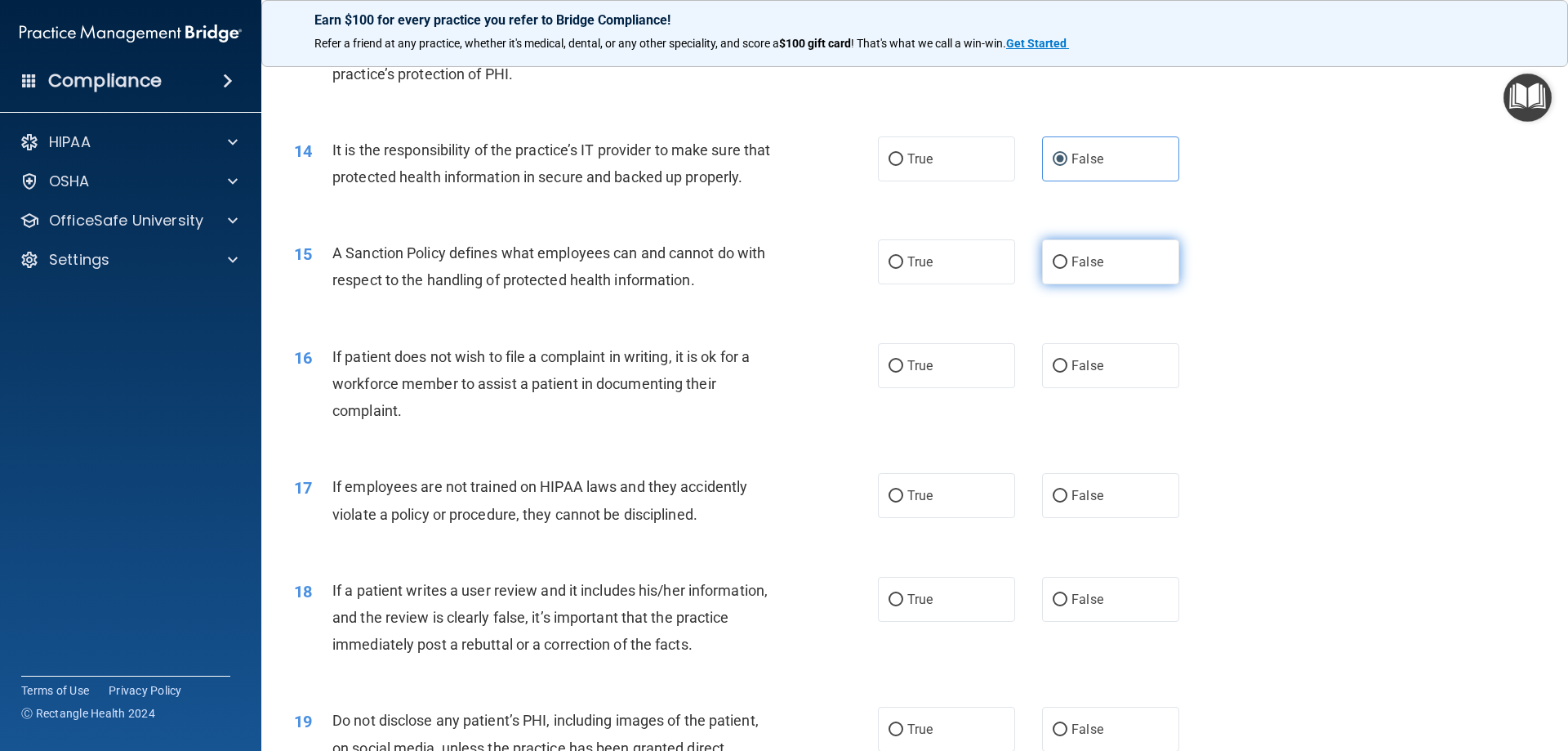
click at [1053, 269] on input "False" at bounding box center [1060, 262] width 15 height 12
radio input "true"
click at [889, 373] on input "True" at bounding box center [896, 365] width 15 height 12
radio input "true"
click at [1053, 502] on input "False" at bounding box center [1060, 496] width 15 height 12
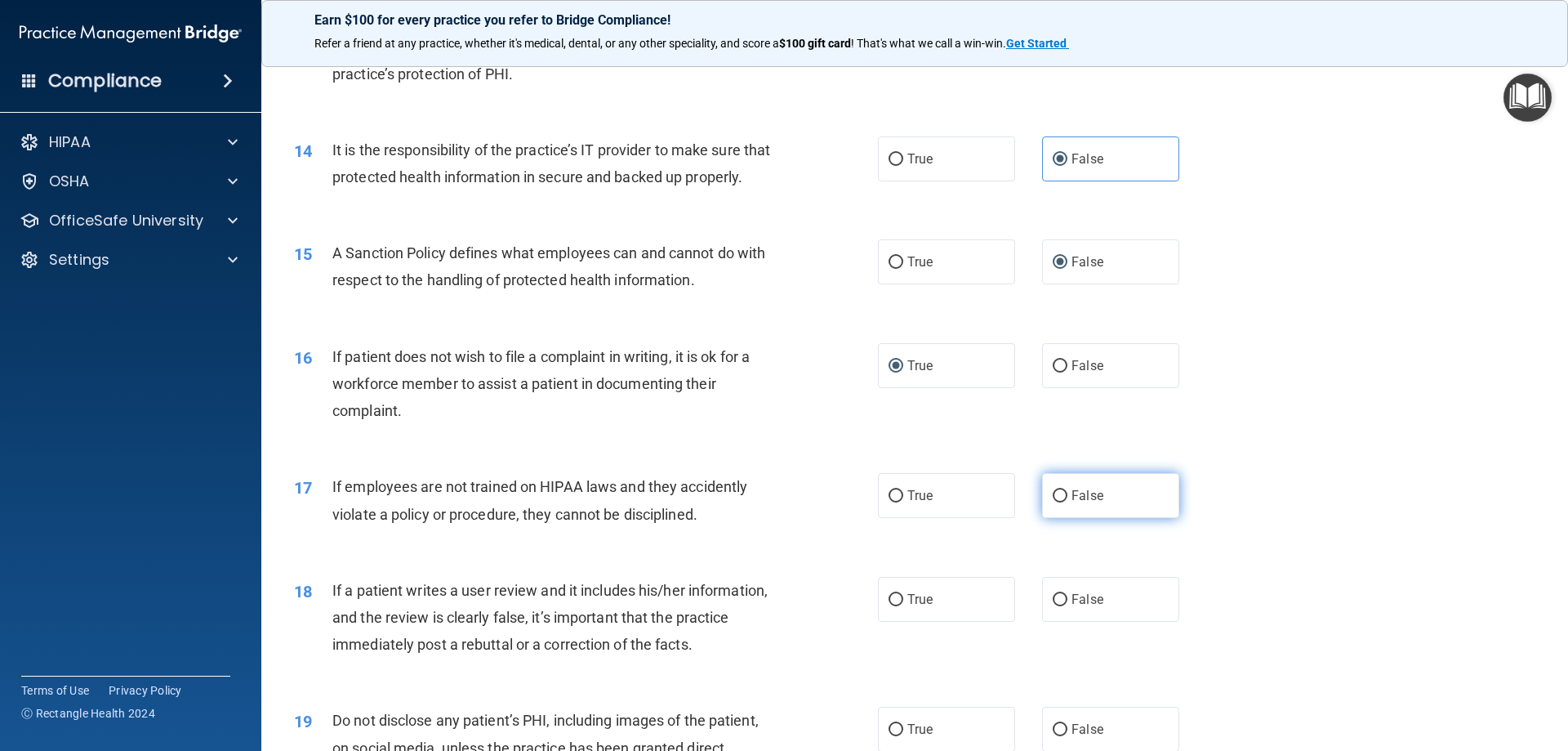
radio input "true"
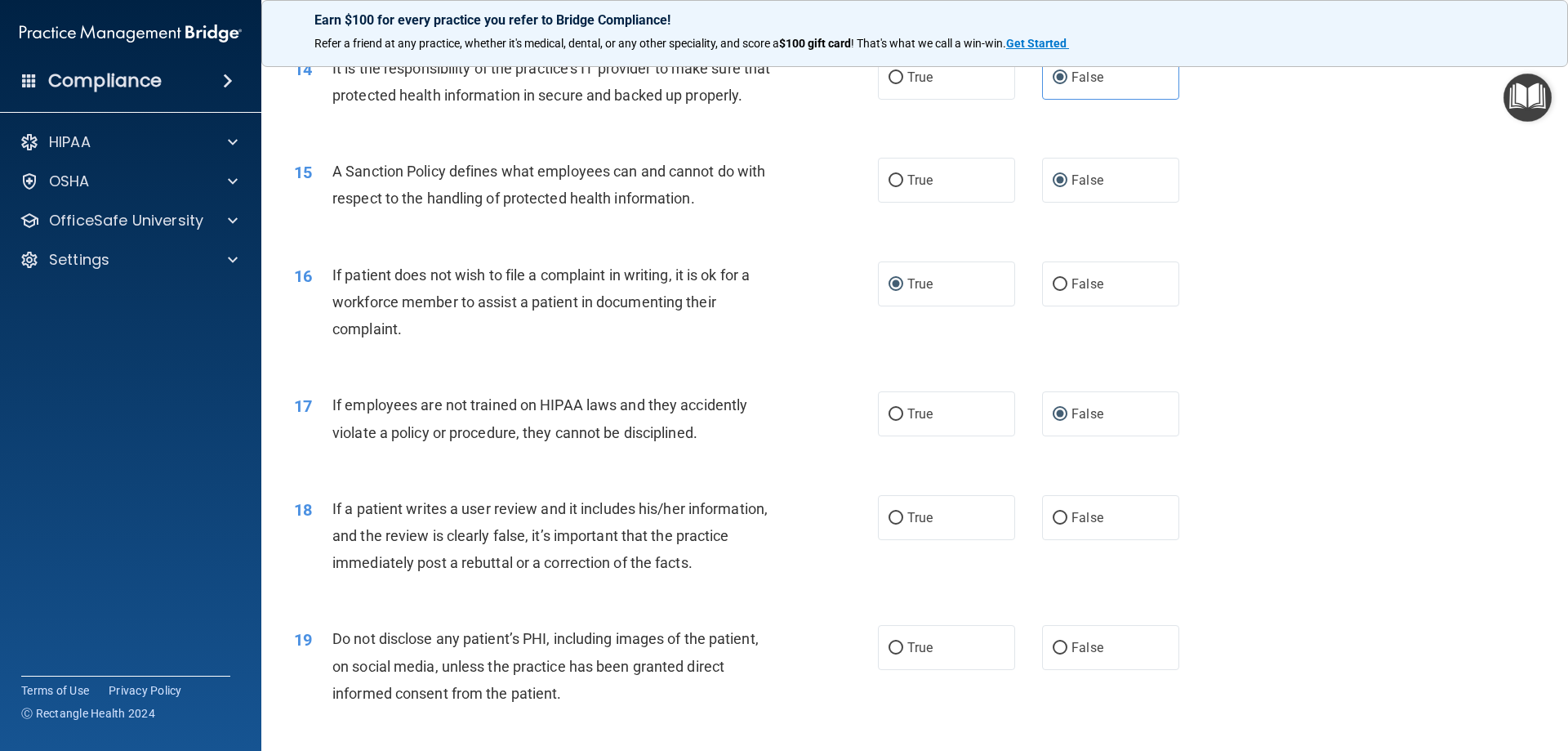
scroll to position [1961, 0]
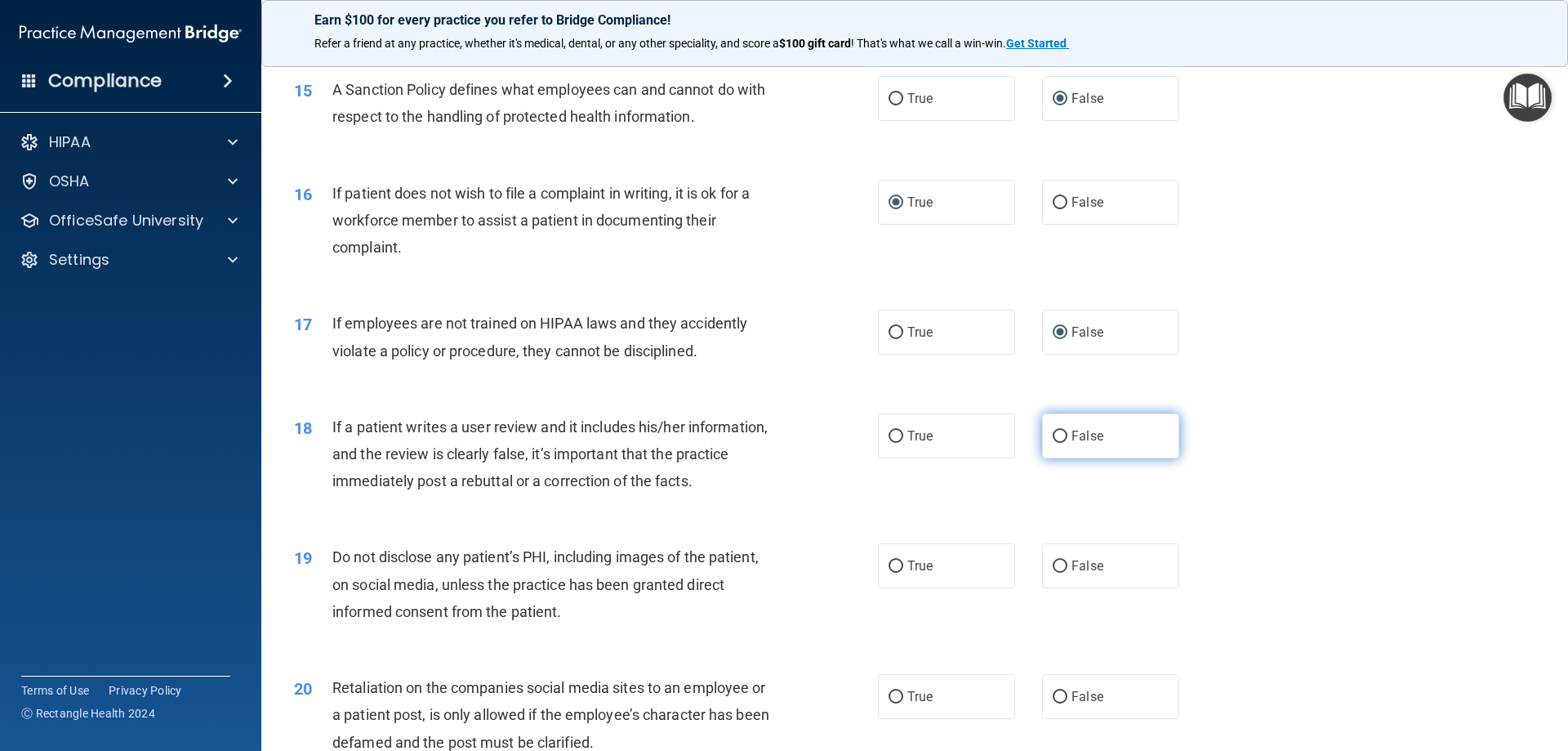
click at [1056, 443] on input "False" at bounding box center [1060, 436] width 15 height 12
radio input "true"
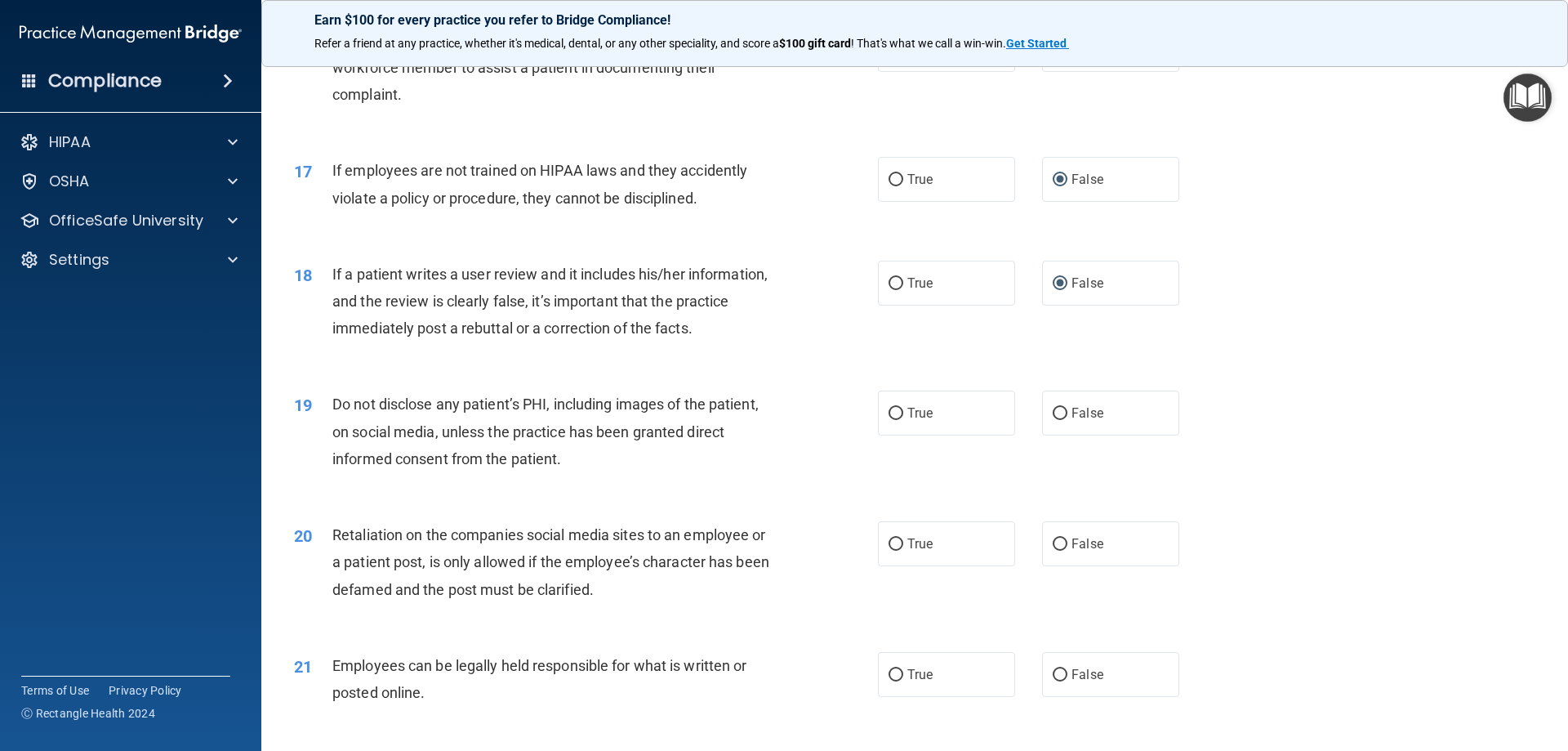
scroll to position [2205, 0]
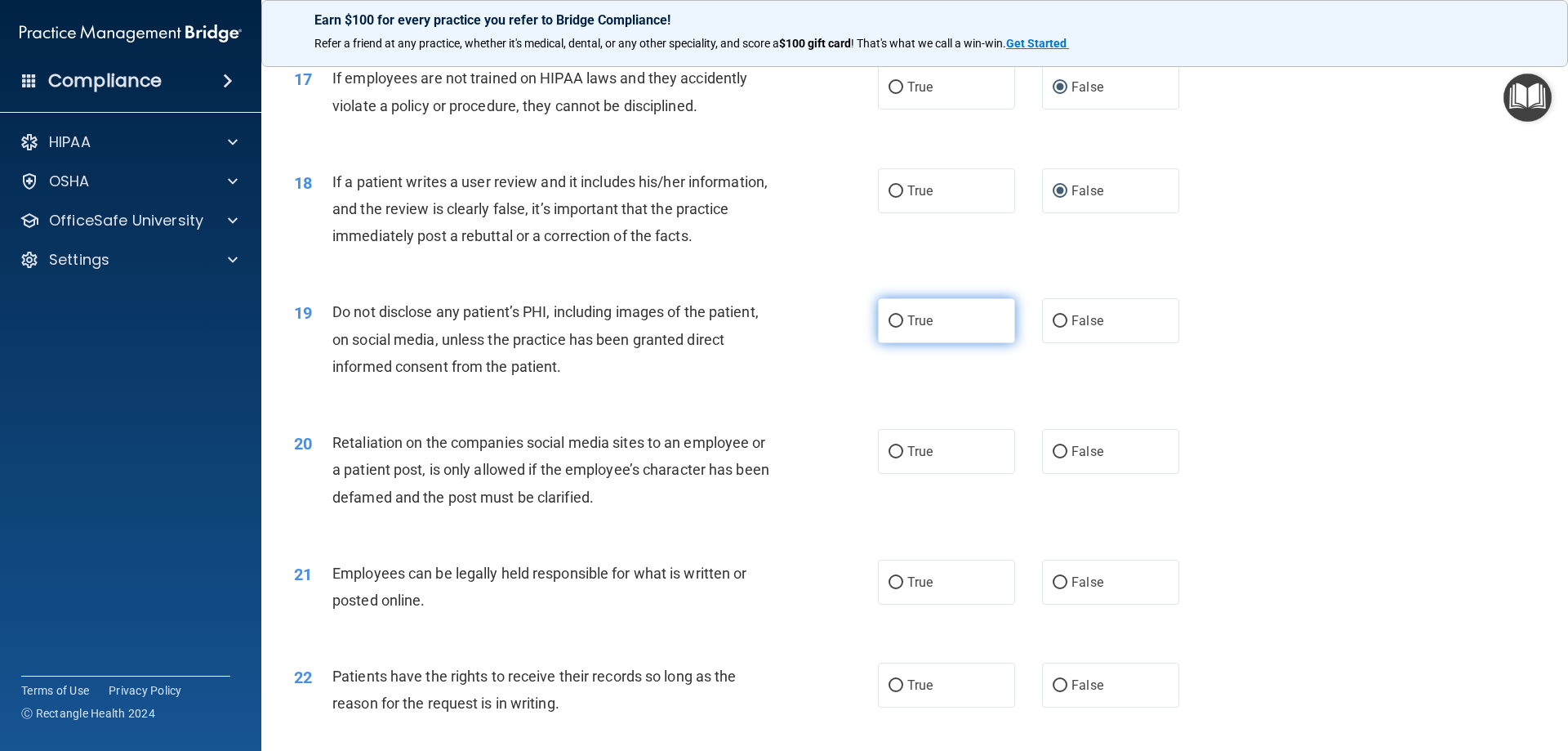
click at [948, 344] on label "True" at bounding box center [946, 320] width 137 height 45
click at [903, 328] on input "True" at bounding box center [896, 321] width 15 height 12
radio input "true"
click at [1062, 474] on label "False" at bounding box center [1110, 450] width 137 height 45
click at [1062, 459] on input "False" at bounding box center [1060, 451] width 15 height 12
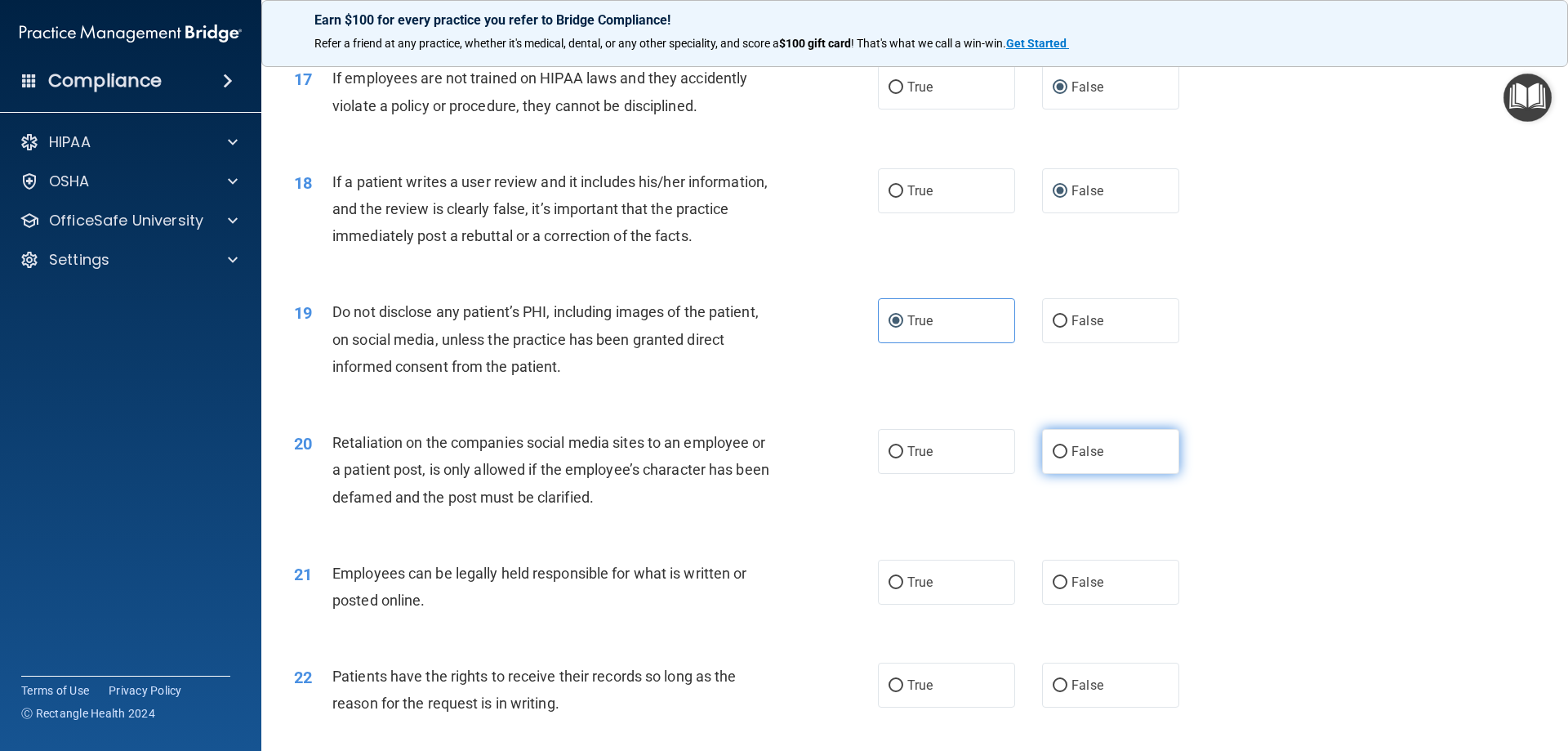
radio input "true"
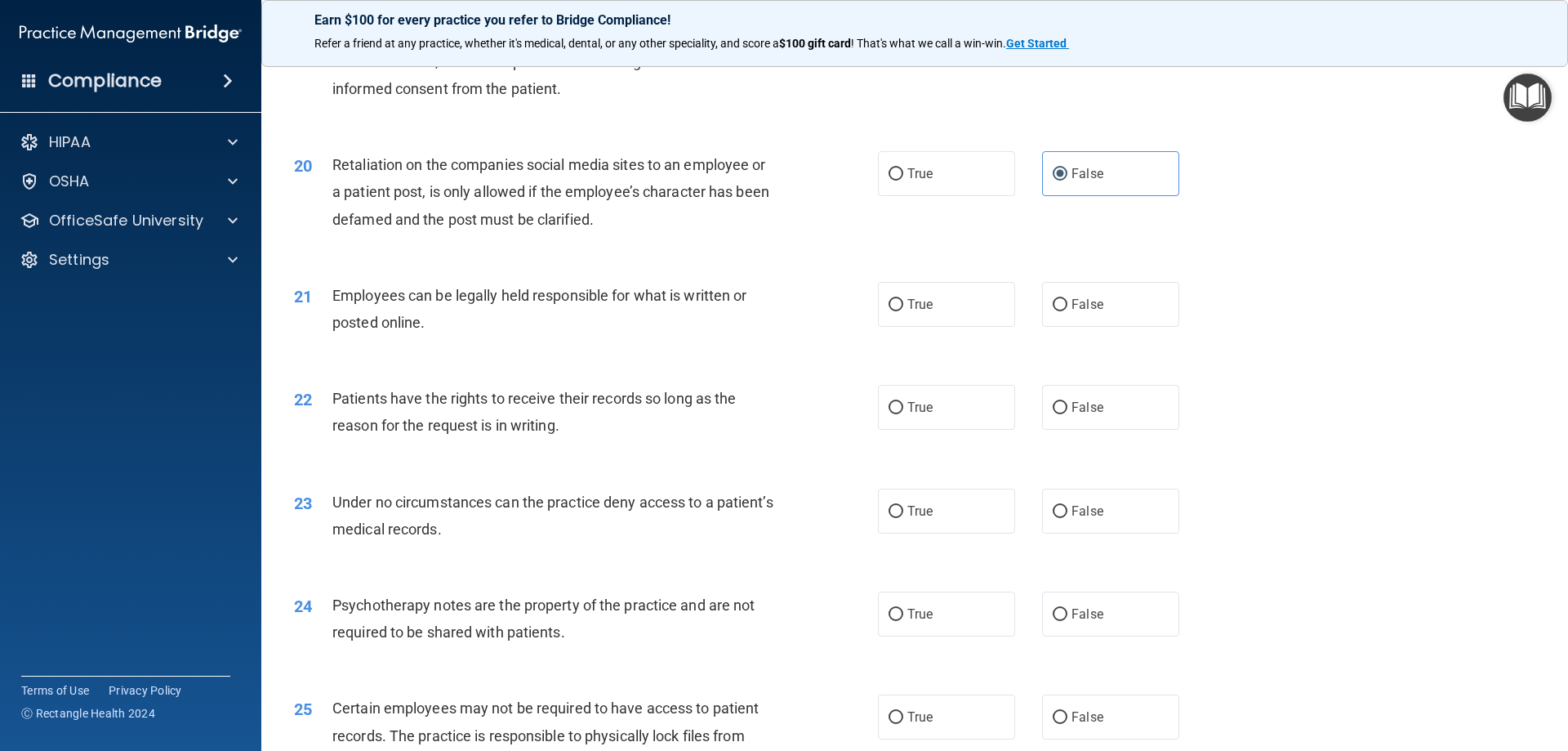
scroll to position [2533, 0]
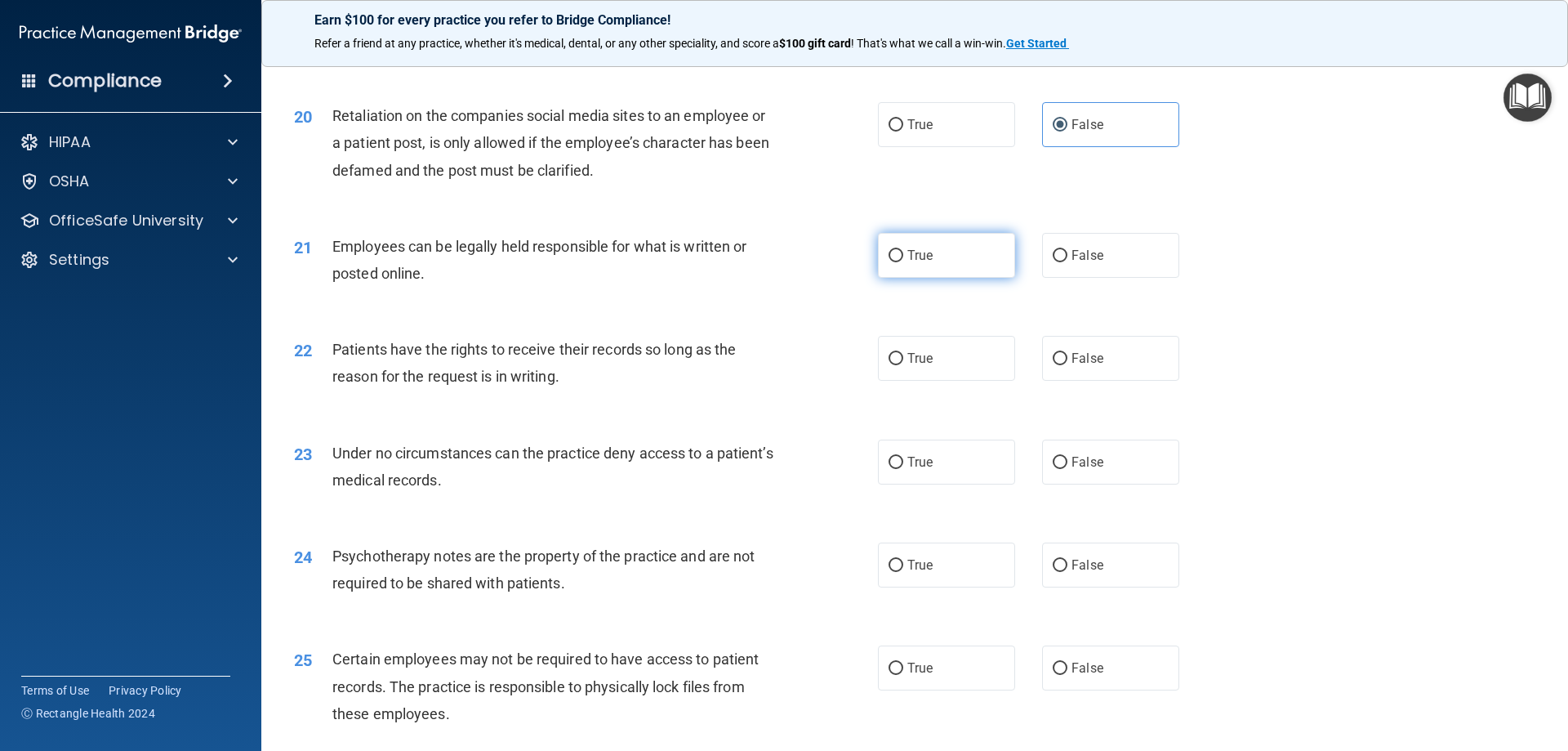
click at [911, 263] on span "True" at bounding box center [920, 255] width 26 height 16
click at [903, 262] on input "True" at bounding box center [896, 256] width 15 height 12
radio input "true"
click at [1057, 381] on label "False" at bounding box center [1110, 358] width 137 height 45
click at [1057, 365] on input "False" at bounding box center [1060, 358] width 15 height 12
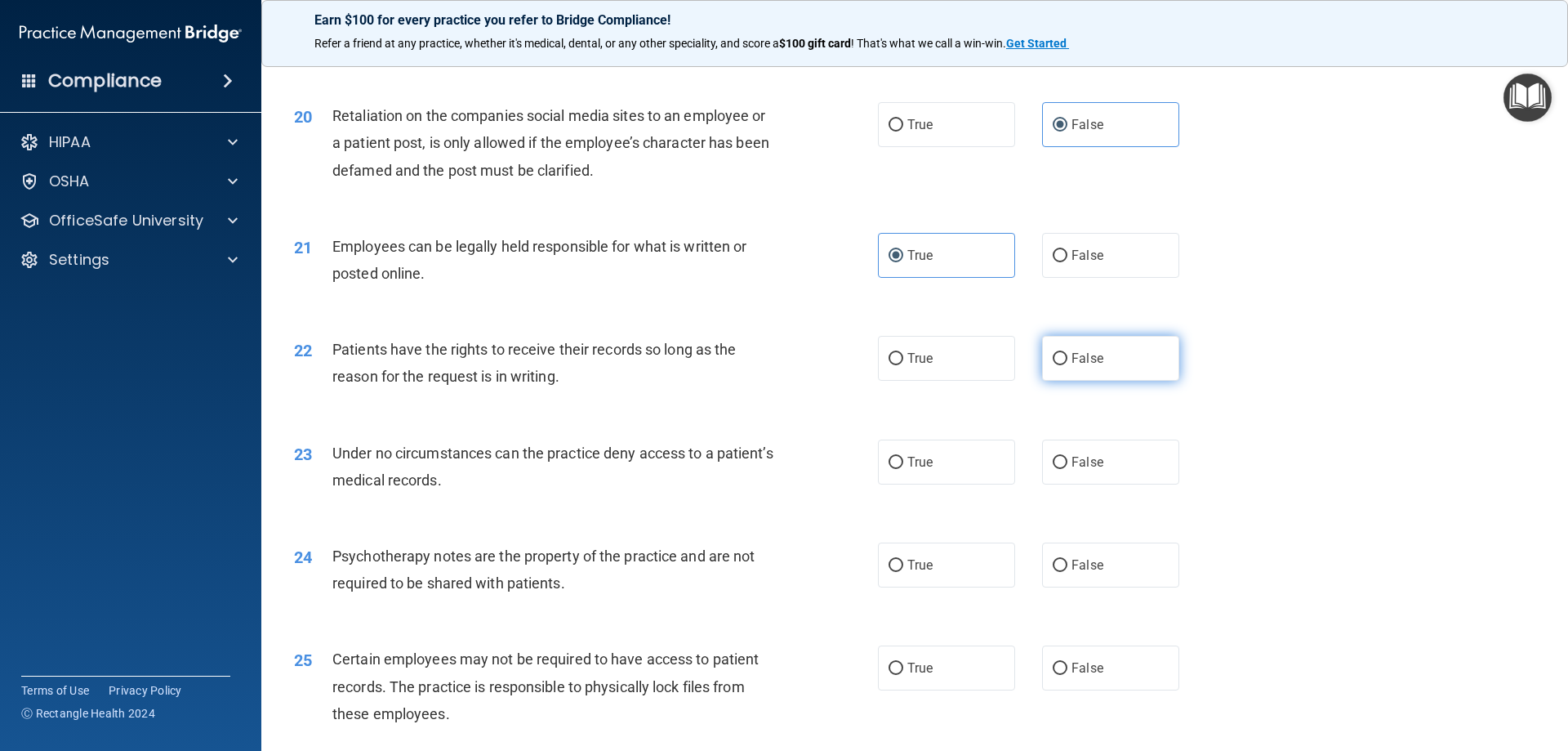
radio input "true"
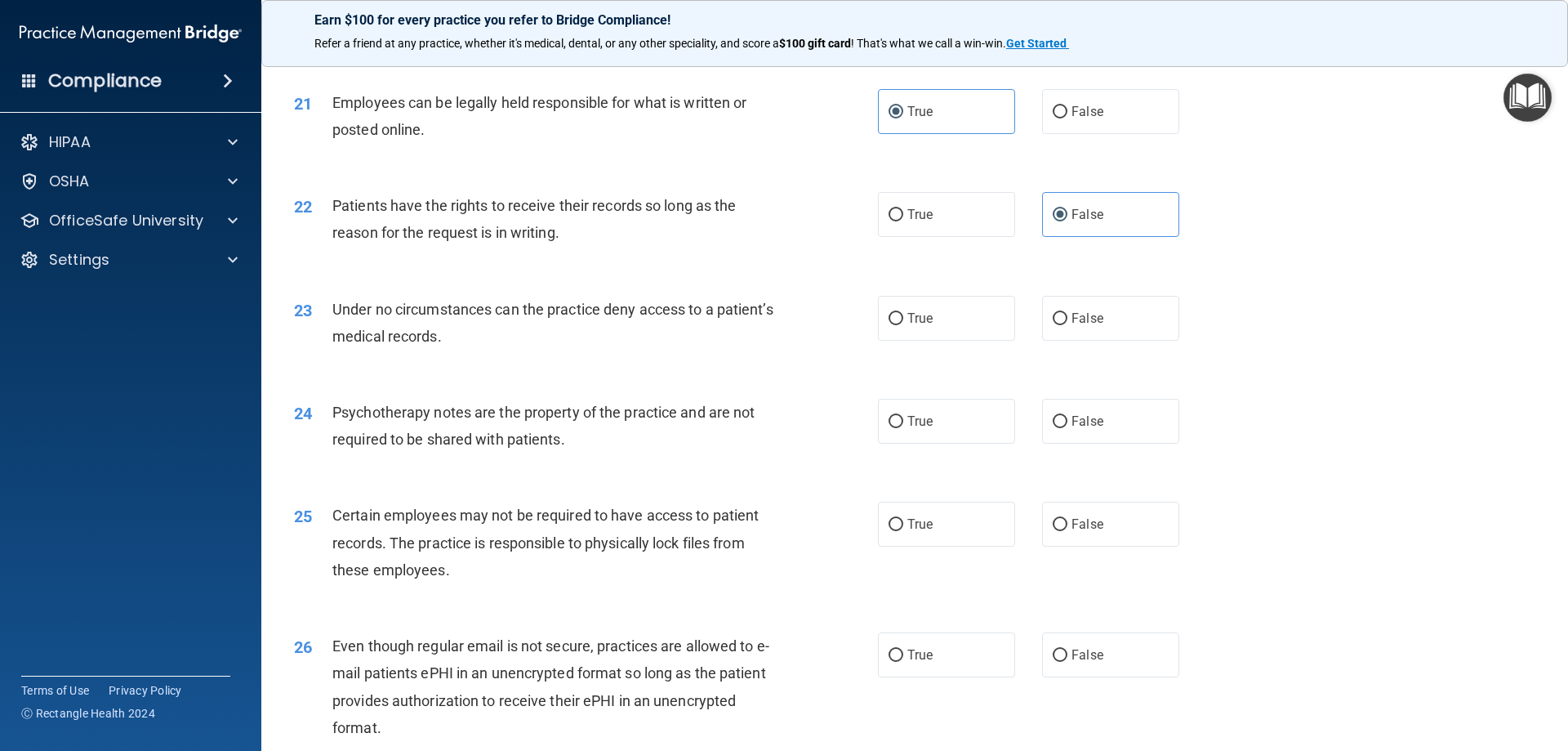
scroll to position [2696, 0]
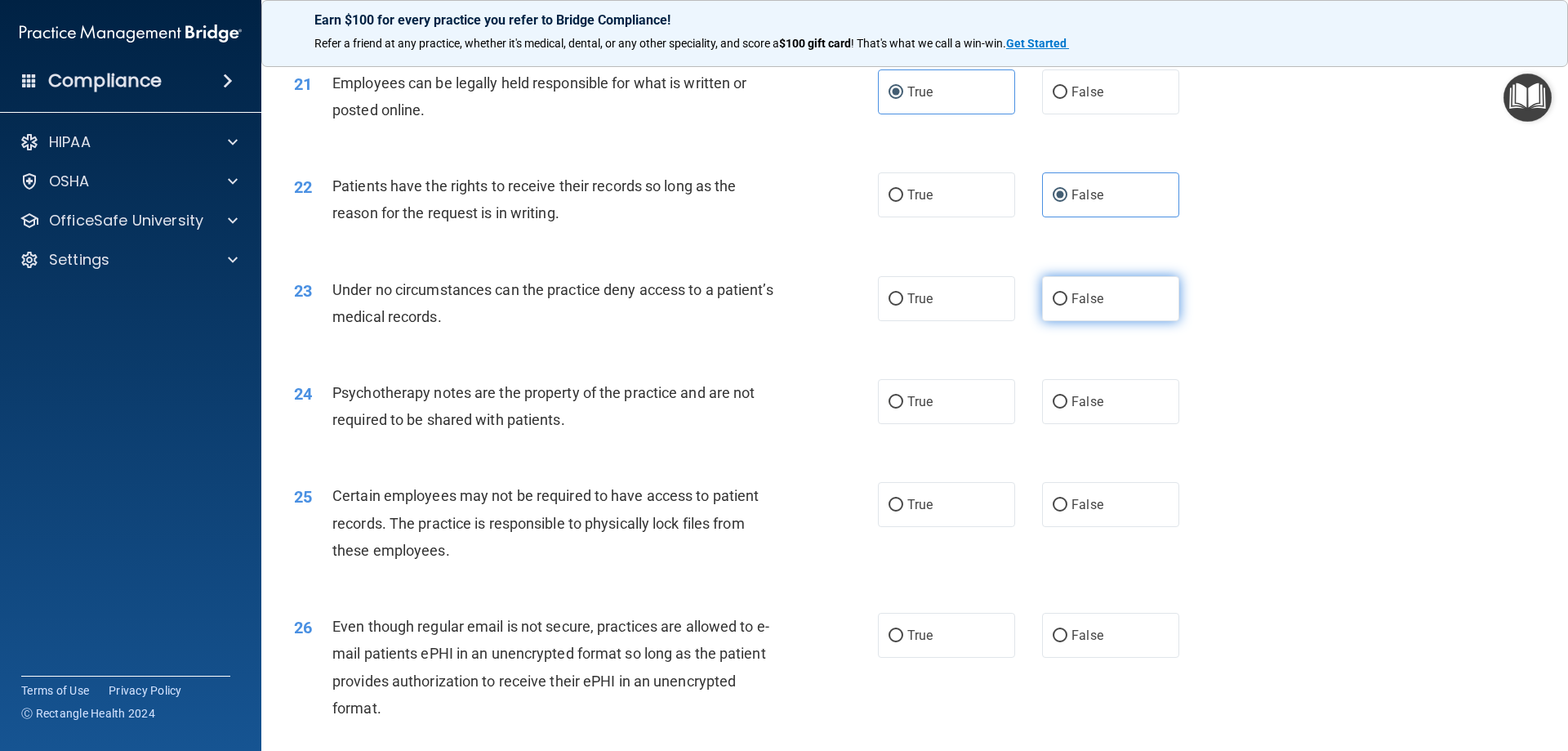
click at [1053, 305] on input "False" at bounding box center [1060, 299] width 15 height 12
radio input "true"
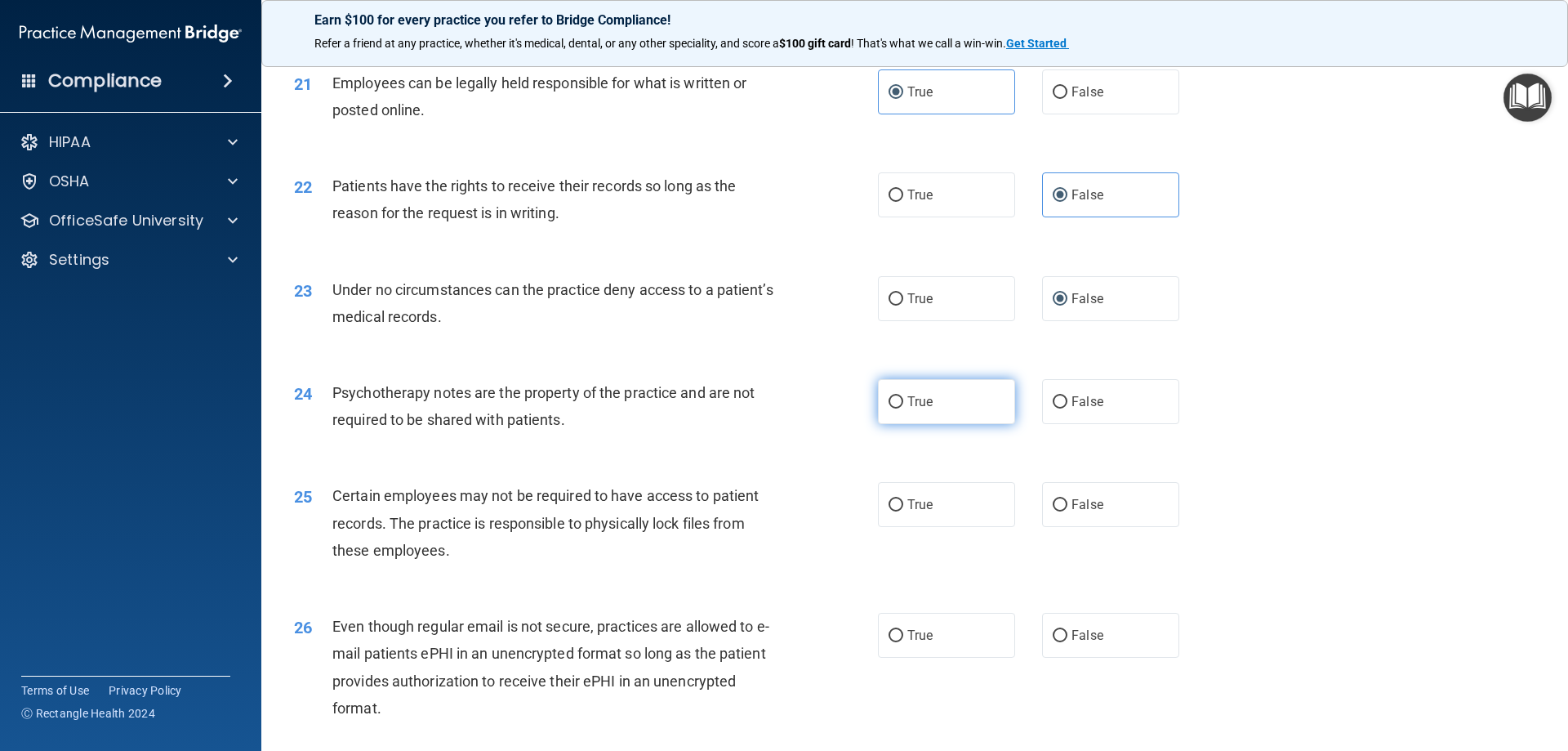
click at [930, 424] on label "True" at bounding box center [946, 401] width 137 height 45
click at [903, 408] on input "True" at bounding box center [896, 402] width 15 height 12
radio input "true"
click at [935, 524] on label "True" at bounding box center [946, 504] width 137 height 45
click at [903, 512] on input "True" at bounding box center [896, 504] width 15 height 12
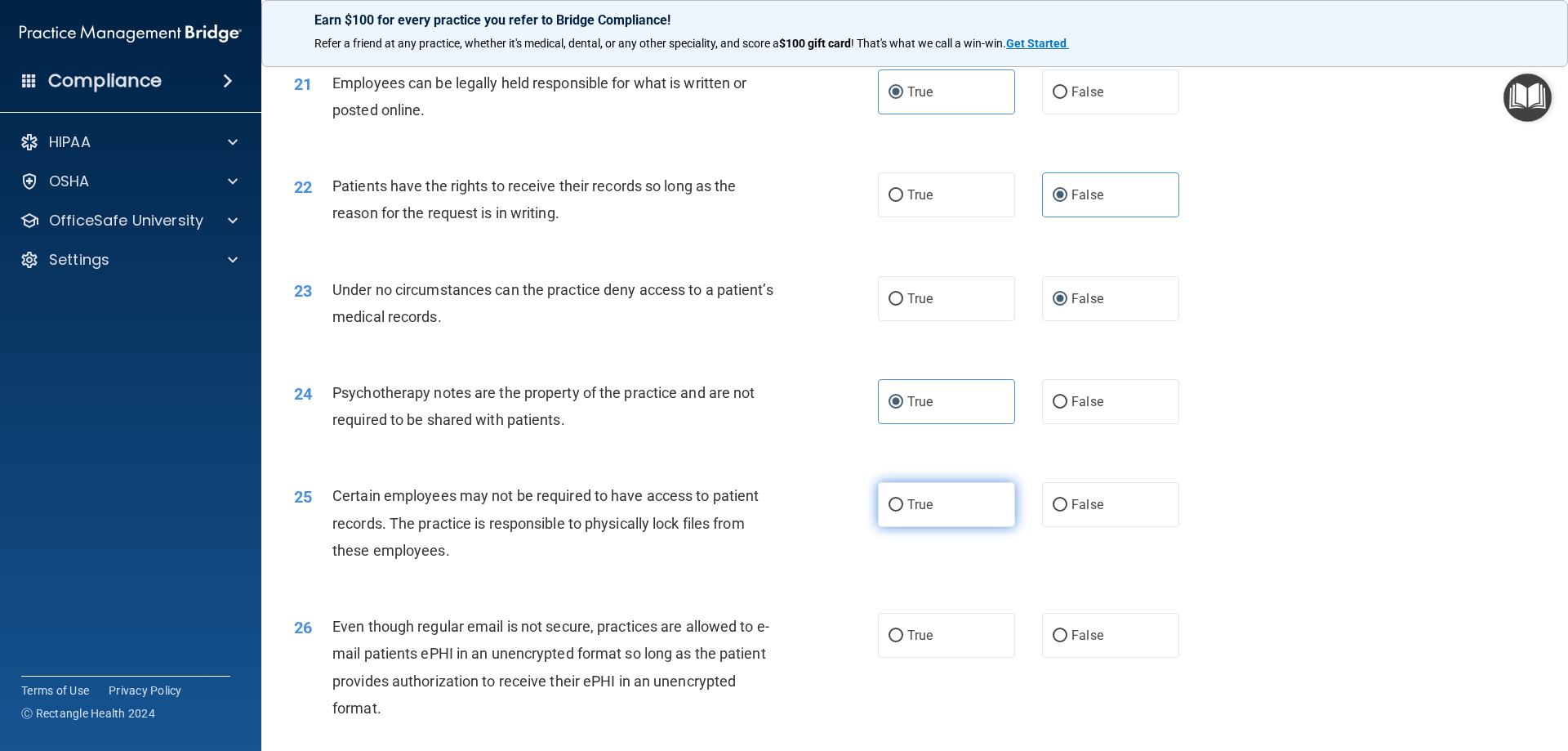
radio input "true"
click at [922, 658] on label "True" at bounding box center [946, 635] width 137 height 45
click at [903, 642] on input "True" at bounding box center [896, 635] width 15 height 12
radio input "true"
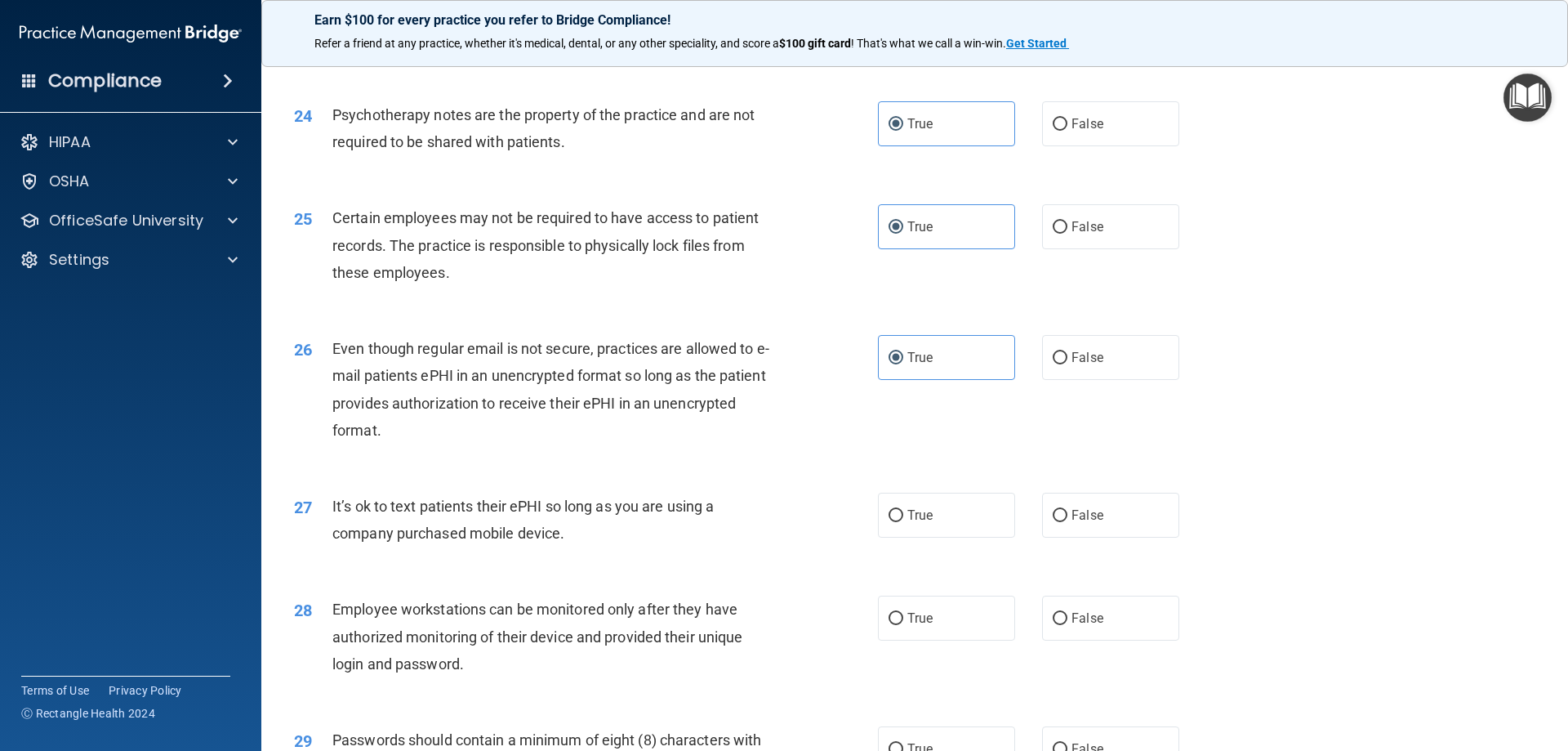
scroll to position [3022, 0]
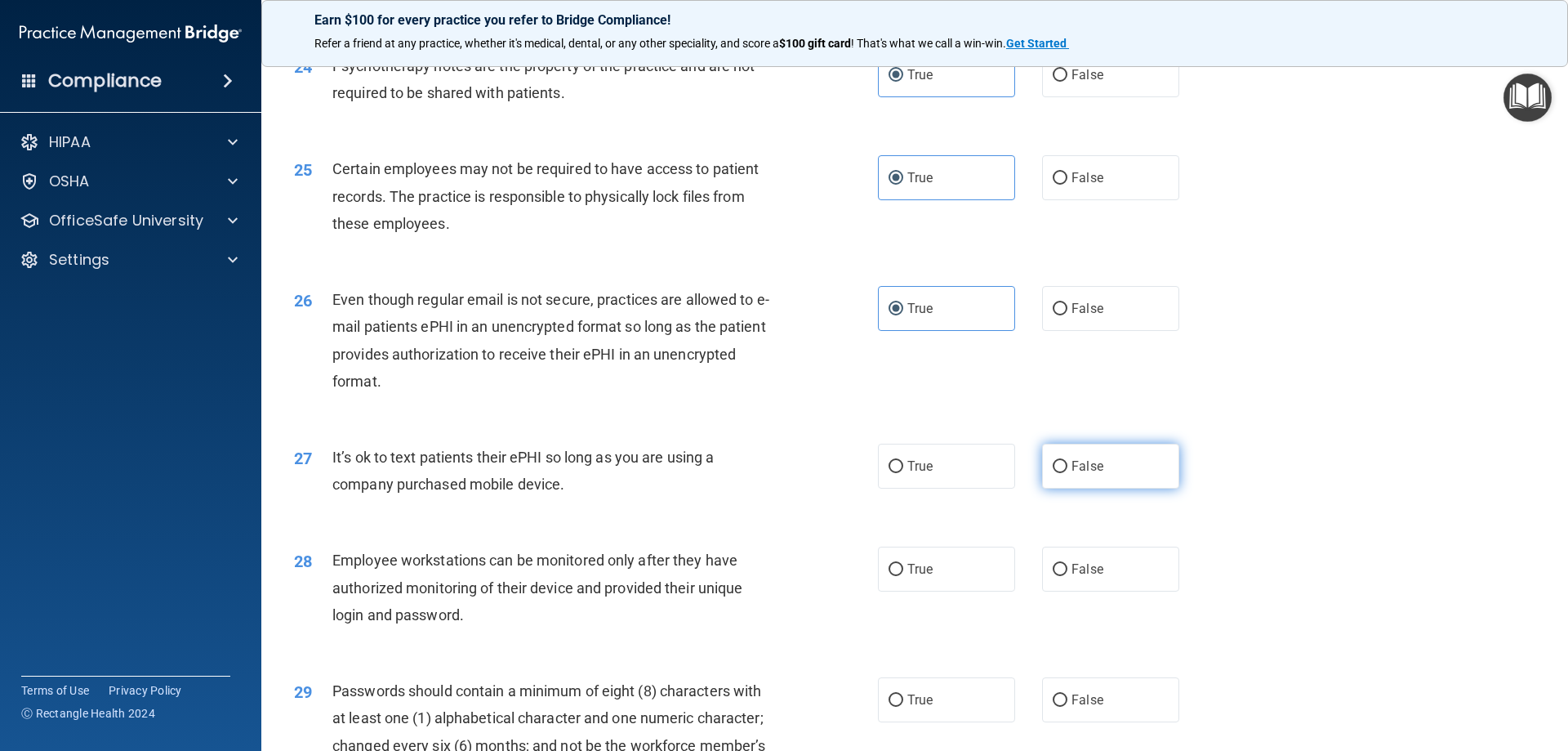
click at [1085, 474] on span "False" at bounding box center [1087, 466] width 32 height 16
click at [1068, 473] on input "False" at bounding box center [1060, 466] width 15 height 12
radio input "true"
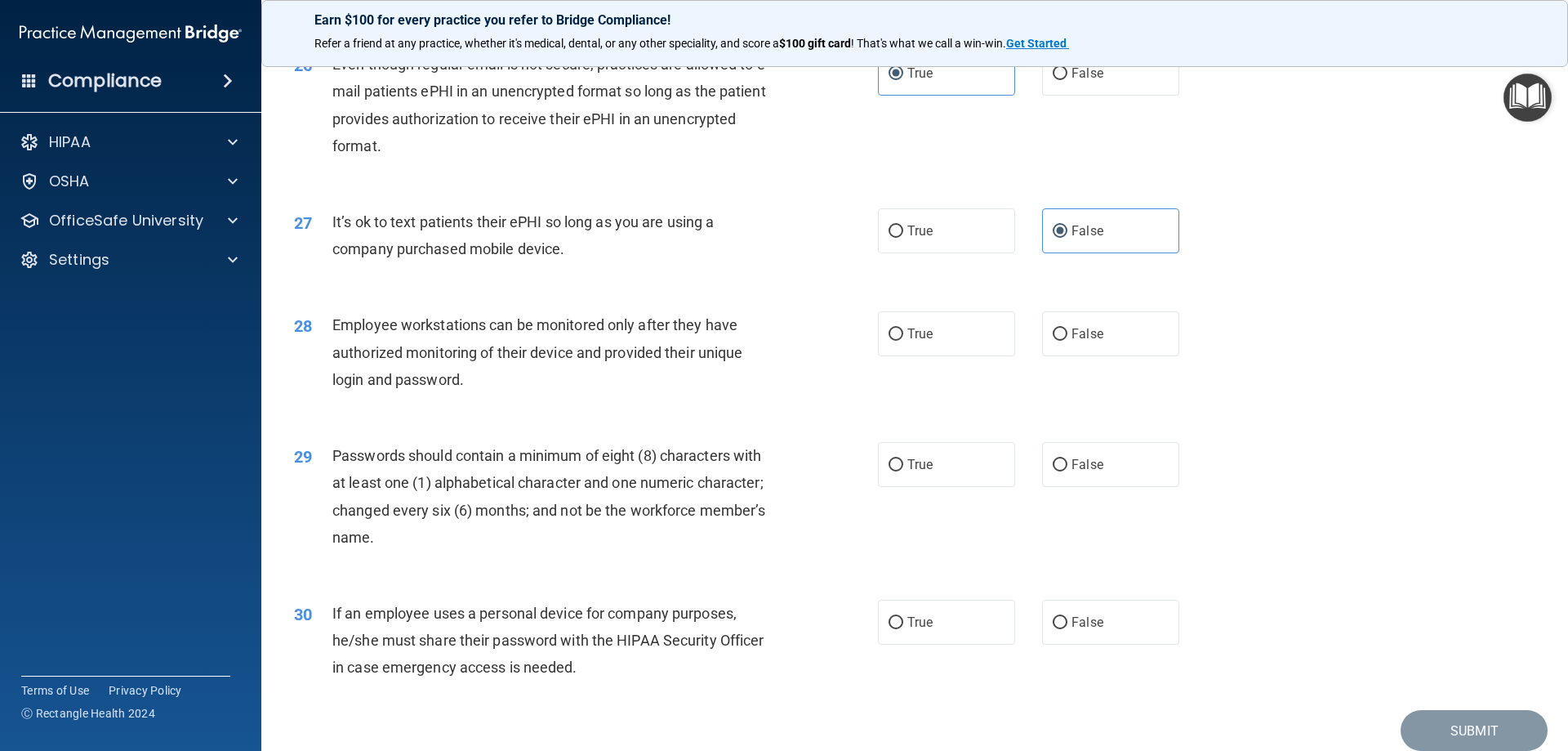
scroll to position [3268, 0]
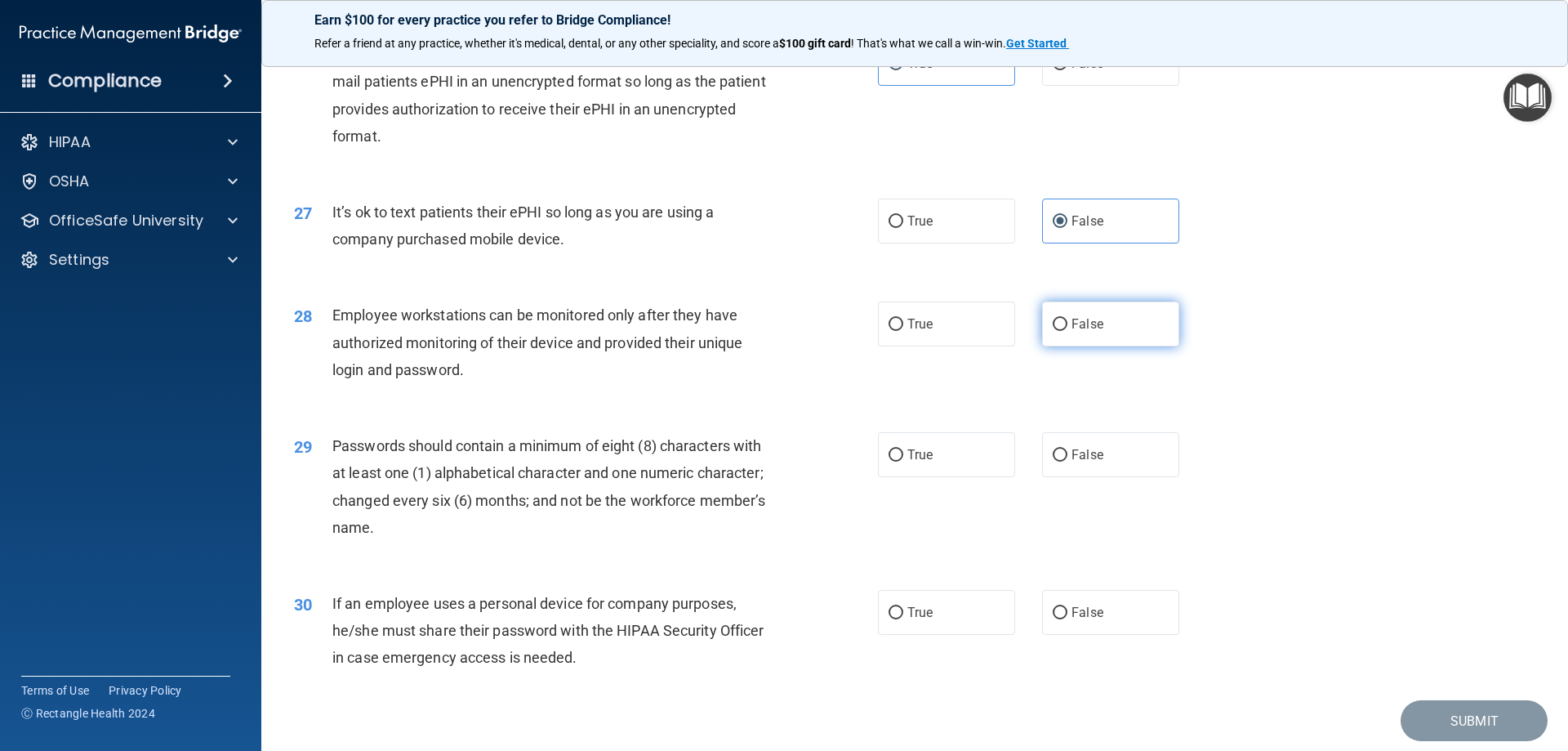
click at [1083, 332] on span "False" at bounding box center [1087, 323] width 32 height 16
click at [1068, 331] on input "False" at bounding box center [1060, 324] width 15 height 12
radio input "true"
click at [941, 477] on label "True" at bounding box center [946, 454] width 137 height 45
click at [903, 461] on input "True" at bounding box center [896, 455] width 15 height 12
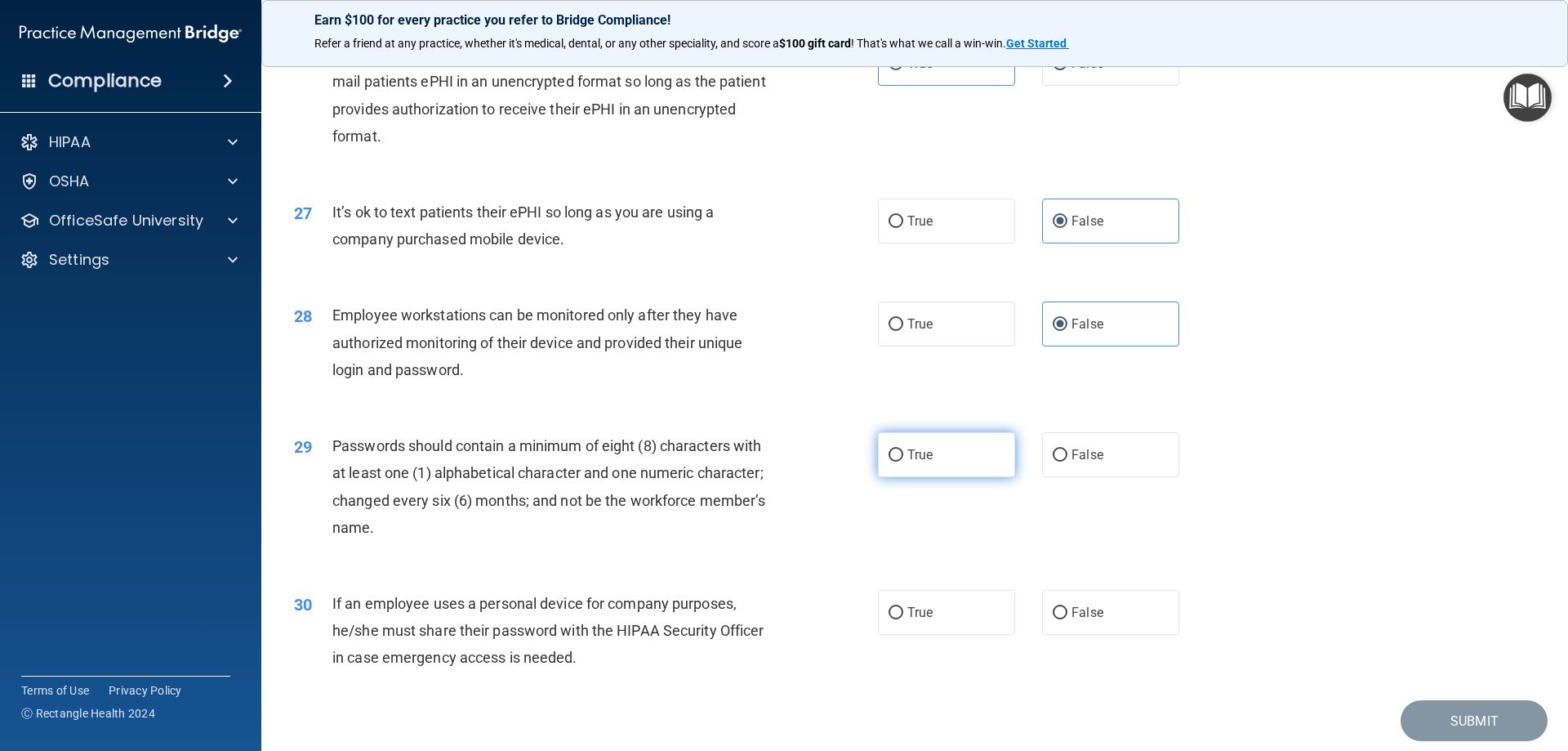
radio input "true"
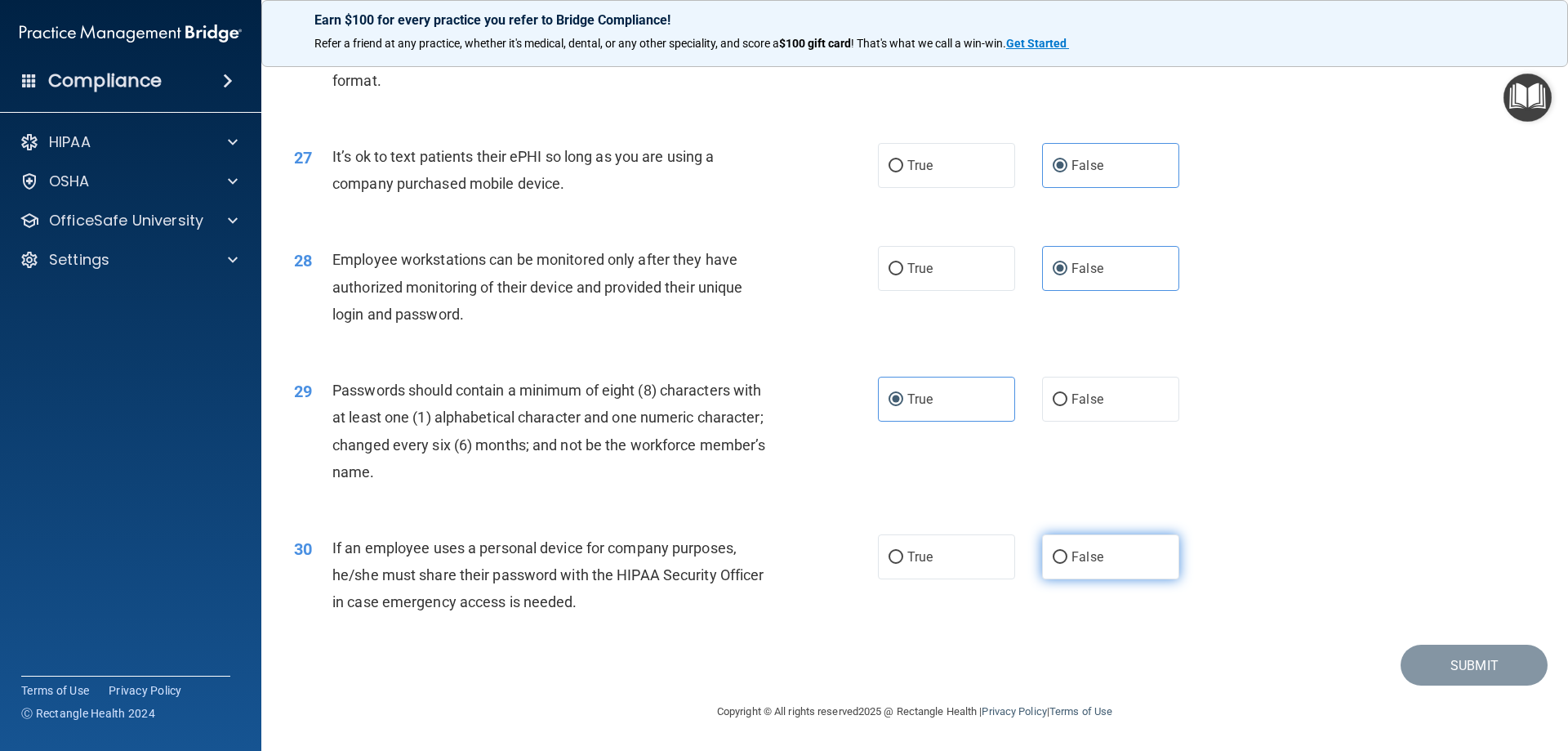
click at [1088, 549] on span "False" at bounding box center [1087, 556] width 32 height 16
click at [1068, 552] on input "False" at bounding box center [1060, 557] width 15 height 12
radio input "true"
click at [1469, 651] on button "Submit" at bounding box center [1474, 666] width 147 height 42
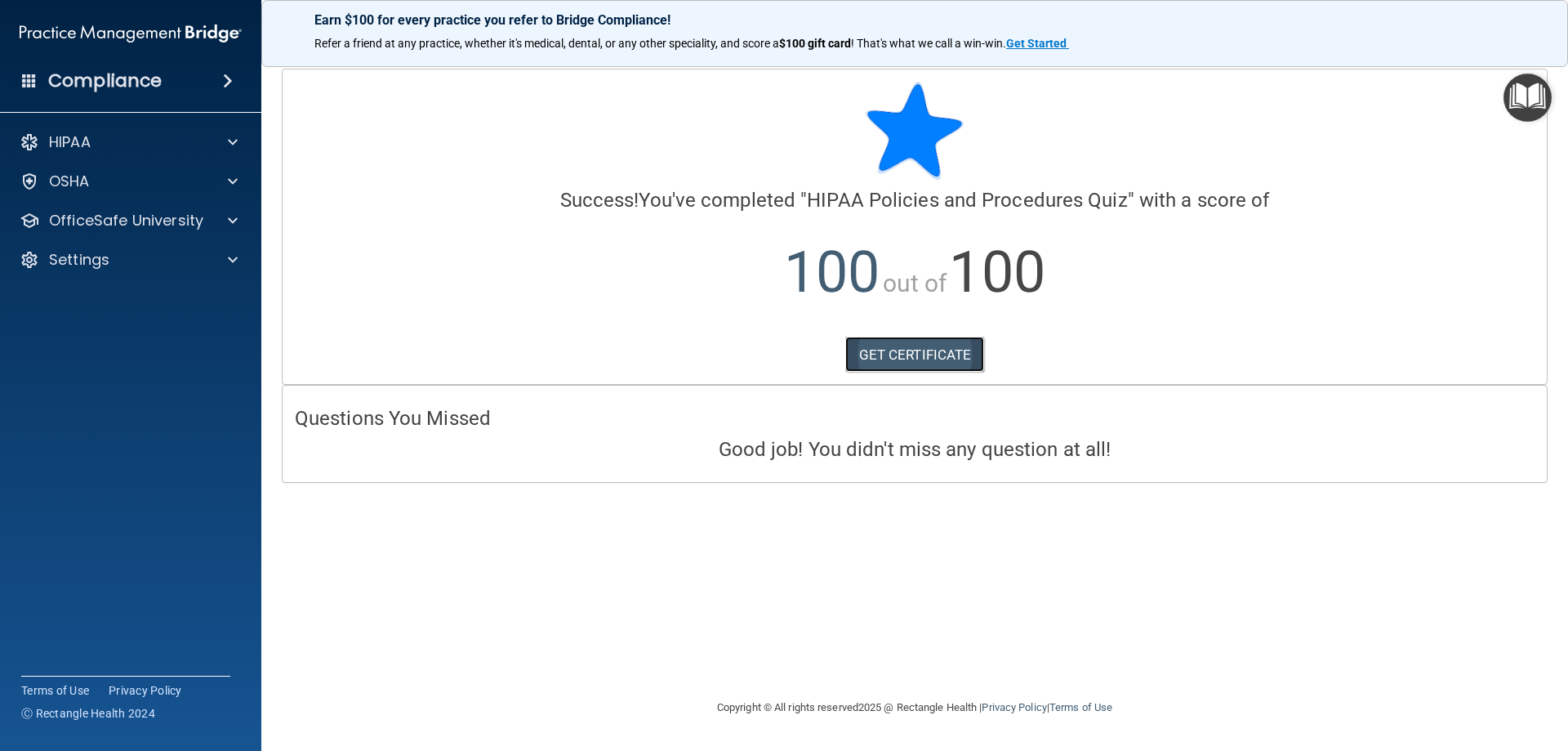
click at [922, 364] on link "GET CERTIFICATE" at bounding box center [914, 354] width 140 height 36
click at [1519, 108] on img "Open Resource Center" at bounding box center [1527, 97] width 48 height 48
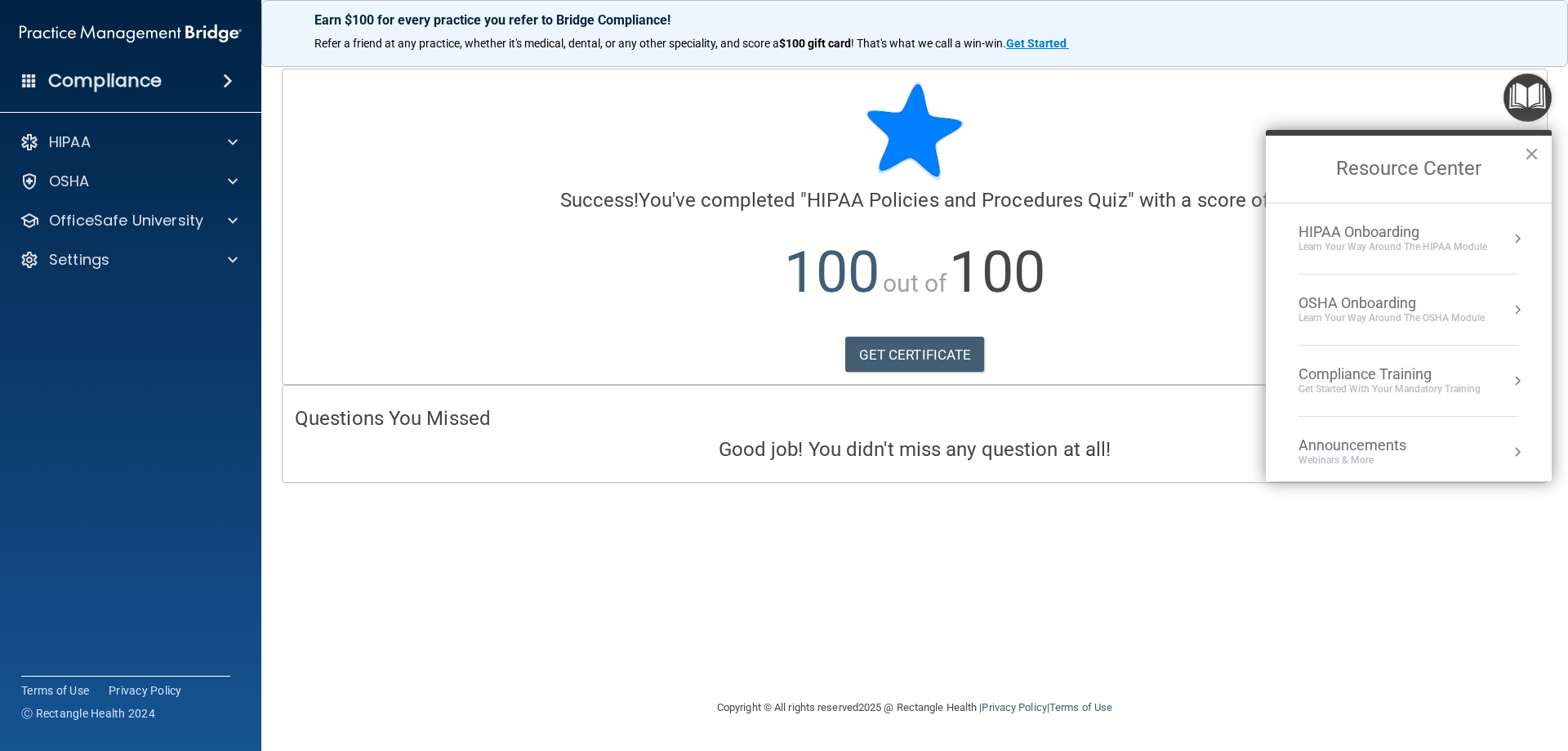
click at [1444, 373] on div "Compliance Training" at bounding box center [1389, 375] width 182 height 18
click at [1393, 228] on div "HIPAA Training for Members" at bounding box center [1369, 230] width 182 height 15
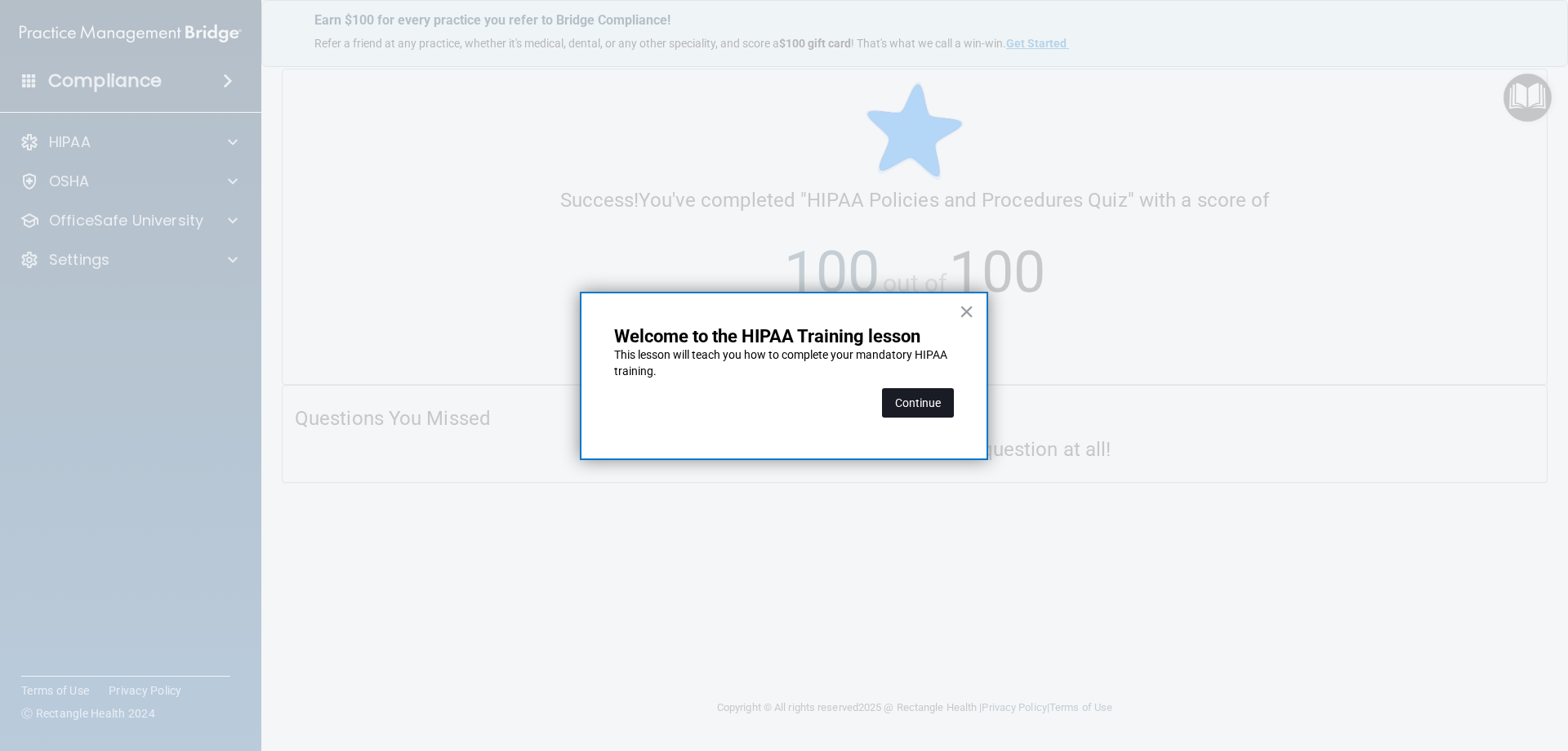
click at [937, 399] on button "Continue" at bounding box center [918, 403] width 72 height 29
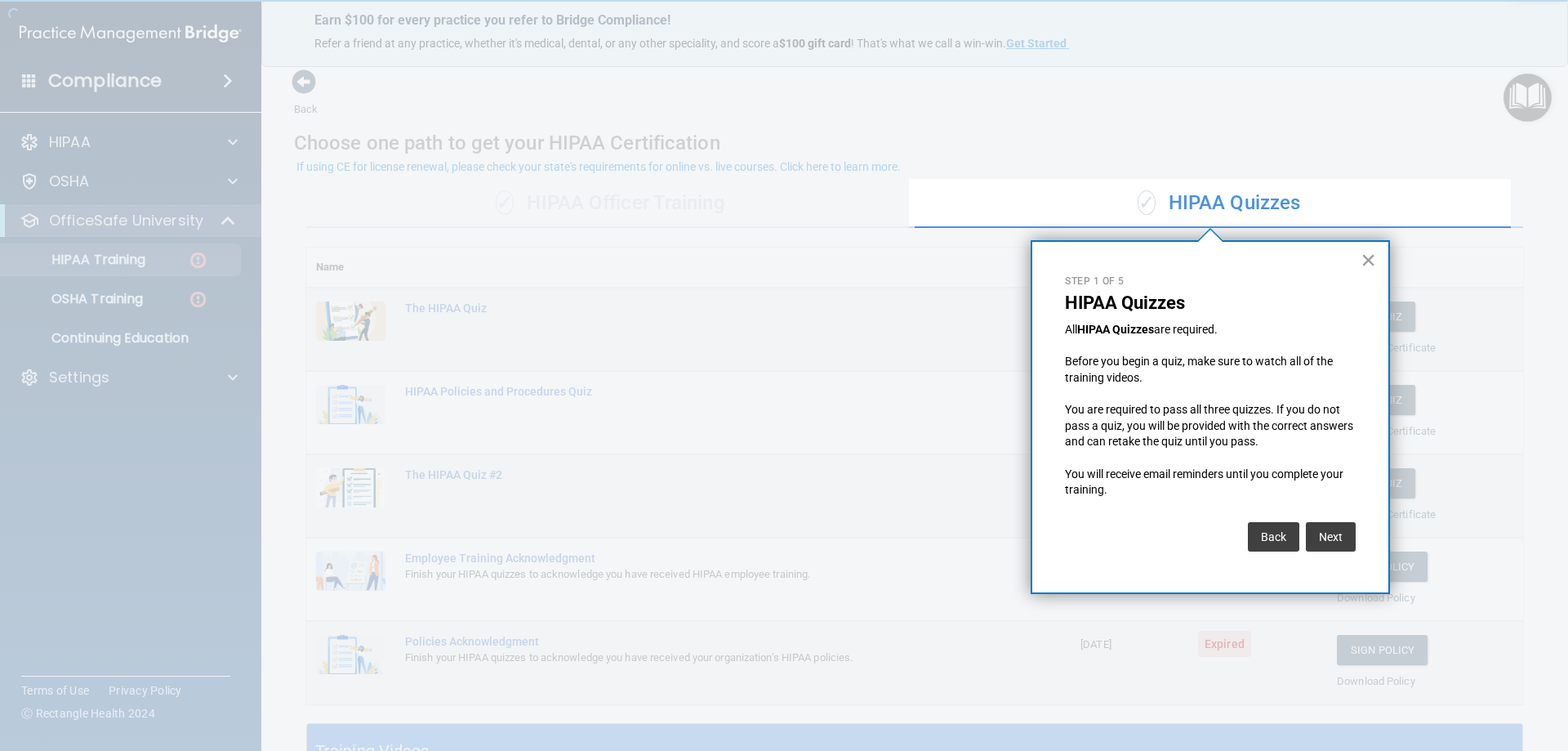
click at [1368, 263] on button "×" at bounding box center [1368, 259] width 16 height 26
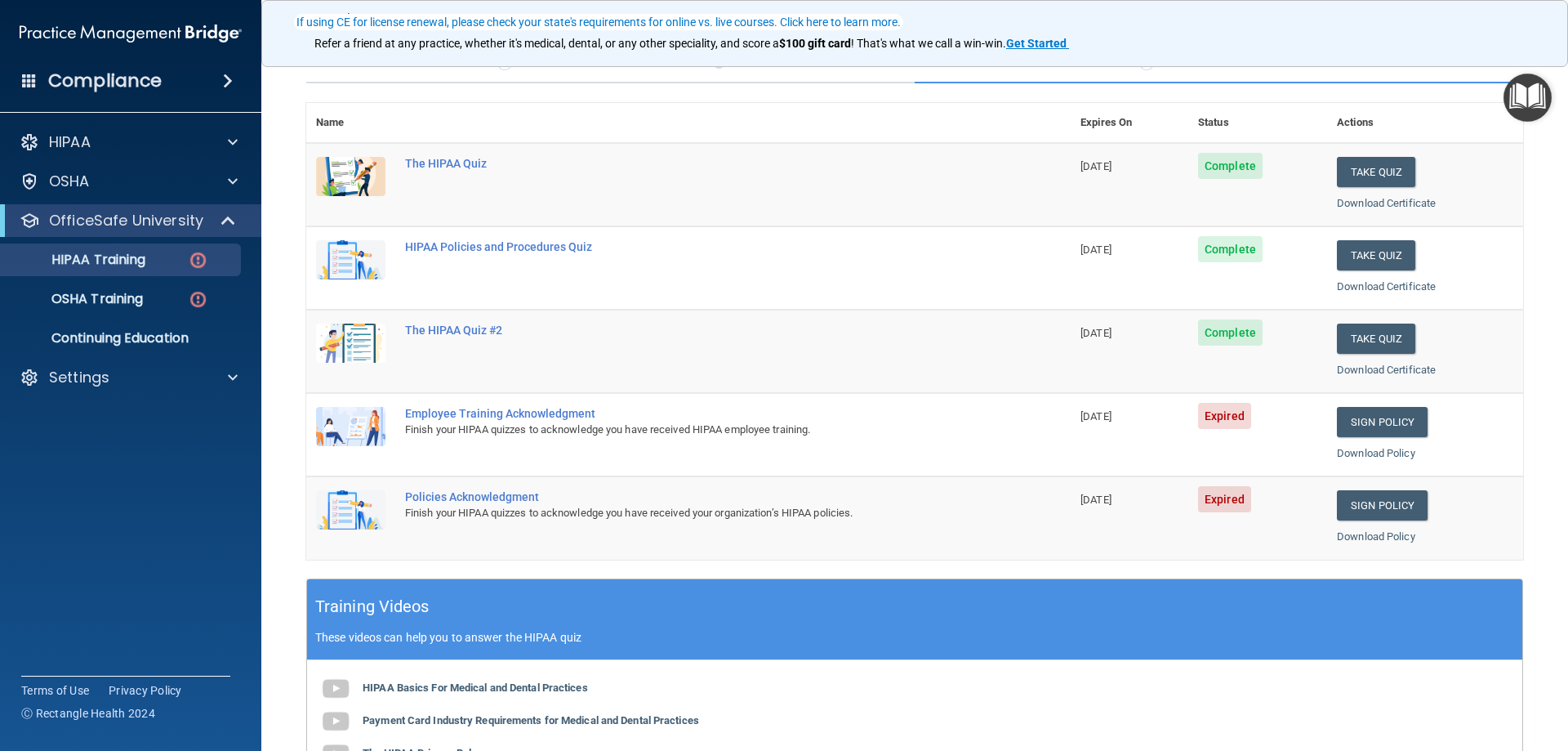
scroll to position [164, 0]
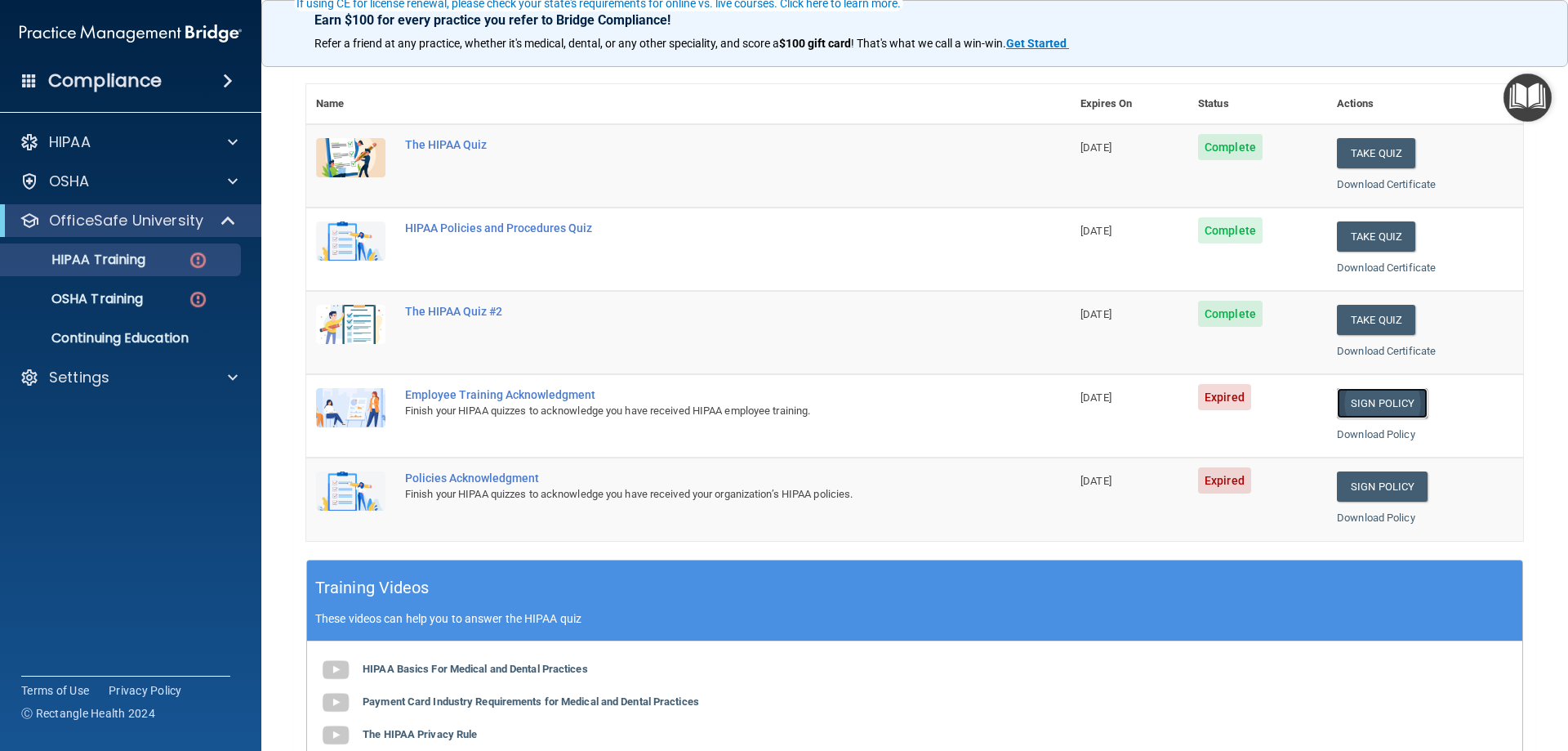
click at [1394, 408] on link "Sign Policy" at bounding box center [1382, 403] width 90 height 30
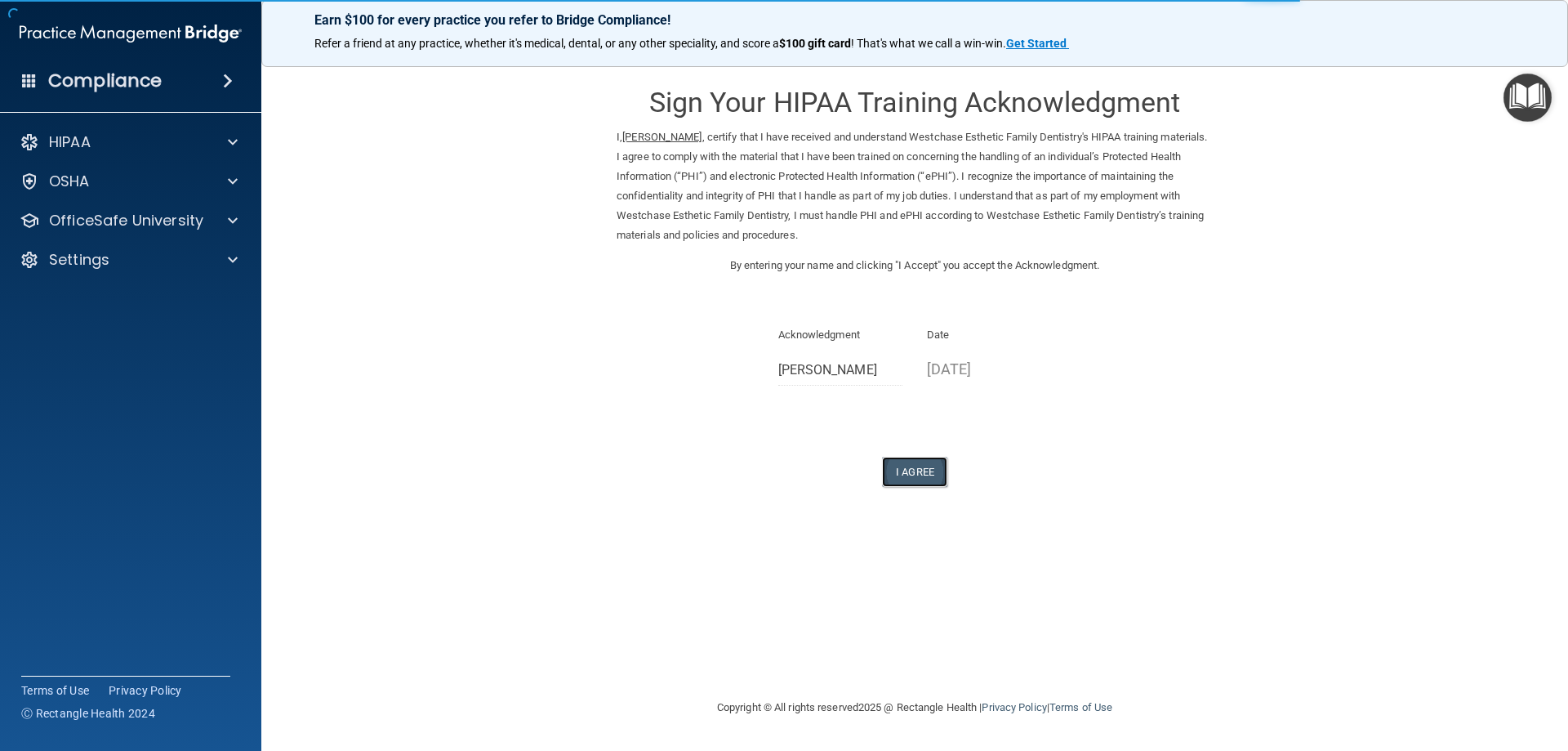
click at [922, 470] on button "I Agree" at bounding box center [915, 471] width 66 height 30
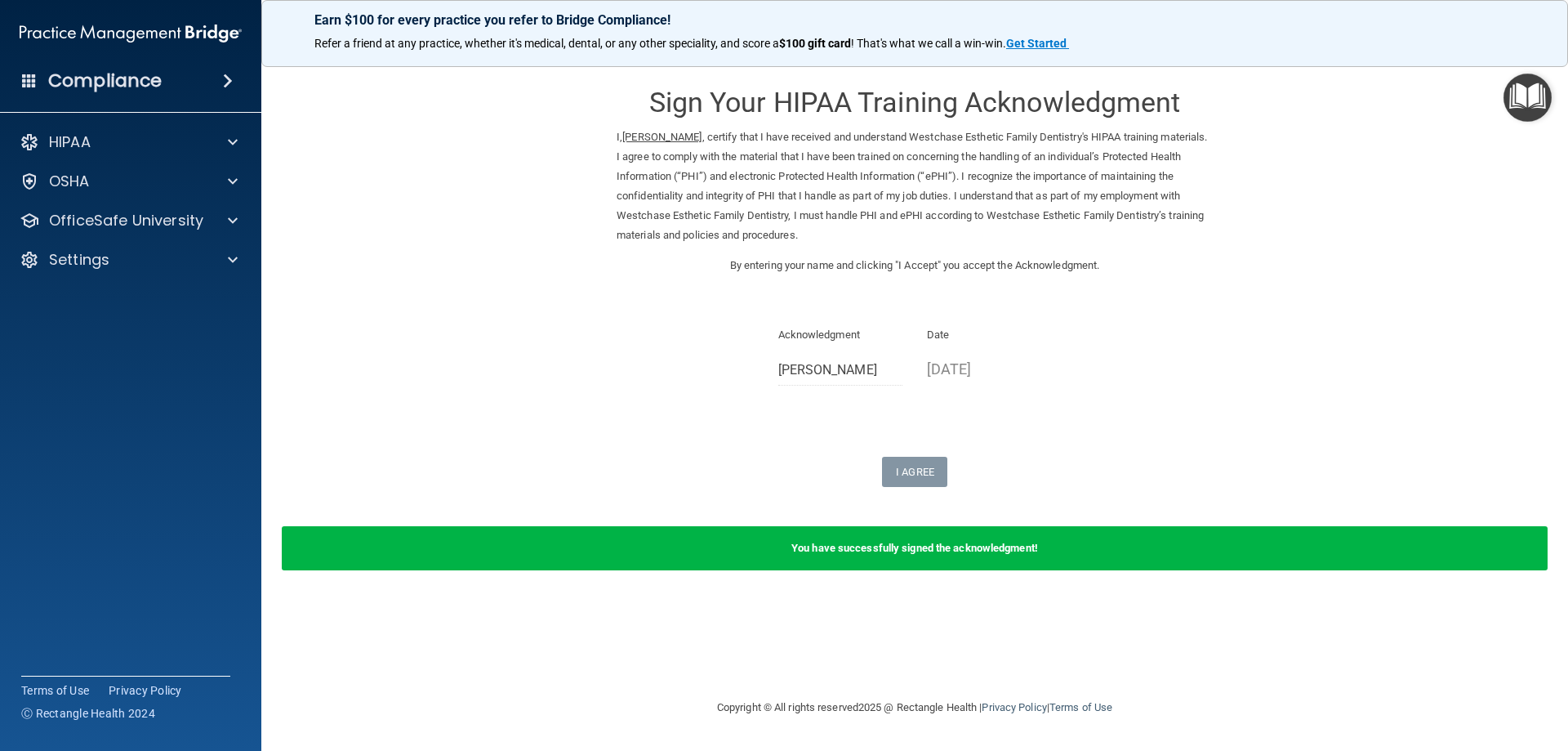
click at [1527, 105] on img "Open Resource Center" at bounding box center [1527, 97] width 48 height 48
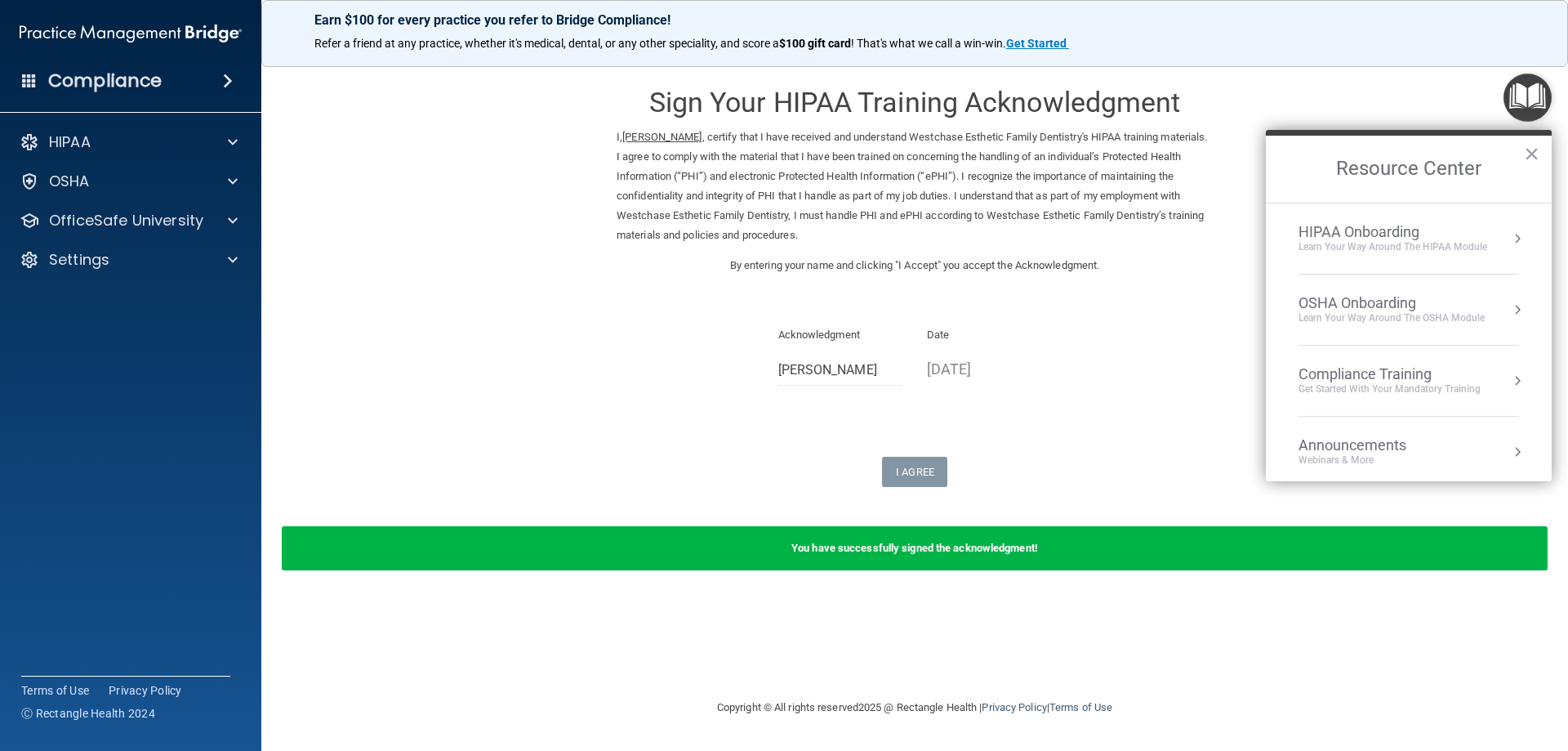
click at [1420, 393] on div "Get Started with your mandatory training" at bounding box center [1389, 388] width 182 height 14
click at [1378, 233] on div "HIPAA Training for Members" at bounding box center [1369, 230] width 182 height 15
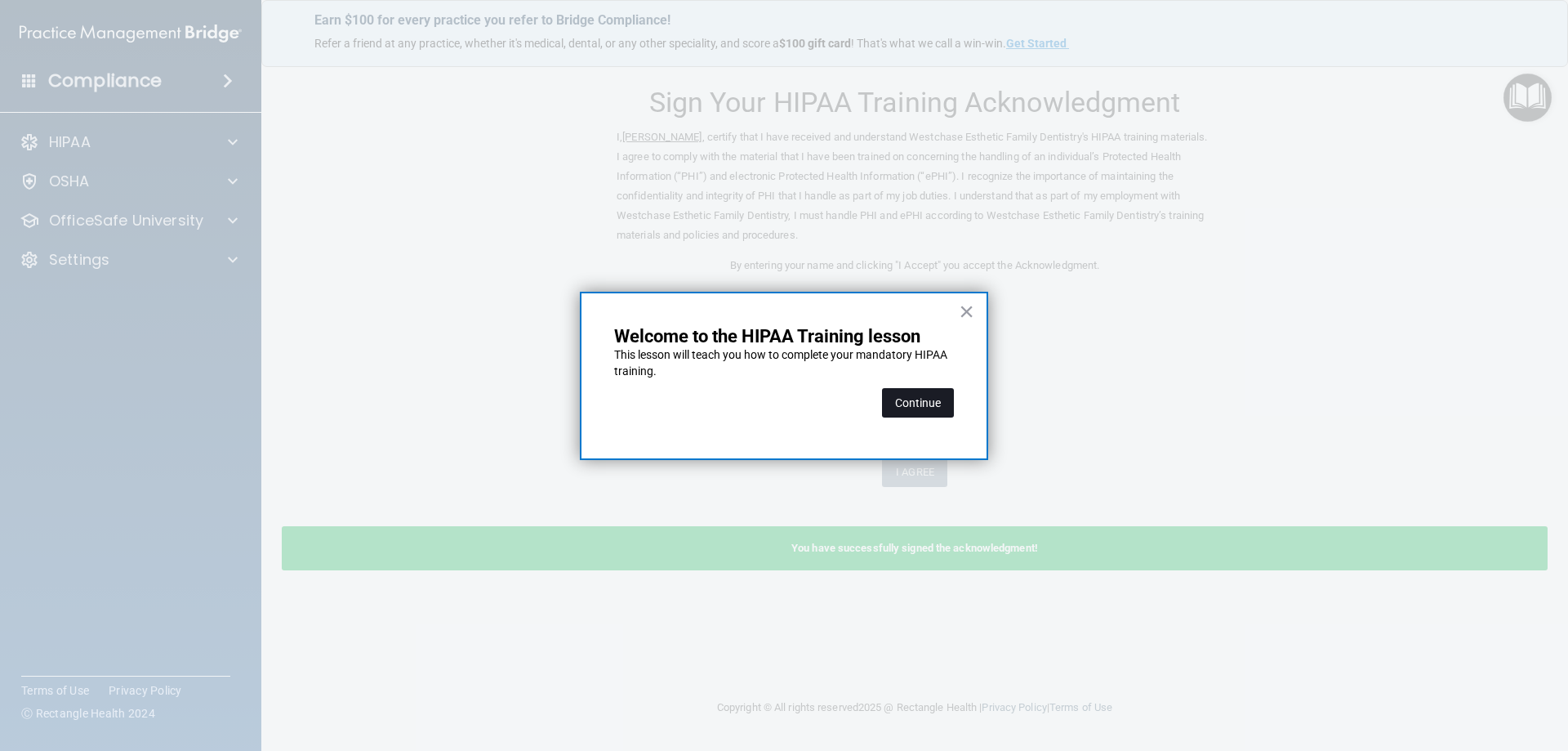
click at [941, 402] on button "Continue" at bounding box center [918, 403] width 72 height 29
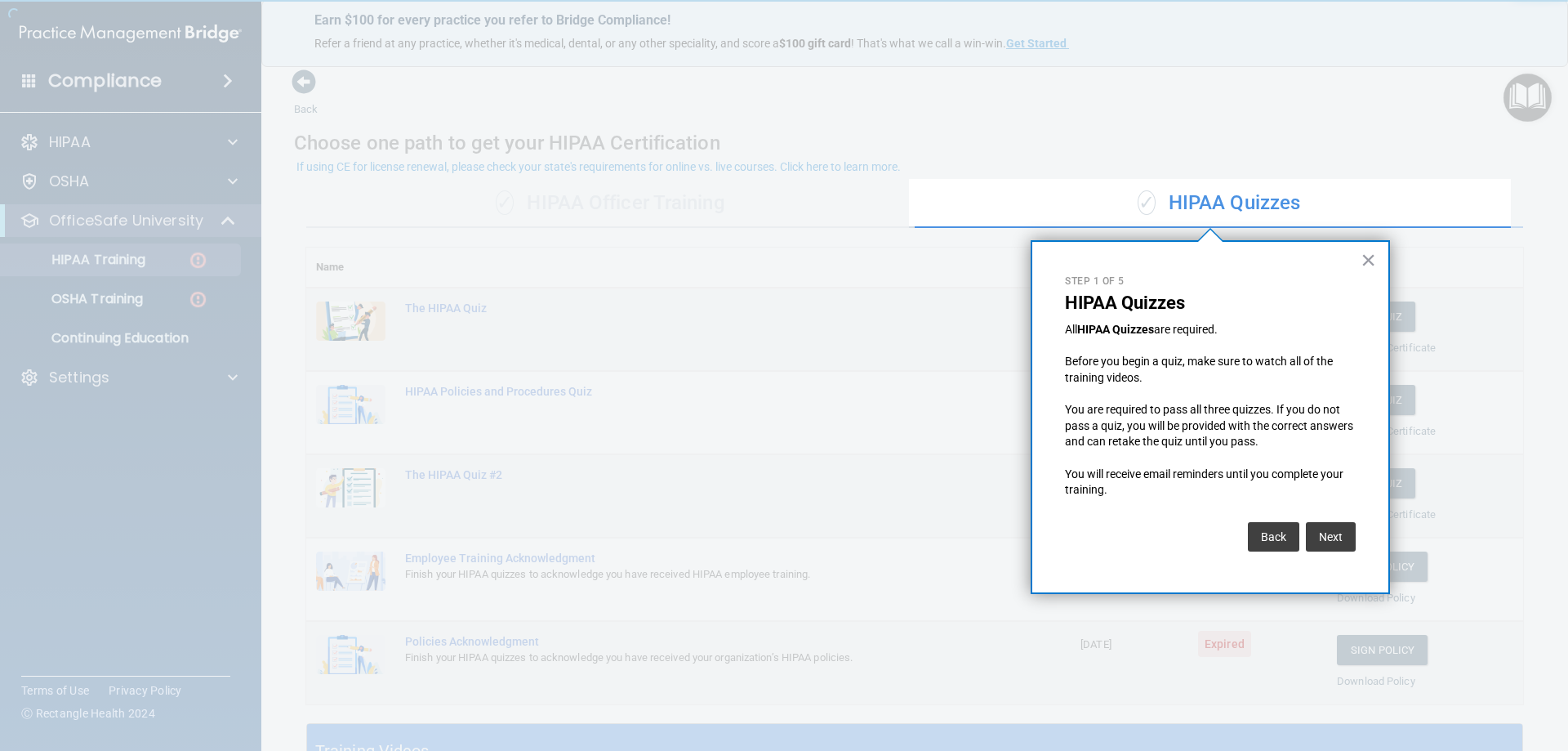
click at [1377, 270] on div "× Step 1 of 5 HIPAA Quizzes All HIPAA Quizzes are required. Before you begin a …" at bounding box center [1209, 417] width 359 height 354
click at [1373, 267] on button "×" at bounding box center [1368, 259] width 16 height 26
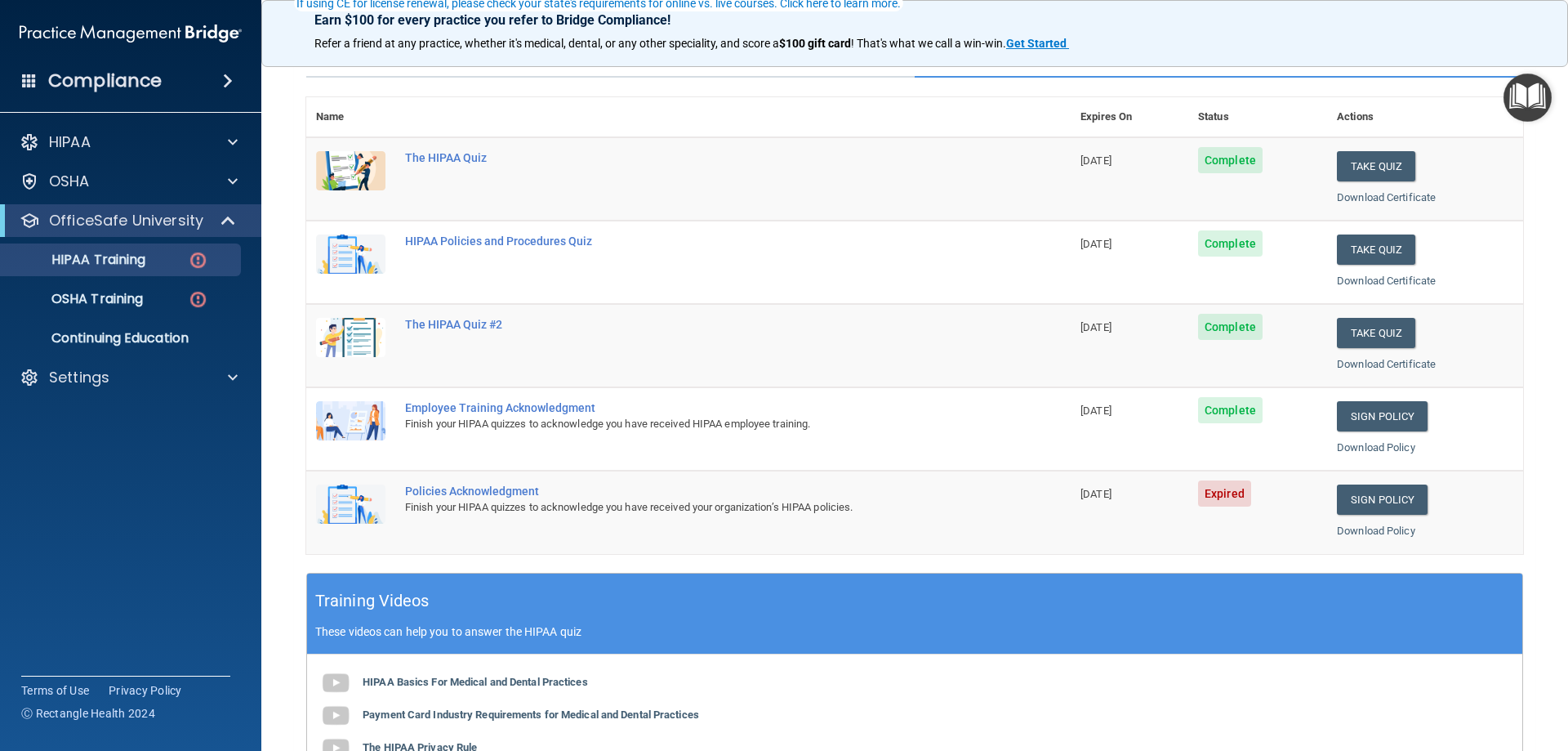
scroll to position [164, 0]
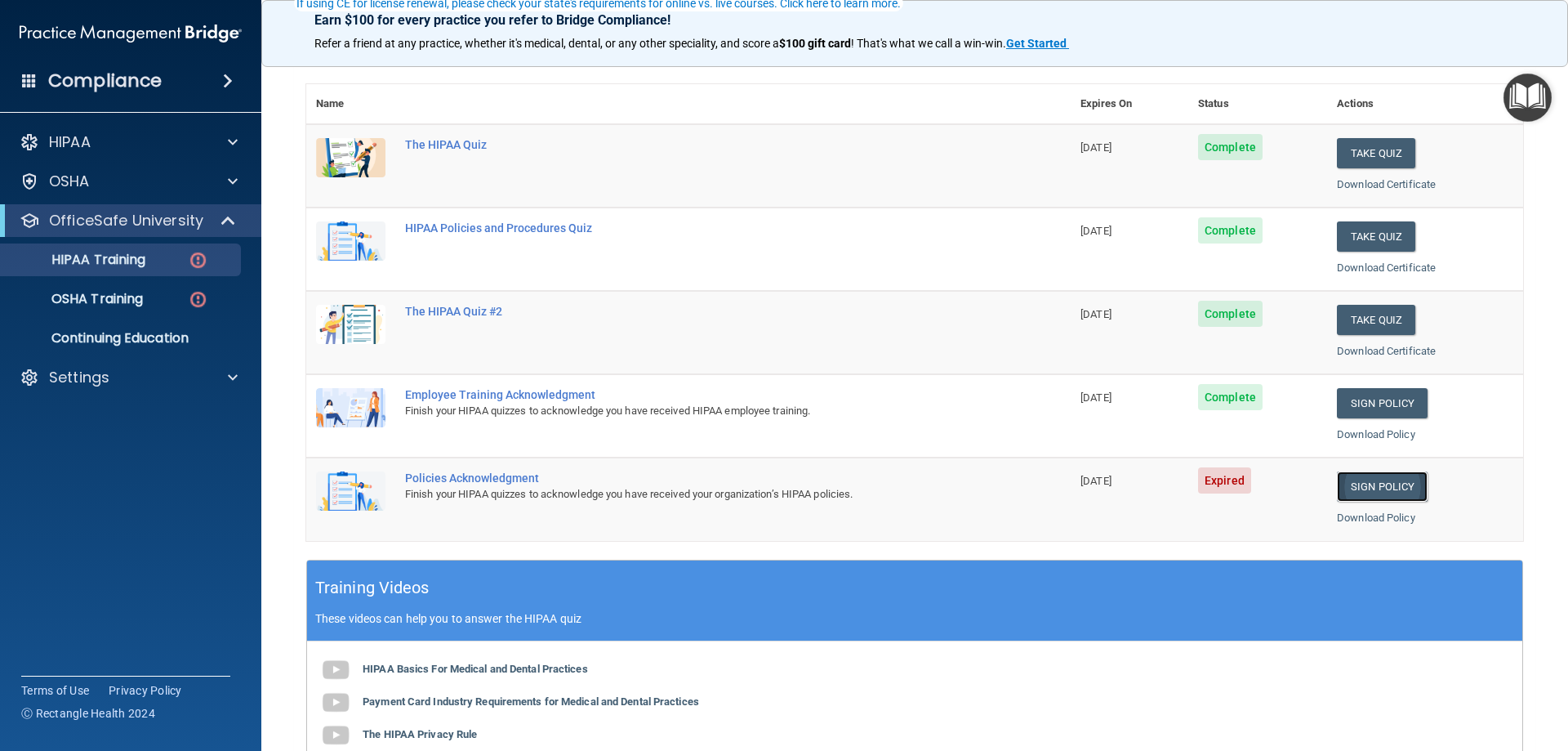
click at [1382, 493] on link "Sign Policy" at bounding box center [1382, 486] width 90 height 30
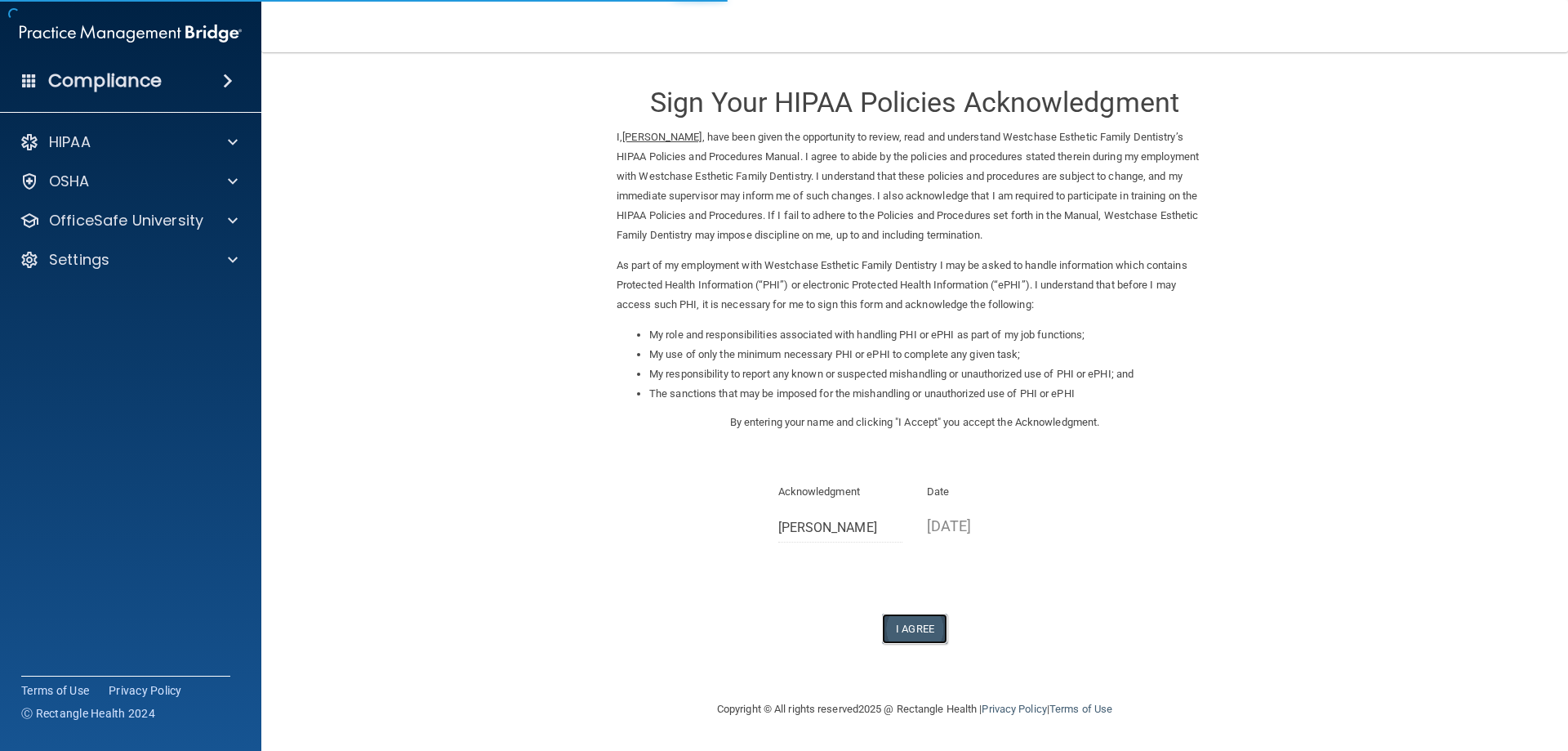
click at [910, 621] on button "I Agree" at bounding box center [915, 629] width 66 height 30
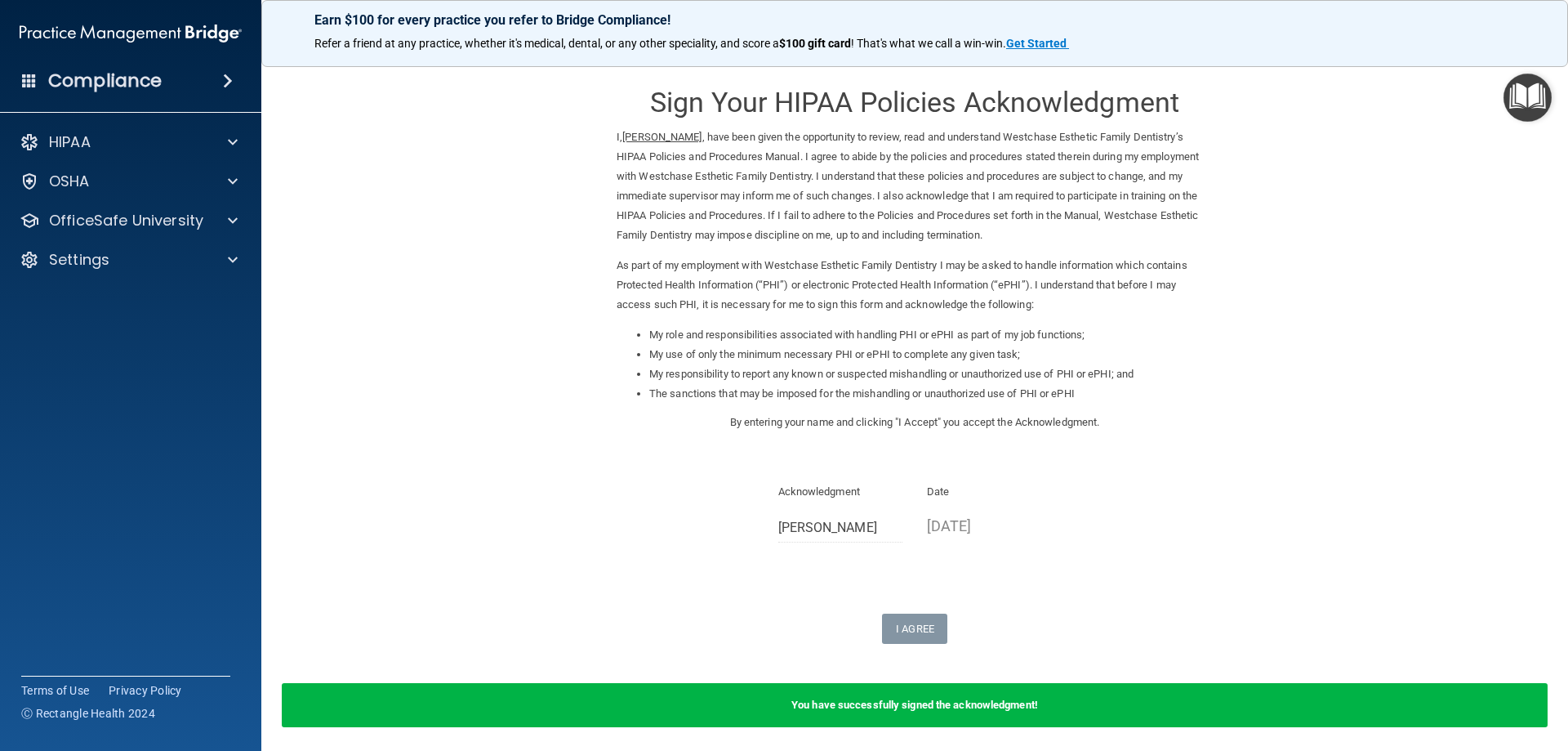
click at [1539, 110] on img "Open Resource Center" at bounding box center [1527, 97] width 48 height 48
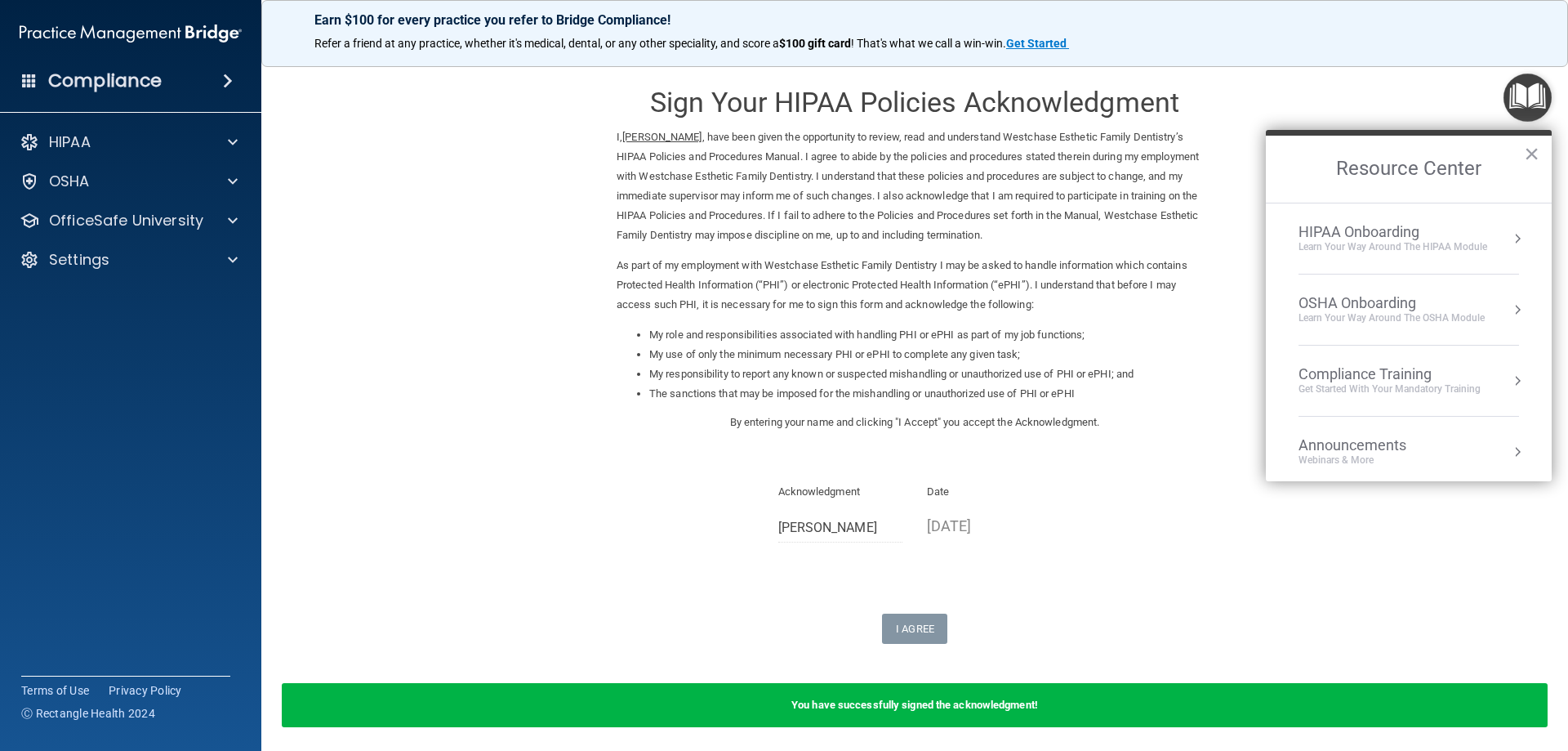
click at [1406, 374] on div "Compliance Training" at bounding box center [1389, 375] width 182 height 18
click at [1399, 234] on div "HIPAA Training for Members" at bounding box center [1369, 230] width 182 height 15
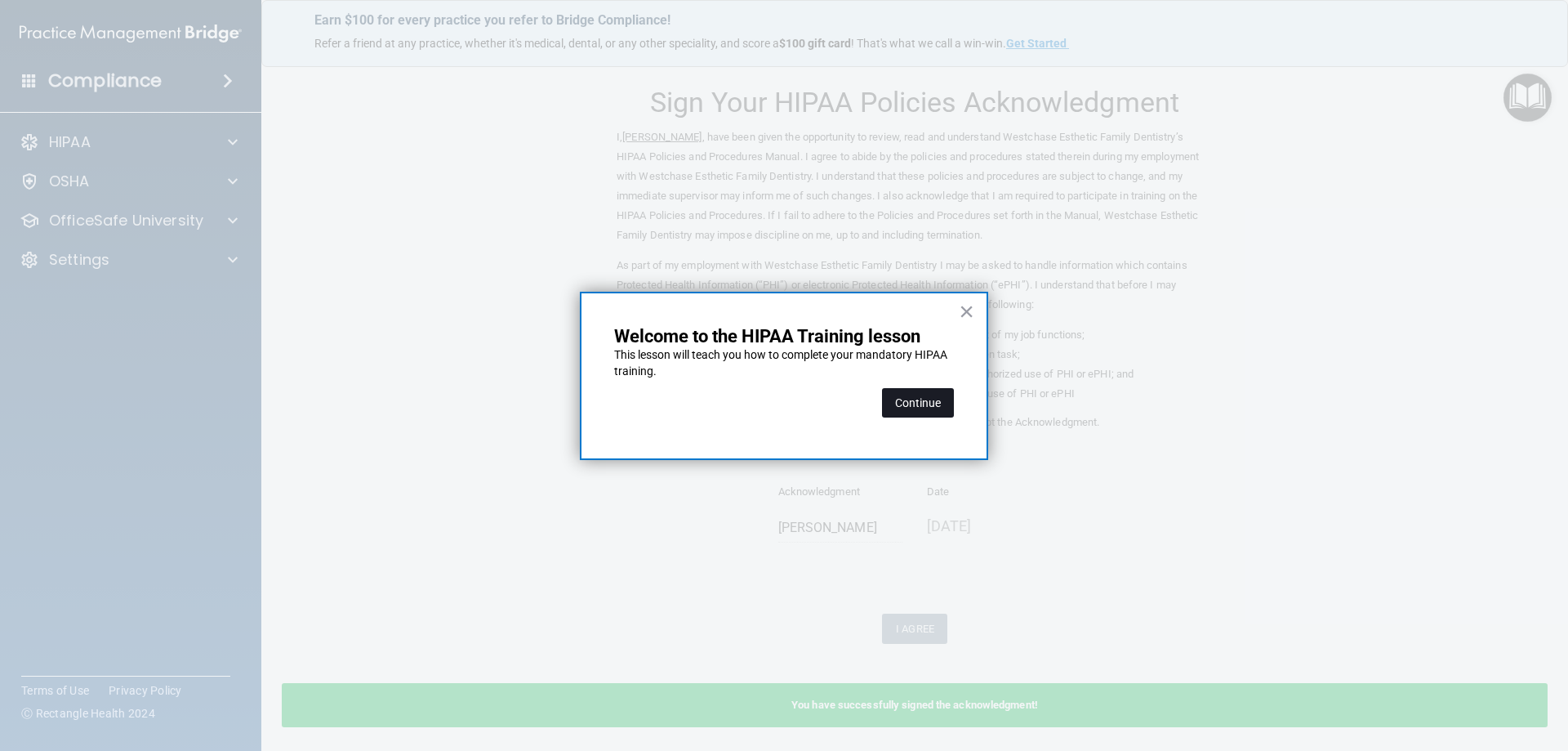
click at [931, 401] on button "Continue" at bounding box center [918, 403] width 72 height 29
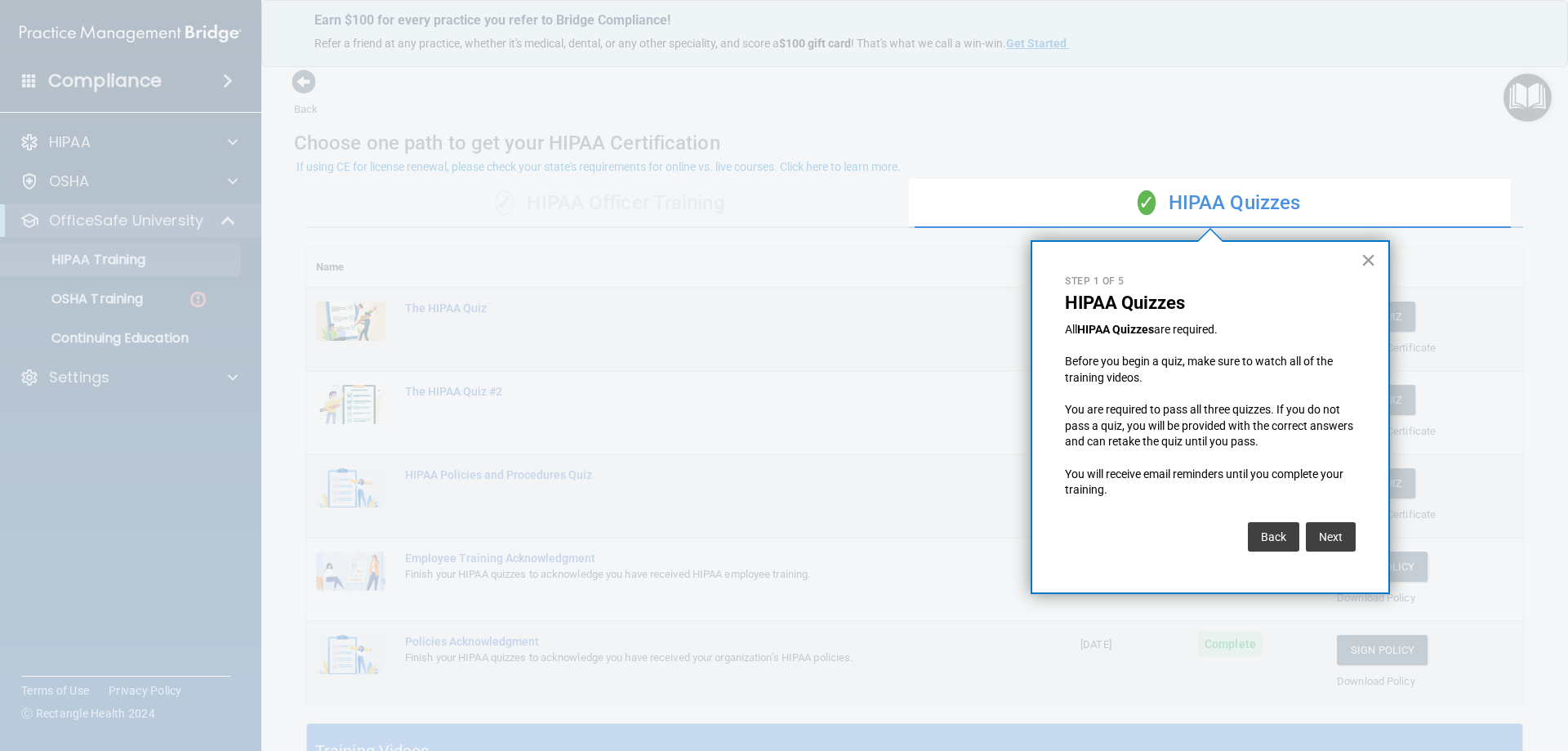
click at [1363, 262] on button "×" at bounding box center [1368, 259] width 16 height 26
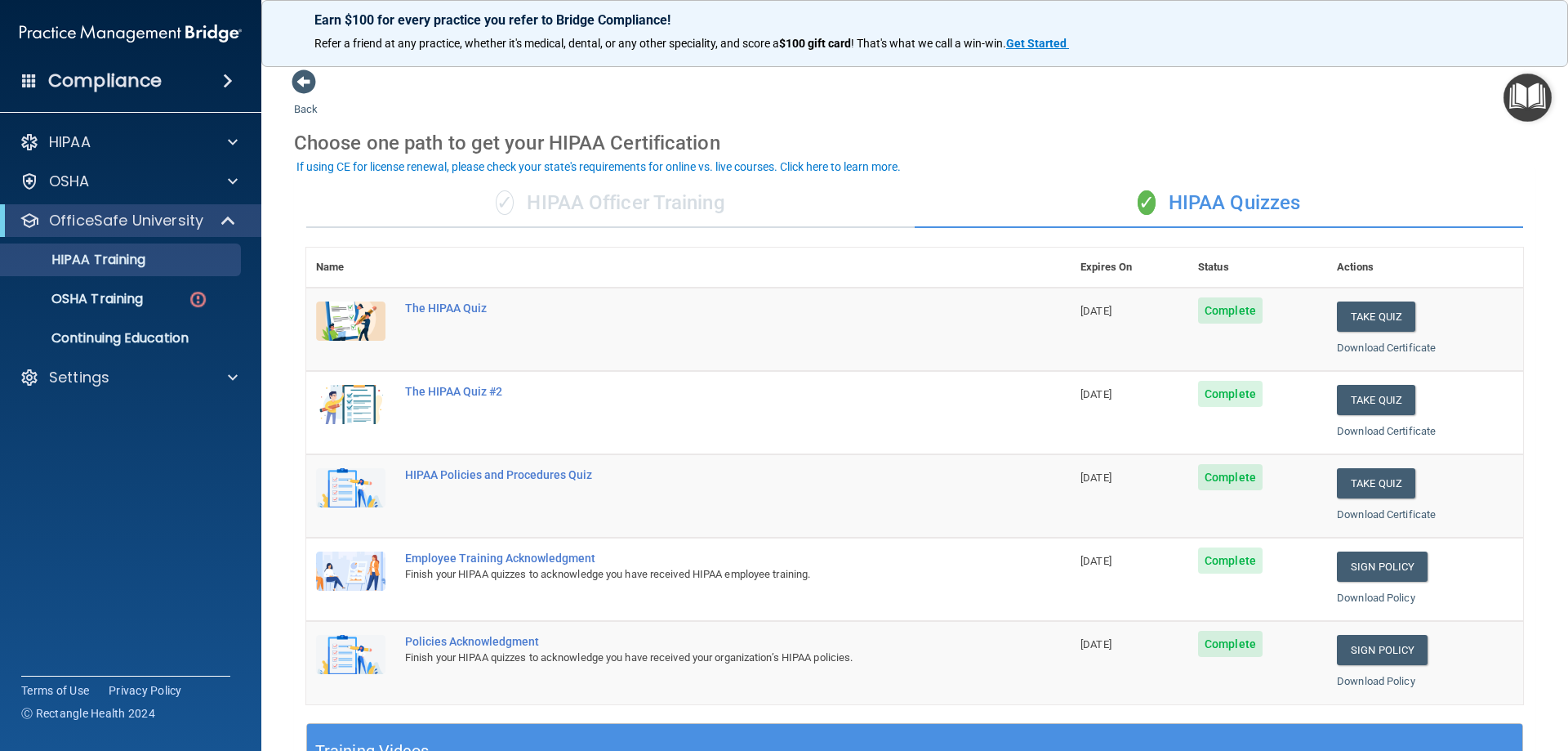
click at [618, 197] on div "✓ HIPAA Officer Training" at bounding box center [610, 204] width 608 height 49
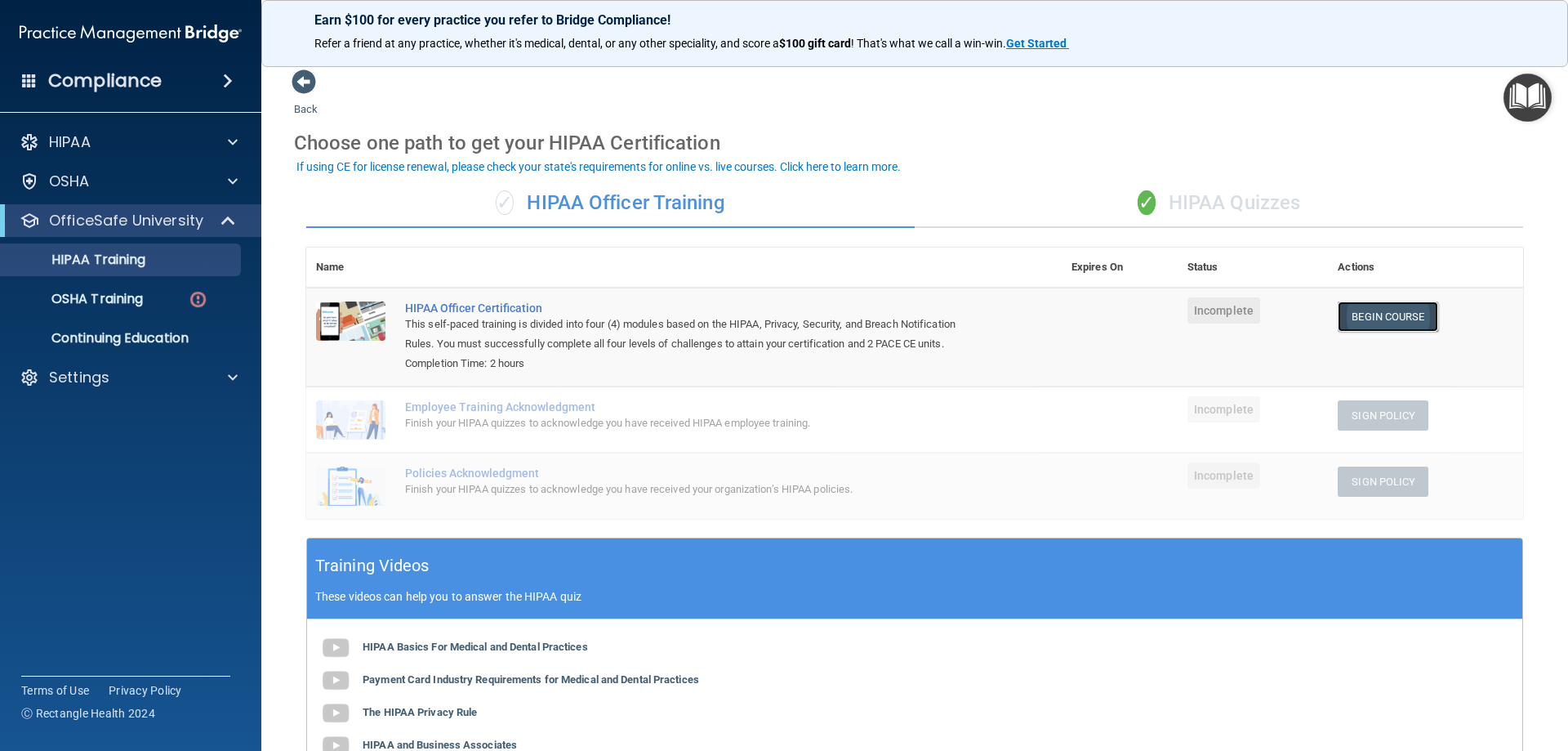
click at [1405, 318] on link "Begin Course" at bounding box center [1387, 316] width 100 height 30
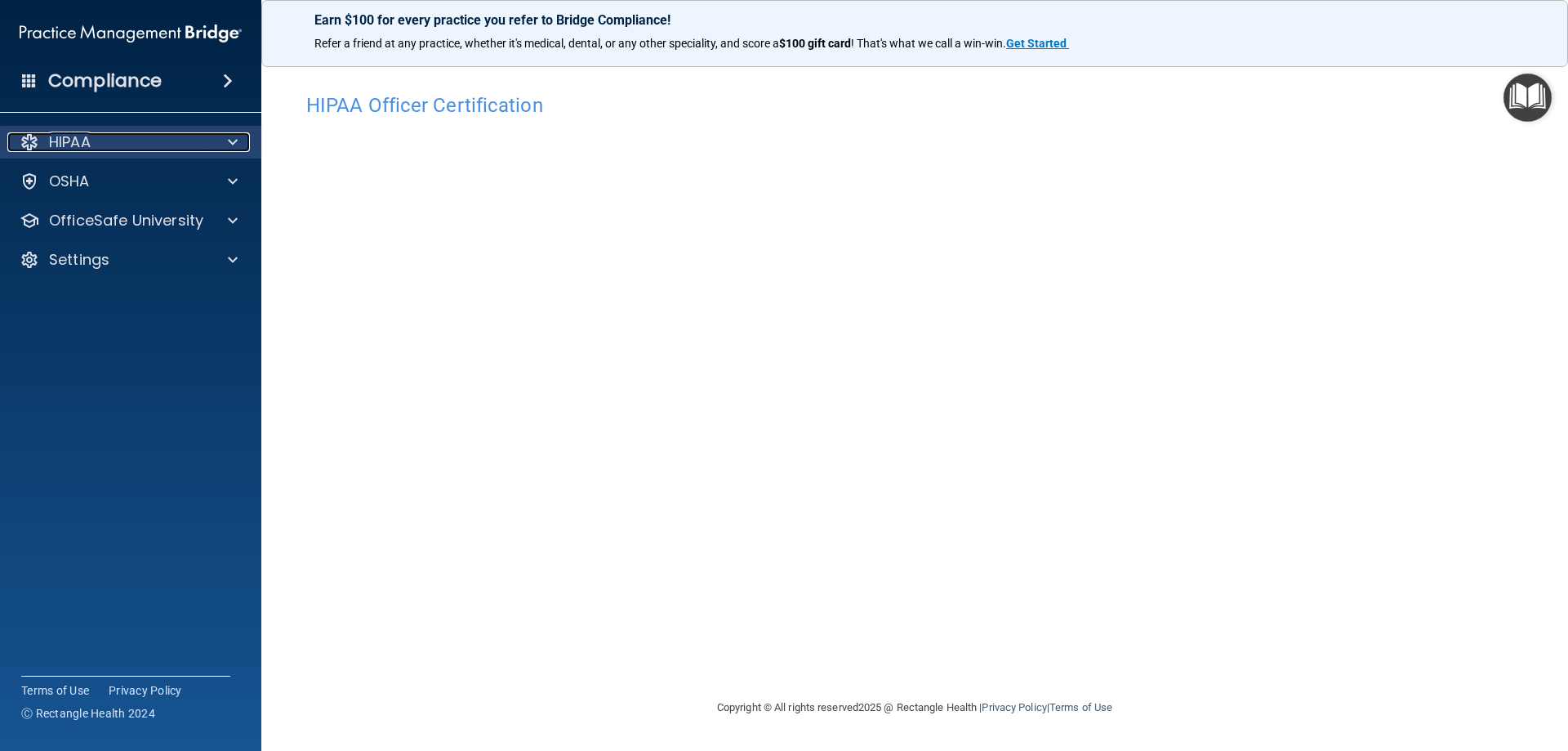
click at [116, 148] on div "HIPAA" at bounding box center [109, 142] width 203 height 19
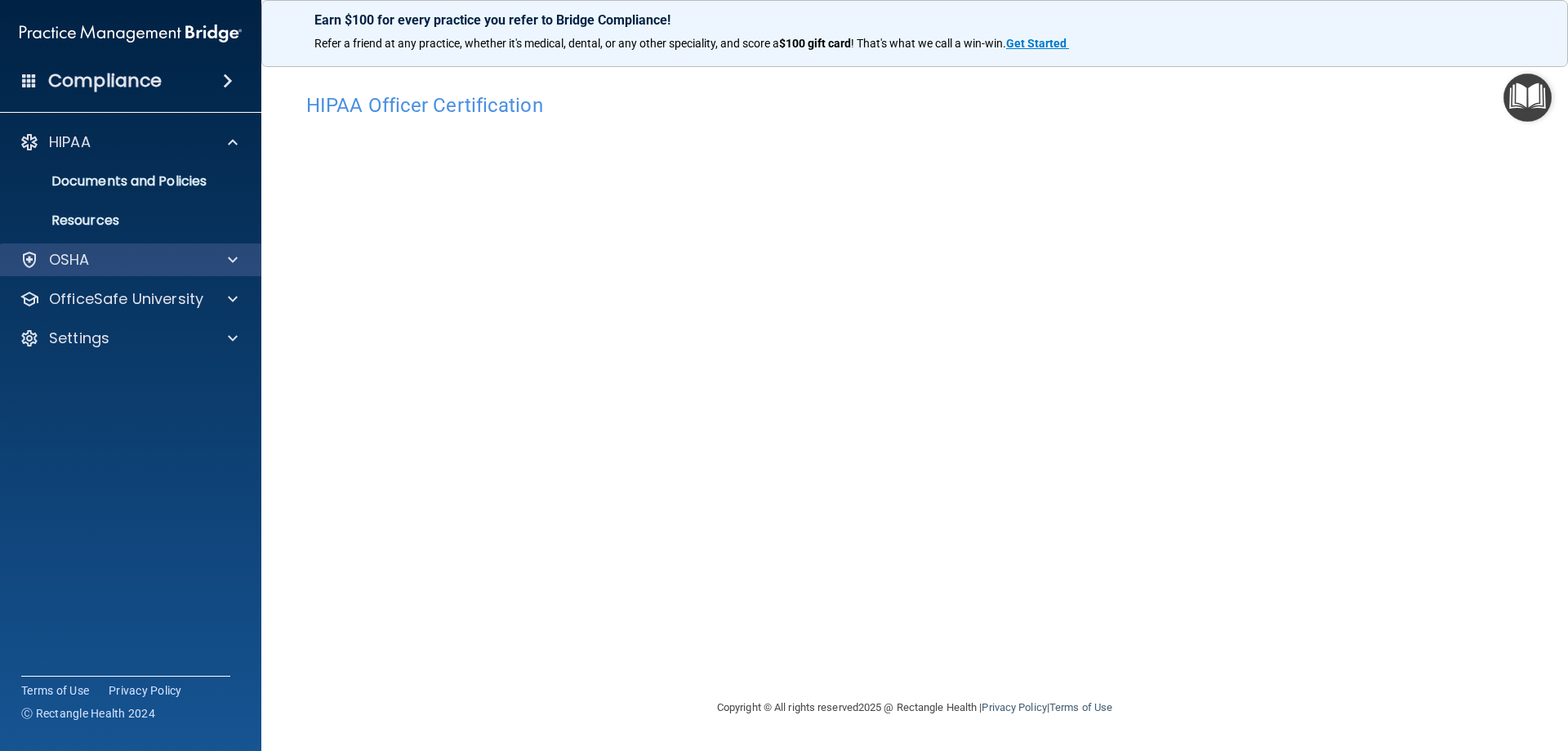
click at [126, 249] on div "OSHA" at bounding box center [131, 259] width 262 height 33
click at [126, 260] on div "OSHA" at bounding box center [109, 259] width 203 height 19
click at [203, 264] on div "OSHA" at bounding box center [109, 259] width 203 height 19
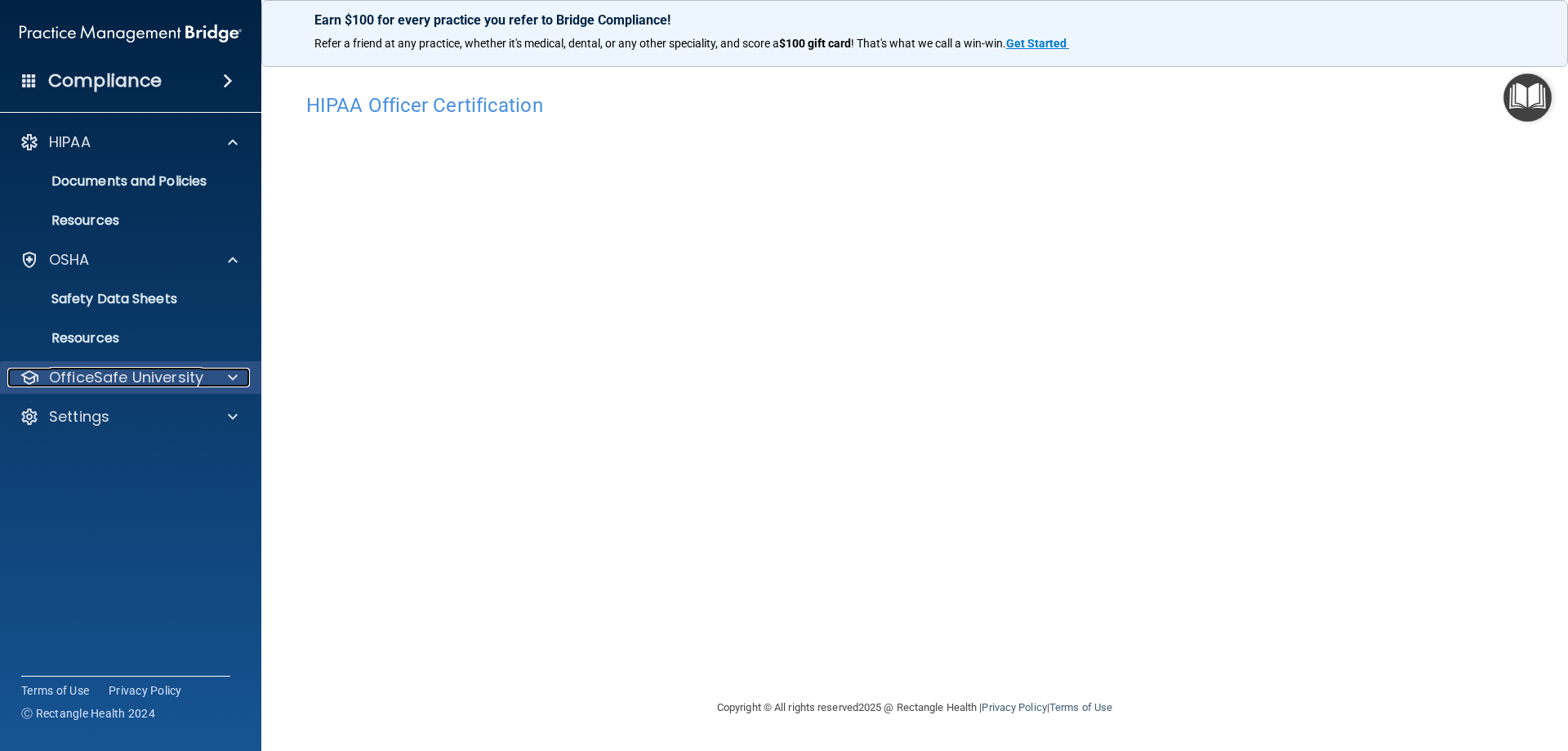
click at [236, 381] on span at bounding box center [232, 376] width 10 height 19
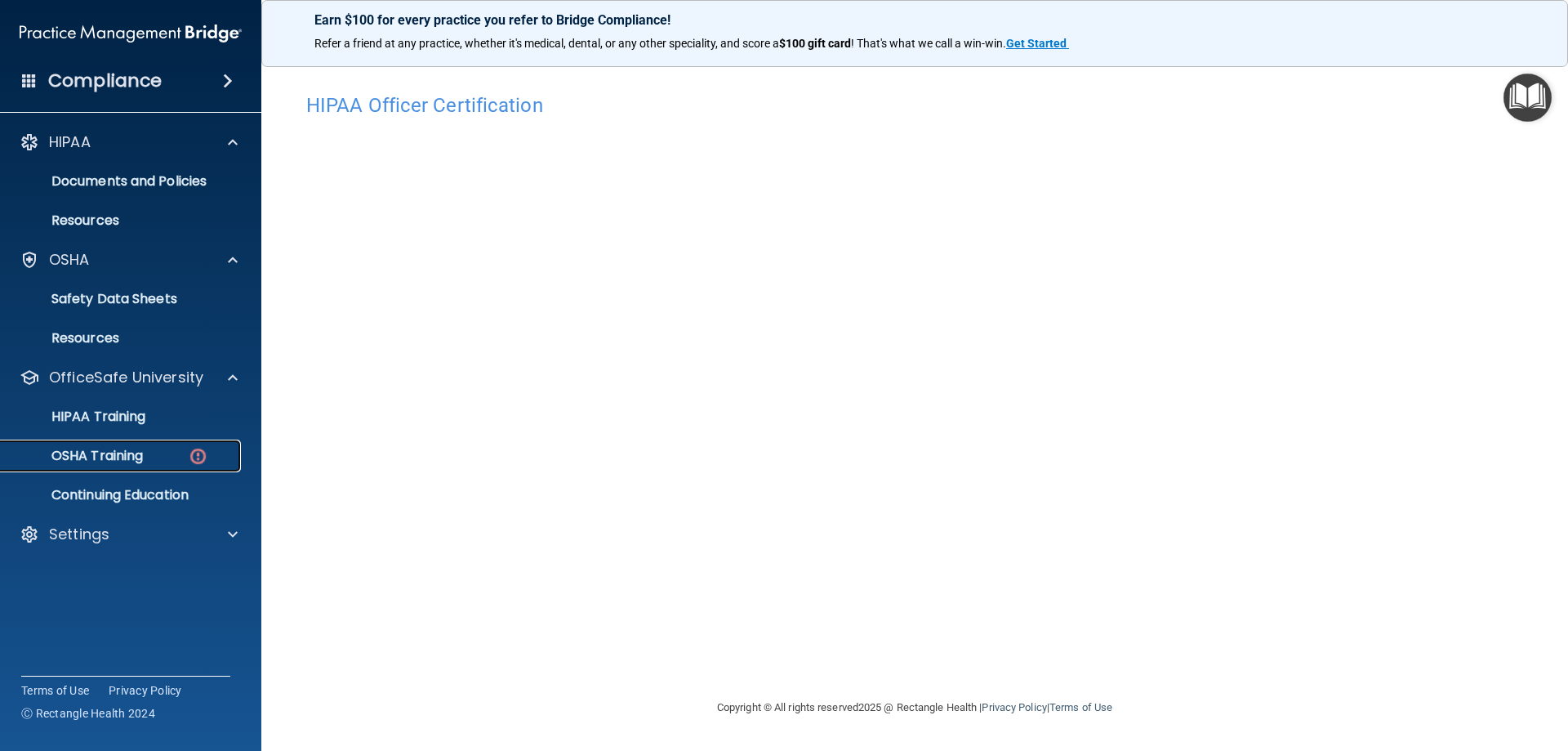
click at [163, 451] on div "OSHA Training" at bounding box center [122, 456] width 223 height 16
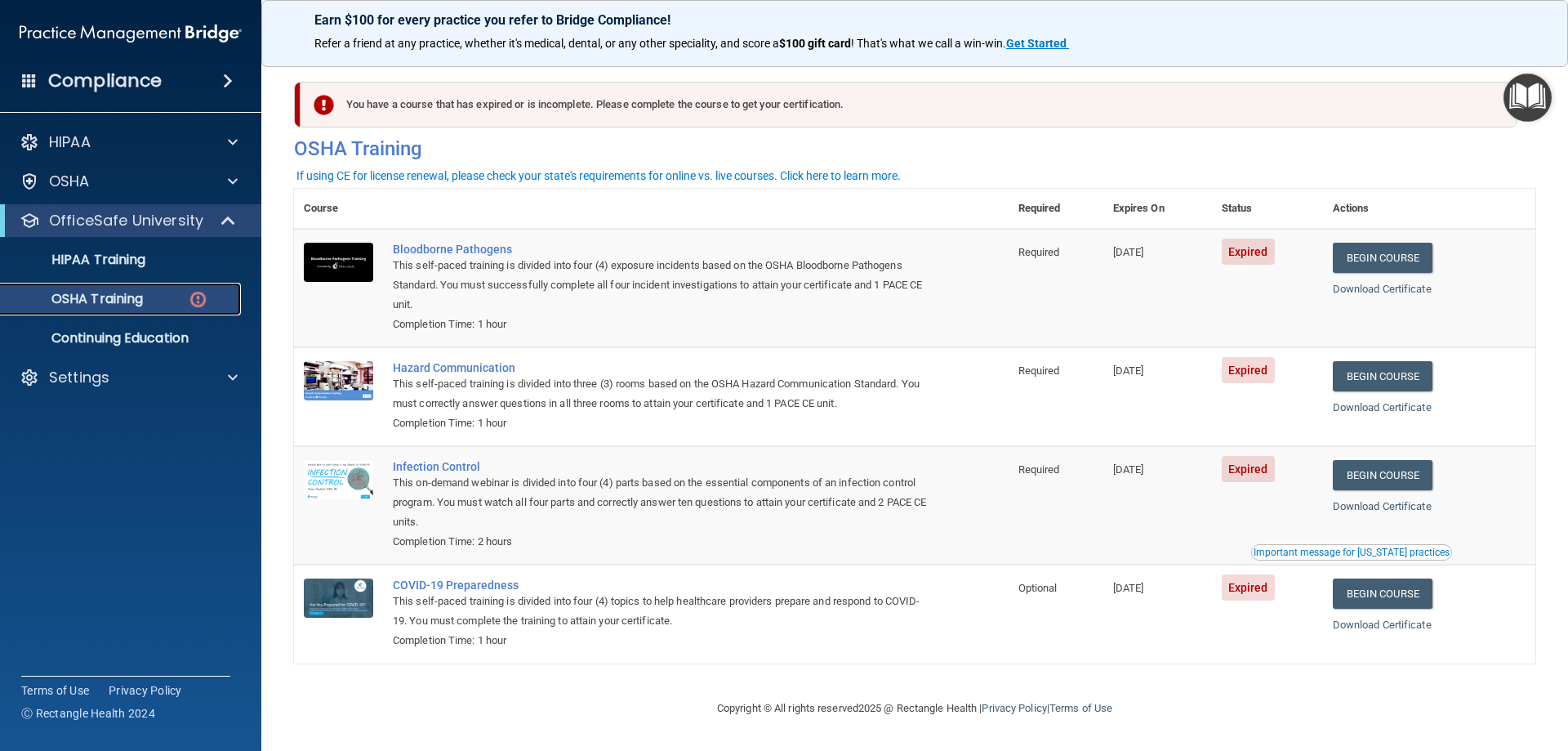
scroll to position [1, 0]
click at [1373, 259] on link "Begin Course" at bounding box center [1382, 258] width 100 height 30
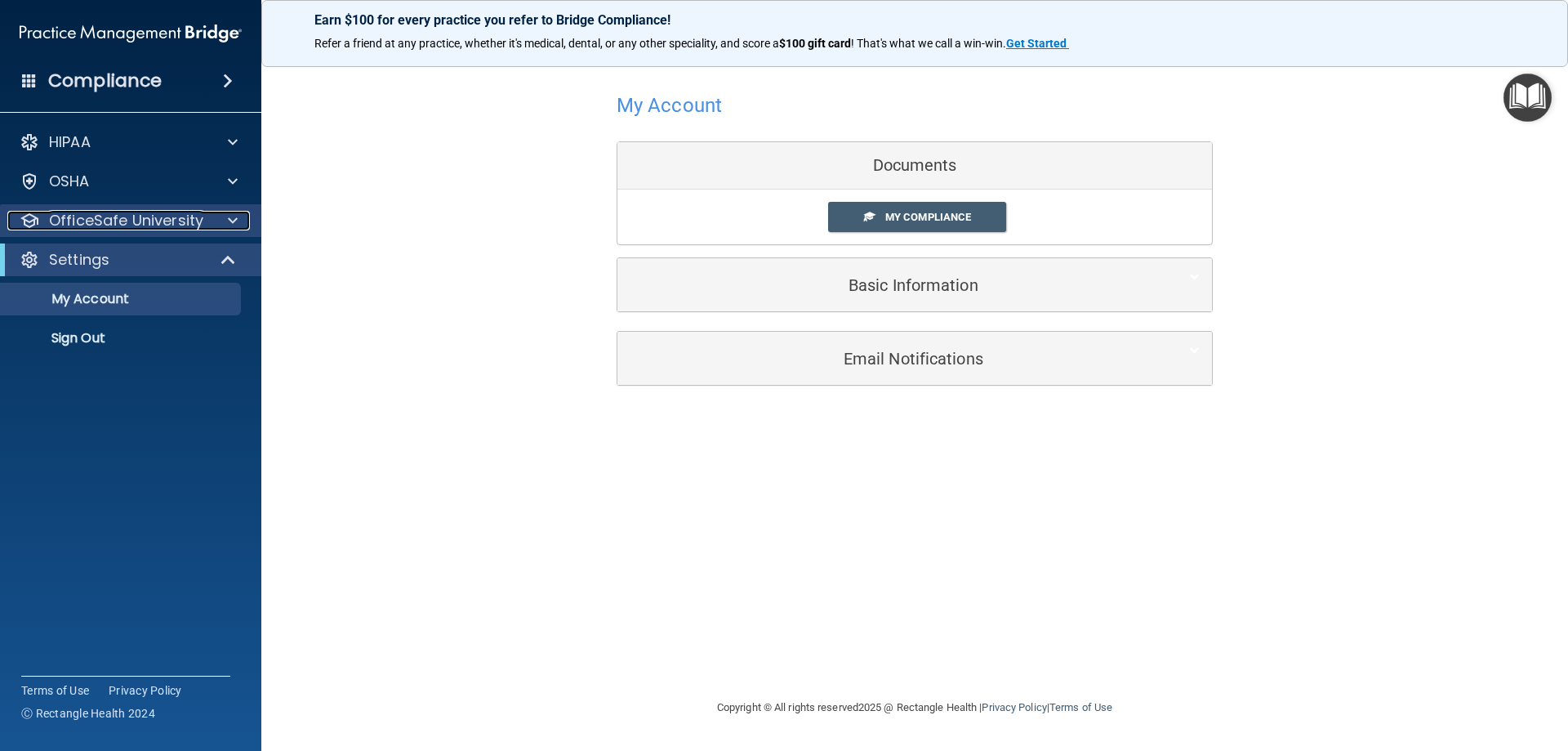
click at [207, 224] on div "OfficeSafe University" at bounding box center [109, 220] width 203 height 19
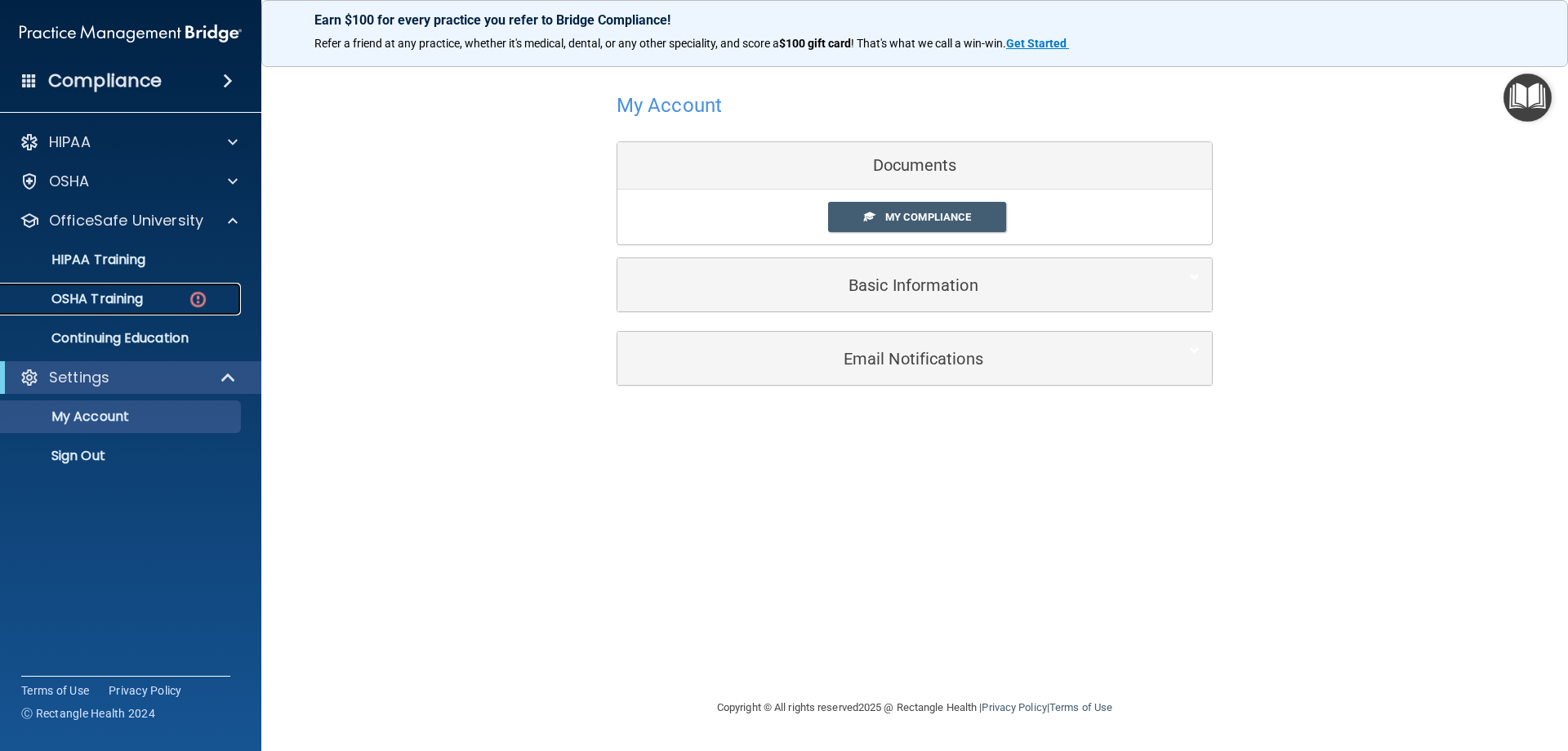
click at [142, 296] on p "OSHA Training" at bounding box center [77, 299] width 132 height 16
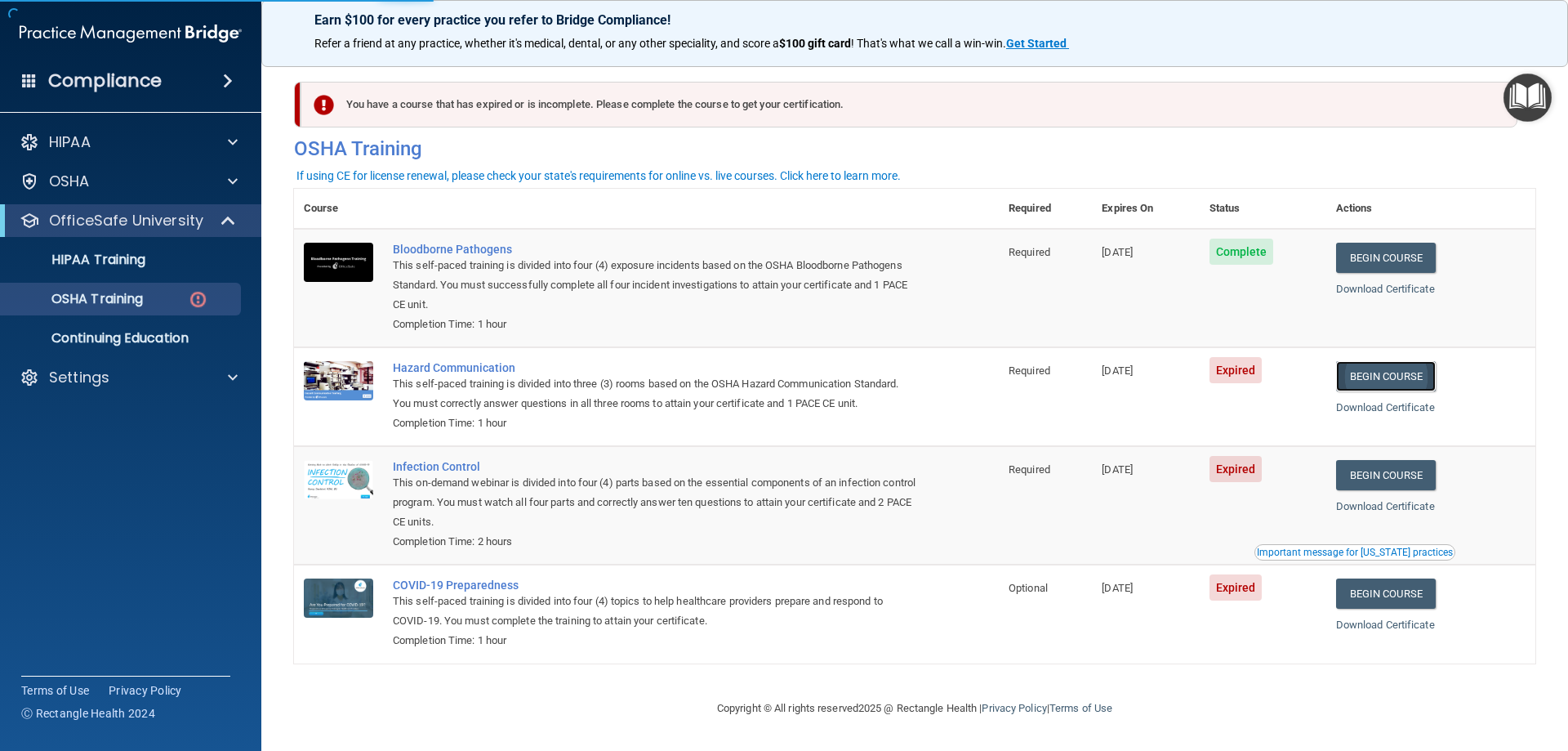
click at [1369, 386] on link "Begin Course" at bounding box center [1385, 376] width 100 height 30
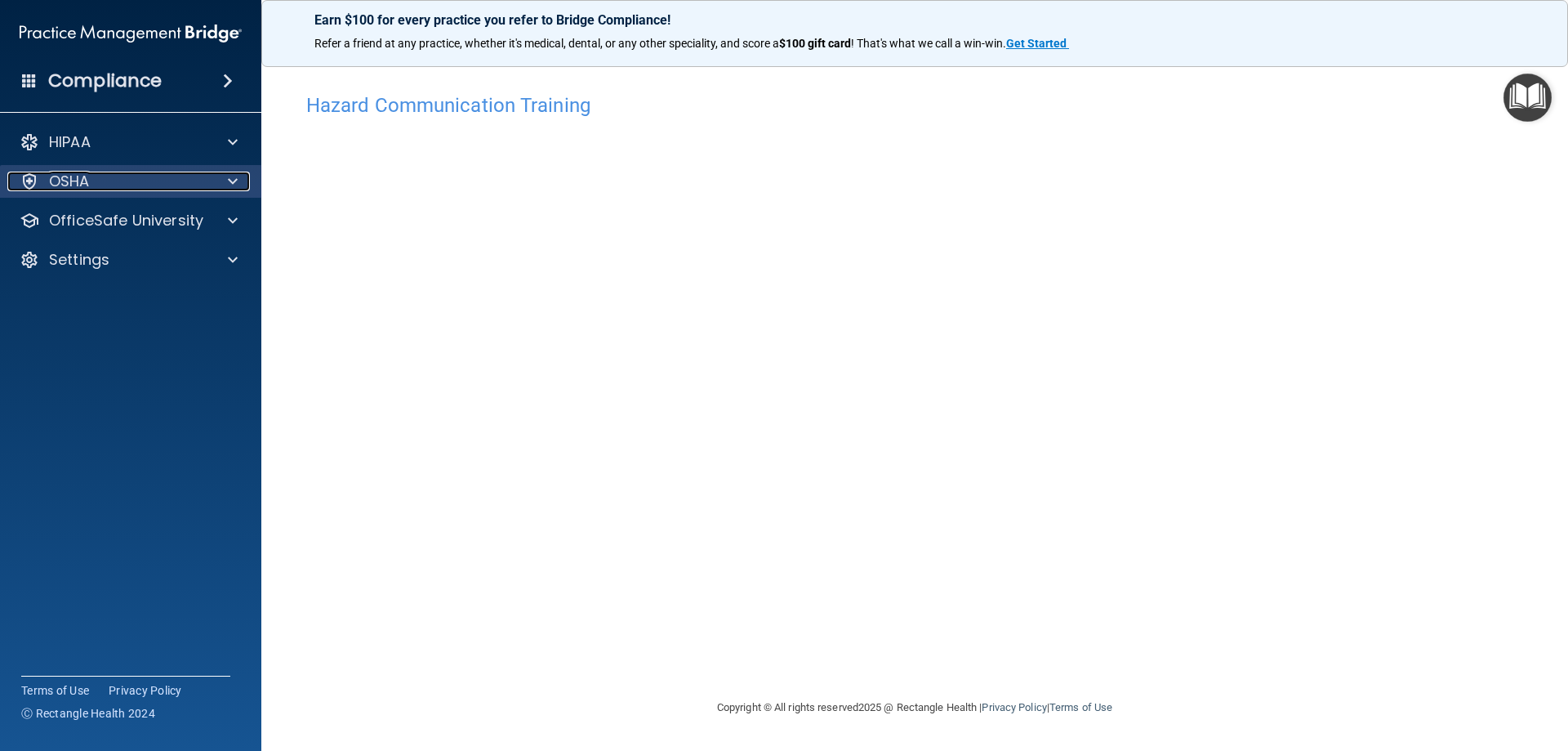
click at [229, 185] on span at bounding box center [232, 181] width 10 height 19
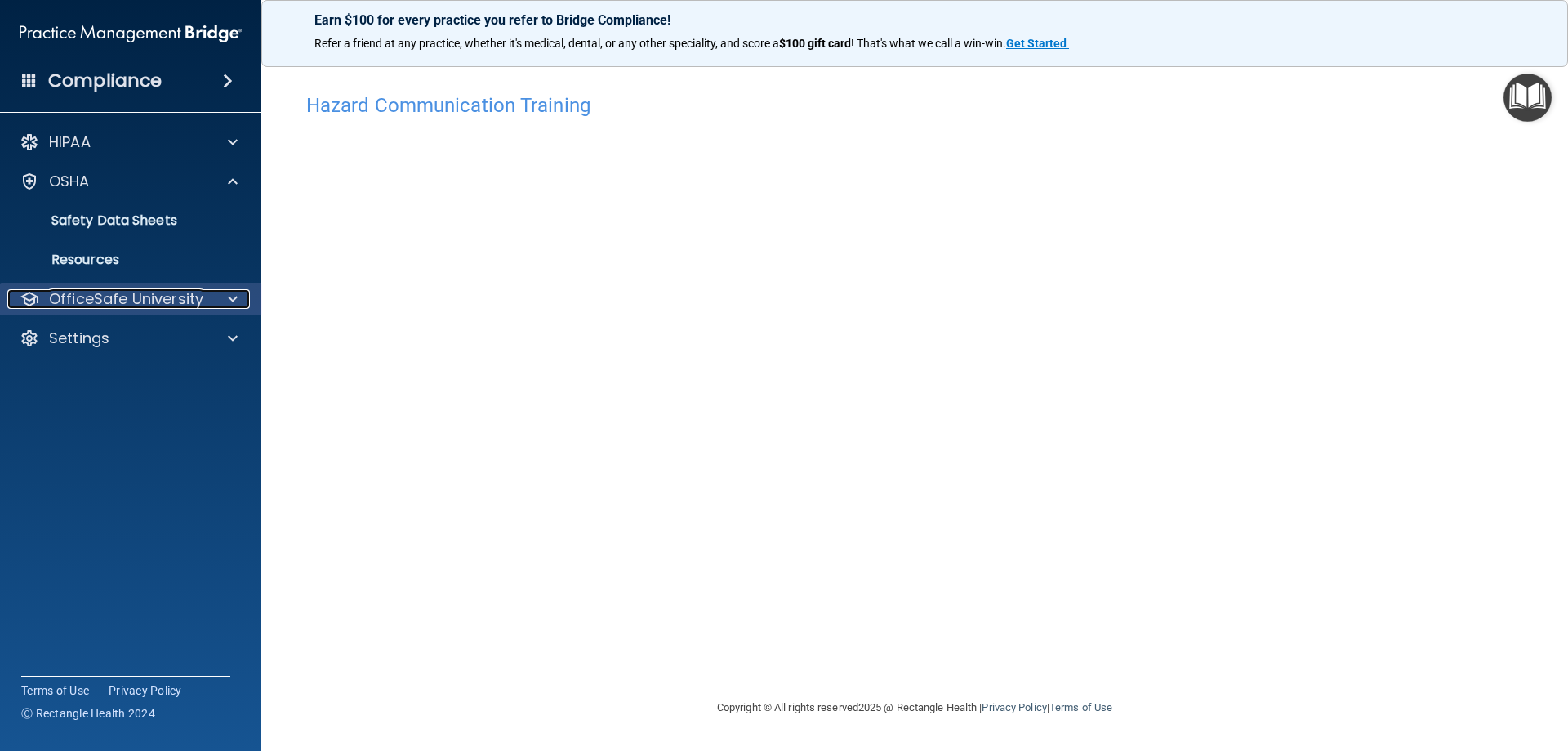
click at [223, 304] on div at bounding box center [230, 299] width 41 height 19
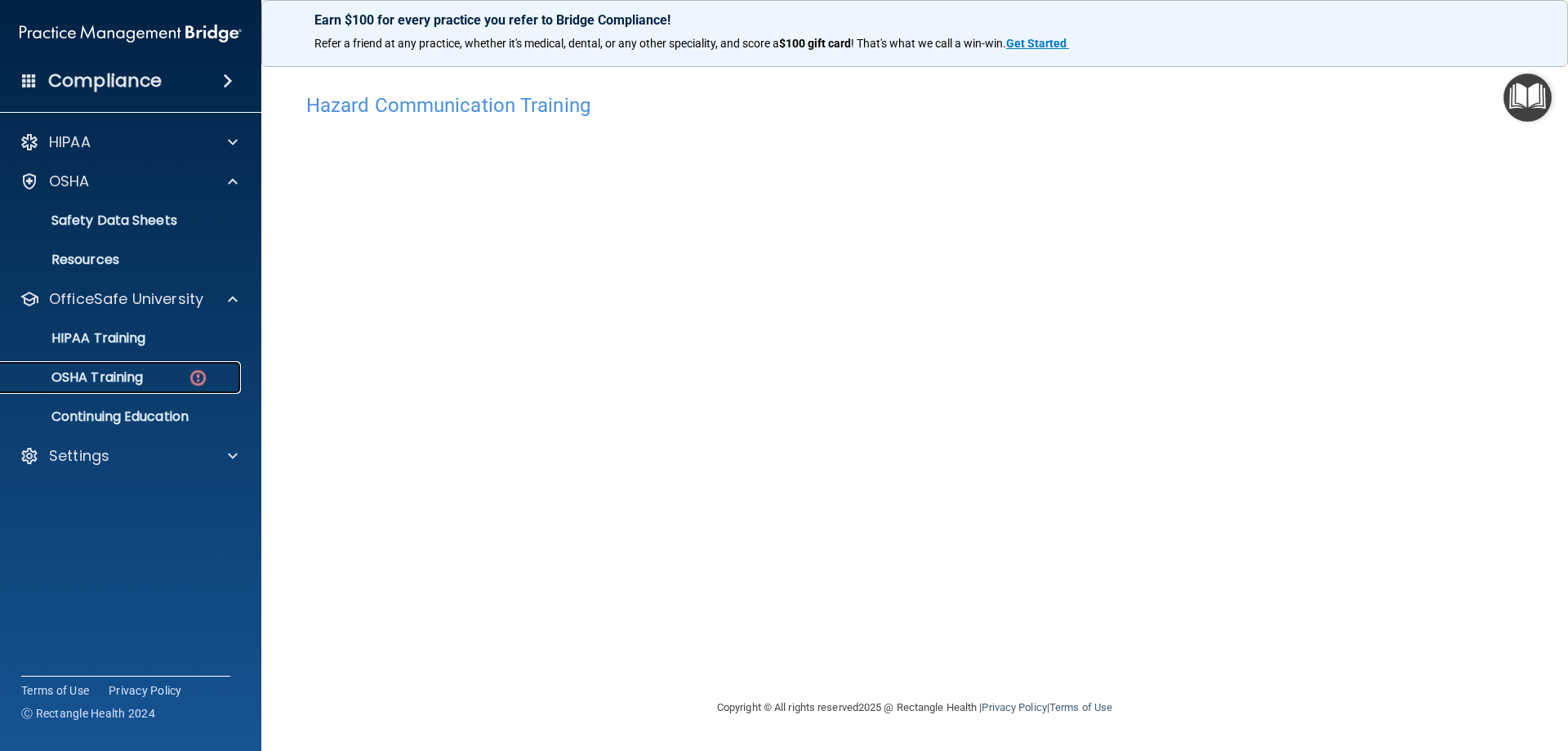
click at [124, 377] on p "OSHA Training" at bounding box center [77, 377] width 132 height 16
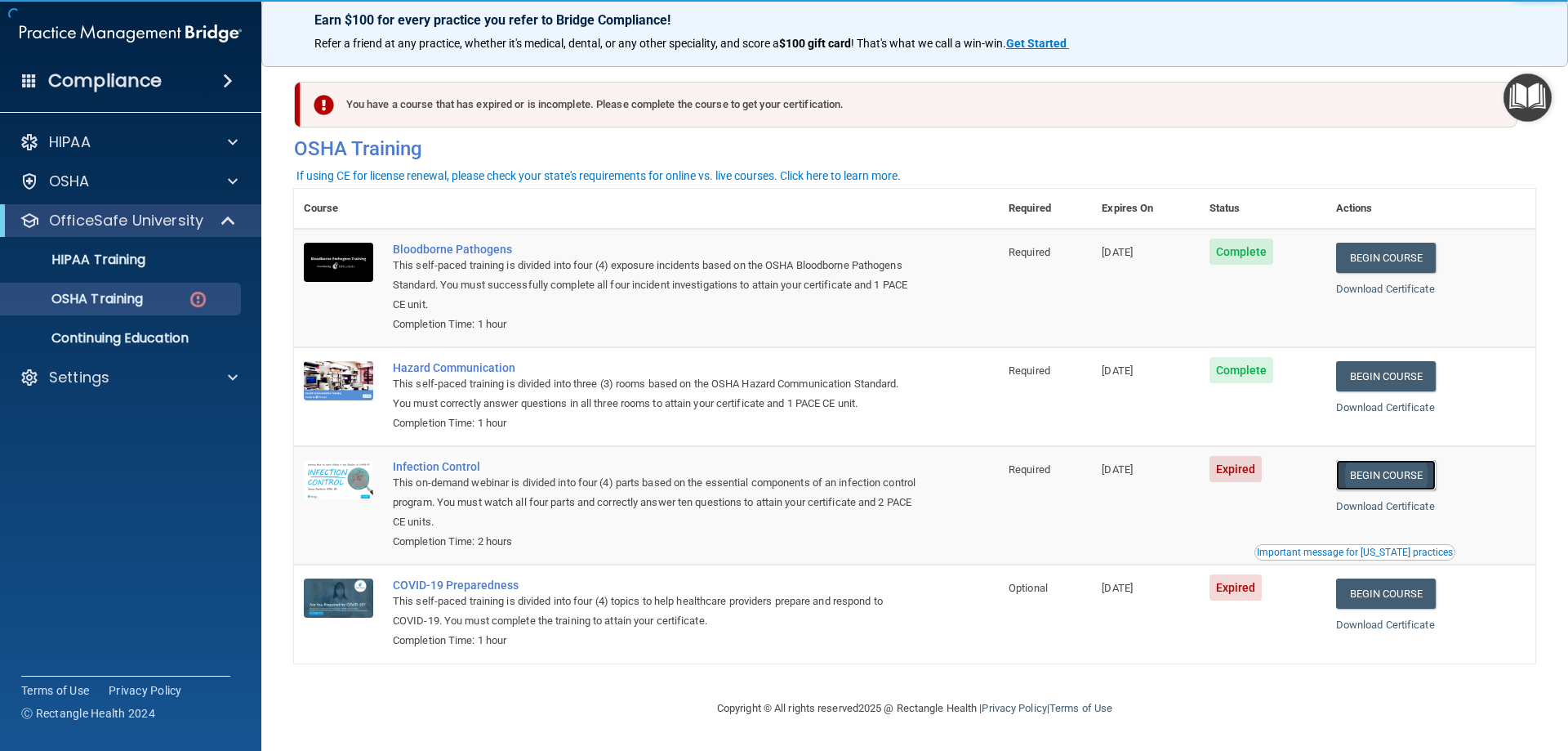
click at [1390, 477] on link "Begin Course" at bounding box center [1385, 474] width 100 height 30
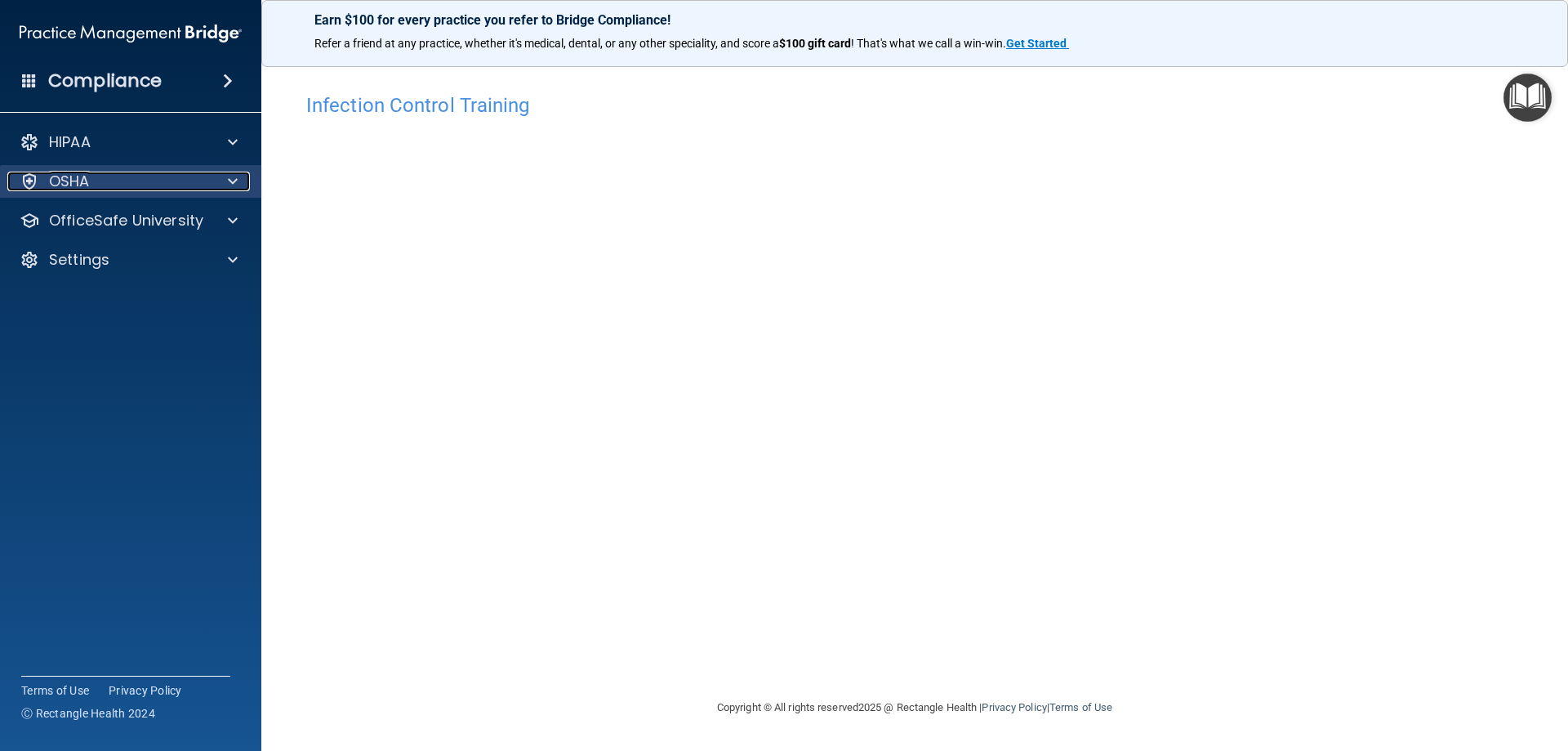
click at [148, 175] on div "OSHA" at bounding box center [109, 181] width 203 height 19
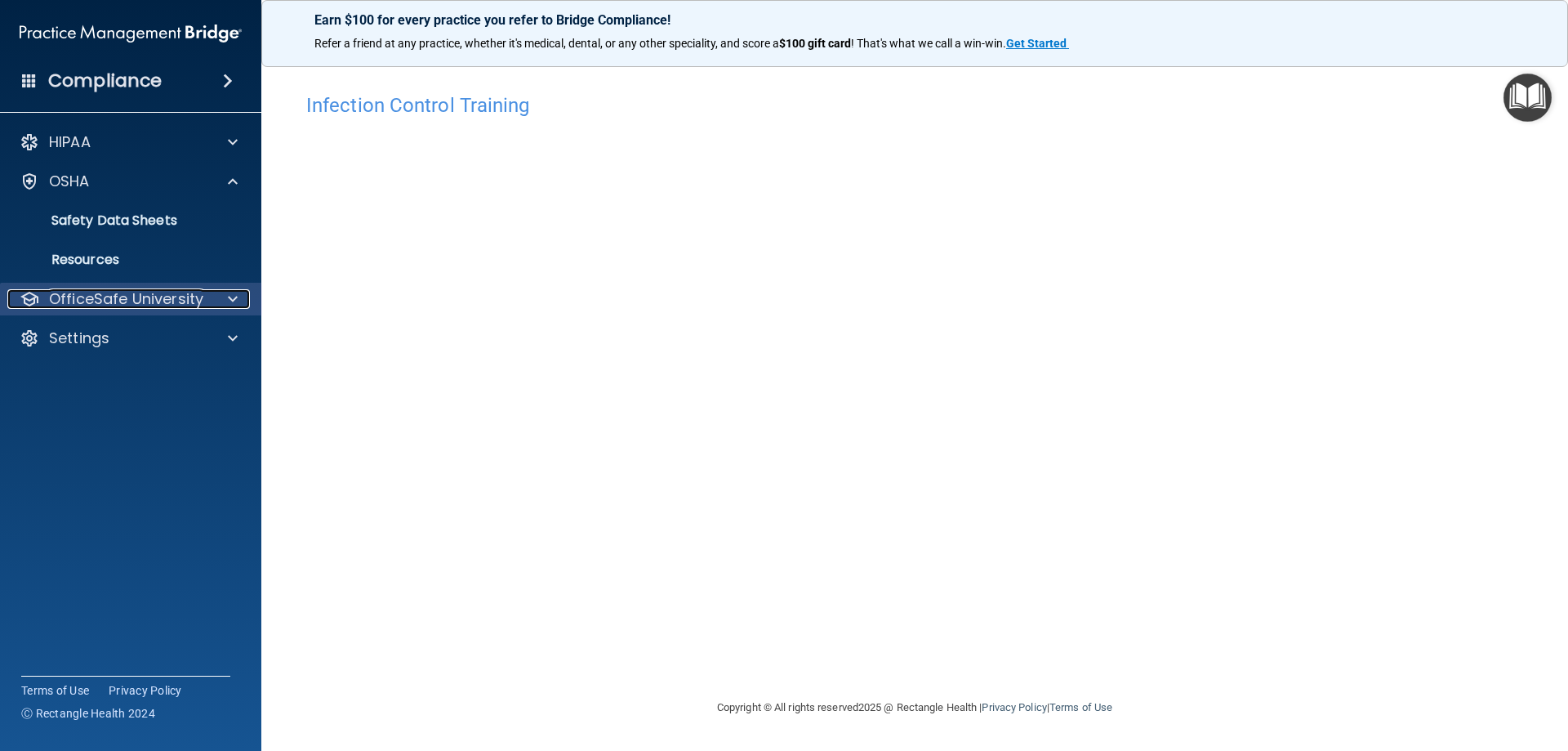
click at [153, 294] on p "OfficeSafe University" at bounding box center [126, 299] width 154 height 19
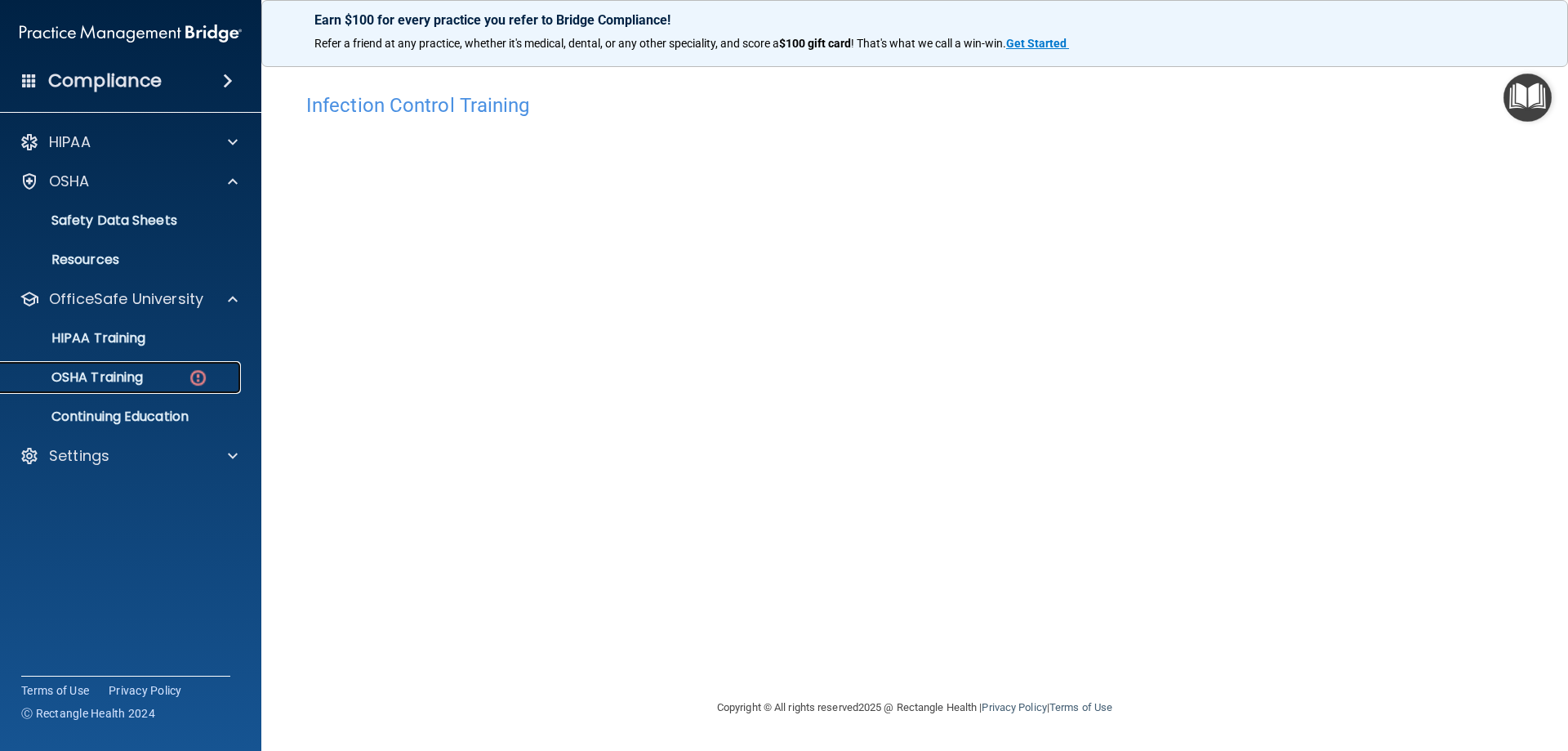
click at [123, 376] on p "OSHA Training" at bounding box center [77, 377] width 132 height 16
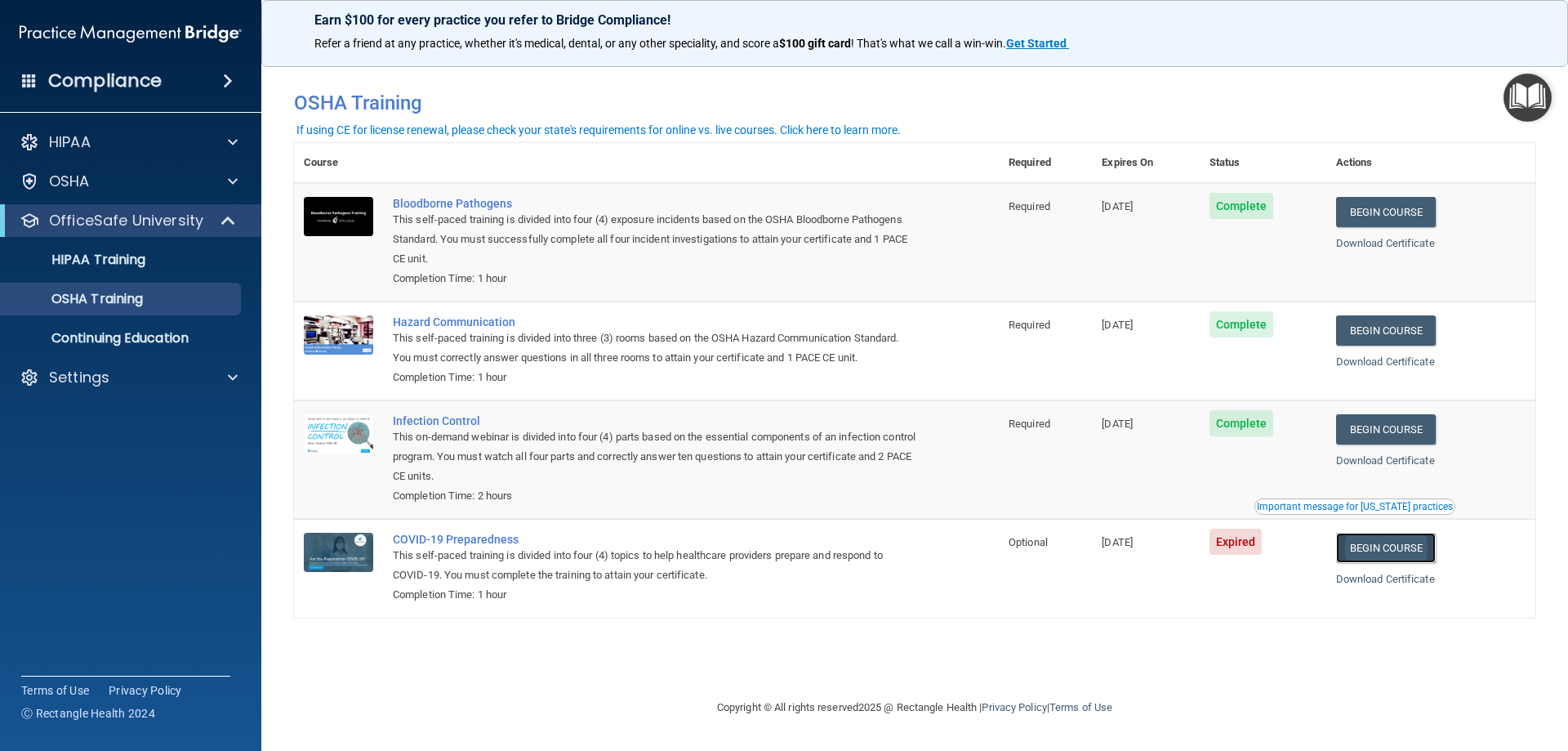
click at [1413, 557] on link "Begin Course" at bounding box center [1385, 547] width 100 height 30
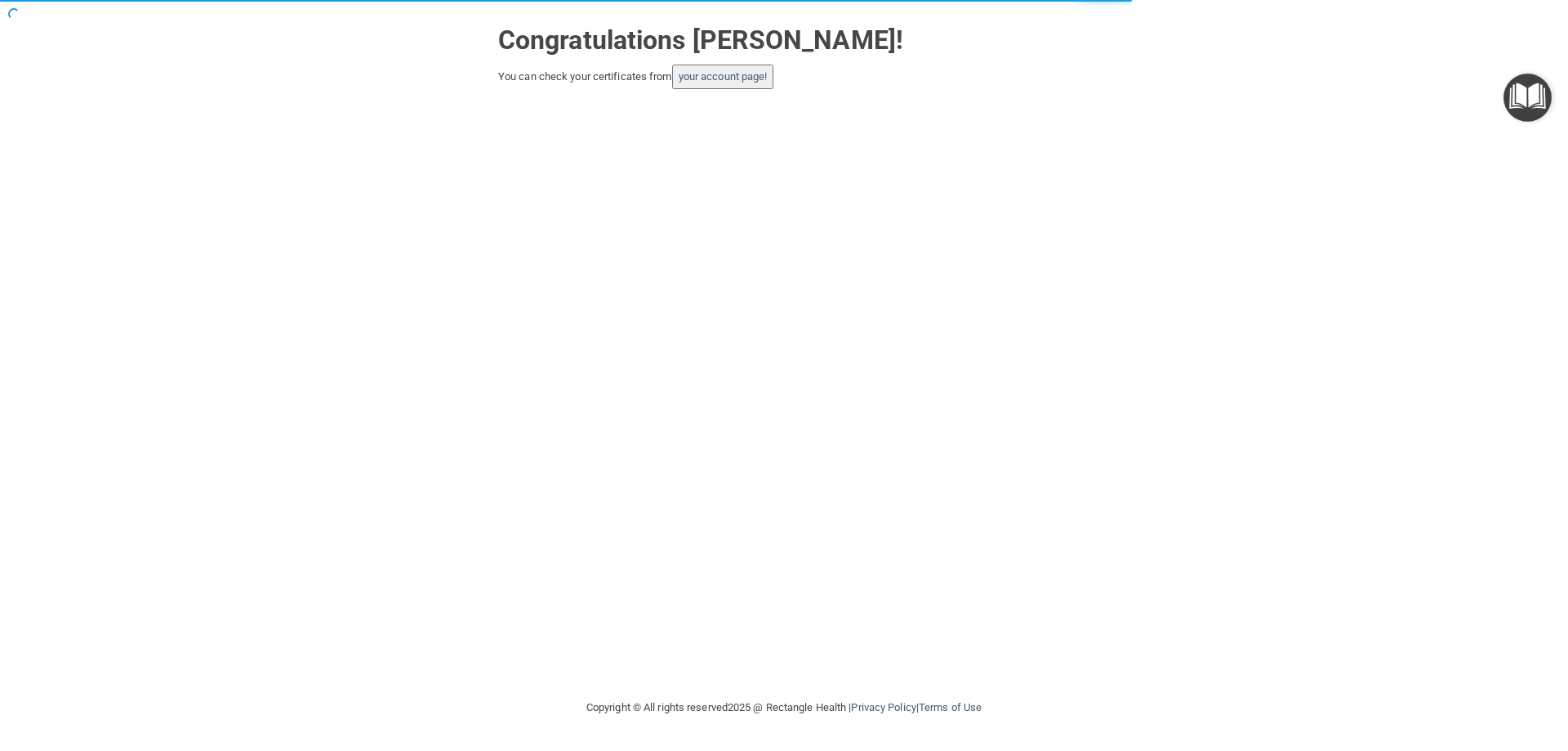
click at [1509, 97] on img "Open Resource Center" at bounding box center [1527, 97] width 48 height 48
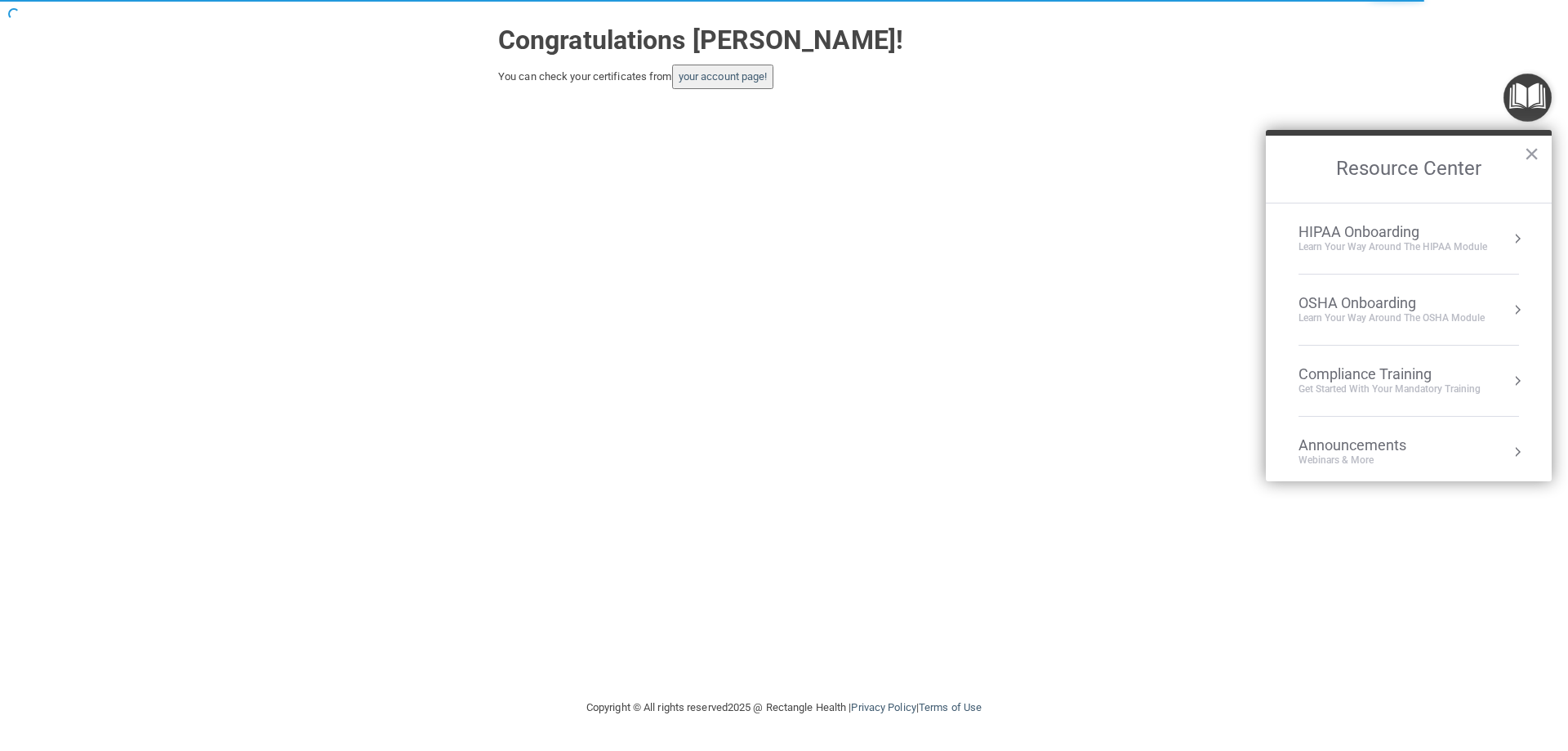
click at [1399, 385] on div "Get Started with your mandatory training" at bounding box center [1389, 388] width 182 height 14
click at [1342, 231] on div "HIPAA Training for Members" at bounding box center [1369, 230] width 182 height 15
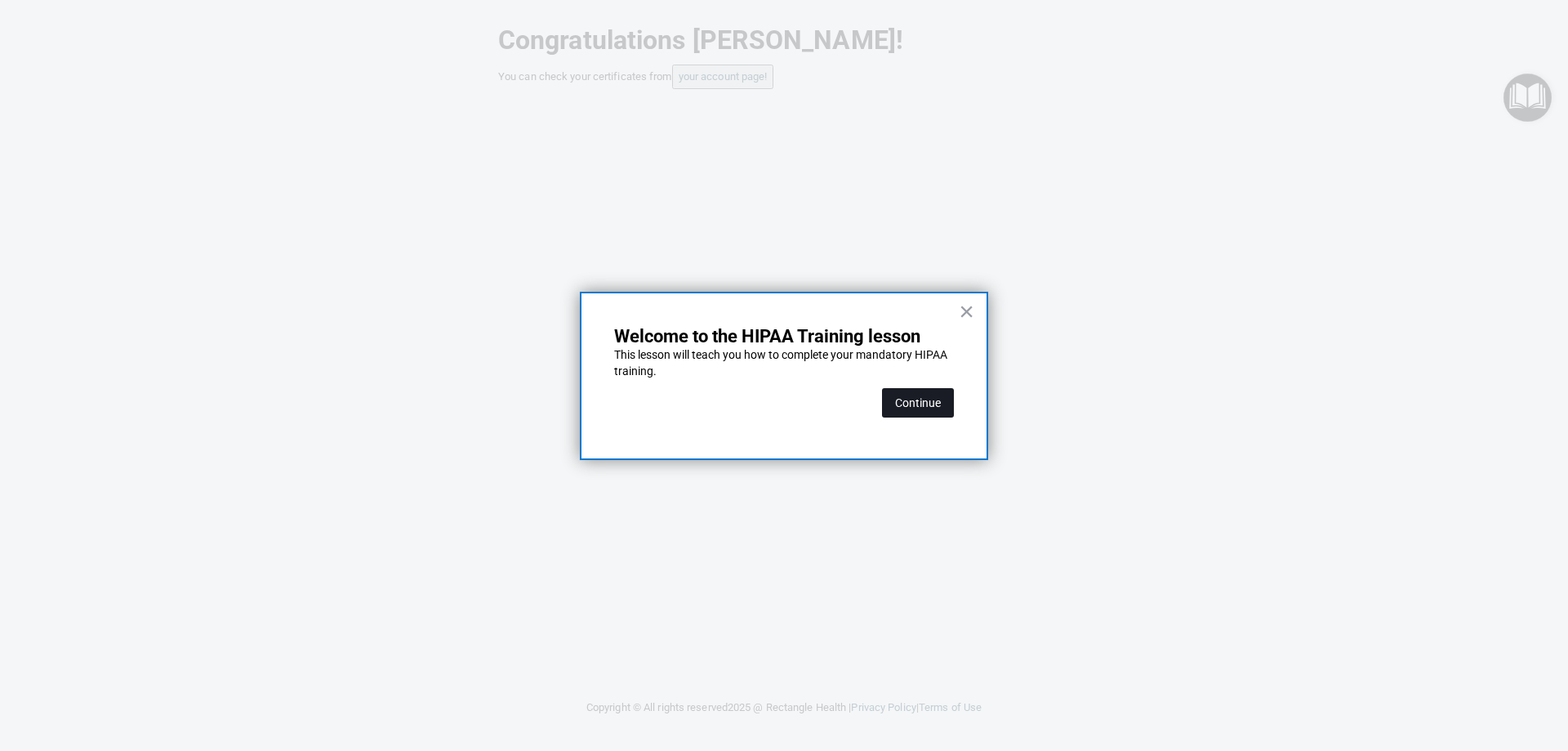
click at [925, 413] on button "Continue" at bounding box center [918, 403] width 72 height 29
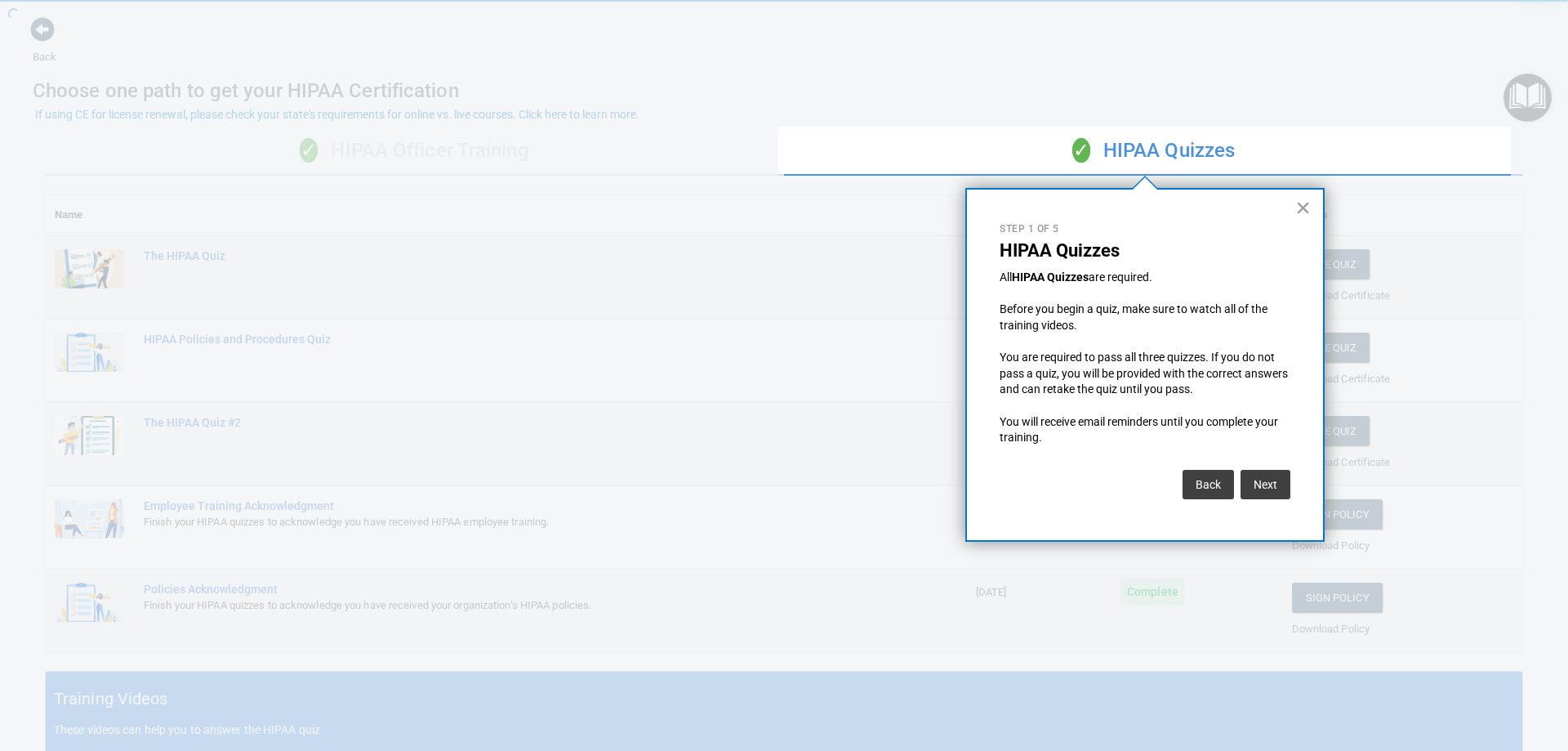
click at [1300, 206] on button "×" at bounding box center [1302, 207] width 16 height 26
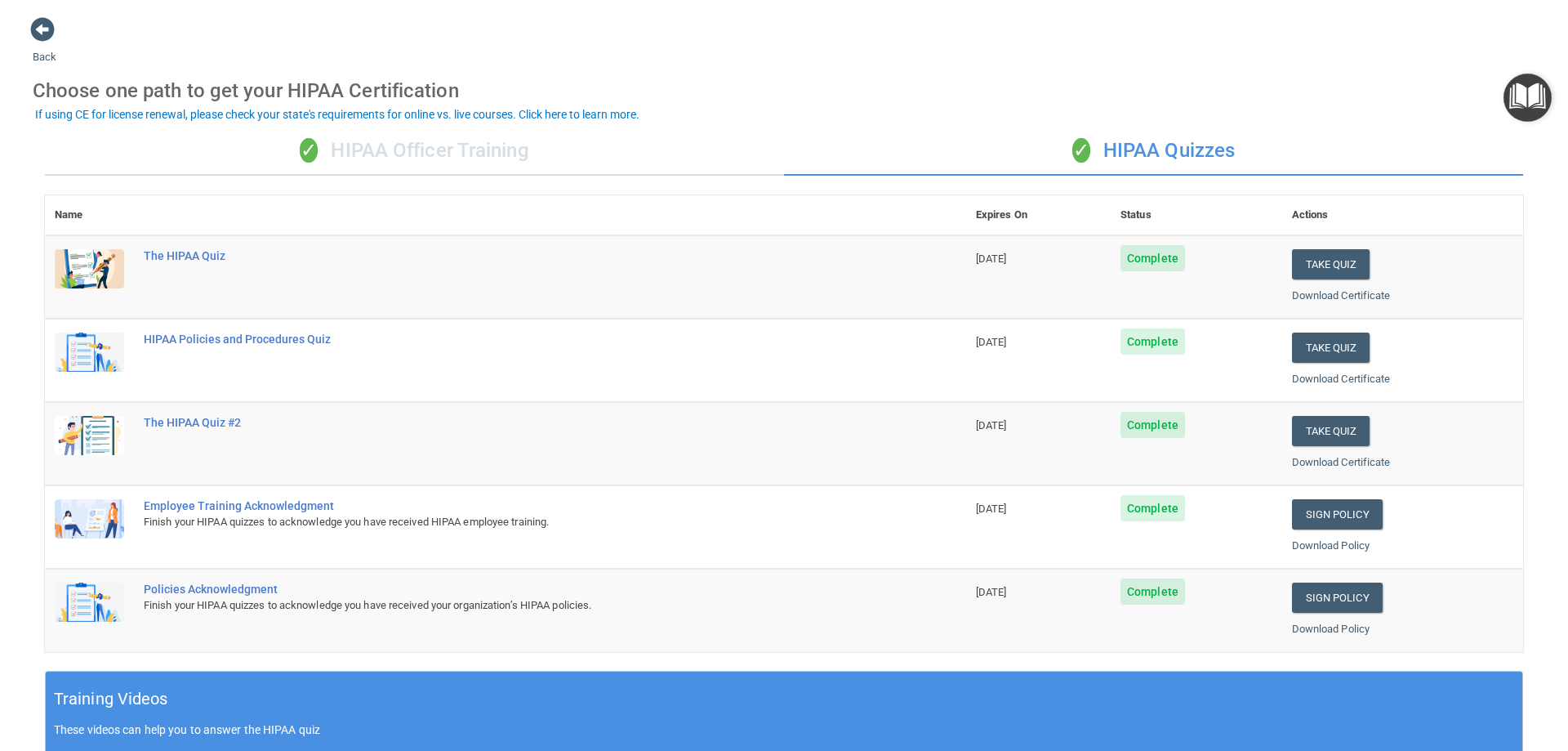
click at [362, 151] on div "✓ HIPAA Officer Training" at bounding box center [414, 152] width 739 height 49
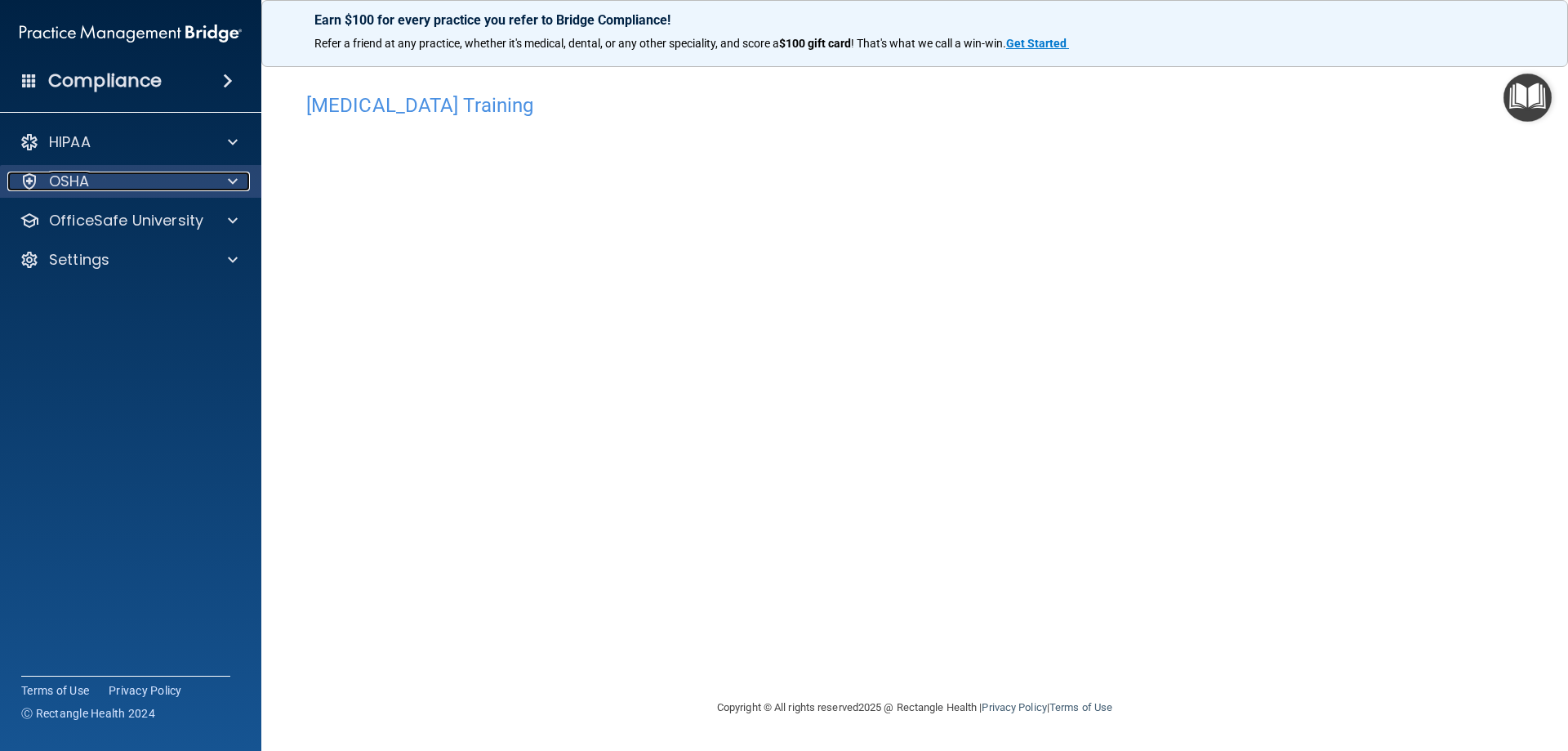
click at [221, 187] on div at bounding box center [230, 181] width 41 height 19
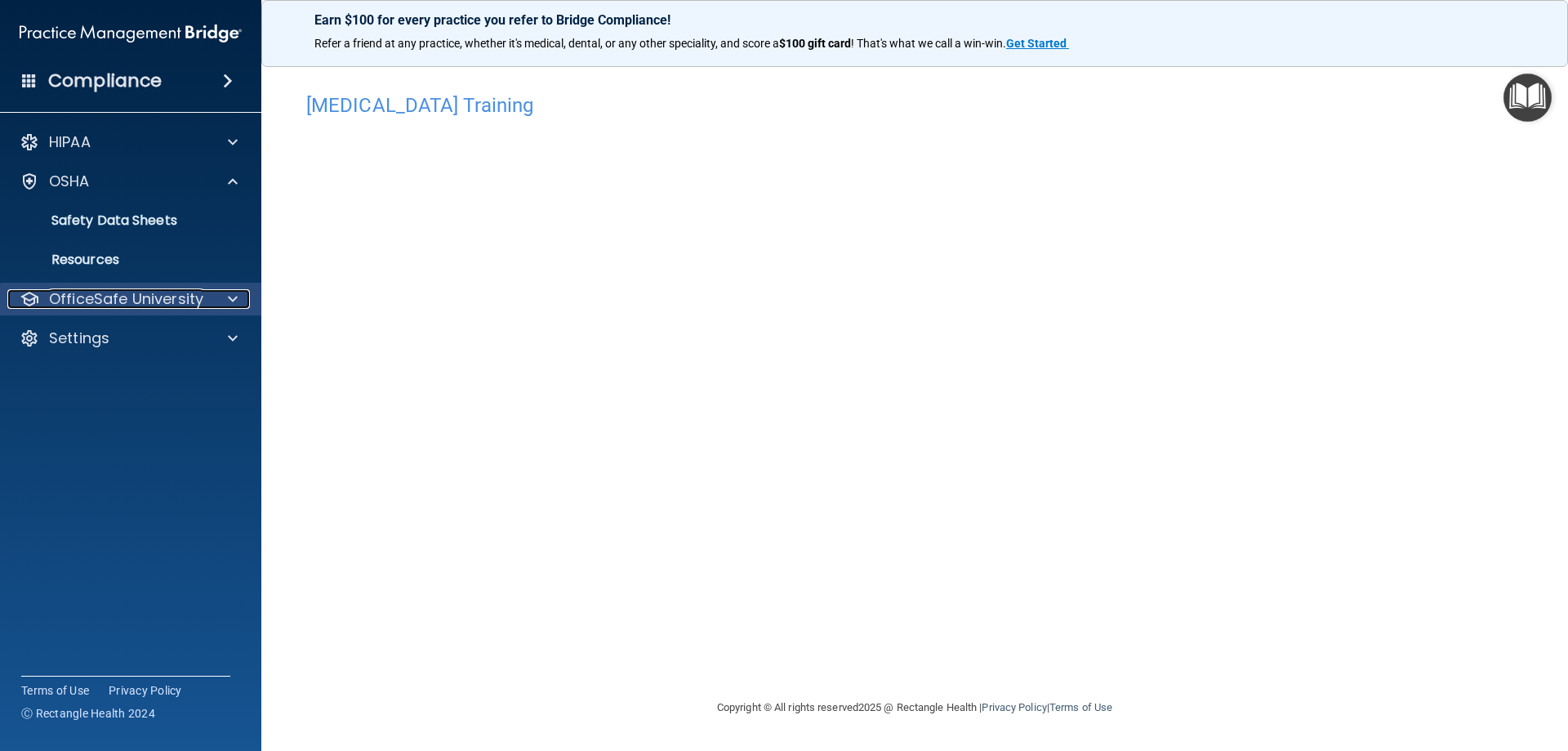
click at [110, 297] on p "OfficeSafe University" at bounding box center [126, 299] width 154 height 19
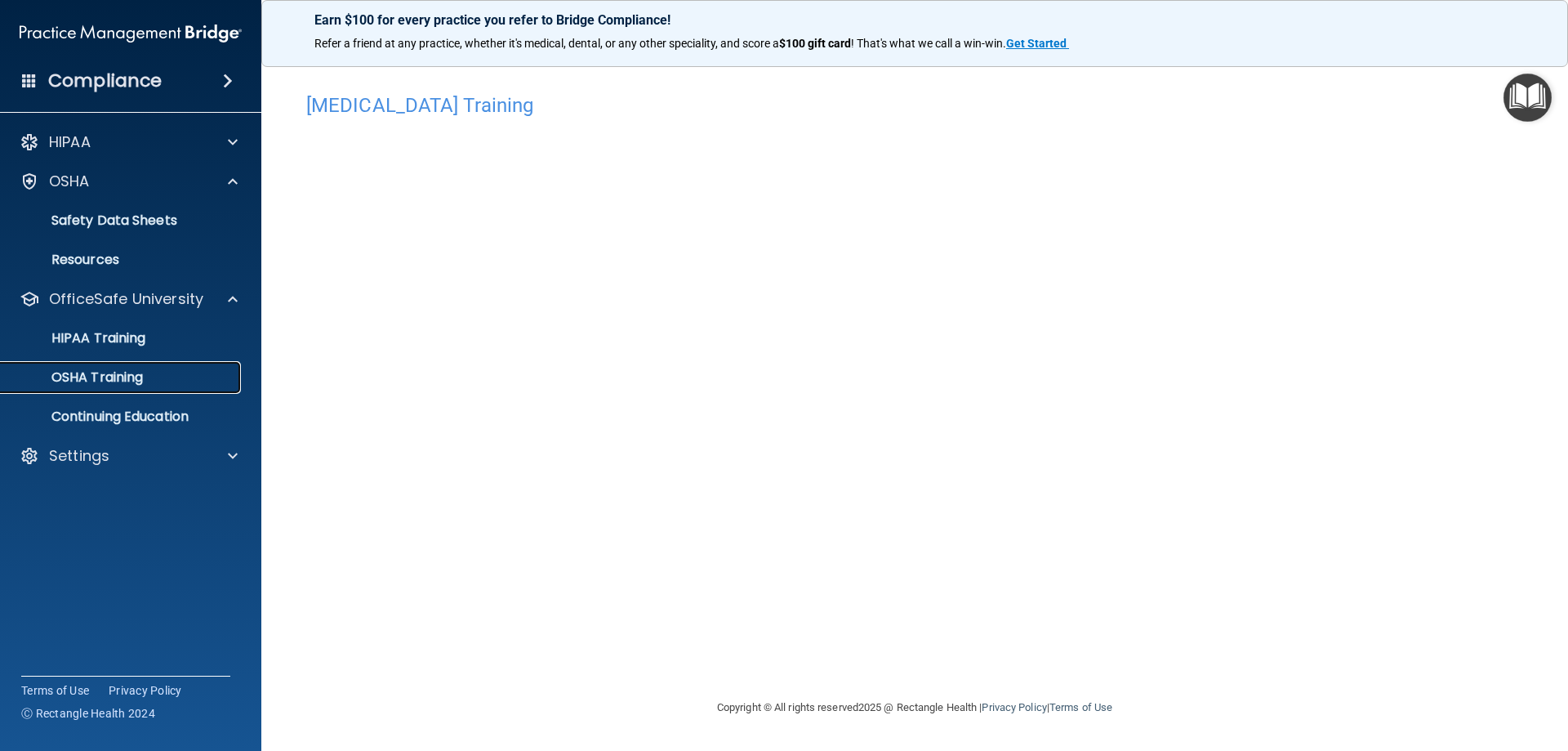
click at [124, 391] on link "OSHA Training" at bounding box center [112, 377] width 258 height 33
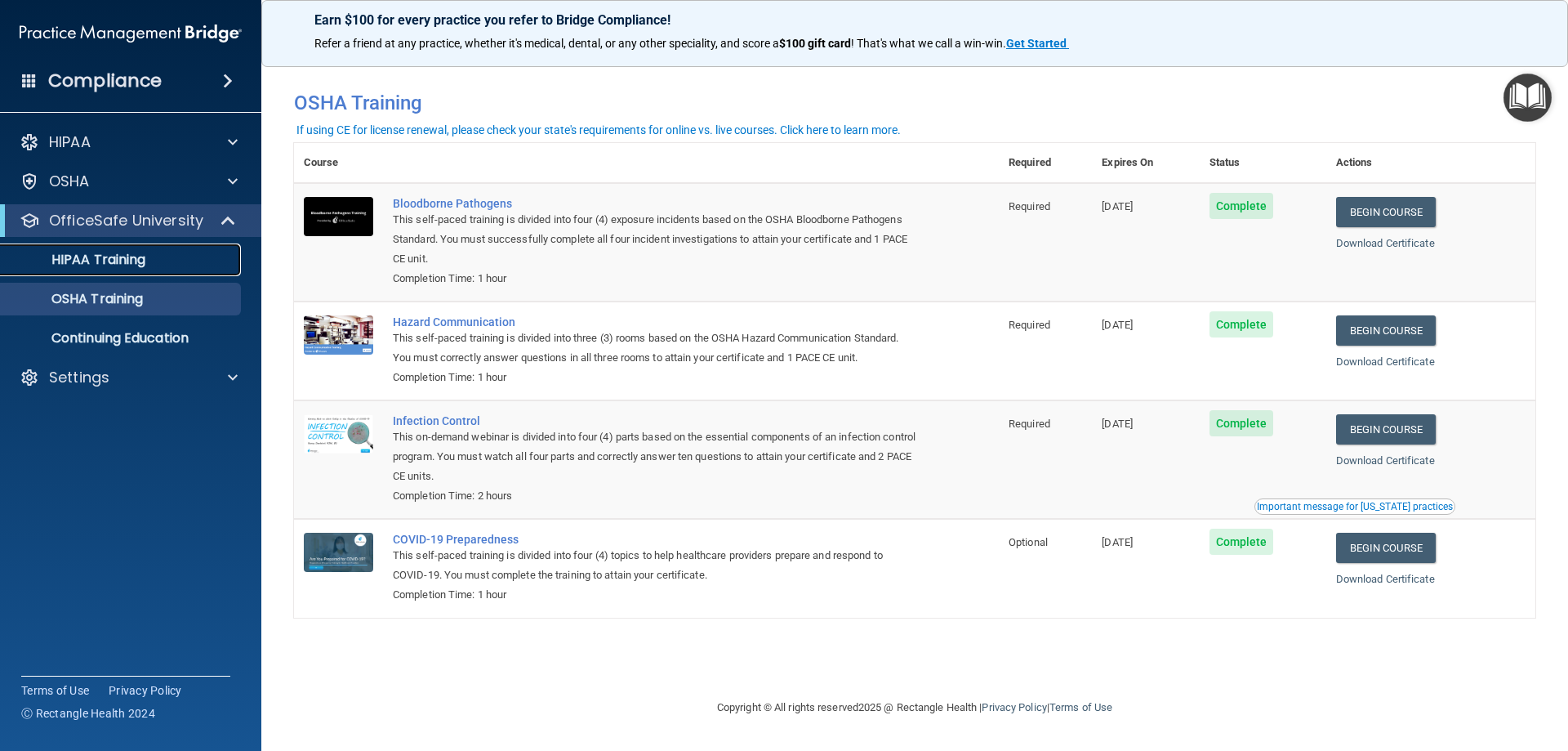
click at [167, 268] on link "HIPAA Training" at bounding box center [112, 259] width 258 height 33
